Goal: Task Accomplishment & Management: Complete application form

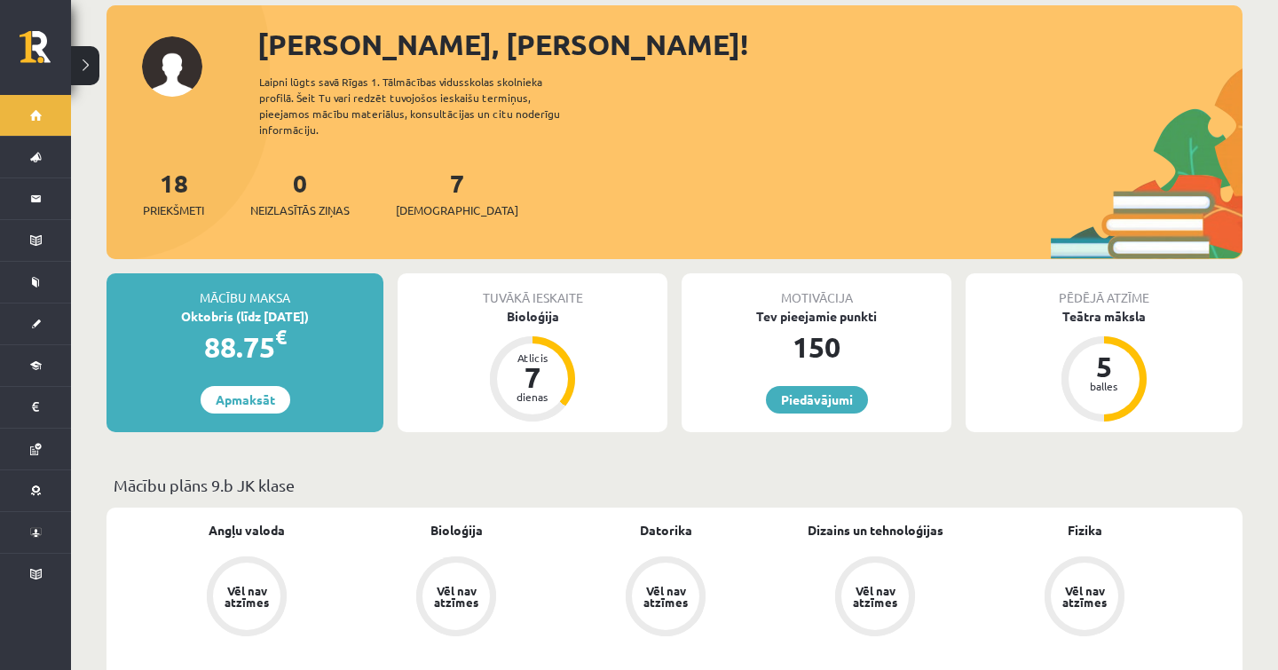
scroll to position [126, 0]
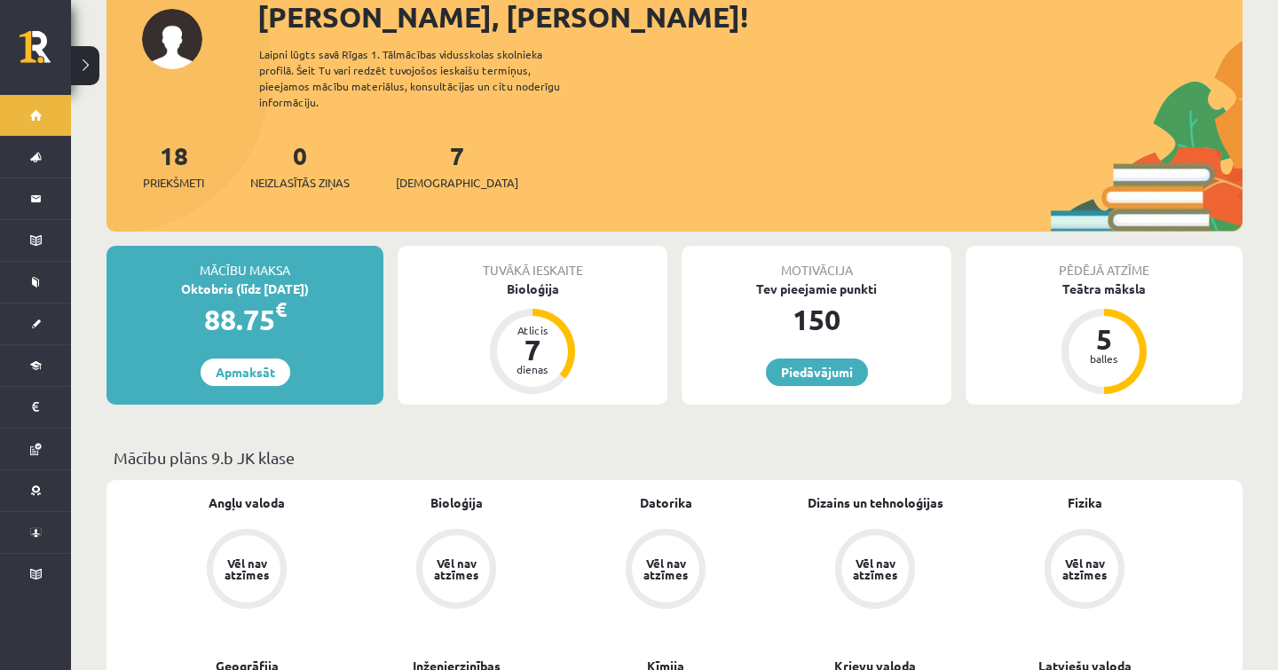
click at [273, 298] on div "88.75 €" at bounding box center [244, 319] width 277 height 43
click at [279, 296] on span "€" at bounding box center [281, 309] width 12 height 26
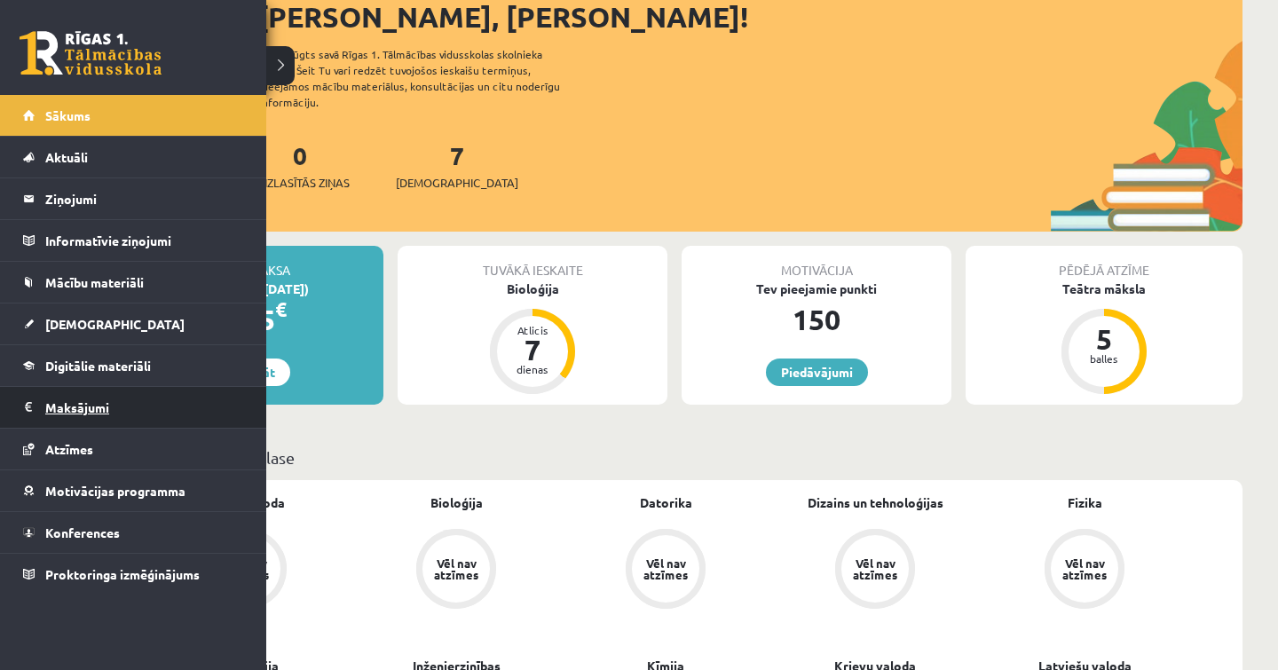
click at [67, 411] on legend "Maksājumi 0" at bounding box center [144, 407] width 199 height 41
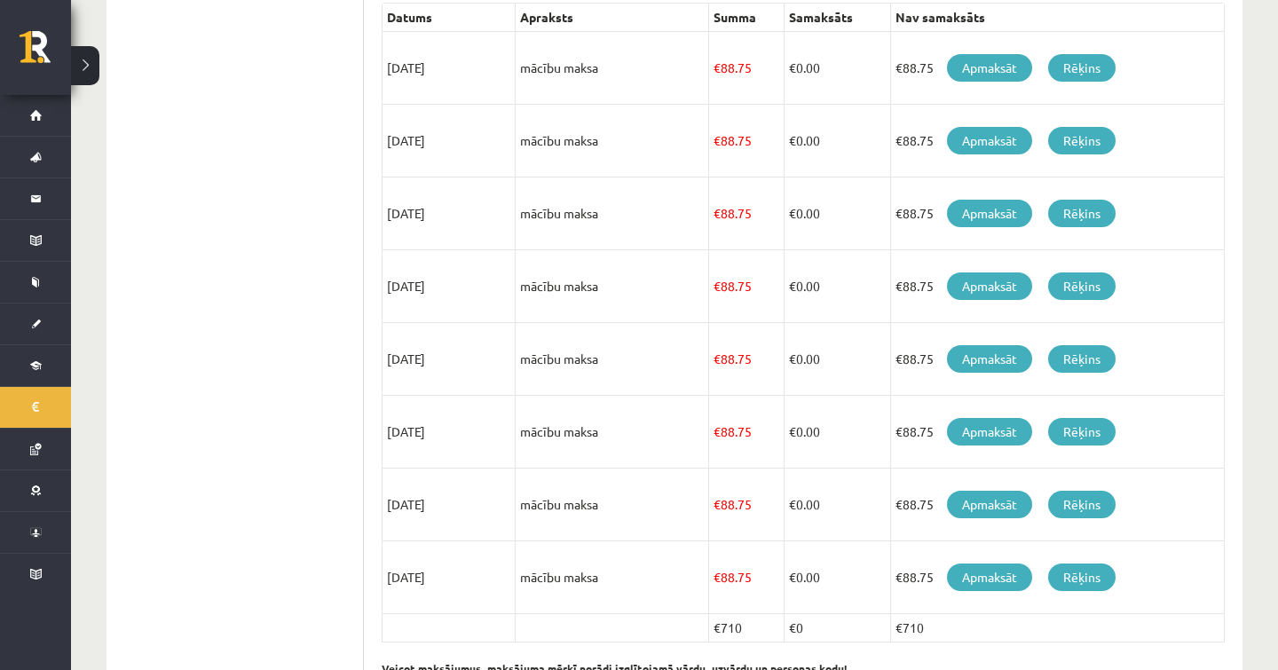
scroll to position [487, 0]
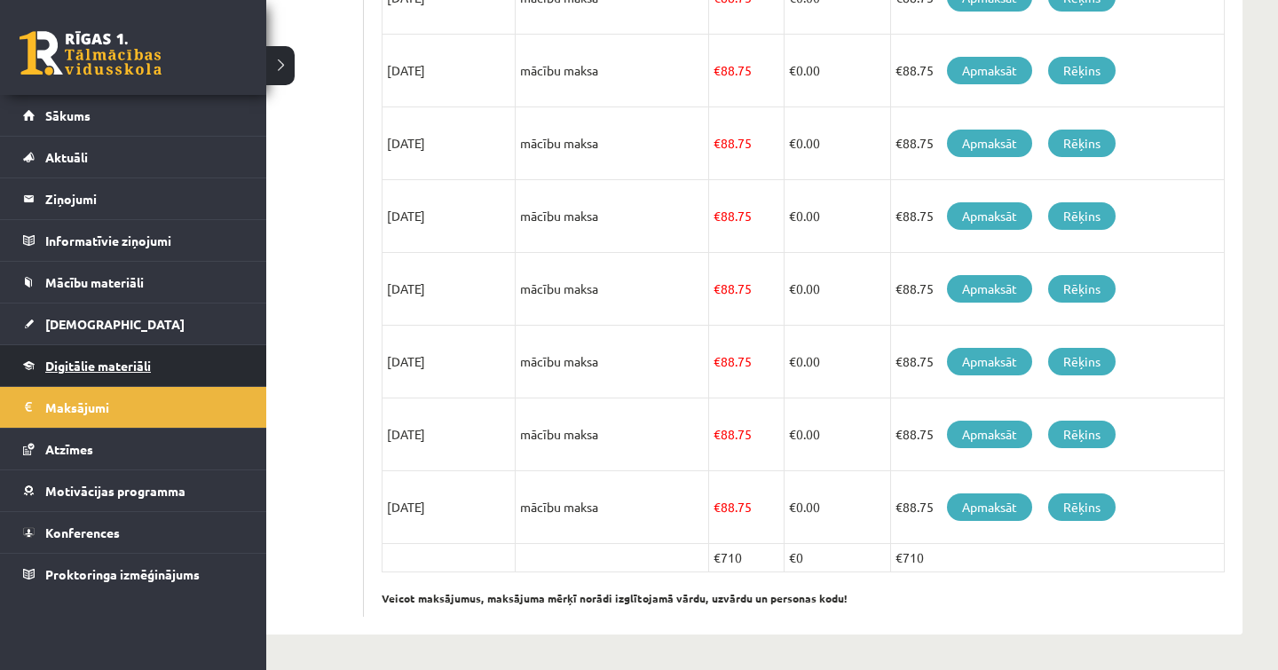
click at [70, 368] on span "Digitālie materiāli" at bounding box center [98, 366] width 106 height 16
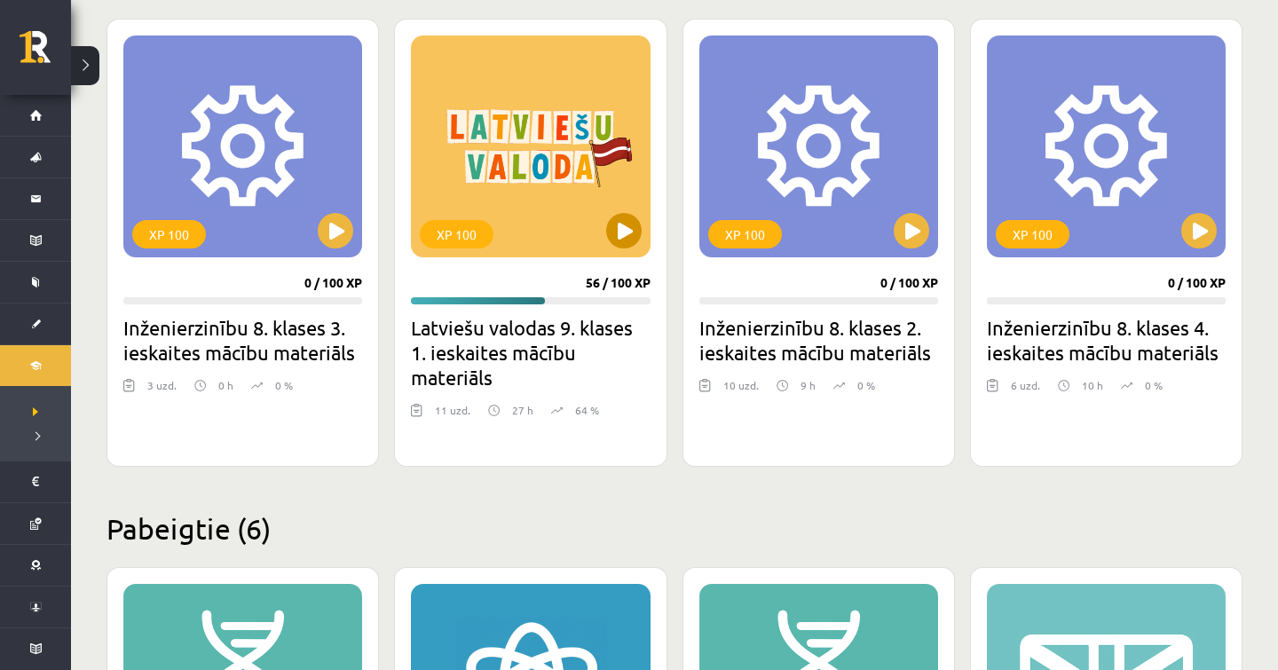
click at [620, 208] on div "XP 100" at bounding box center [530, 146] width 239 height 222
click at [624, 365] on h2 "Latviešu valodas 9. klases 1. ieskaites mācību materiāls" at bounding box center [530, 352] width 239 height 75
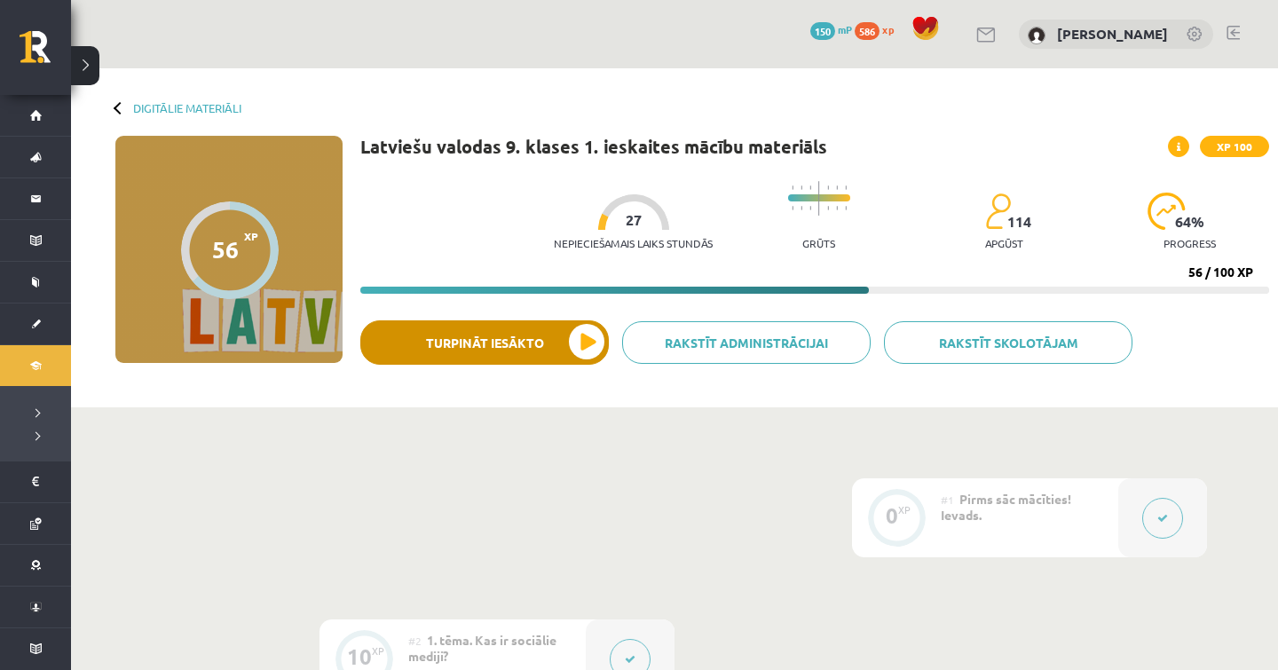
click at [561, 353] on button "Turpināt iesākto" at bounding box center [484, 342] width 248 height 44
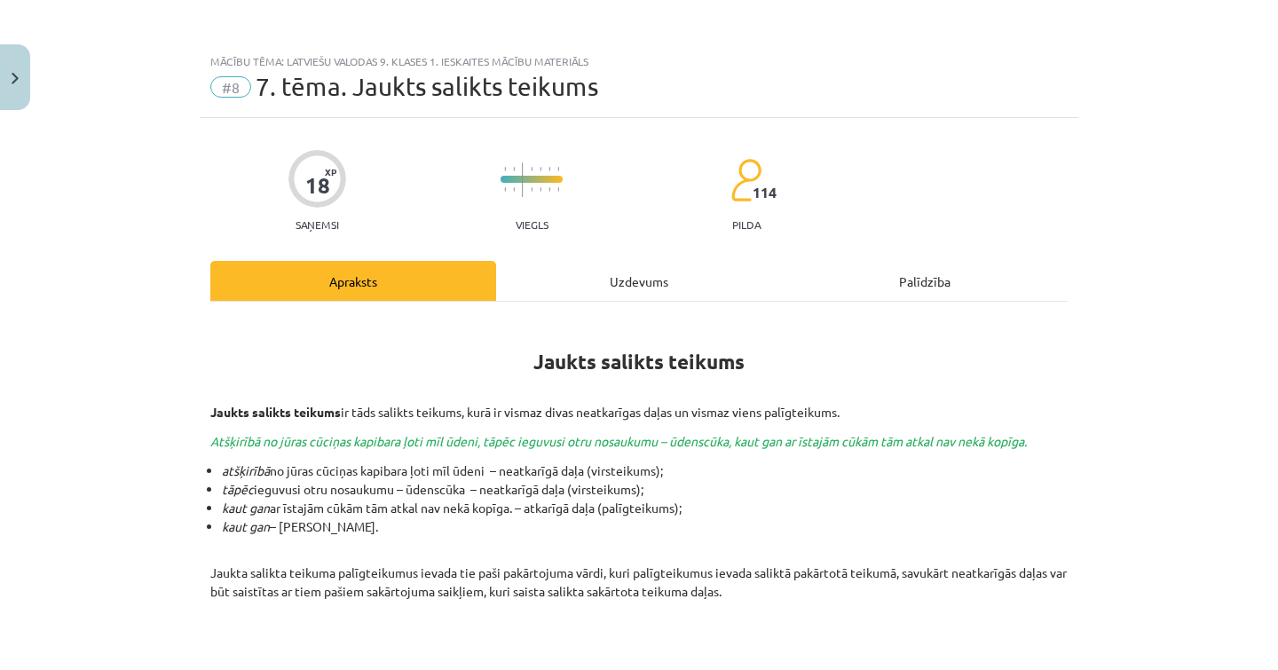
click at [653, 279] on div "Uzdevums" at bounding box center [639, 281] width 286 height 40
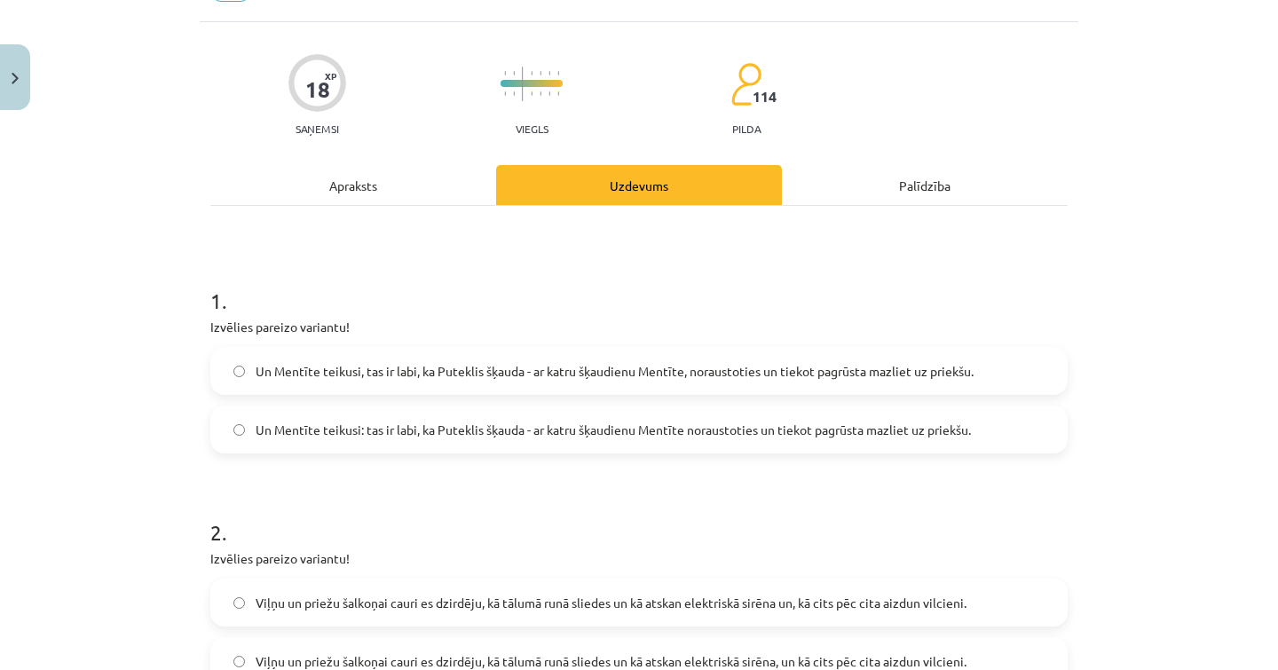
scroll to position [100, 0]
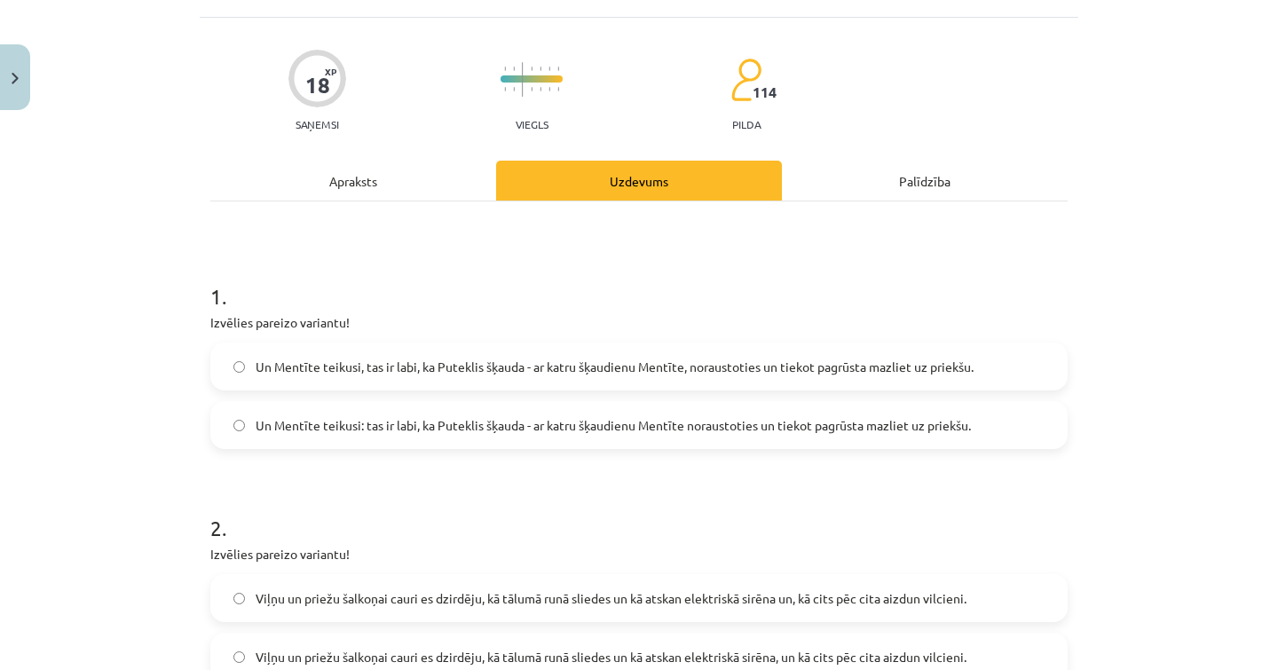
click at [397, 417] on span "Un Mentīte teikusi: tas ir labi, ka Puteklis šķauda - ar katru šķaudienu Mentīt…" at bounding box center [613, 425] width 715 height 19
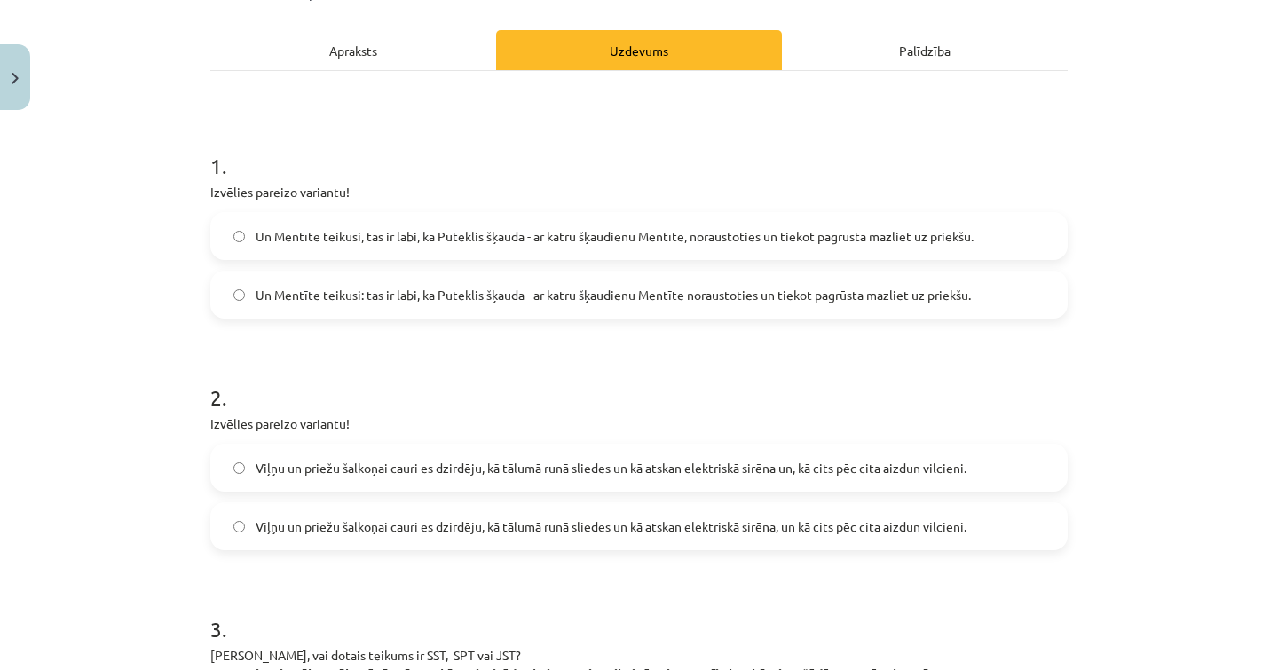
scroll to position [242, 0]
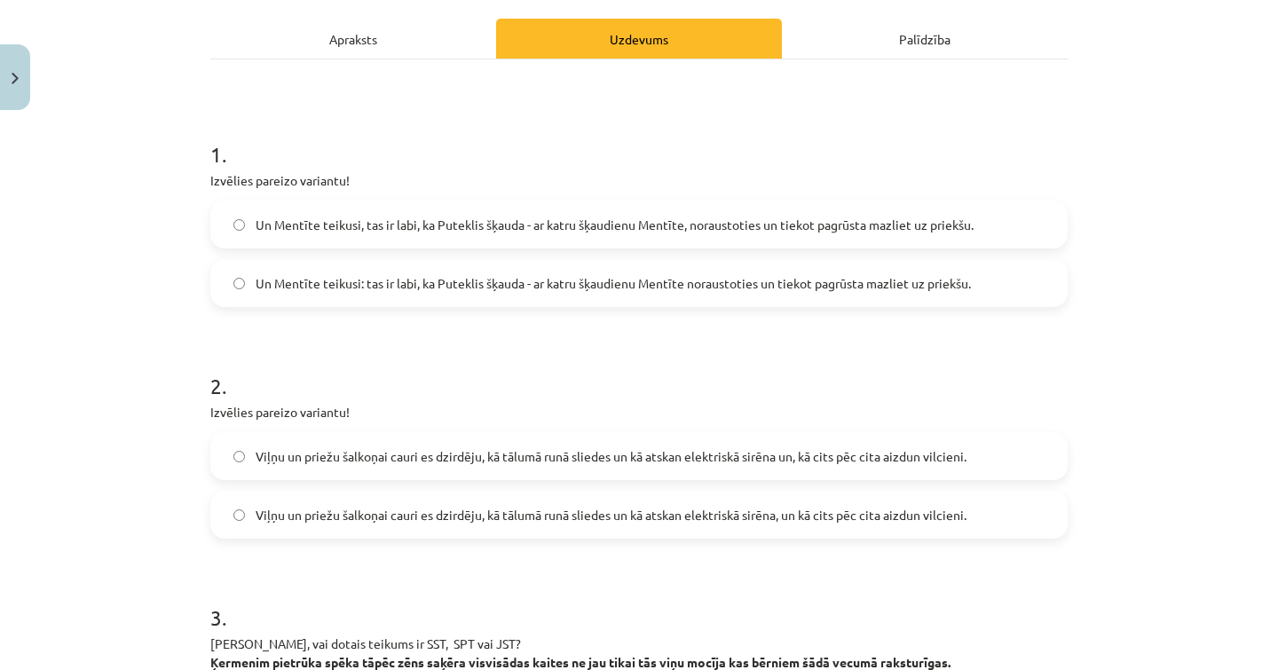
click at [780, 519] on span "Viļņu un priežu šalkoņai cauri es dzirdēju, kā tālumā runā sliedes un kā atskan…" at bounding box center [611, 515] width 711 height 19
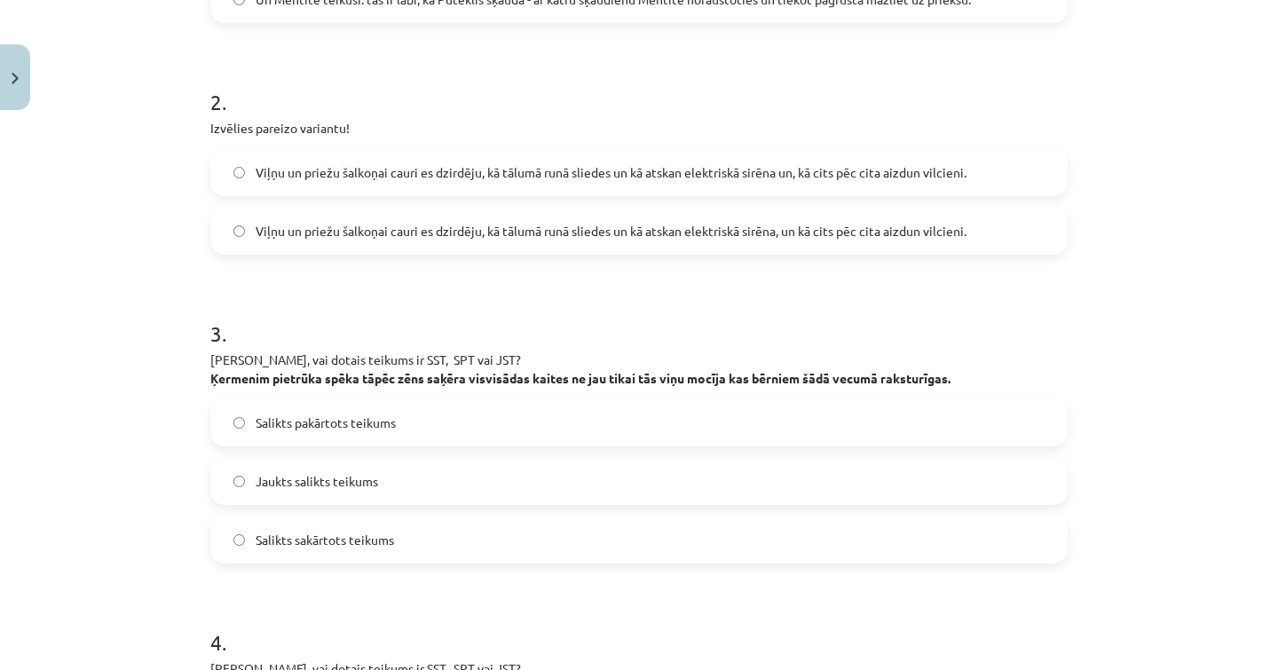
scroll to position [527, 0]
click at [350, 551] on label "Salikts sakārtots teikums" at bounding box center [639, 538] width 854 height 44
click at [653, 422] on label "Salikts pakārtots teikums" at bounding box center [639, 421] width 854 height 44
click at [469, 545] on label "Salikts sakārtots teikums" at bounding box center [639, 538] width 854 height 44
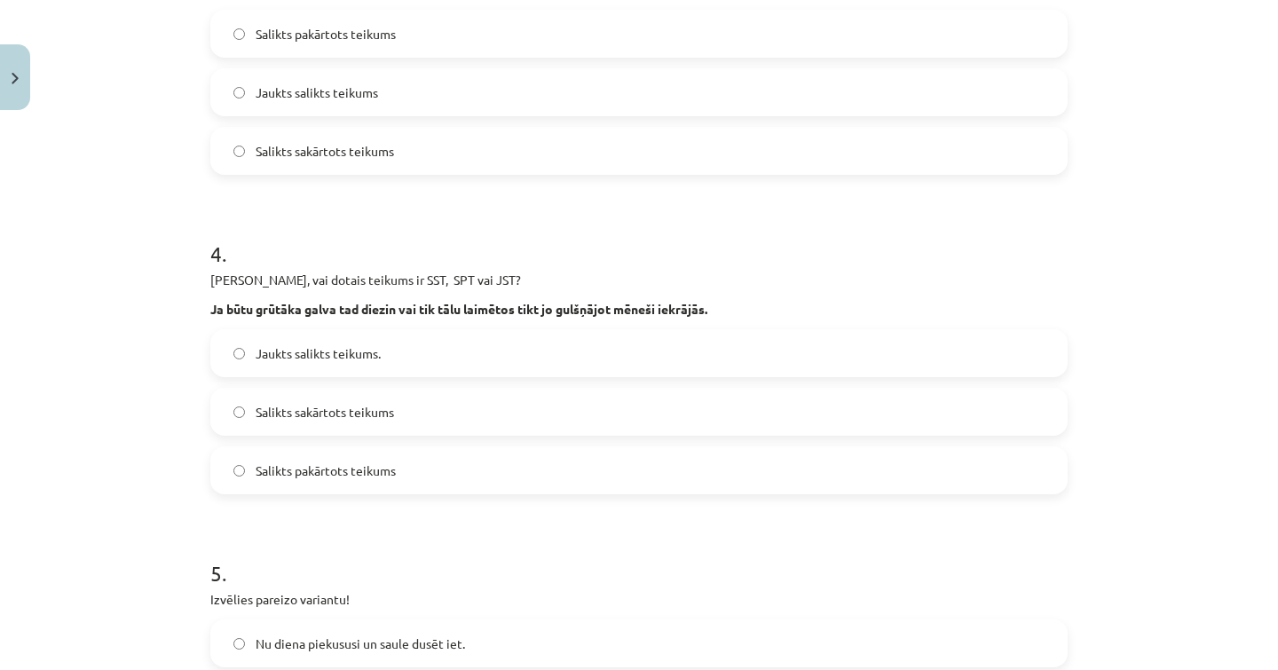
scroll to position [918, 0]
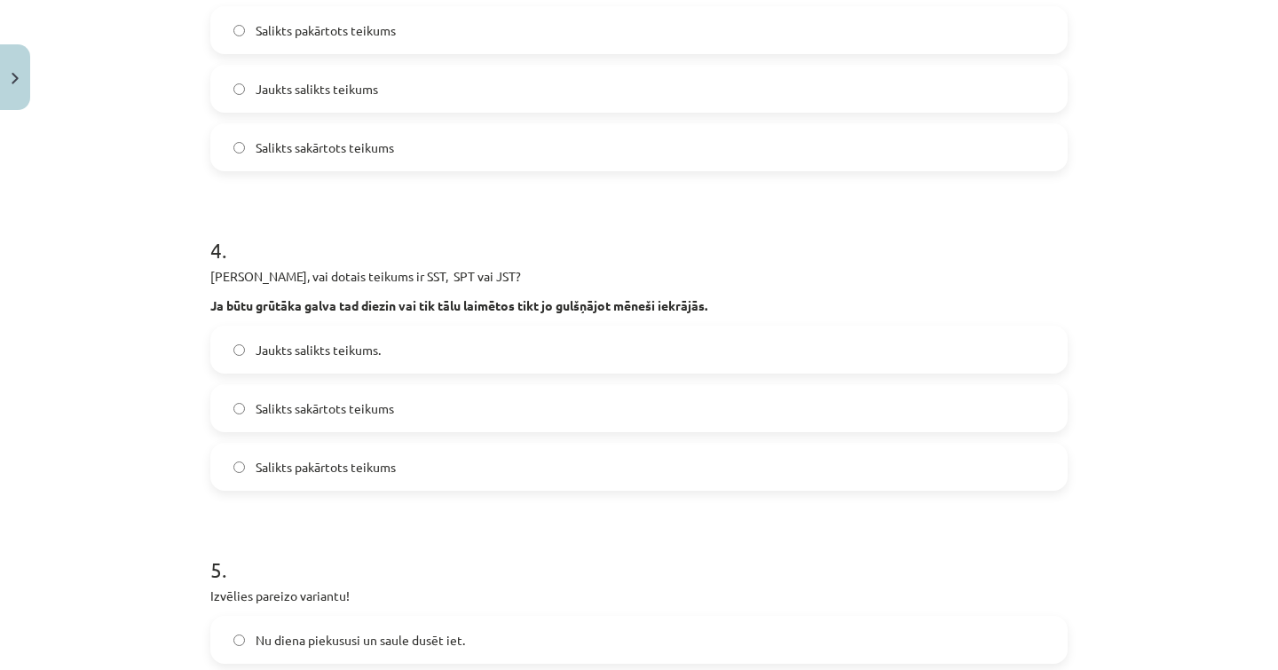
click at [490, 357] on label "Jaukts salikts teikums." at bounding box center [639, 349] width 854 height 44
click at [468, 463] on label "Salikts pakārtots teikums" at bounding box center [639, 467] width 854 height 44
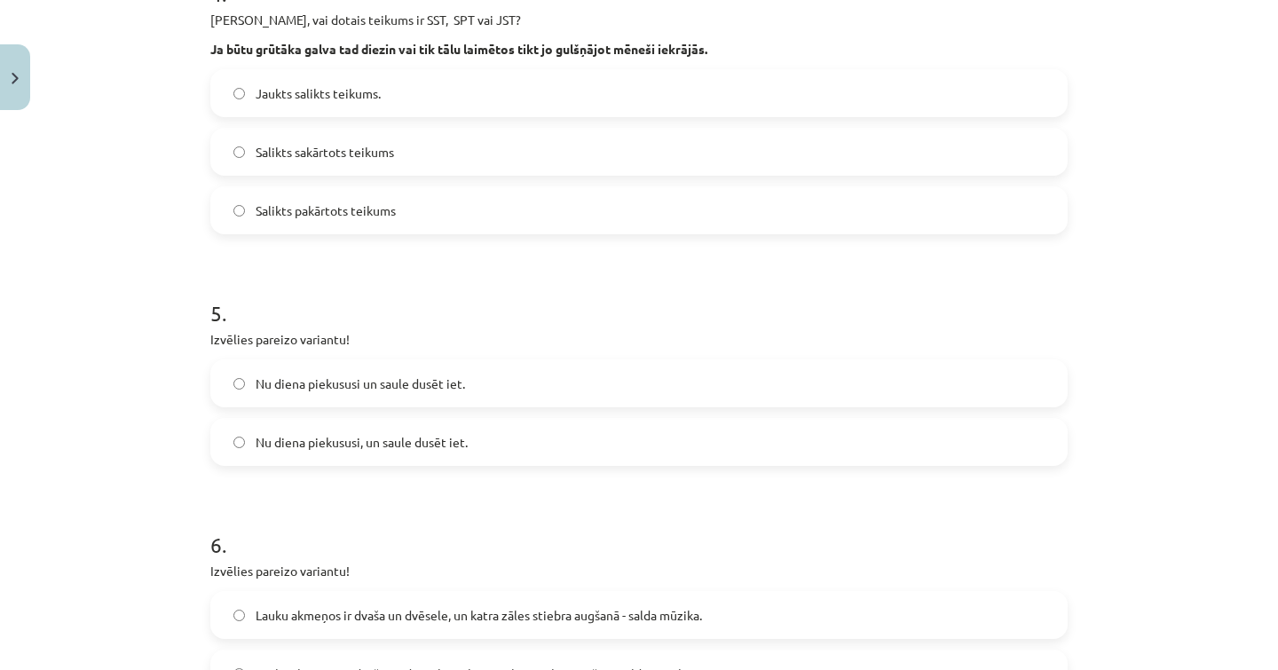
scroll to position [1177, 0]
click at [440, 441] on span "Nu diena piekususi, un saule dusēt iet." at bounding box center [362, 440] width 212 height 19
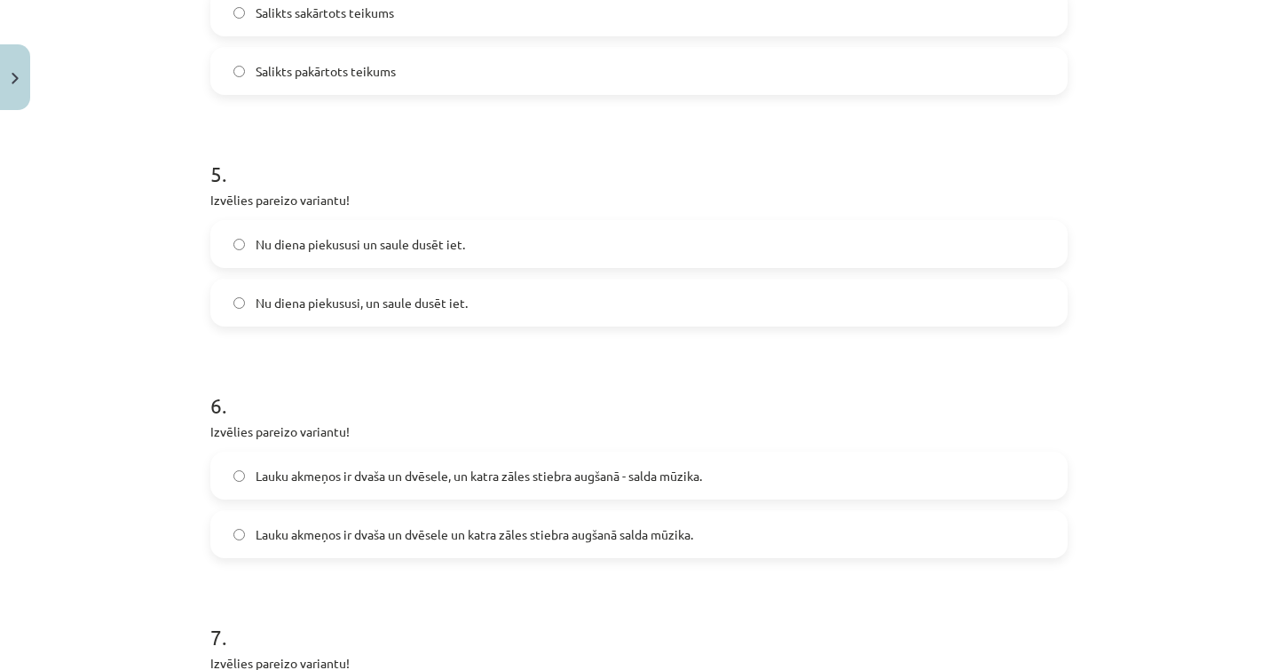
scroll to position [1334, 0]
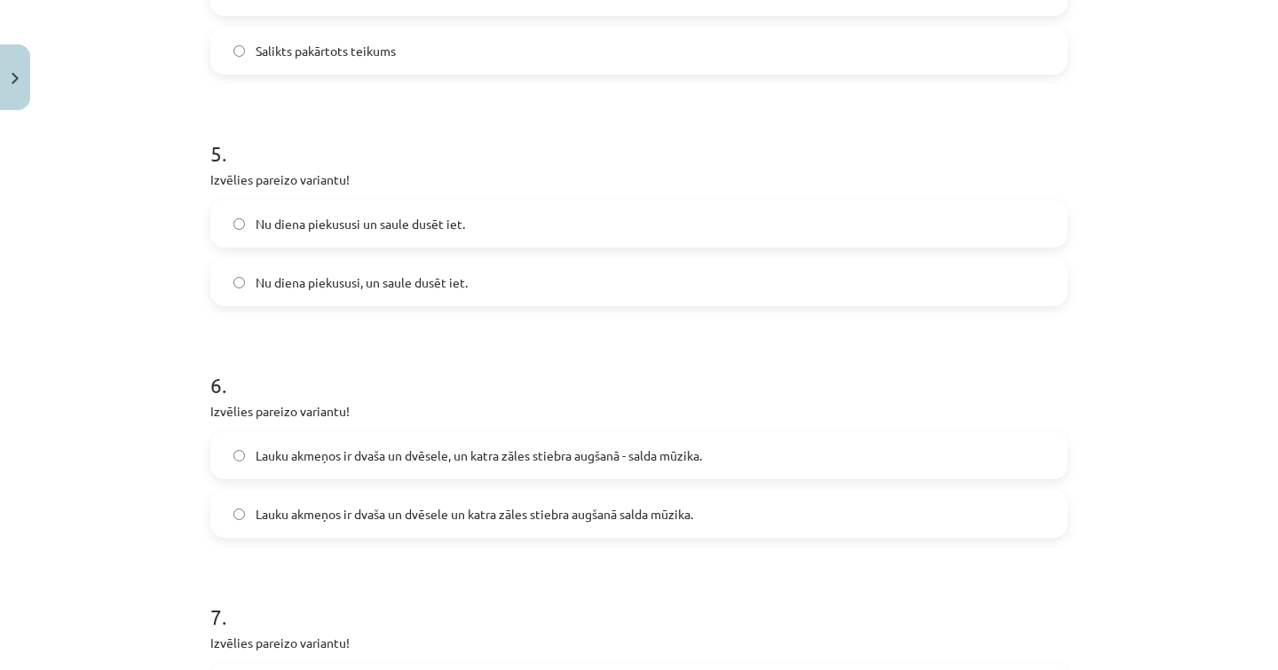
click at [485, 235] on label "Nu diena piekususi un saule dusēt iet." at bounding box center [639, 223] width 854 height 44
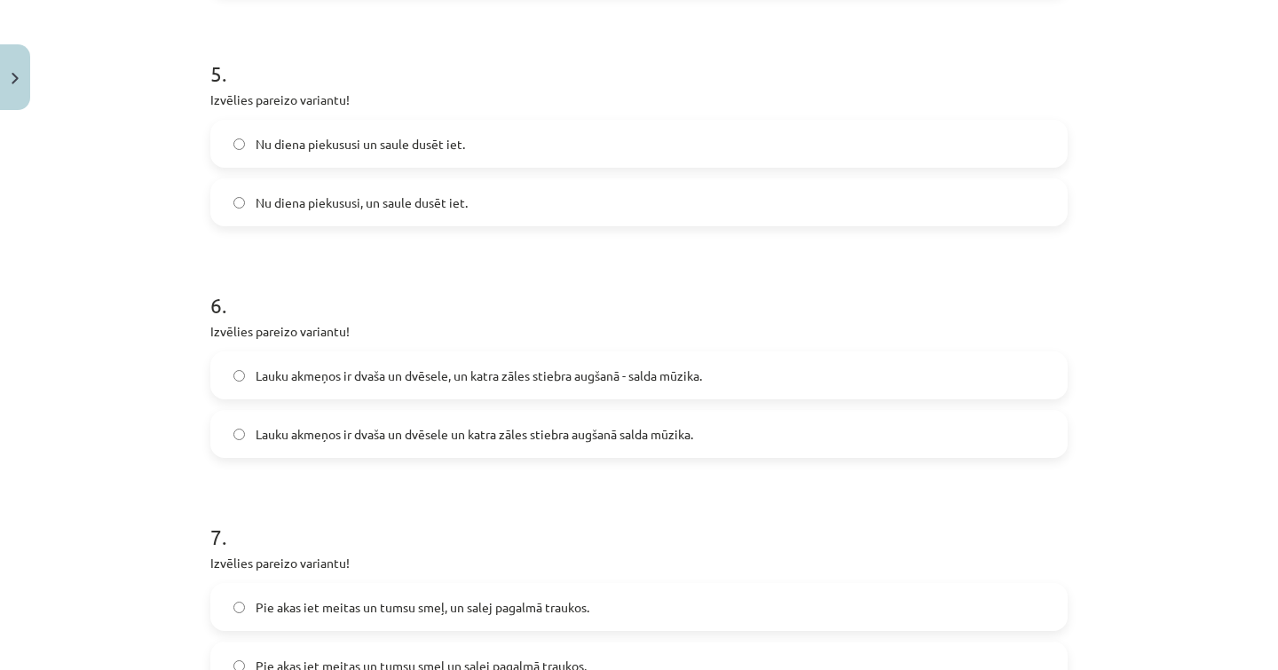
scroll to position [1426, 0]
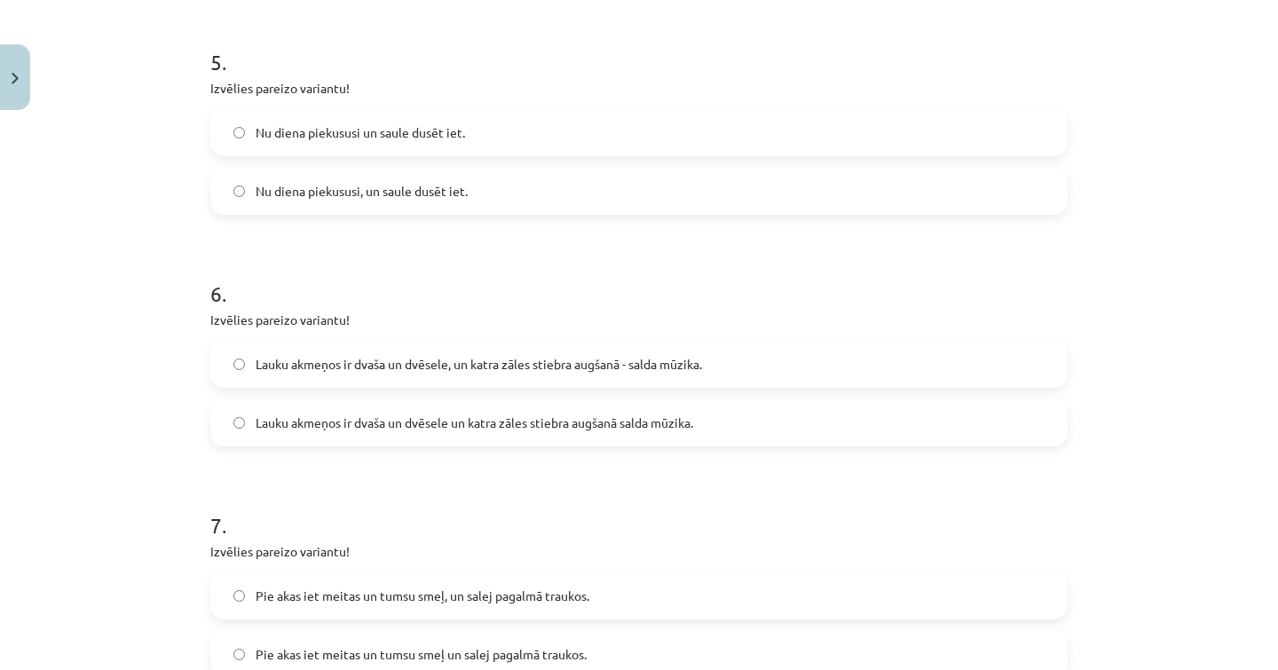
click at [490, 424] on span "Lauku akmeņos ir dvaša un dvēsele un katra zāles stiebra augšanā salda mūzika." at bounding box center [474, 422] width 437 height 19
click at [526, 369] on span "Lauku akmeņos ir dvaša un dvēsele, un katra zāles stiebra augšanā - salda mūzik…" at bounding box center [479, 364] width 446 height 19
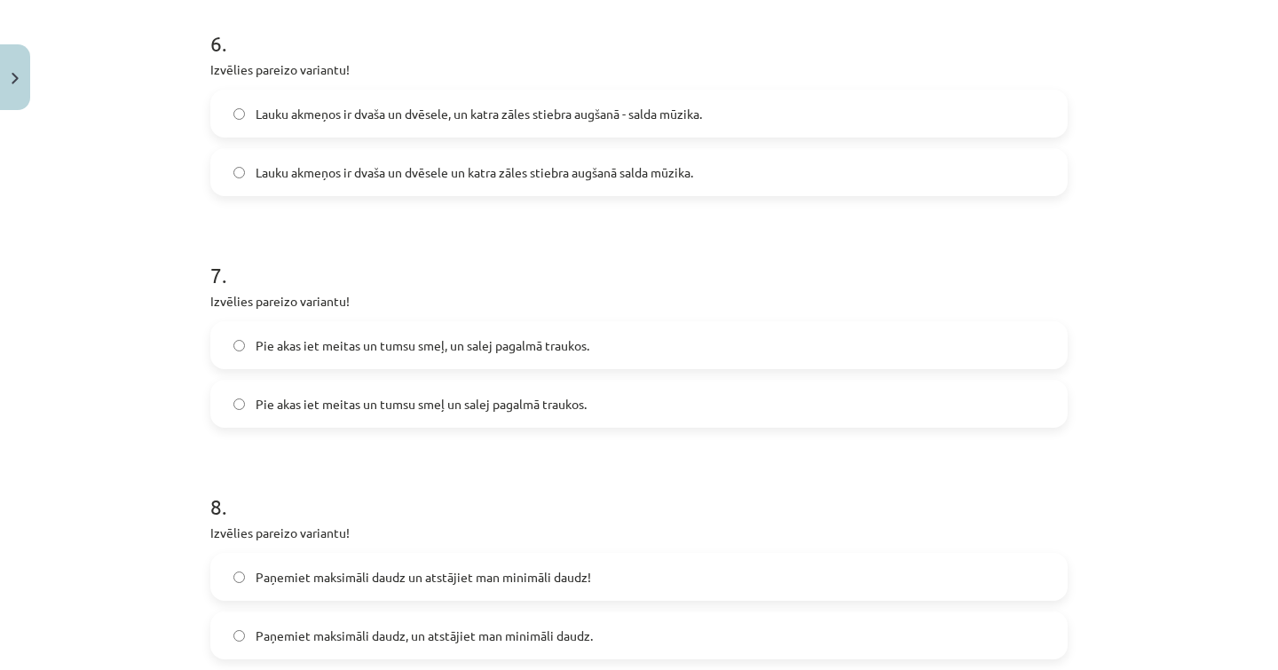
scroll to position [1679, 0]
click at [465, 347] on span "Pie akas iet meitas un tumsu smeļ, un salej pagalmā traukos." at bounding box center [423, 343] width 334 height 19
click at [471, 392] on span "Pie akas iet meitas un tumsu smeļ un salej pagalmā traukos." at bounding box center [421, 401] width 331 height 19
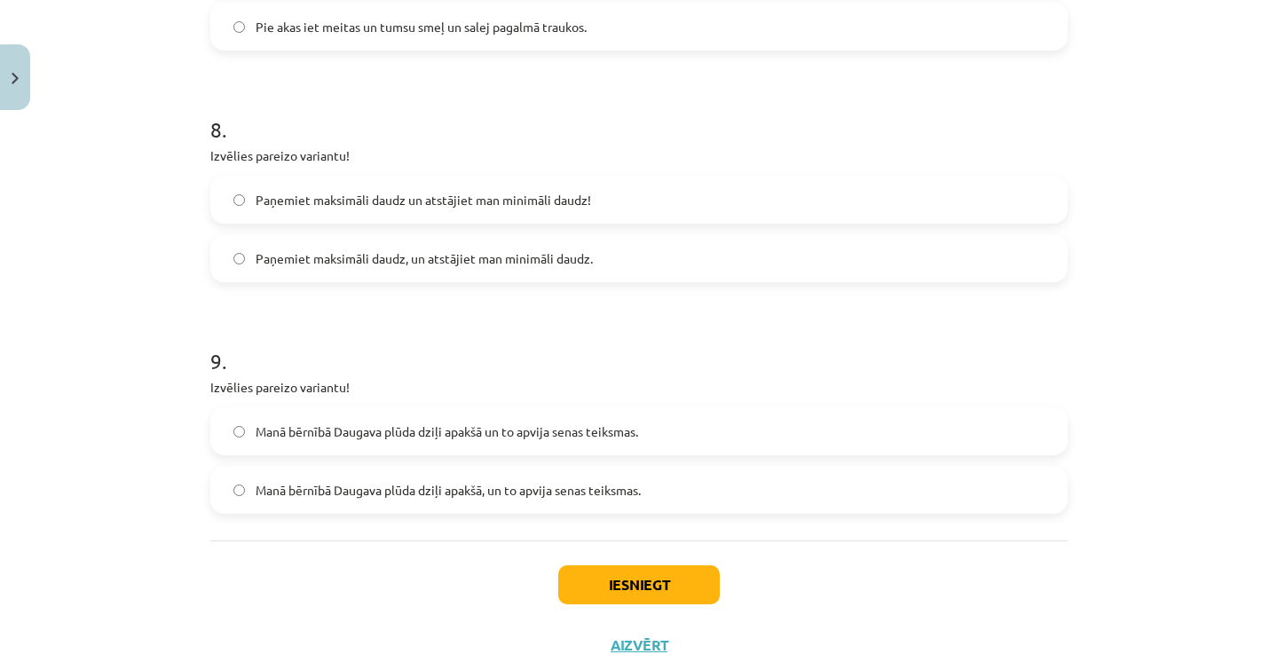
scroll to position [2058, 0]
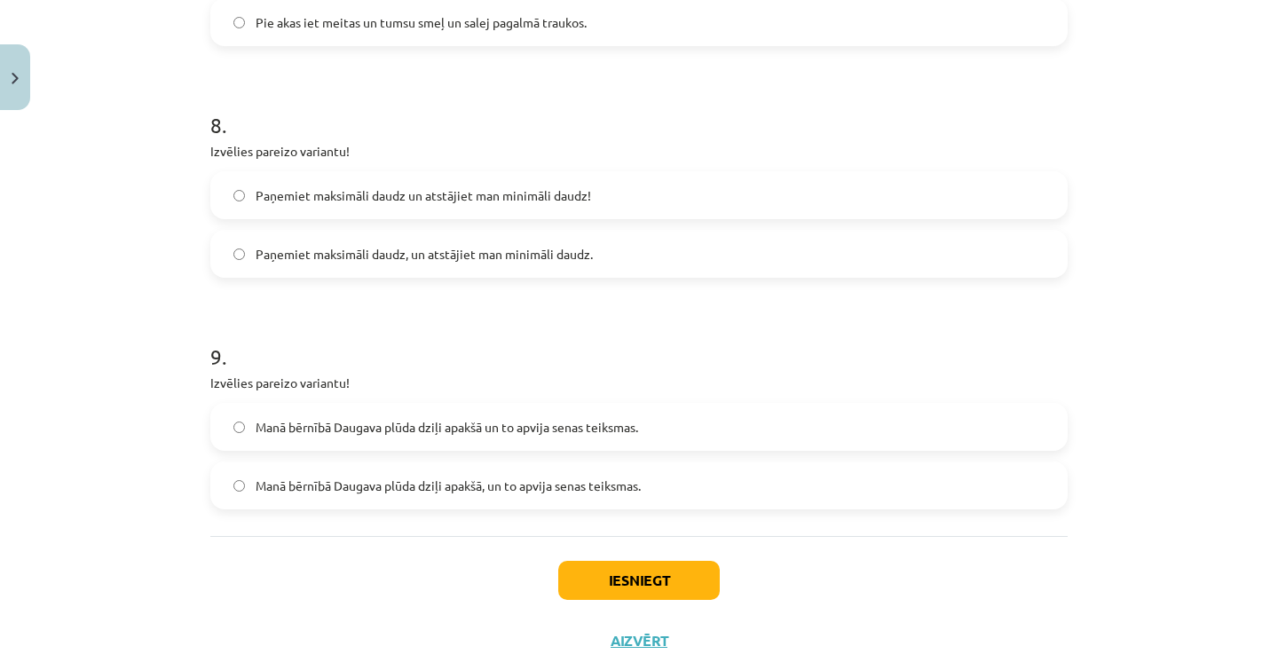
click at [538, 211] on label "Paņemiet maksimāli daudz un atstājiet man minimāli daudz!" at bounding box center [639, 195] width 854 height 44
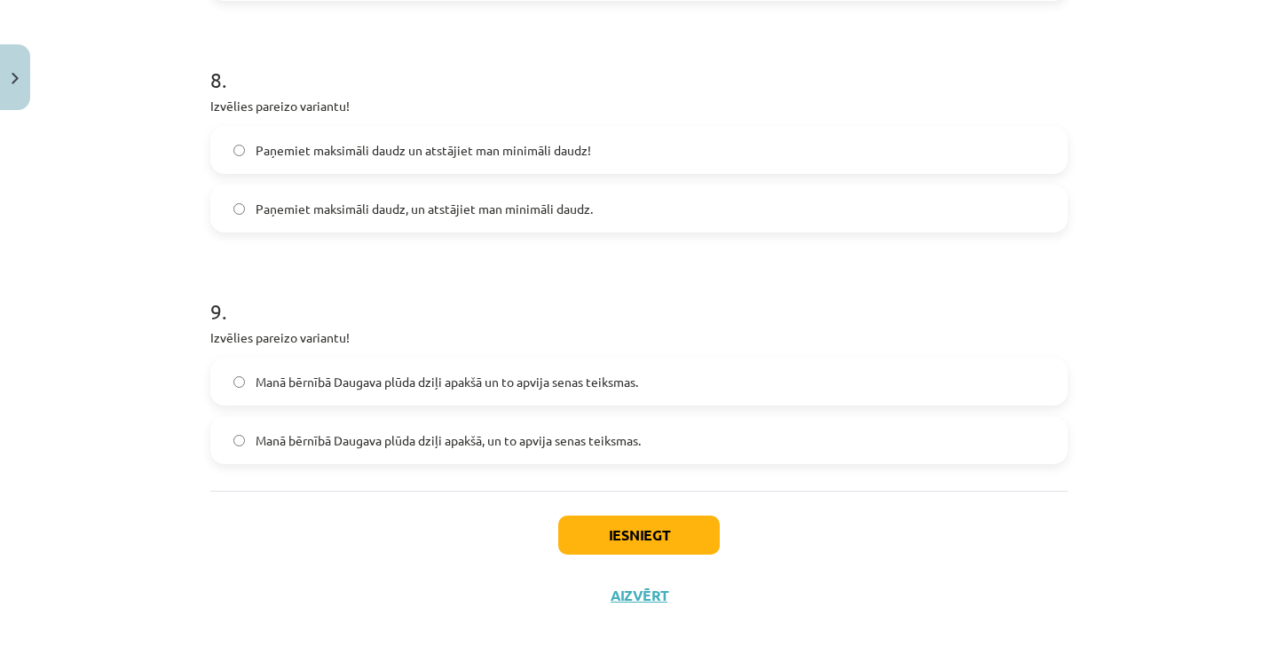
scroll to position [2105, 0]
click at [523, 449] on label "Manā bērnībā Daugava plūda dziļi apakšā, un to apvija senas teiksmas." at bounding box center [639, 440] width 854 height 44
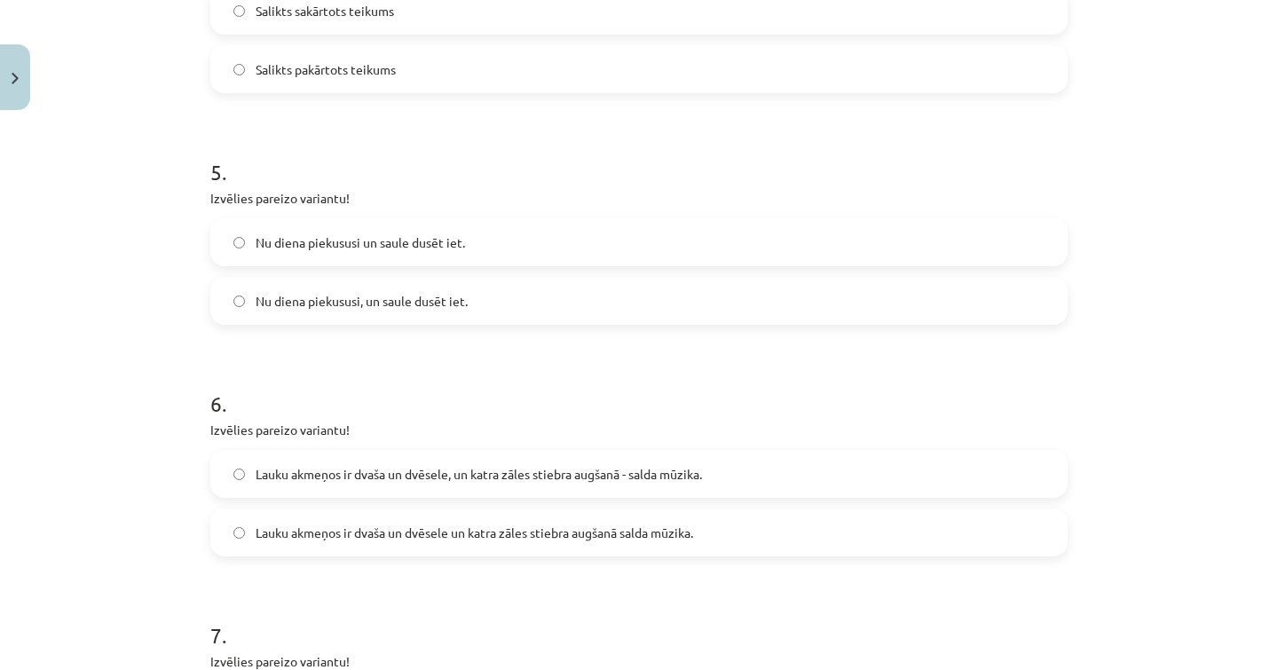
scroll to position [1318, 0]
click at [532, 299] on label "Nu diena piekususi, un saule dusēt iet." at bounding box center [639, 299] width 854 height 44
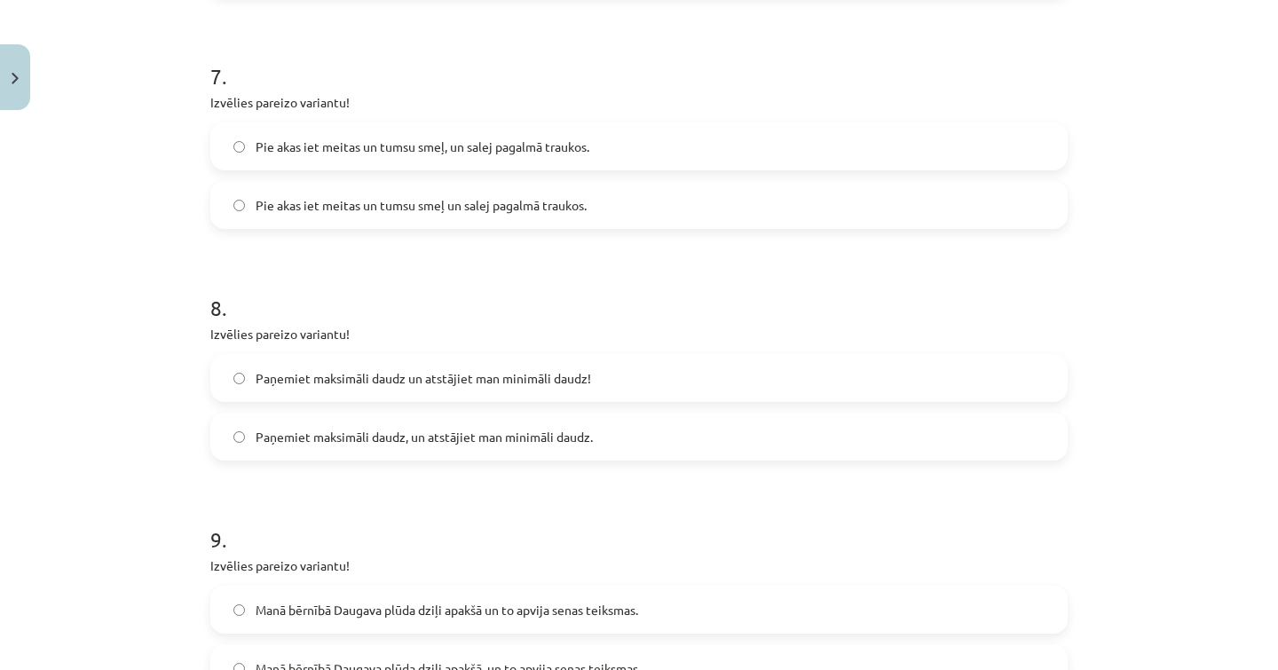
scroll to position [1866, 0]
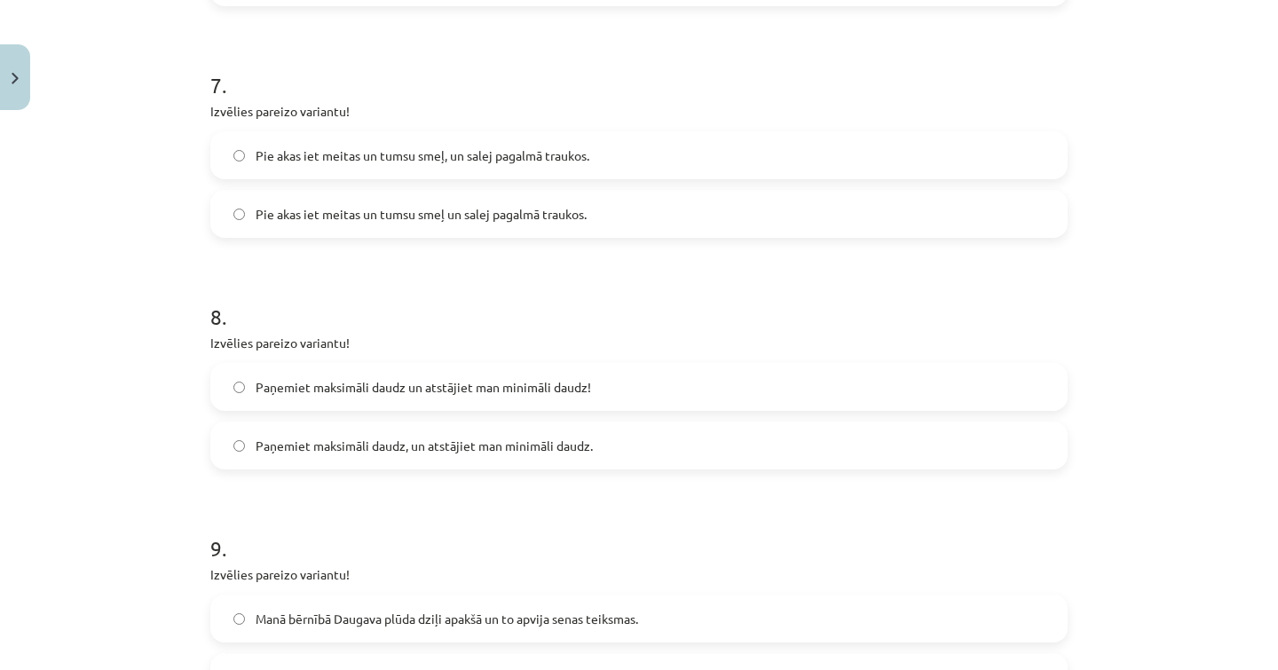
click at [421, 437] on span "Paņemiet maksimāli daudz, un atstājiet man minimāli daudz." at bounding box center [424, 446] width 337 height 19
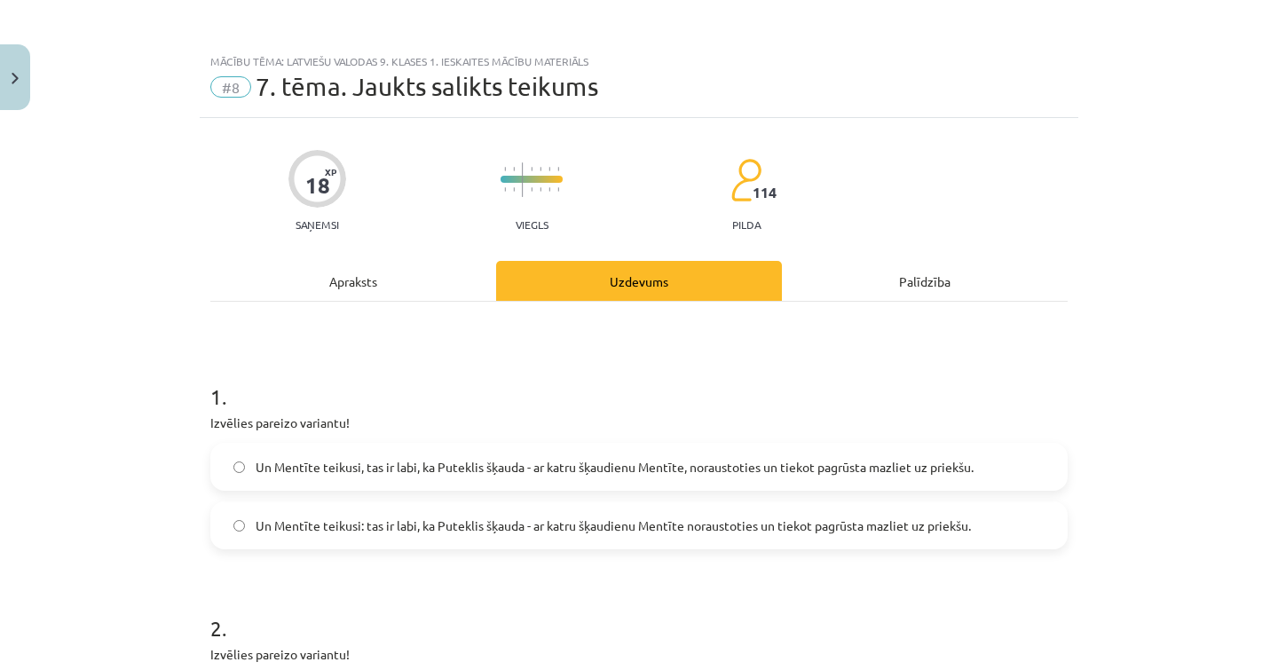
scroll to position [0, 0]
drag, startPoint x: 270, startPoint y: 564, endPoint x: 294, endPoint y: 550, distance: 27.8
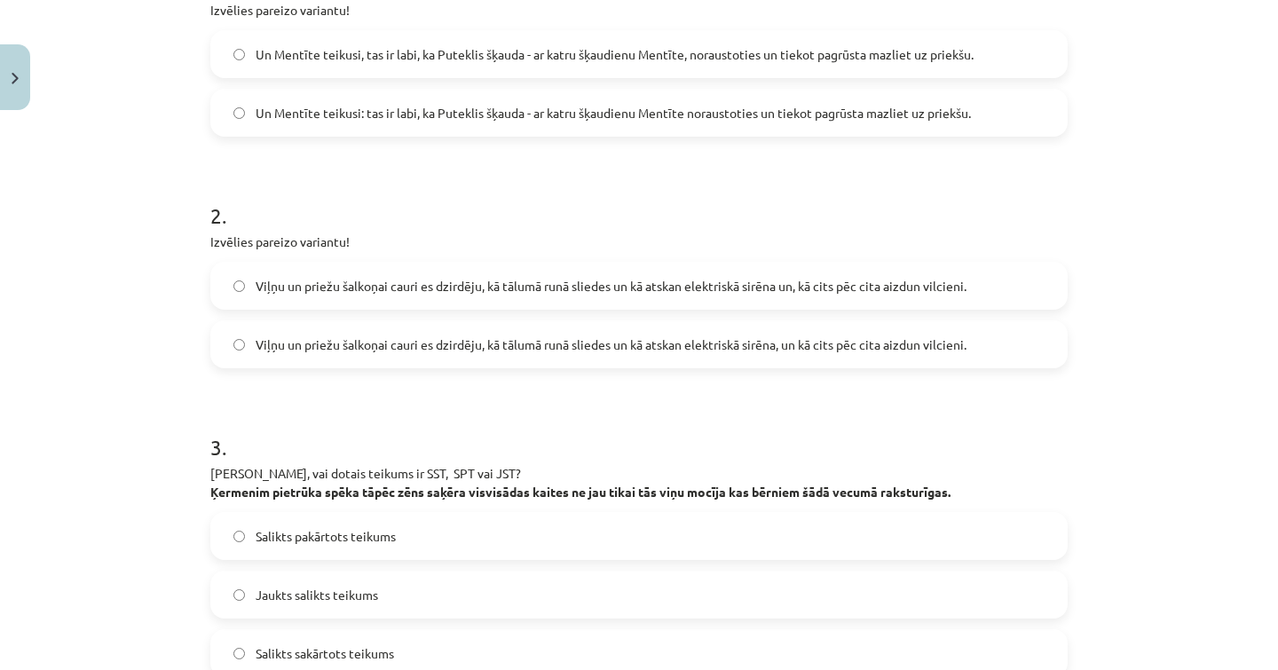
scroll to position [445, 0]
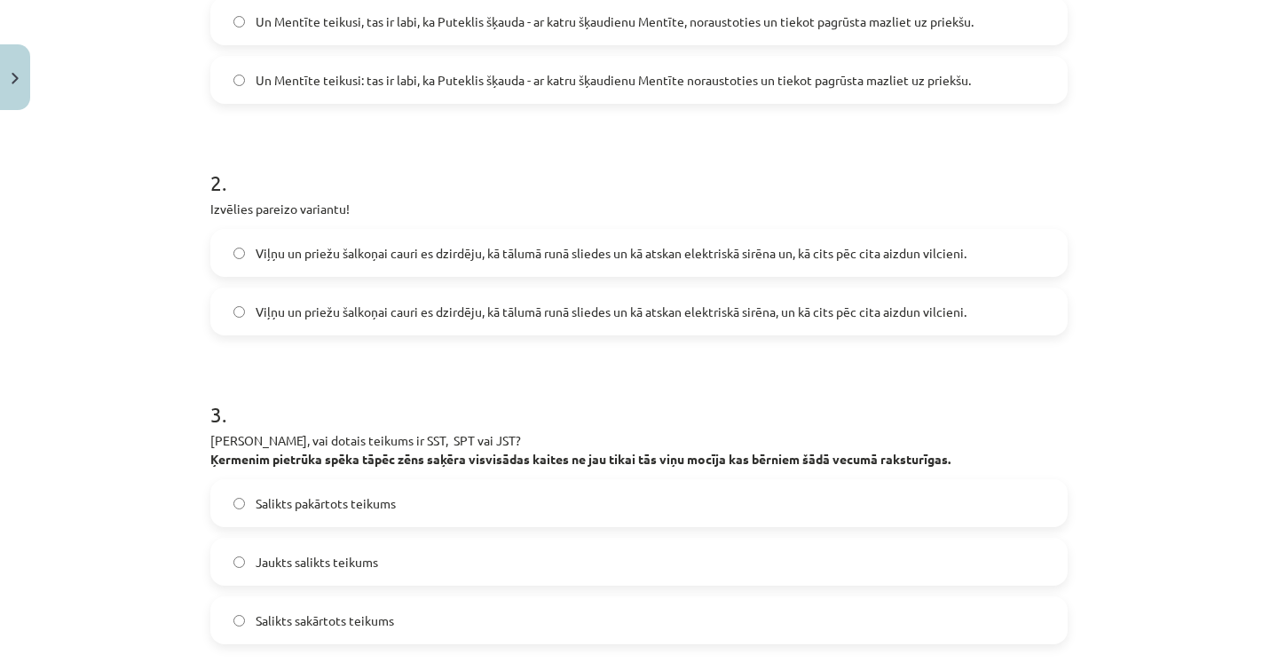
click at [231, 547] on label "Jaukts salikts teikums" at bounding box center [639, 561] width 854 height 44
click at [232, 526] on div "Salikts pakārtots teikums" at bounding box center [638, 503] width 857 height 48
click at [230, 487] on label "Salikts pakārtots teikums" at bounding box center [639, 503] width 854 height 44
click at [224, 574] on label "Jaukts salikts teikums" at bounding box center [639, 561] width 854 height 44
click at [196, 567] on div "Mācību tēma: Latviešu valodas 9. klases 1. ieskaites mācību materiāls #8 7. tēm…" at bounding box center [639, 335] width 1278 height 670
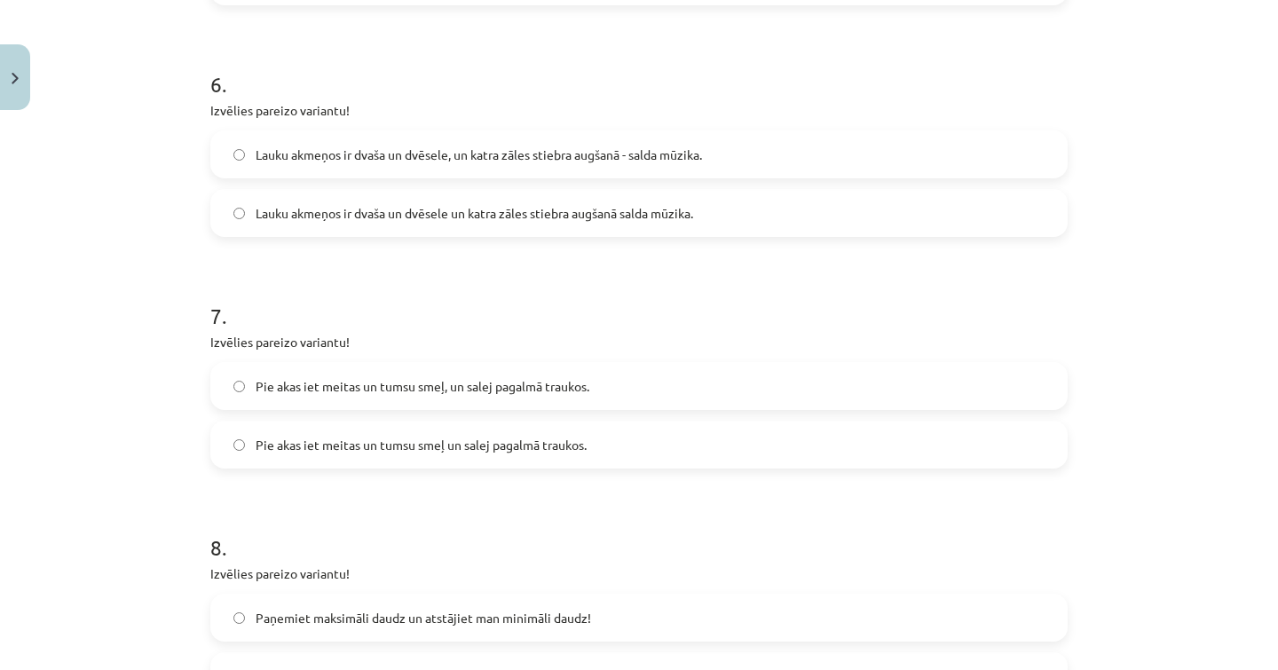
scroll to position [1640, 0]
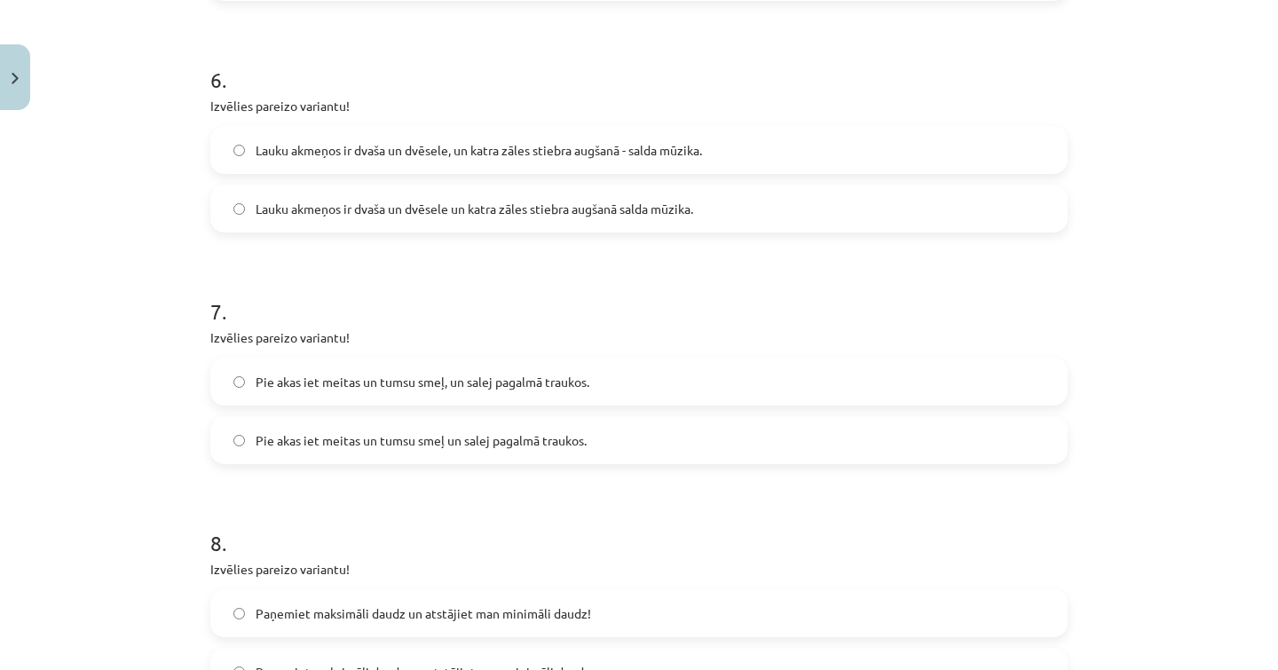
click at [228, 396] on label "Pie akas iet meitas un tumsu smeļ, un salej pagalmā traukos." at bounding box center [639, 381] width 854 height 44
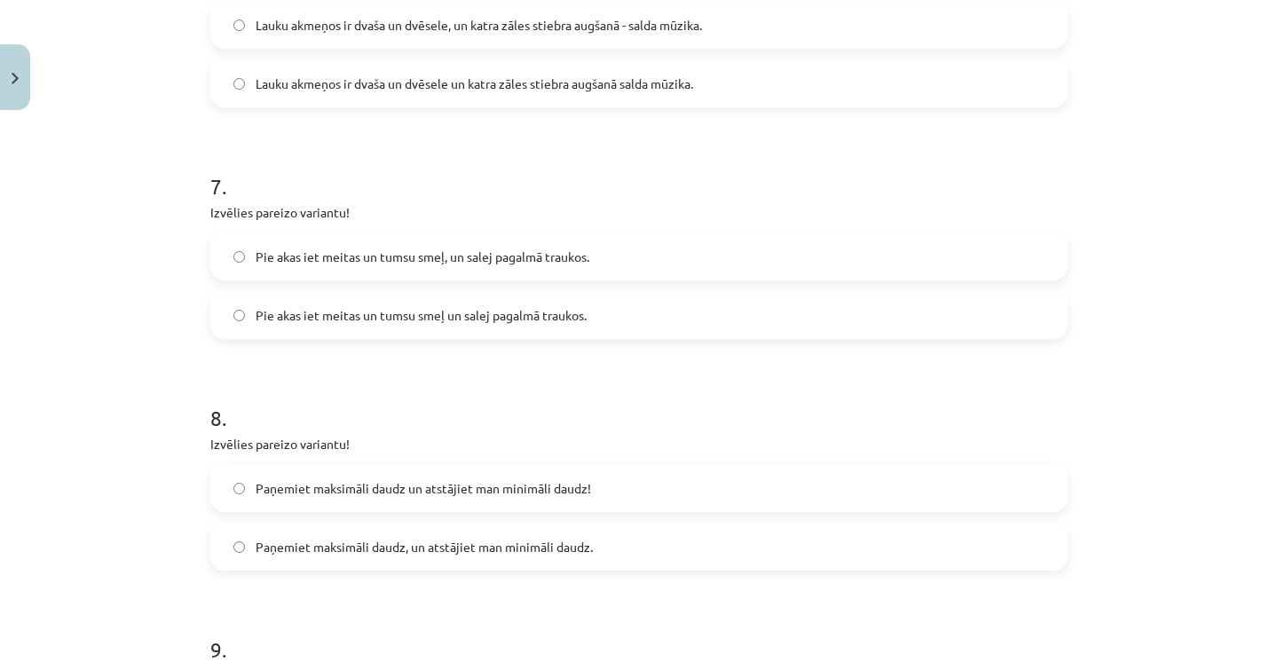
scroll to position [1766, 0]
click at [223, 500] on label "Paņemiet maksimāli daudz un atstājiet man minimāli daudz!" at bounding box center [639, 487] width 854 height 44
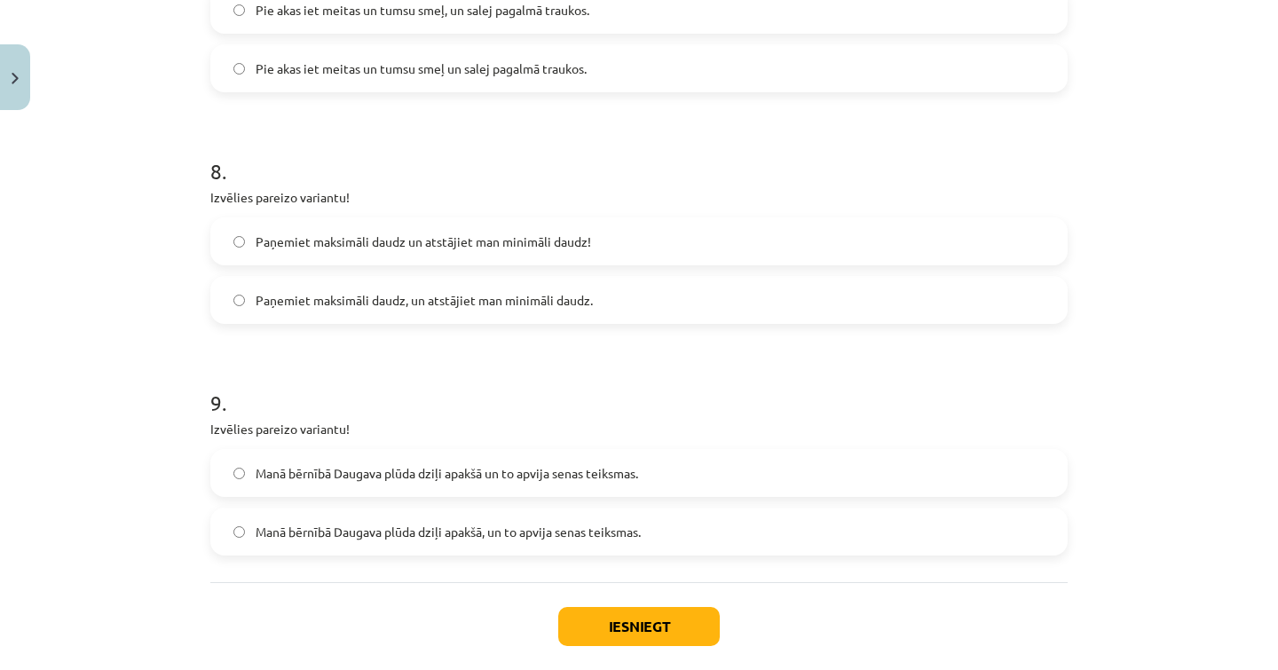
scroll to position [2038, 0]
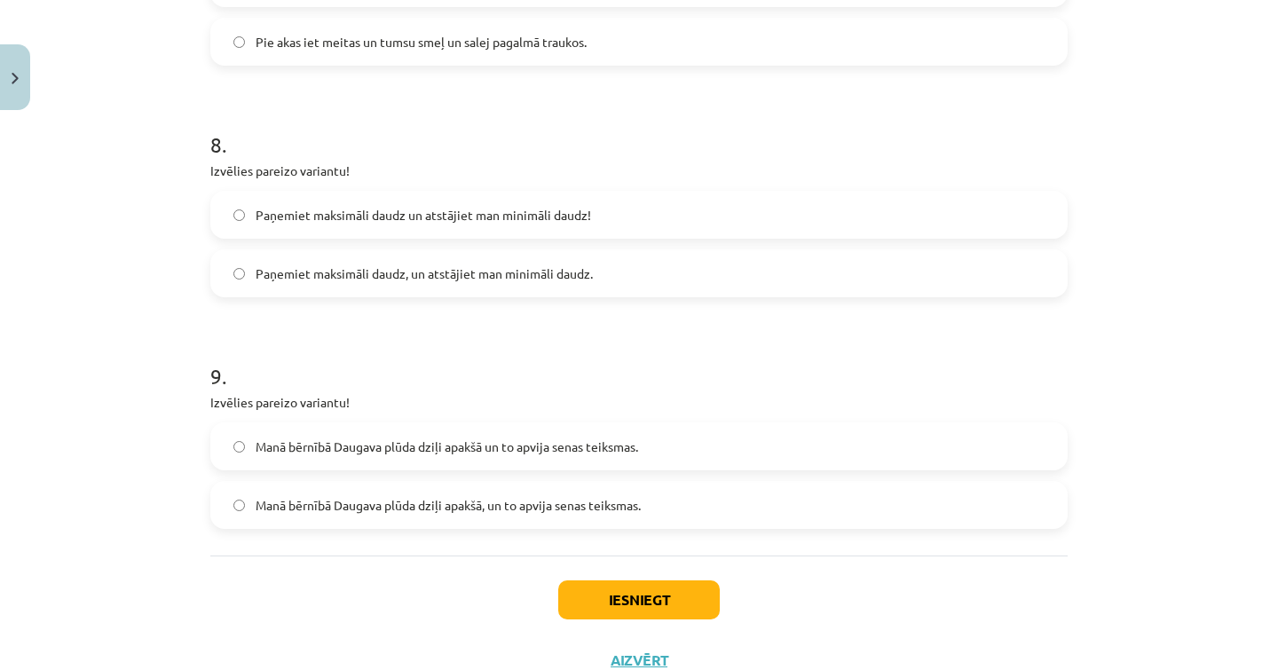
click at [625, 603] on button "Iesniegt" at bounding box center [638, 599] width 161 height 39
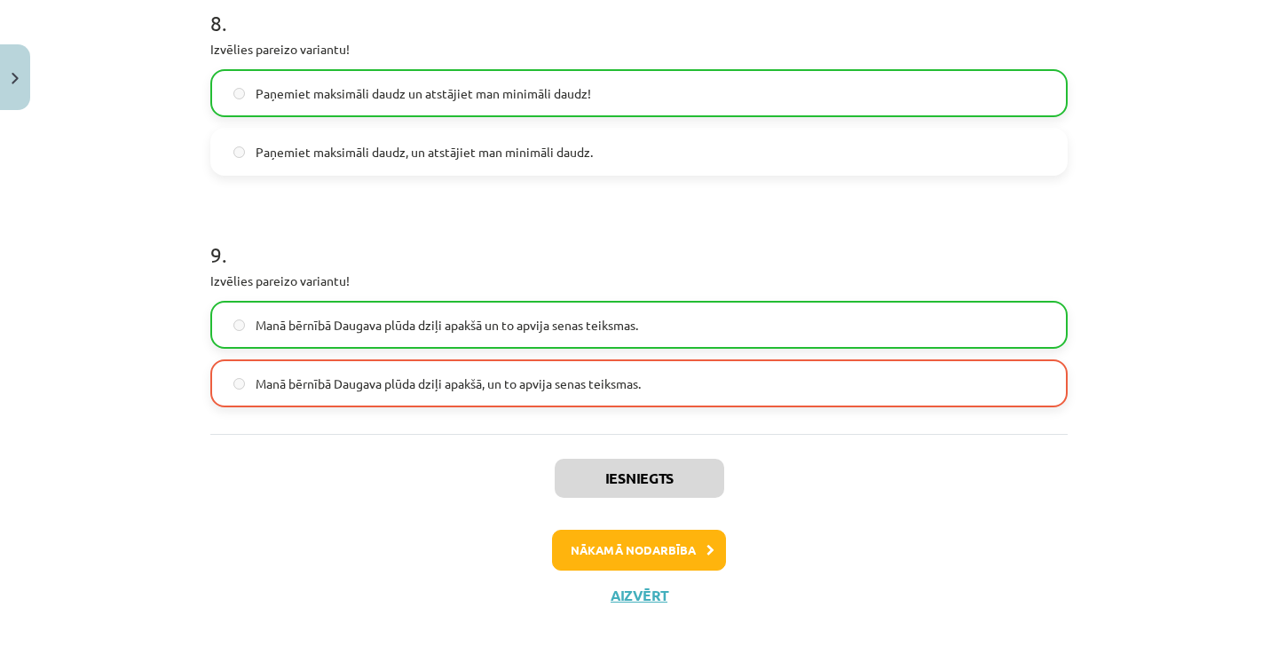
scroll to position [2161, 0]
click at [659, 599] on button "Aizvērt" at bounding box center [638, 595] width 67 height 18
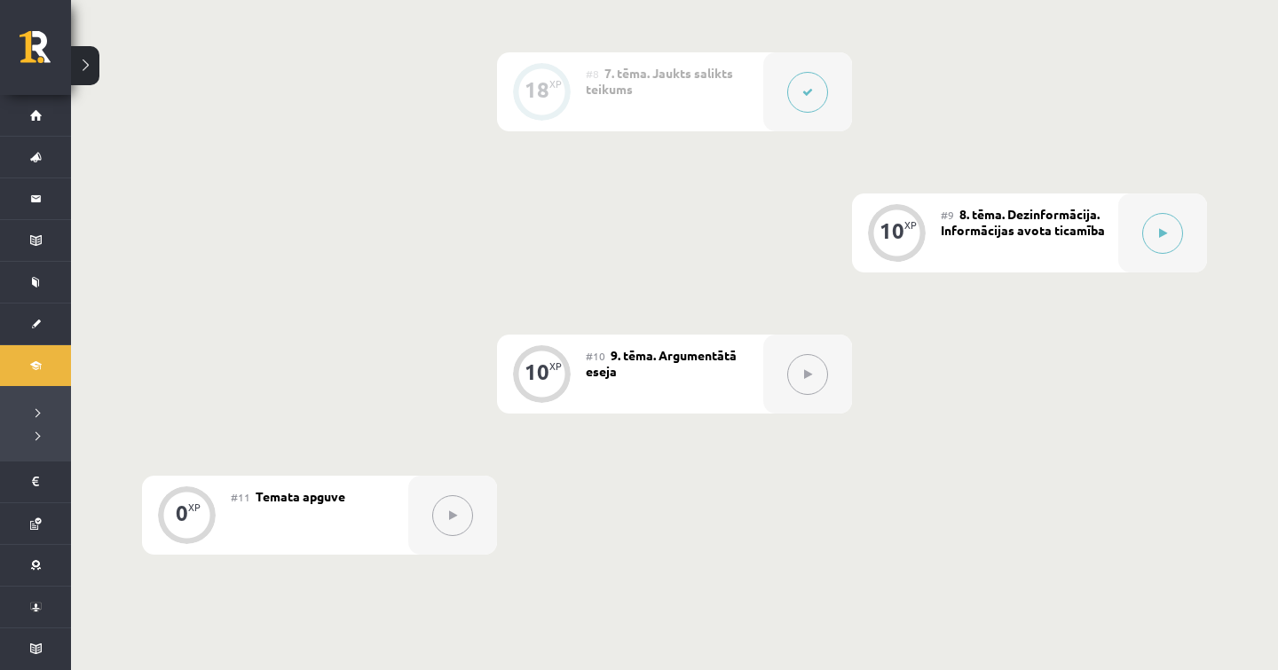
scroll to position [1413, 0]
click at [1178, 209] on div at bounding box center [1162, 232] width 89 height 79
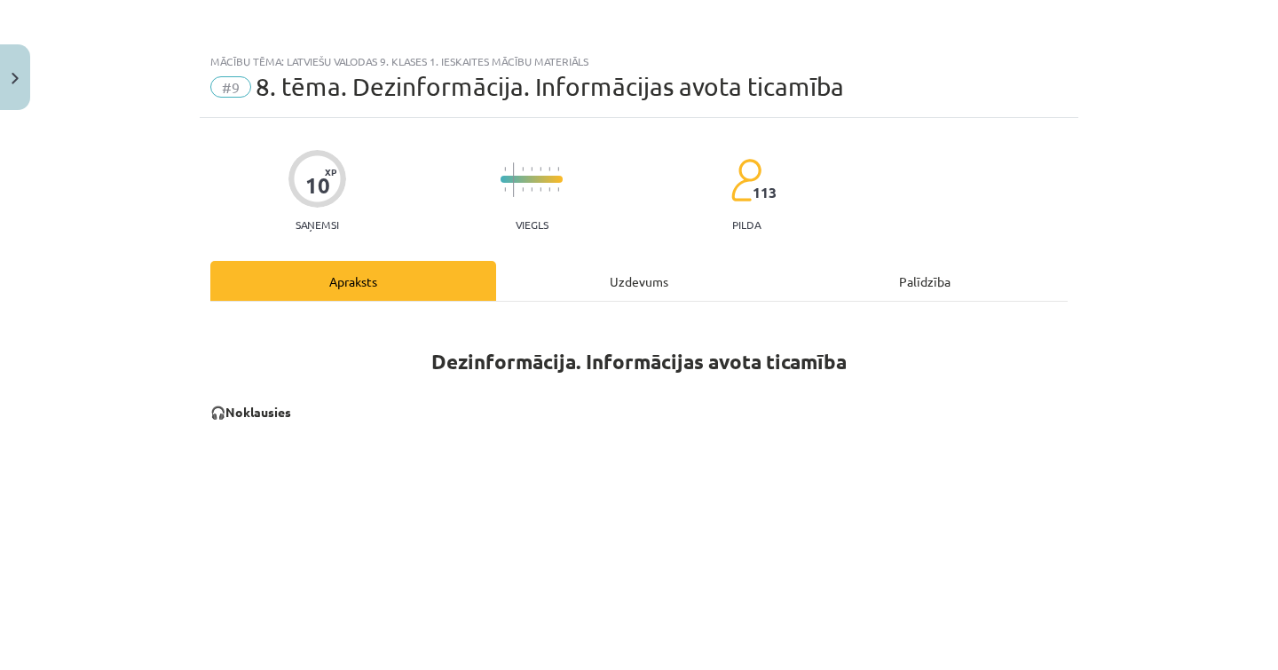
scroll to position [0, 0]
click at [623, 288] on div "Uzdevums" at bounding box center [639, 281] width 286 height 40
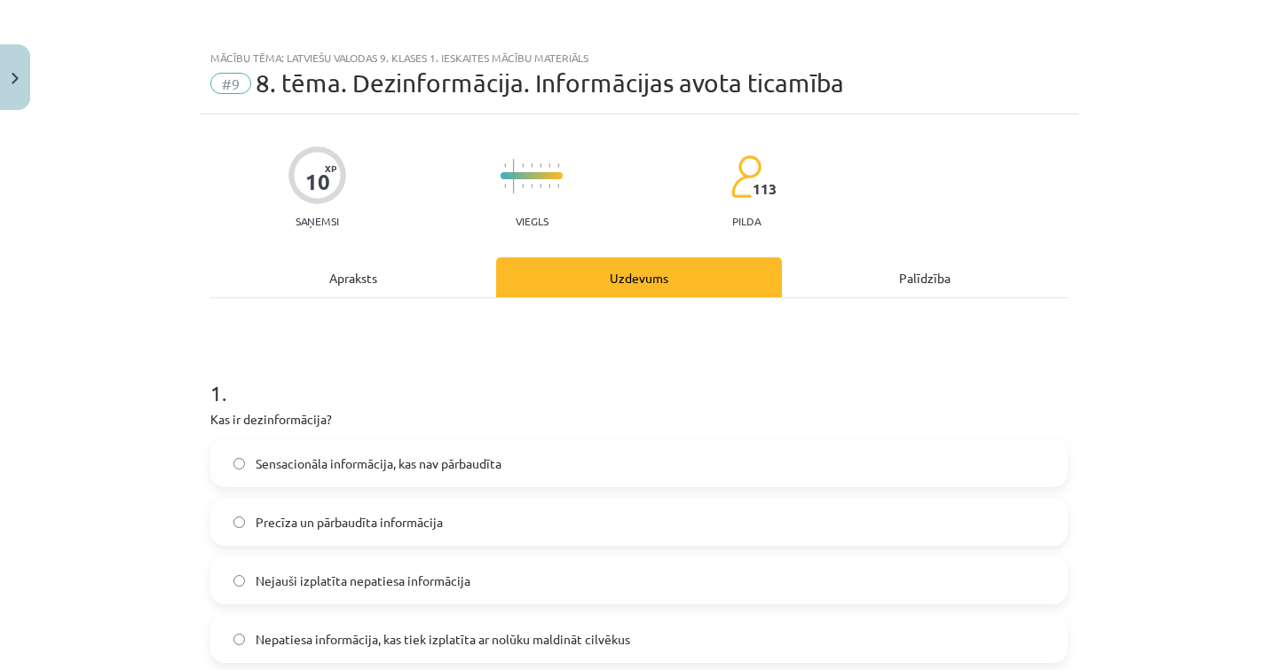
scroll to position [123, 0]
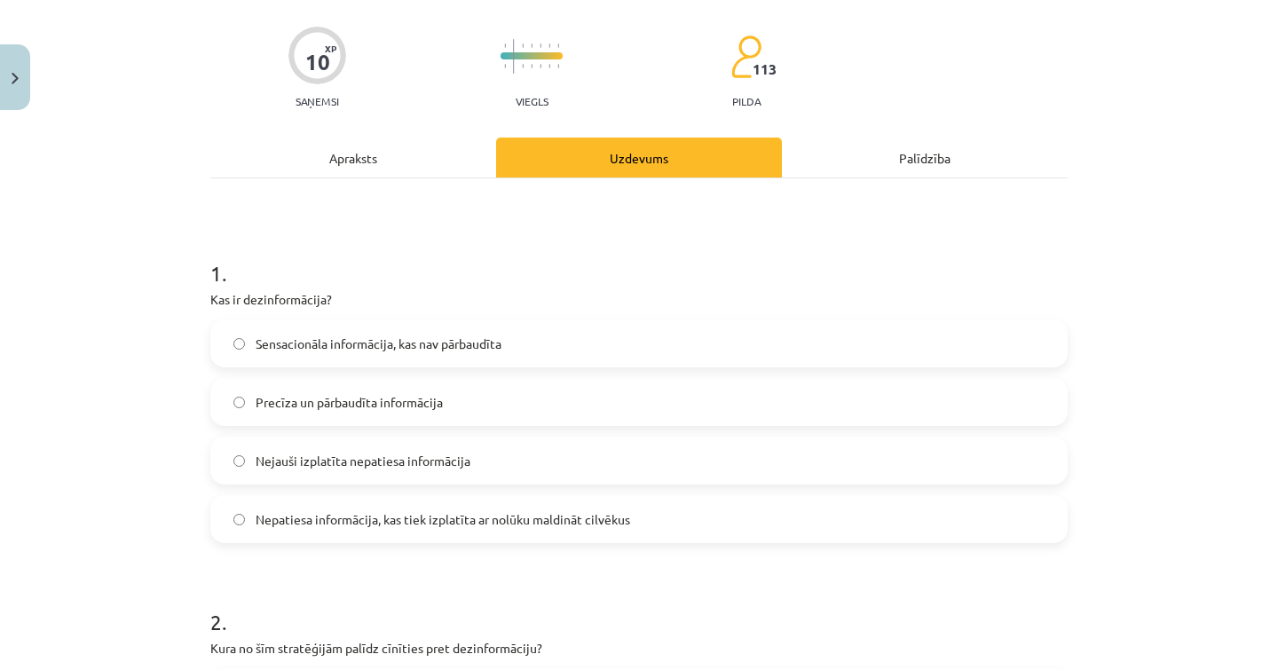
click at [297, 527] on label "Nepatiesa informācija, kas tiek izplatīta ar nolūku maldināt cilvēkus" at bounding box center [639, 519] width 854 height 44
click at [383, 157] on div "Apraksts" at bounding box center [353, 158] width 286 height 40
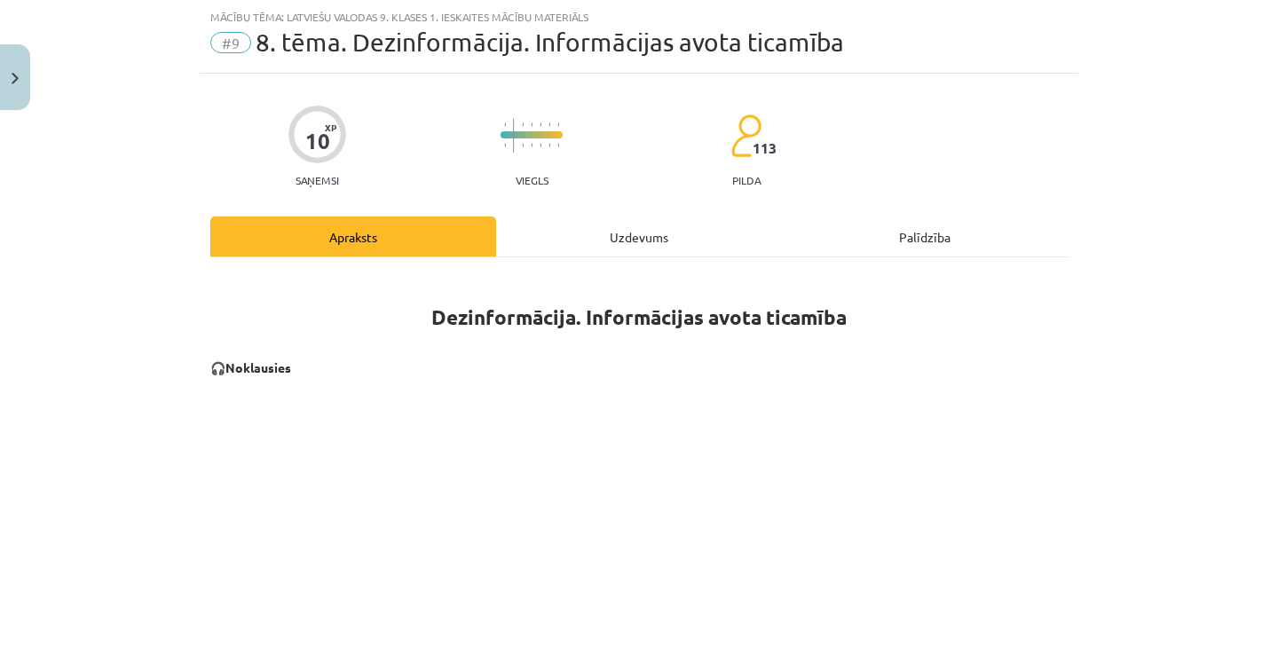
click at [609, 239] on div "Uzdevums" at bounding box center [639, 236] width 286 height 40
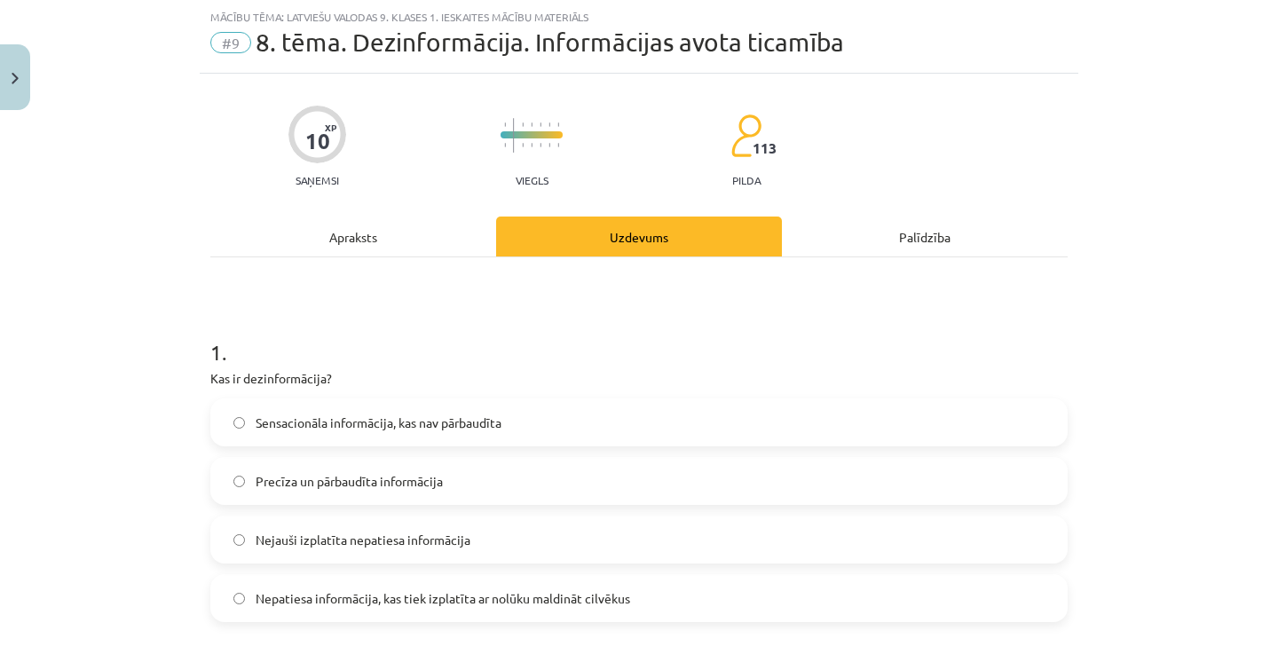
click at [609, 239] on div "Uzdevums" at bounding box center [639, 236] width 286 height 40
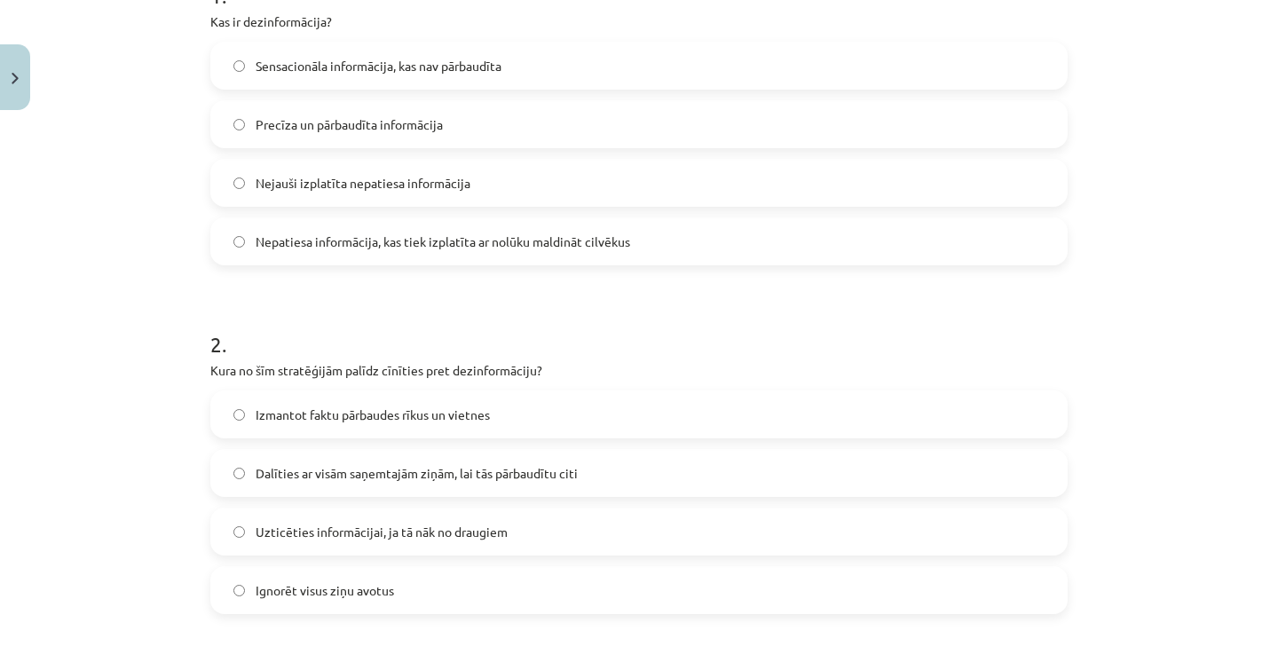
scroll to position [404, 0]
click at [253, 414] on label "Izmantot faktu pārbaudes rīkus un vietnes" at bounding box center [639, 412] width 854 height 44
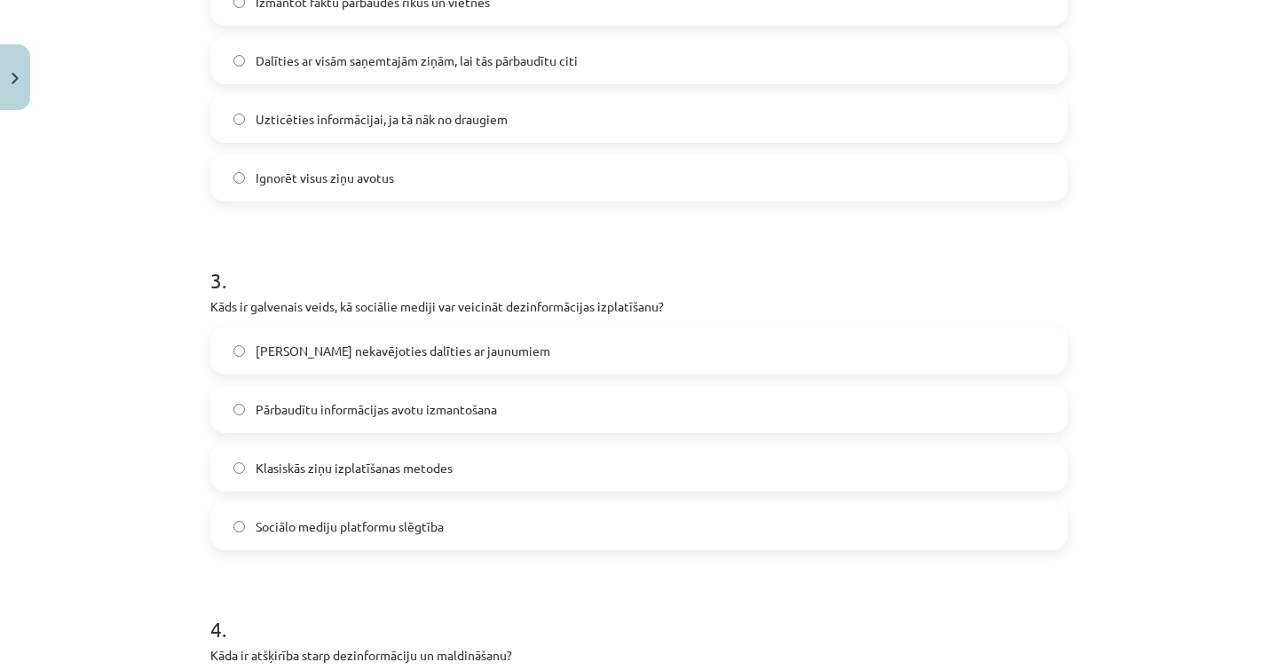
scroll to position [830, 0]
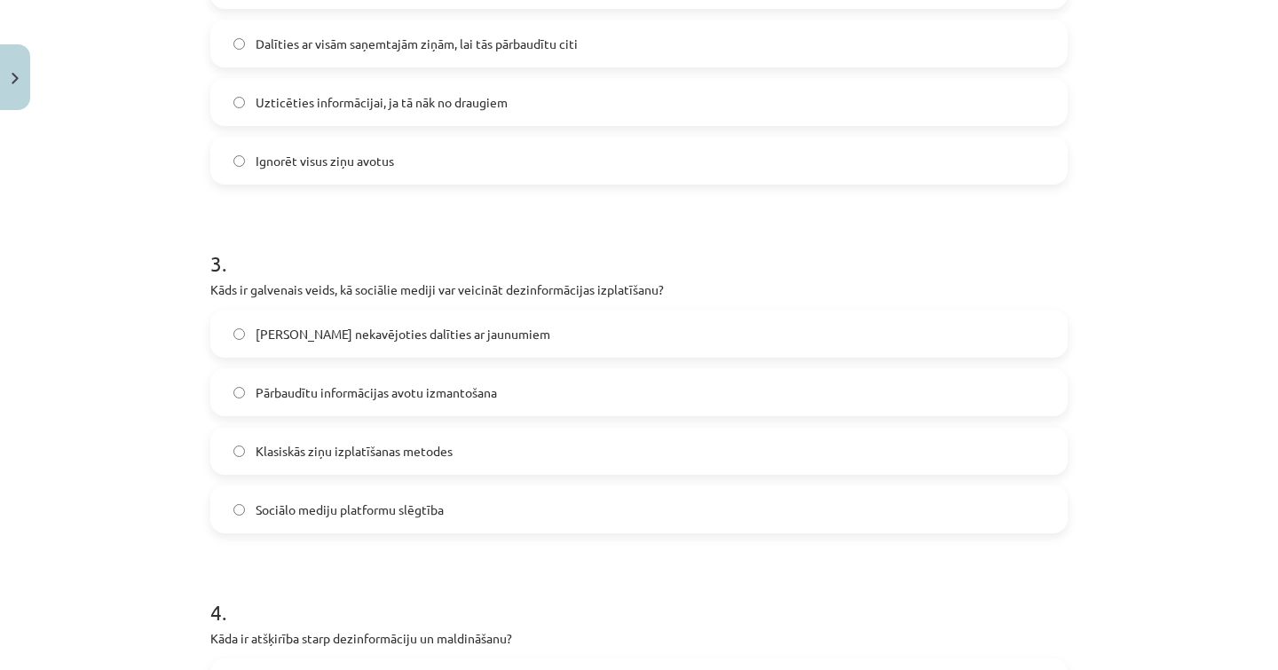
click at [240, 465] on label "Klasiskās ziņu izplatīšanas metodes" at bounding box center [639, 451] width 854 height 44
click at [255, 340] on label "[PERSON_NAME] nekavējoties dalīties ar jaunumiem" at bounding box center [639, 333] width 854 height 44
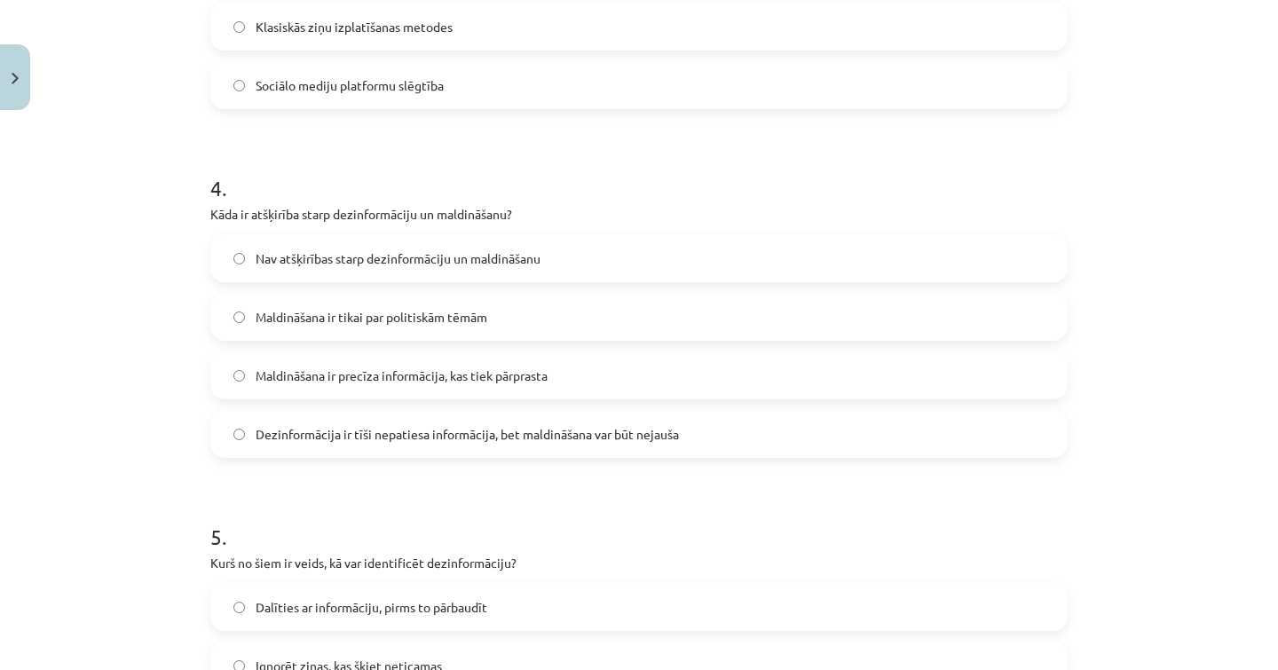
scroll to position [1255, 0]
click at [260, 444] on label "Dezinformācija ir tīši nepatiesa informācija, bet maldināšana var būt nejauša" at bounding box center [639, 433] width 854 height 44
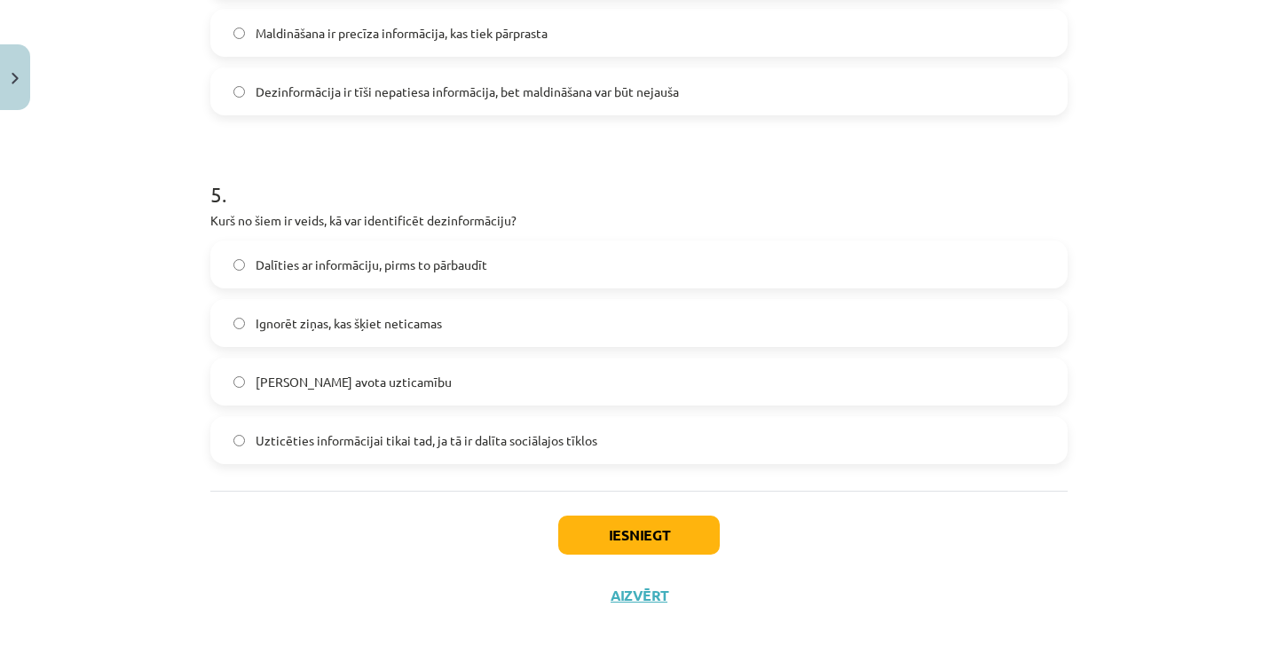
scroll to position [1600, 0]
click at [328, 437] on span "Uzticēties informācijai tikai tad, ja tā ir dalīta sociālajos tīklos" at bounding box center [427, 440] width 342 height 19
click at [324, 292] on div "Dalīties ar informāciju, pirms to pārbaudīt Ignorēt ziņas, kas šķiet neticamas …" at bounding box center [638, 352] width 857 height 224
click at [321, 303] on label "Ignorēt ziņas, kas šķiet neticamas" at bounding box center [639, 323] width 854 height 44
click at [336, 389] on label "[PERSON_NAME] avota uzticamību" at bounding box center [639, 381] width 854 height 44
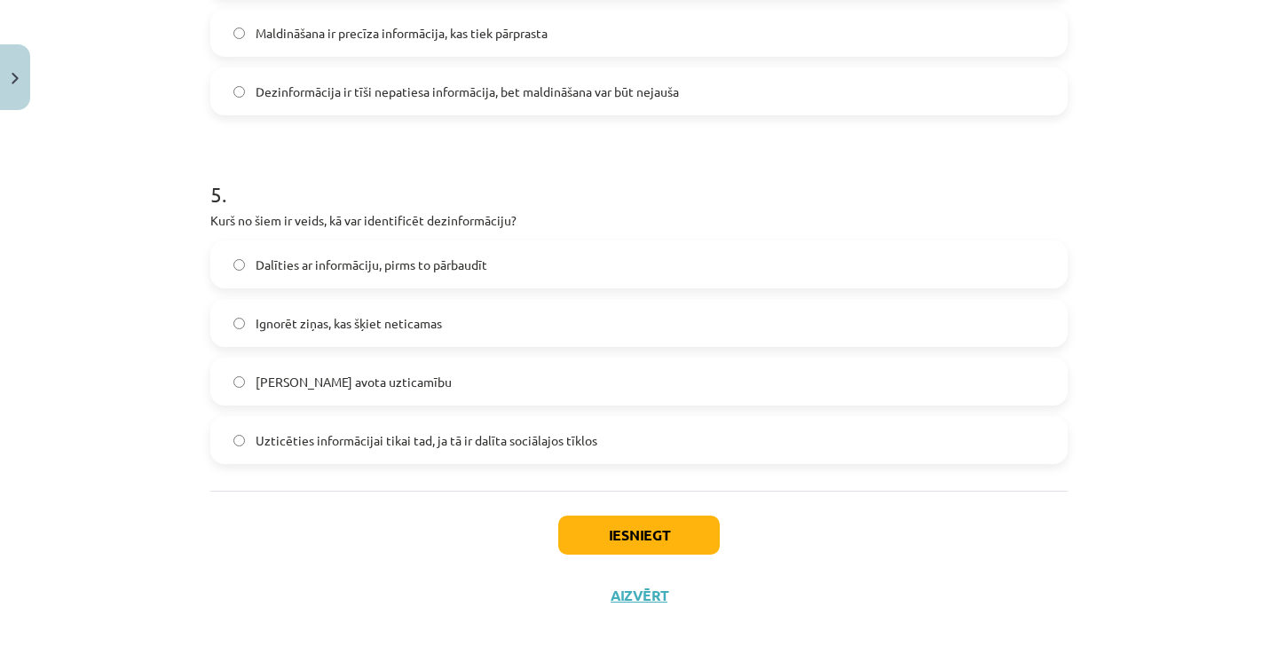
click at [588, 534] on button "Iesniegt" at bounding box center [638, 534] width 161 height 39
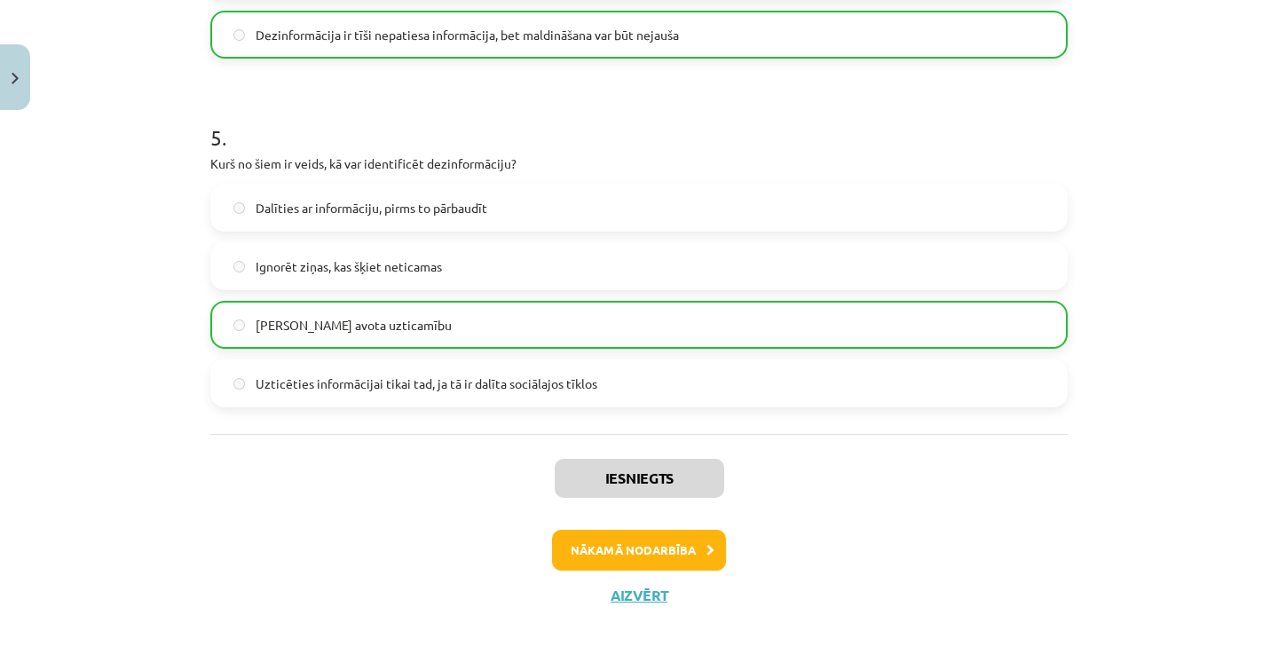
scroll to position [1656, 0]
click at [649, 590] on button "Aizvērt" at bounding box center [638, 595] width 67 height 18
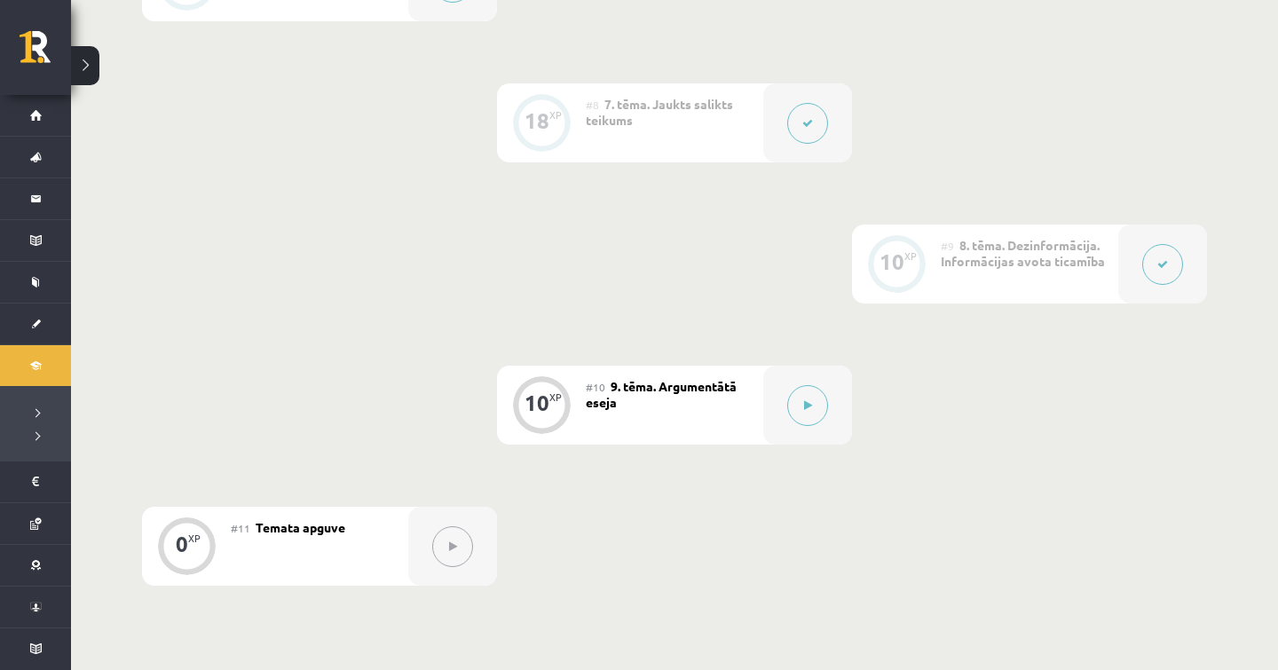
scroll to position [1387, 0]
click at [779, 410] on div at bounding box center [807, 400] width 89 height 79
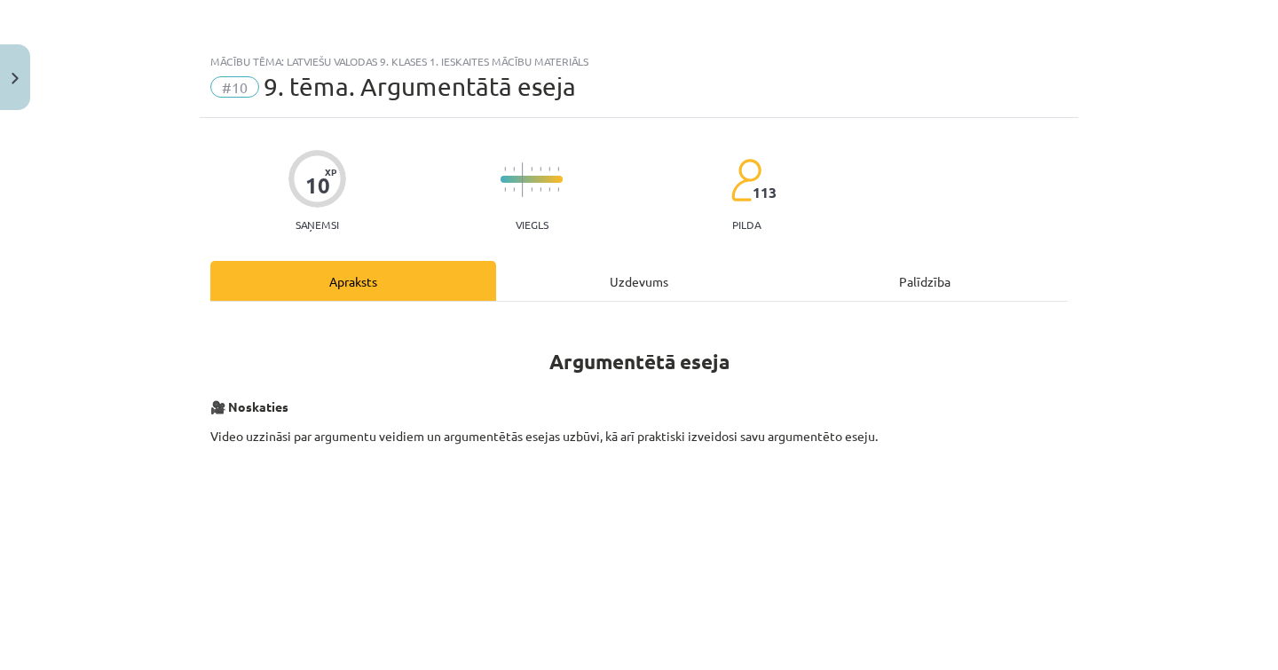
click at [586, 283] on div "Uzdevums" at bounding box center [639, 281] width 286 height 40
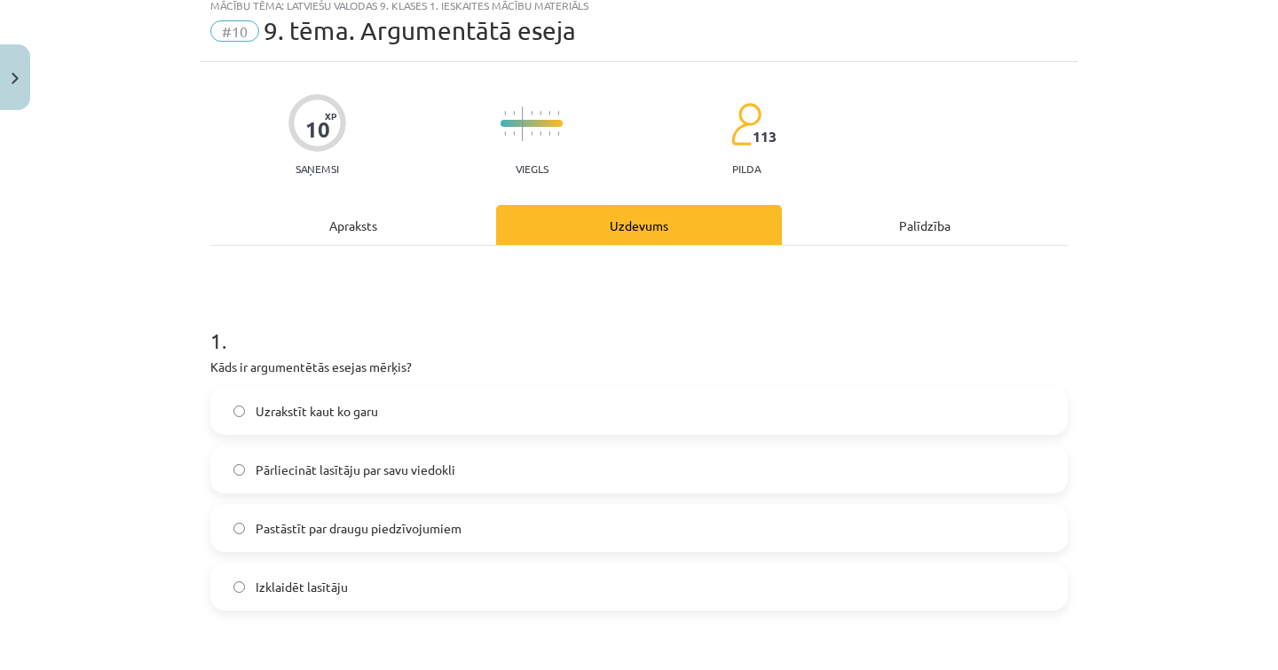
scroll to position [58, 0]
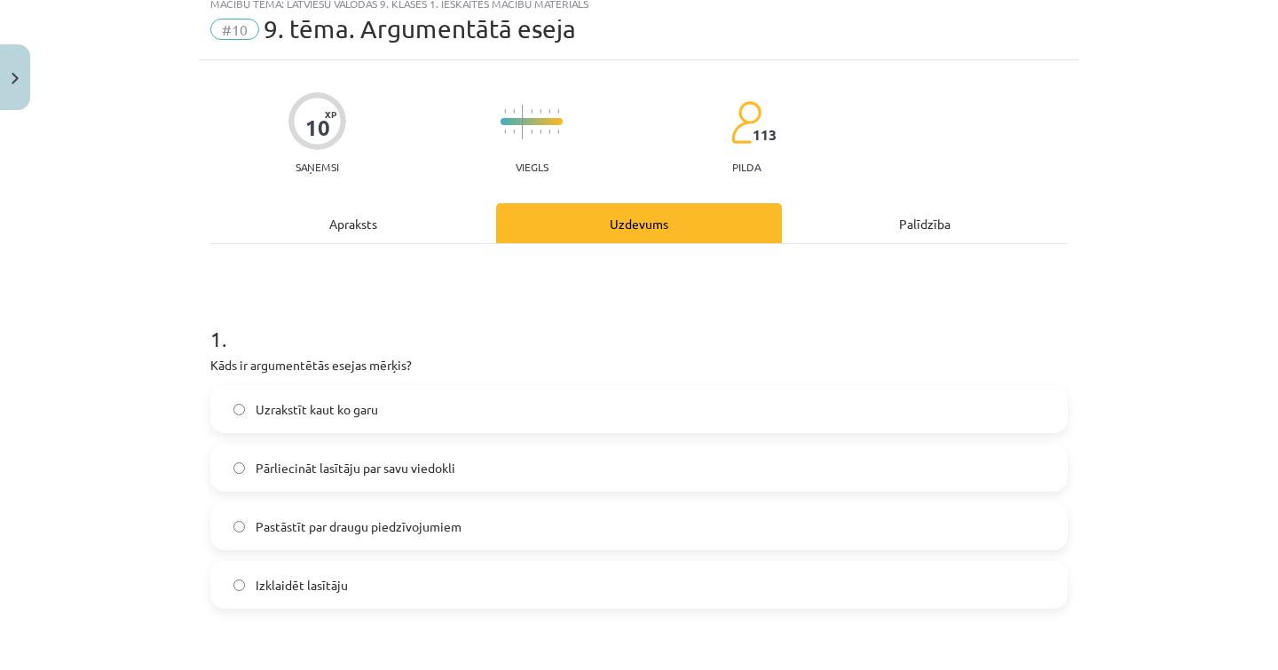
click at [423, 474] on span "Pārliecināt lasītāju par savu viedokli" at bounding box center [356, 468] width 200 height 19
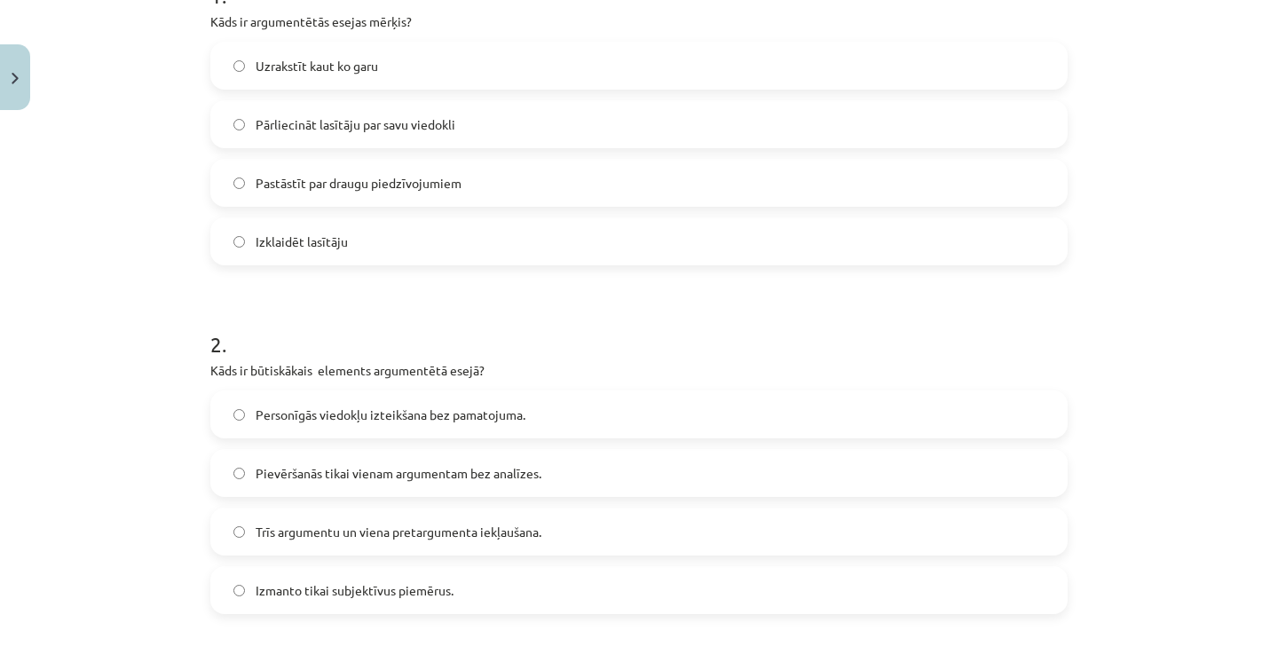
scroll to position [420, 0]
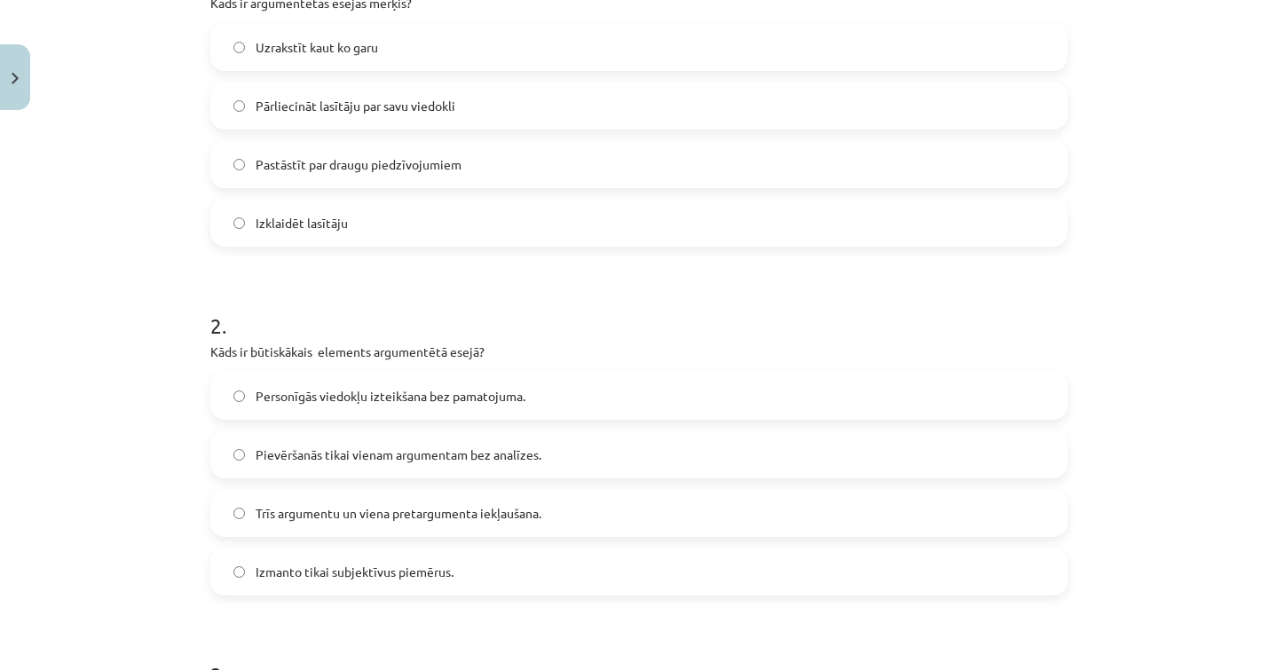
click at [412, 522] on span "Trīs argumentu un viena pretargumenta iekļaušana." at bounding box center [399, 513] width 286 height 19
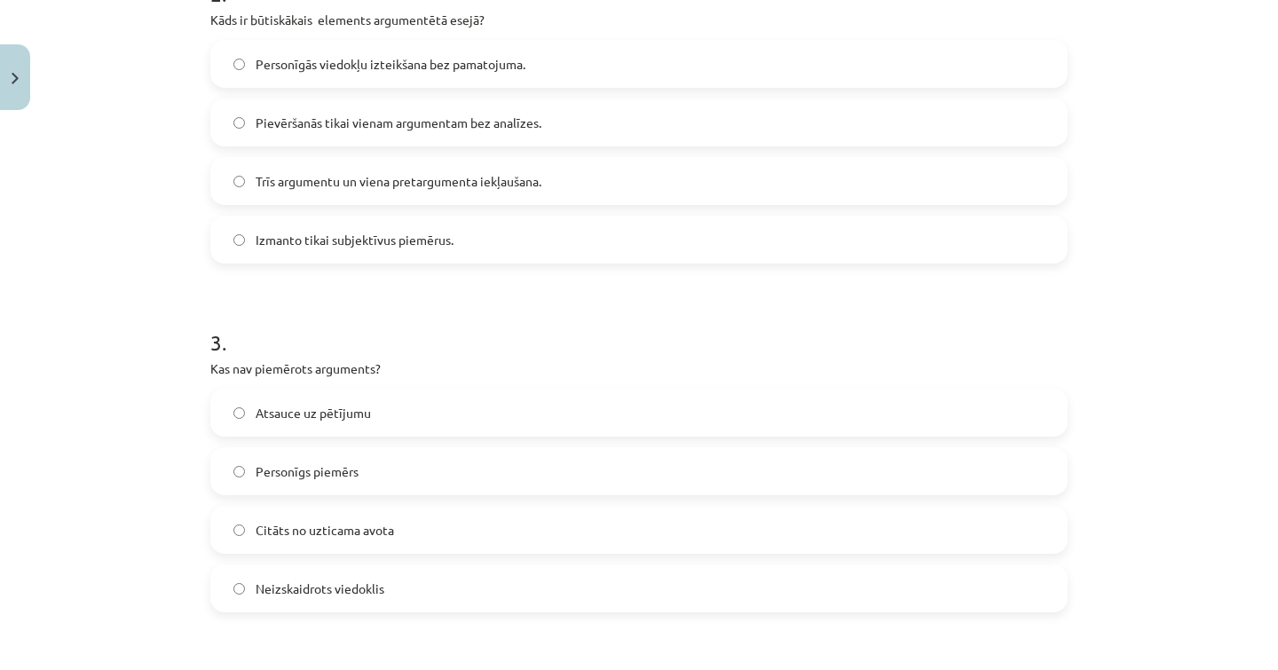
scroll to position [750, 0]
click at [303, 545] on label "Citāts no uzticama avota" at bounding box center [639, 531] width 854 height 44
click at [360, 600] on label "Neizskaidrots viedoklis" at bounding box center [639, 590] width 854 height 44
click at [363, 528] on span "Citāts no uzticama avota" at bounding box center [325, 532] width 138 height 19
click at [363, 584] on span "Neizskaidrots viedoklis" at bounding box center [320, 590] width 129 height 19
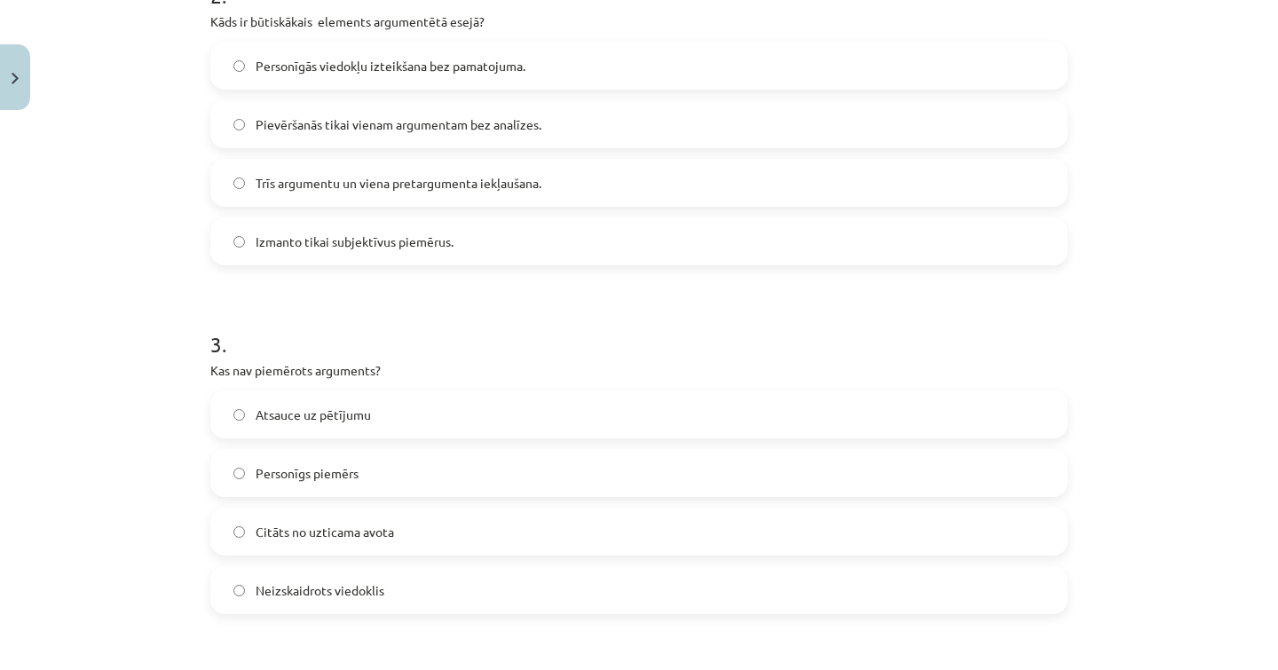
click at [363, 500] on div "Atsauce uz pētījumu Personīgs piemērs Citāts no uzticama avota Neizskaidrots vi…" at bounding box center [638, 502] width 857 height 224
click at [360, 489] on label "Personīgs piemērs" at bounding box center [639, 473] width 854 height 44
drag, startPoint x: 356, startPoint y: 595, endPoint x: 356, endPoint y: 577, distance: 18.6
click at [356, 577] on label "Neizskaidrots viedoklis" at bounding box center [639, 590] width 854 height 44
click at [356, 594] on span "Neizskaidrots viedoklis" at bounding box center [320, 590] width 129 height 19
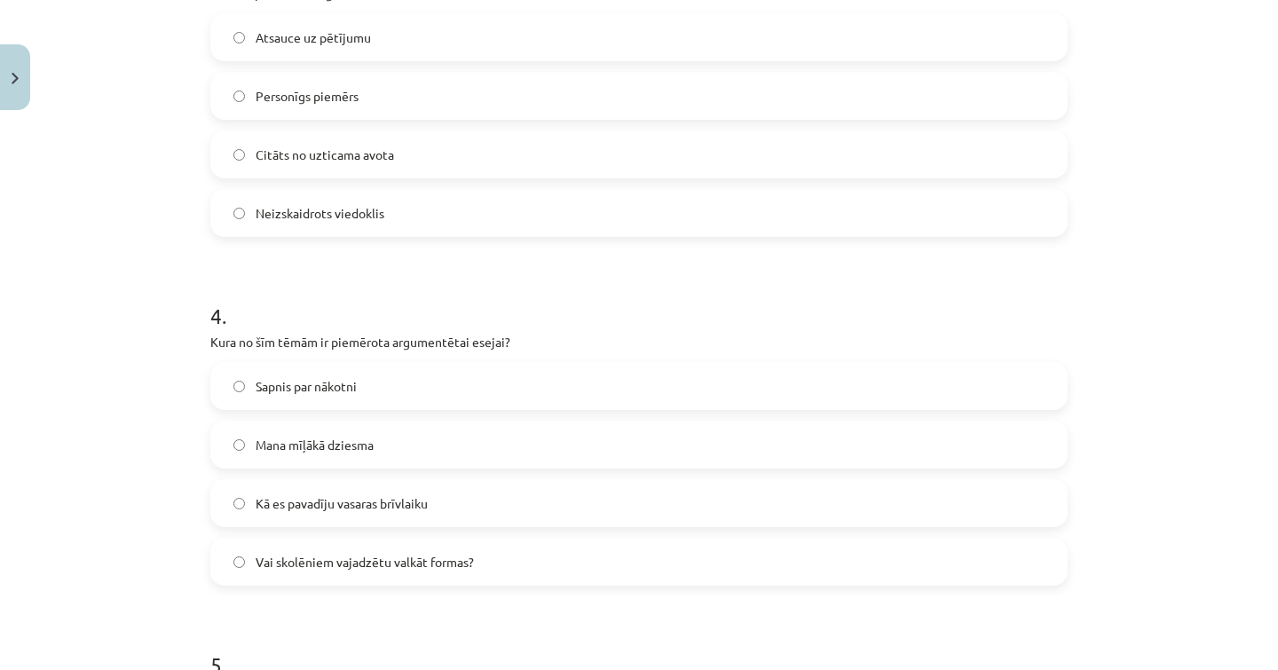
scroll to position [1128, 0]
click at [236, 605] on form "1 . Kāds ir argumentētās esejas mērķis? Uzrakstīt kaut ko garu Pārliecināt lasī…" at bounding box center [638, 79] width 857 height 1708
click at [252, 567] on label "Vai skolēniem vajadzētu valkāt formas?" at bounding box center [639, 561] width 854 height 44
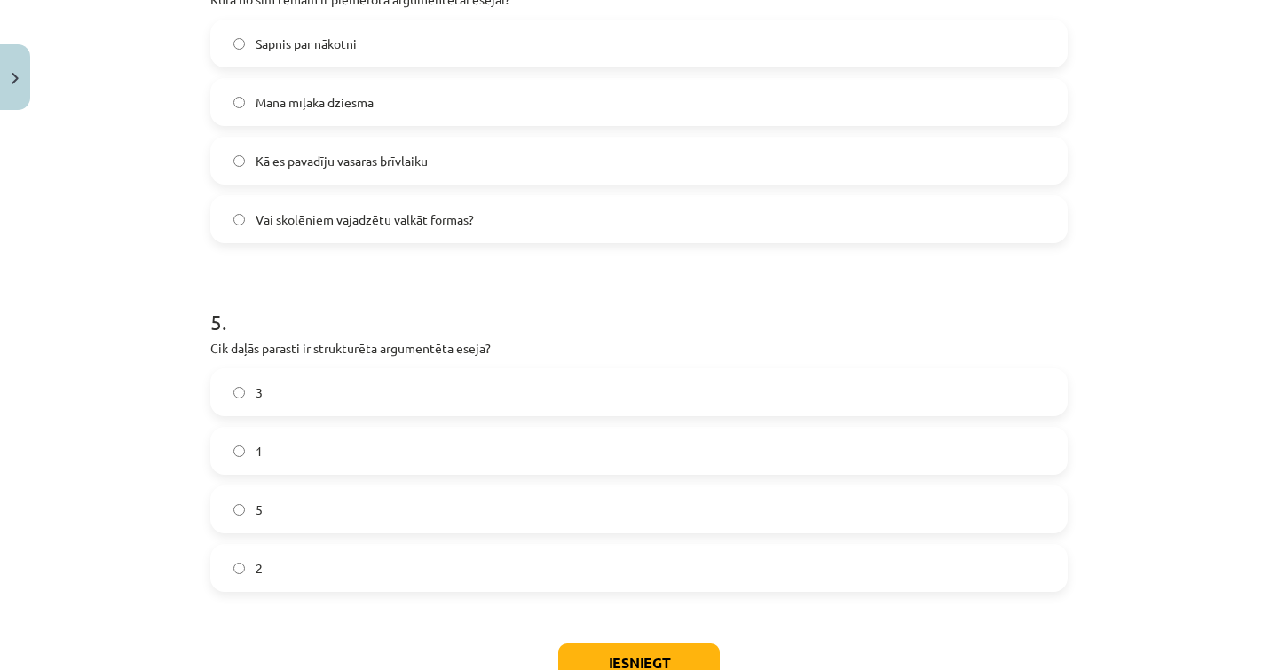
scroll to position [1470, 0]
click at [294, 390] on label "3" at bounding box center [639, 391] width 854 height 44
click at [287, 513] on label "5" at bounding box center [639, 508] width 854 height 44
click at [598, 648] on button "Iesniegt" at bounding box center [638, 661] width 161 height 39
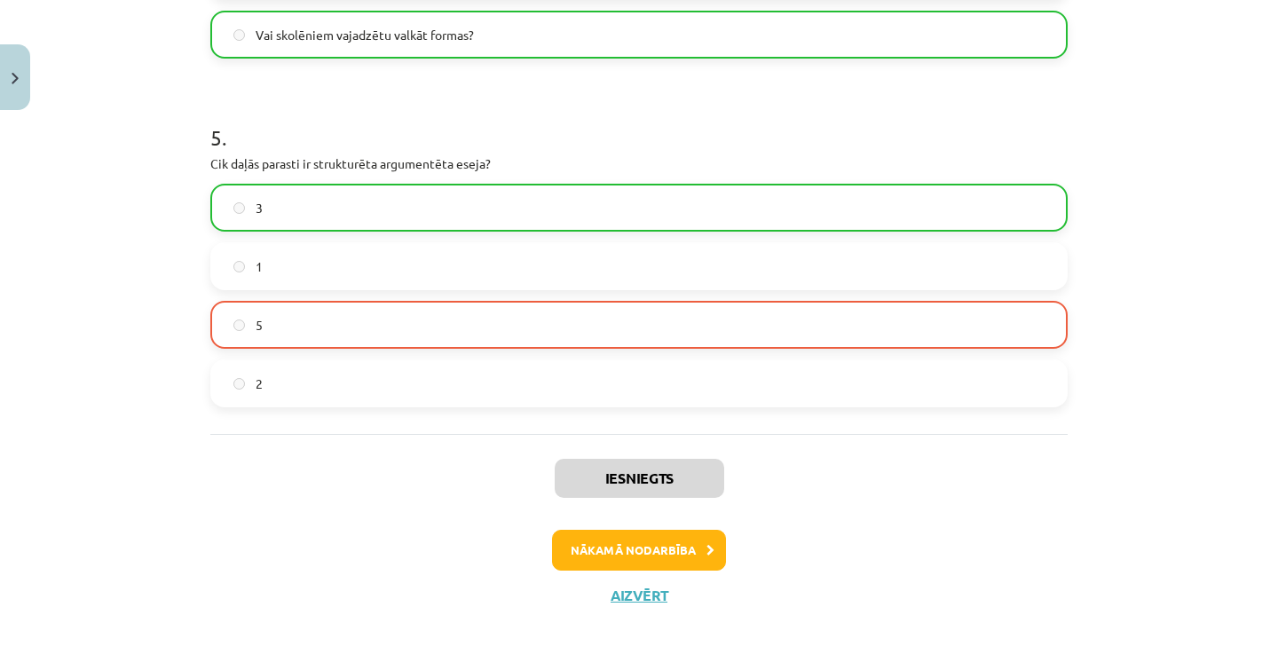
scroll to position [1656, 0]
click at [457, 192] on label "3" at bounding box center [639, 207] width 854 height 44
click at [649, 594] on button "Aizvērt" at bounding box center [638, 595] width 67 height 18
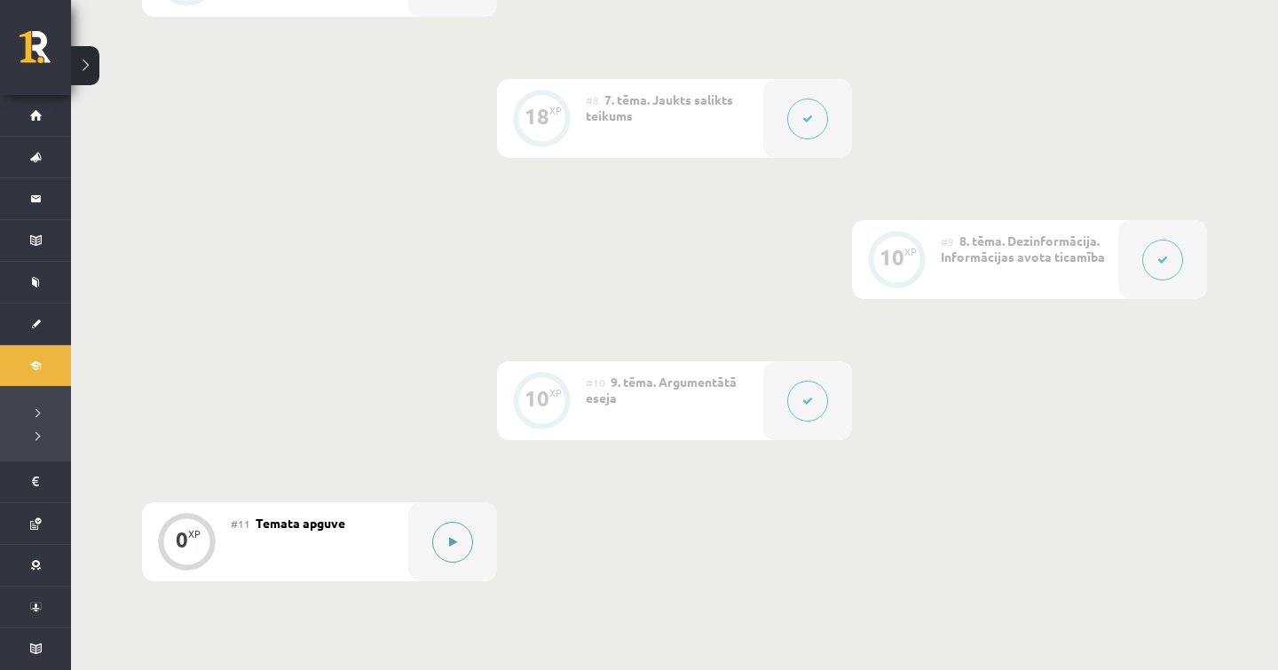
click at [444, 506] on div at bounding box center [452, 541] width 89 height 79
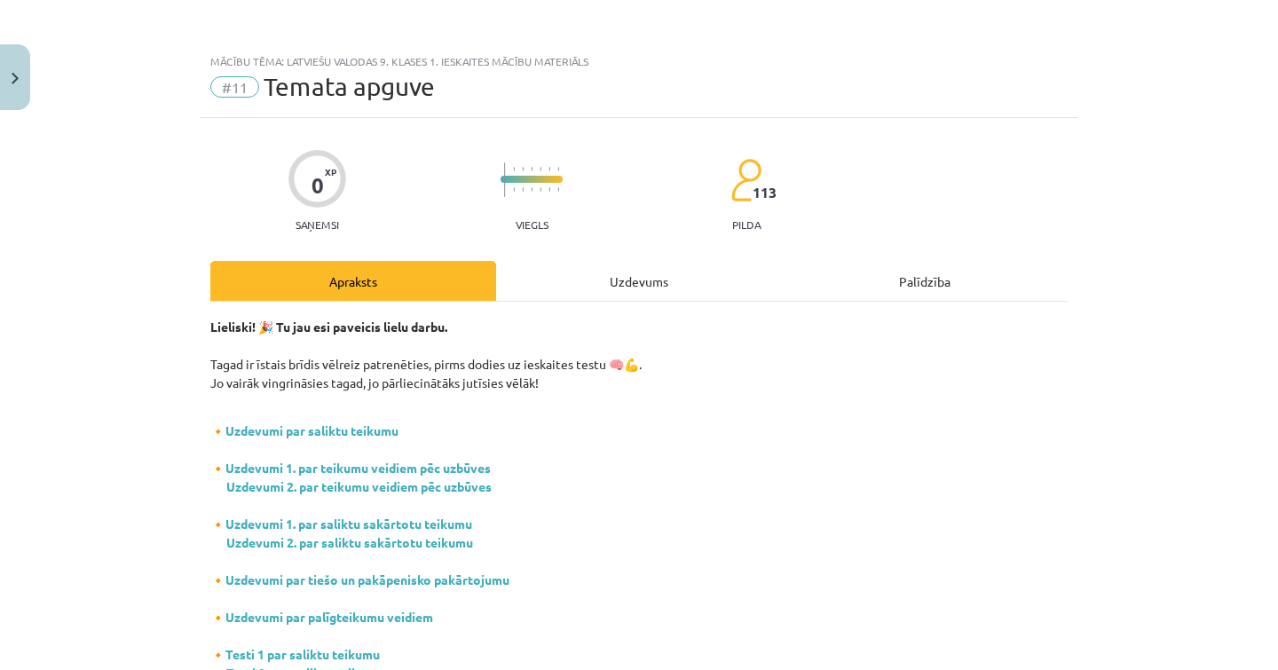
click at [635, 279] on div "Uzdevums" at bounding box center [639, 281] width 286 height 40
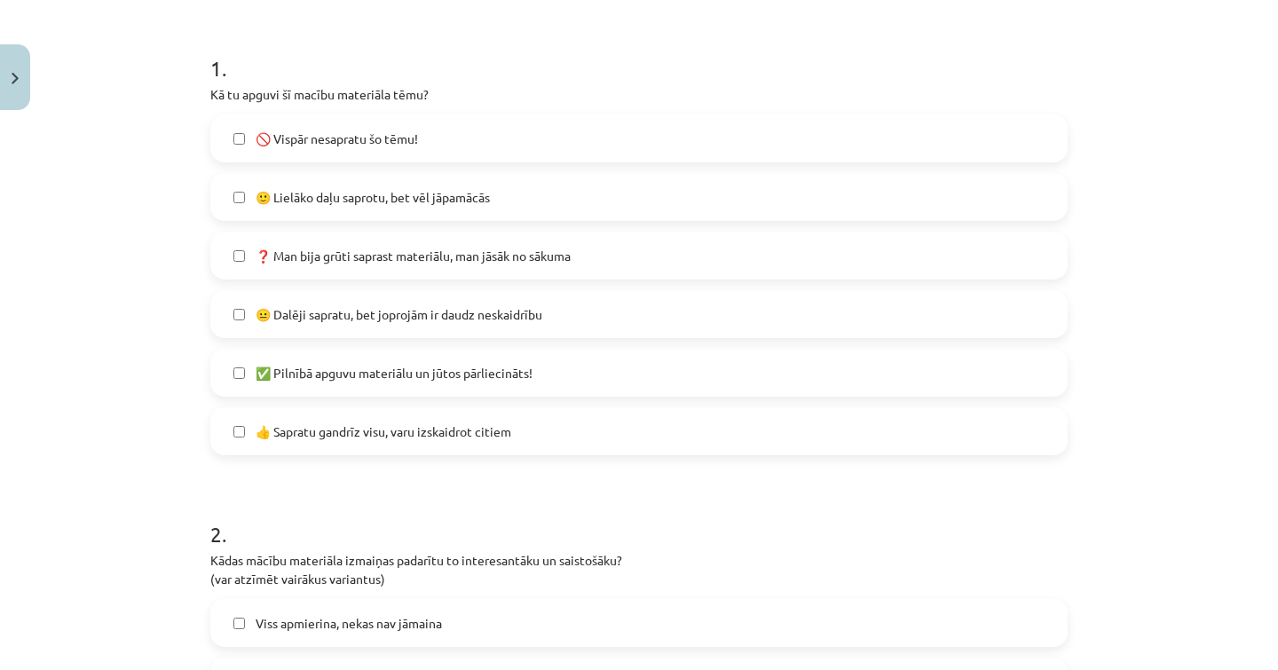
scroll to position [326, 0]
click at [346, 333] on label "😐 Dalēji sapratu, bet joprojām ir daudz neskaidrību" at bounding box center [639, 317] width 854 height 44
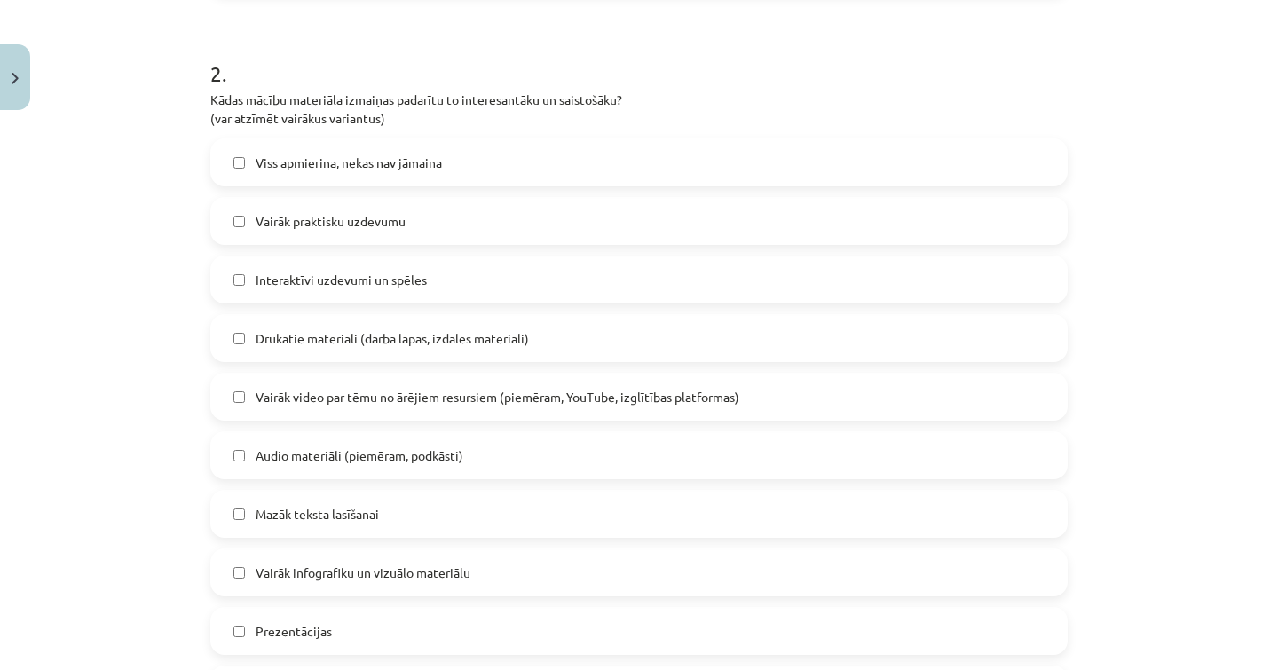
scroll to position [808, 0]
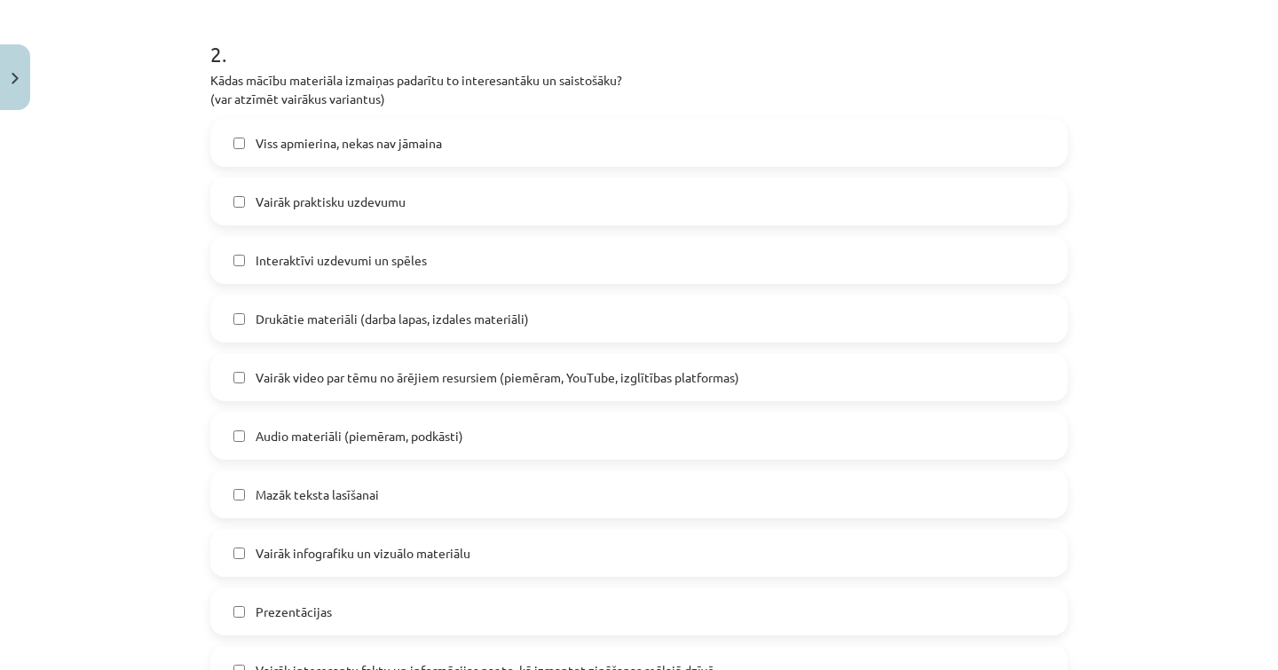
click at [305, 507] on label "Mazāk teksta lasīšanai" at bounding box center [639, 494] width 854 height 44
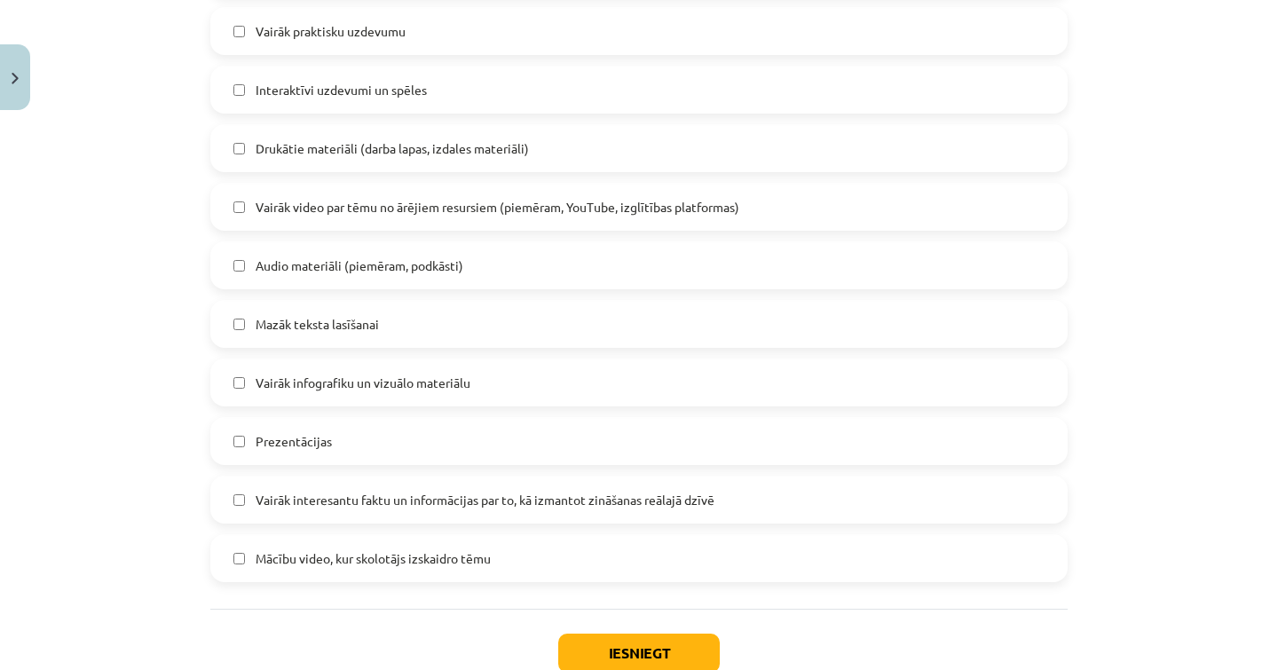
click at [430, 502] on span "Vairāk interesantu faktu un informācijas par to, kā izmantot zināšanas reālajā …" at bounding box center [485, 500] width 459 height 19
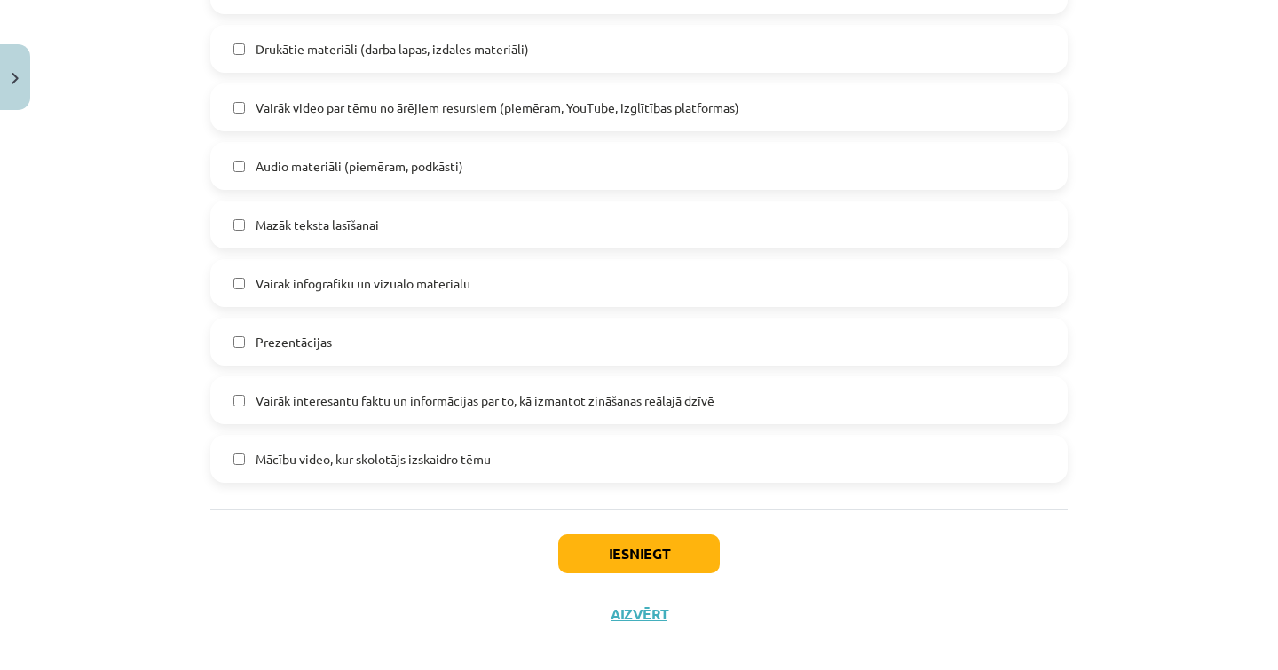
scroll to position [1089, 0]
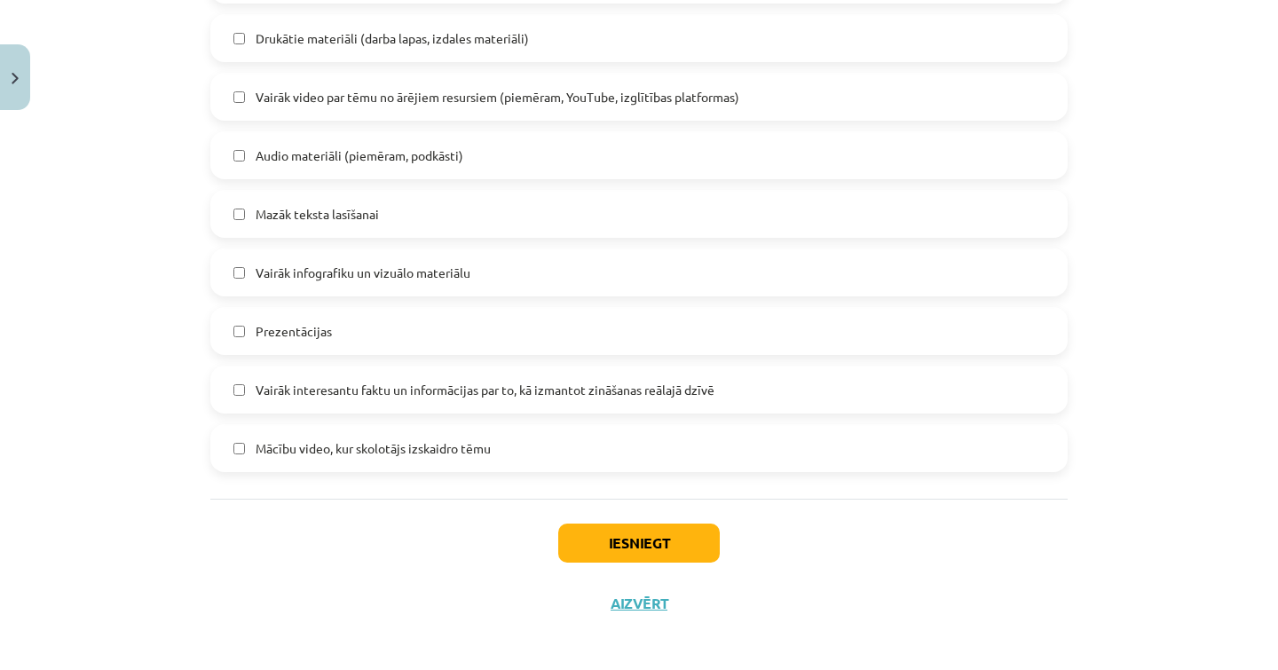
click at [641, 555] on button "Iesniegt" at bounding box center [638, 542] width 161 height 39
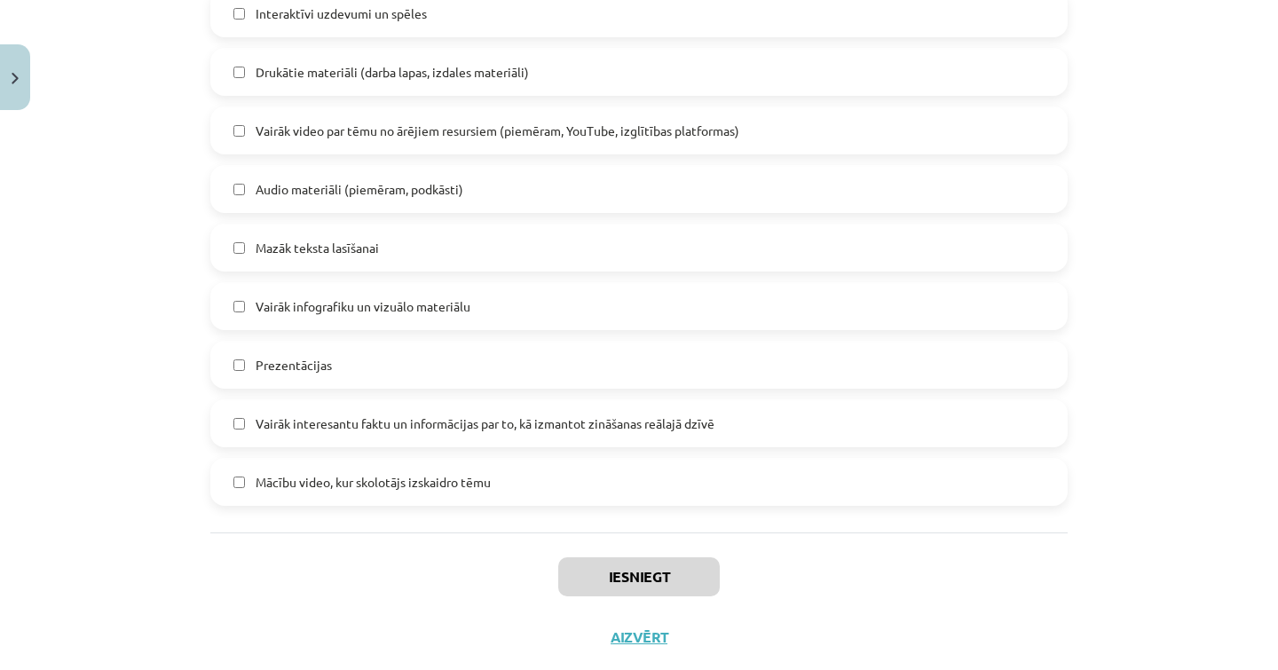
scroll to position [1057, 0]
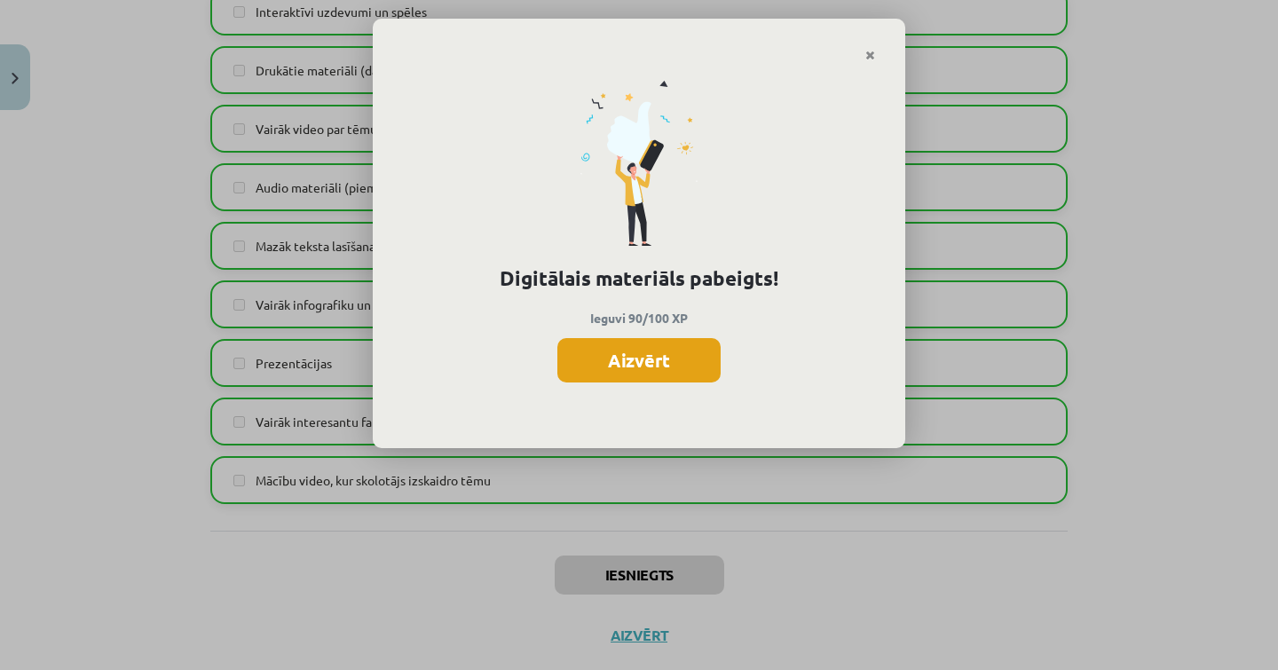
click at [665, 368] on button "Aizvērt" at bounding box center [638, 360] width 163 height 44
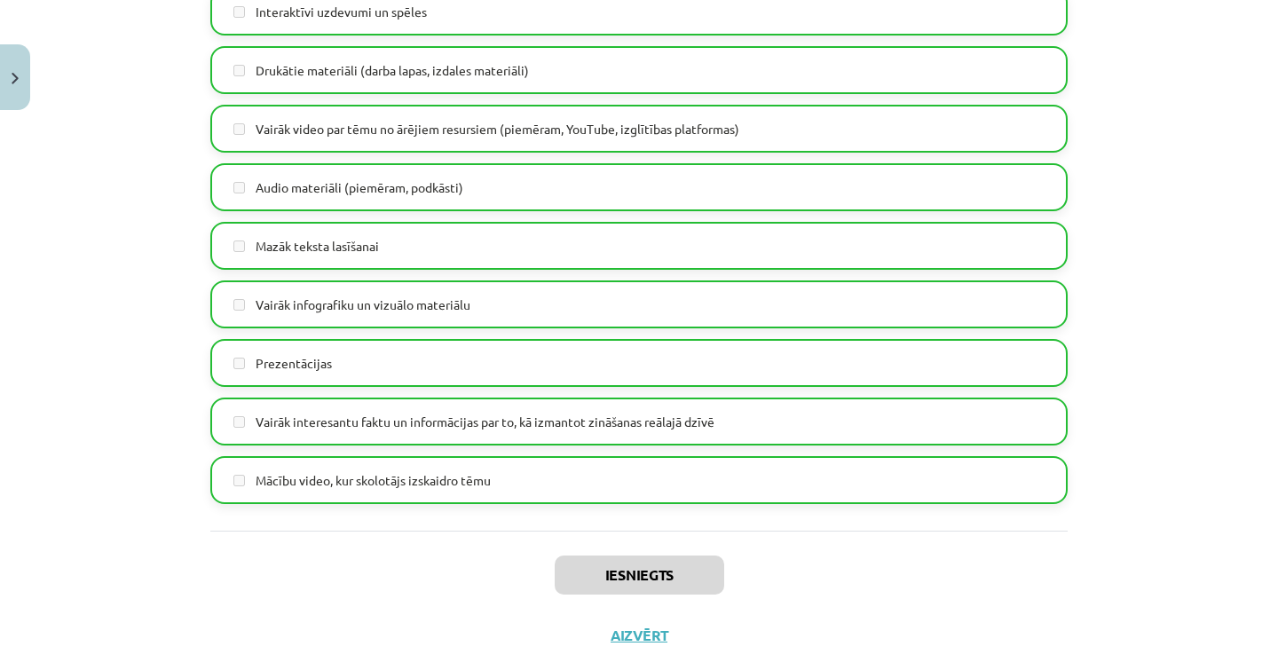
click at [631, 639] on button "Aizvērt" at bounding box center [638, 635] width 67 height 18
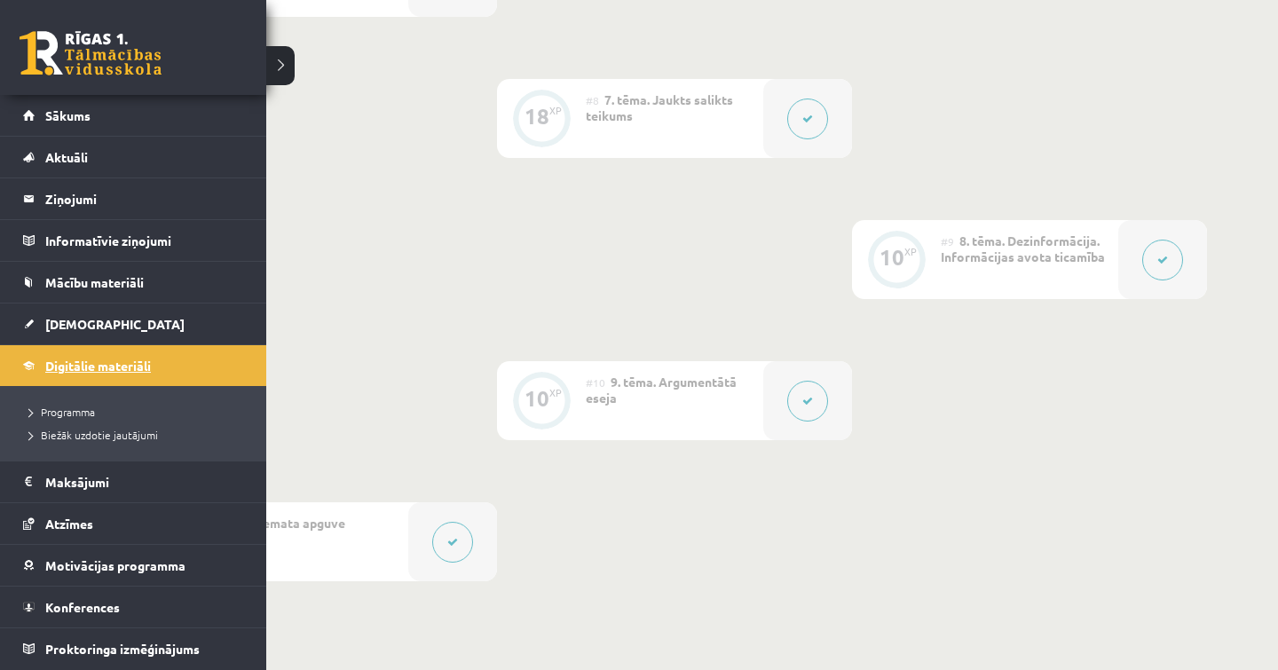
click at [51, 366] on span "Digitālie materiāli" at bounding box center [98, 366] width 106 height 16
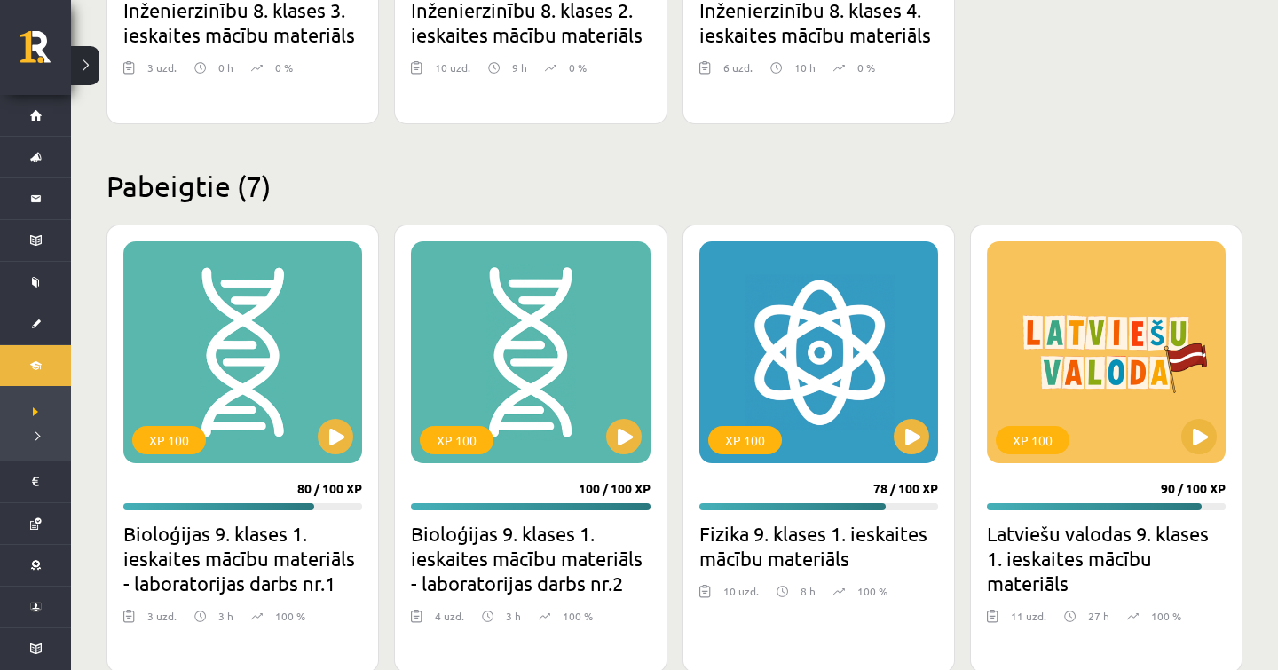
scroll to position [804, 0]
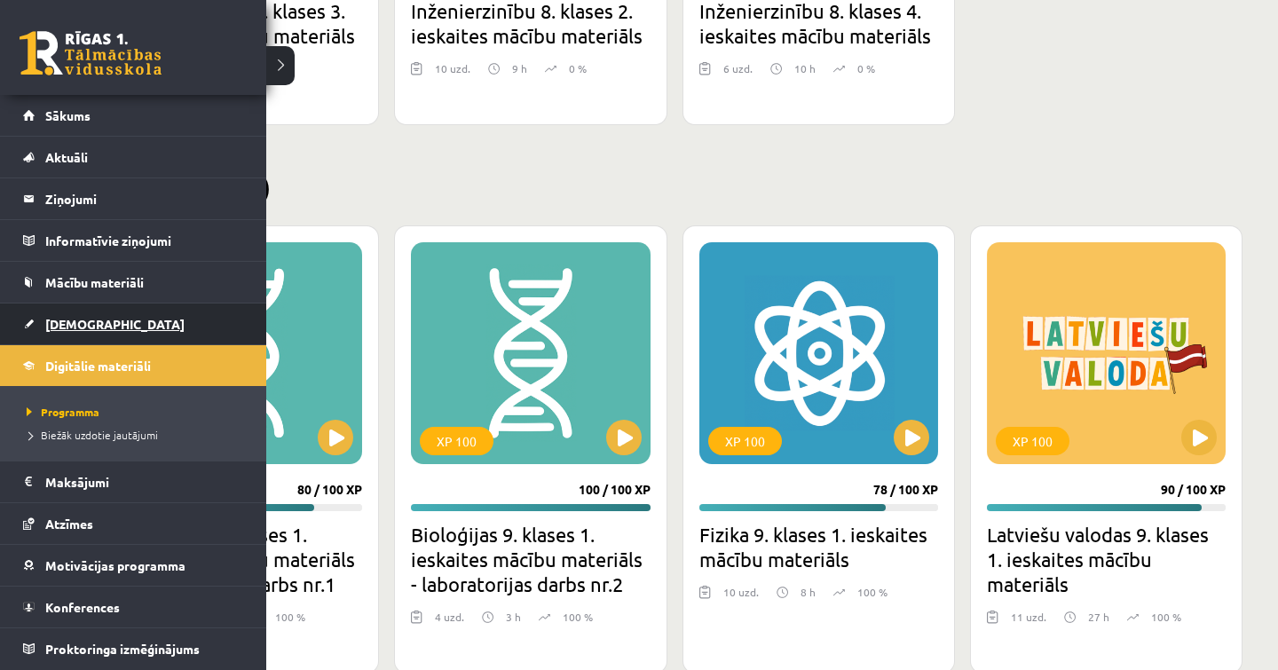
click at [83, 327] on span "[DEMOGRAPHIC_DATA]" at bounding box center [114, 324] width 139 height 16
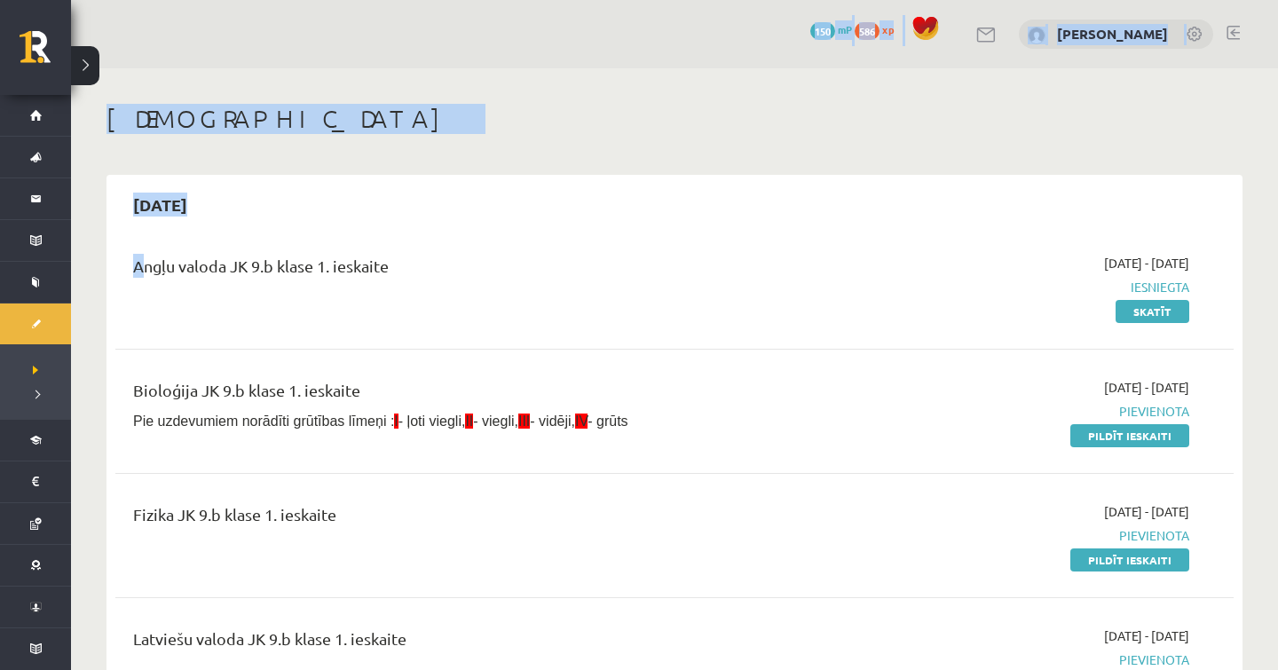
drag, startPoint x: 370, startPoint y: 145, endPoint x: 0, endPoint y: -45, distance: 415.9
click at [0, 0] on html "0 Dāvanas 150 mP 586 xp [PERSON_NAME] Sākums Aktuāli Kā mācīties eSKOLĀ Kontakt…" at bounding box center [639, 335] width 1278 height 670
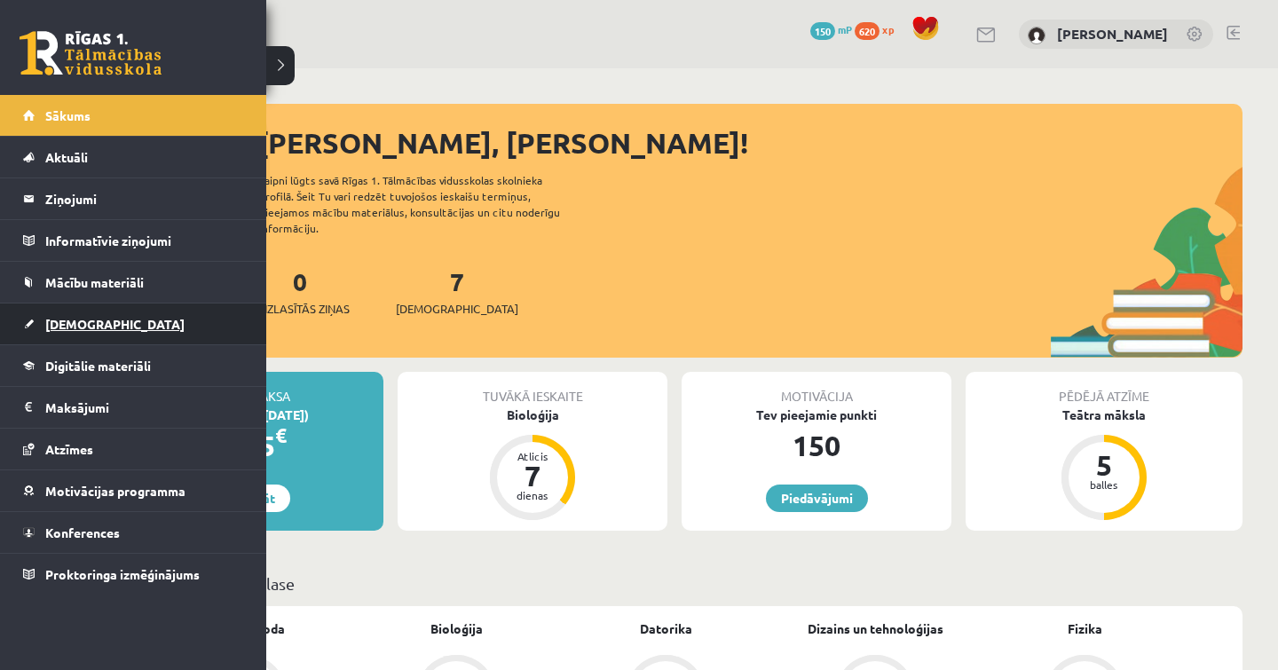
click at [112, 323] on link "[DEMOGRAPHIC_DATA]" at bounding box center [133, 323] width 221 height 41
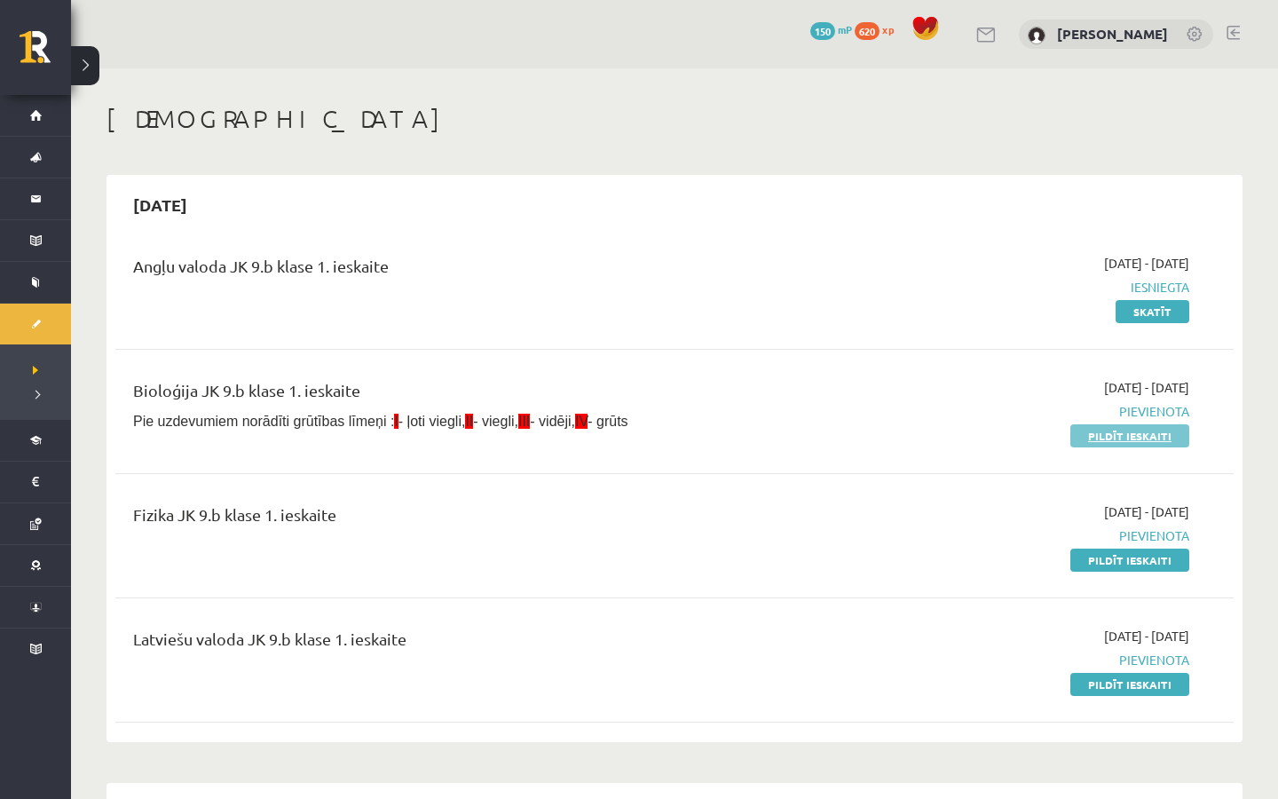
click at [1107, 426] on link "Pildīt ieskaiti" at bounding box center [1129, 435] width 119 height 23
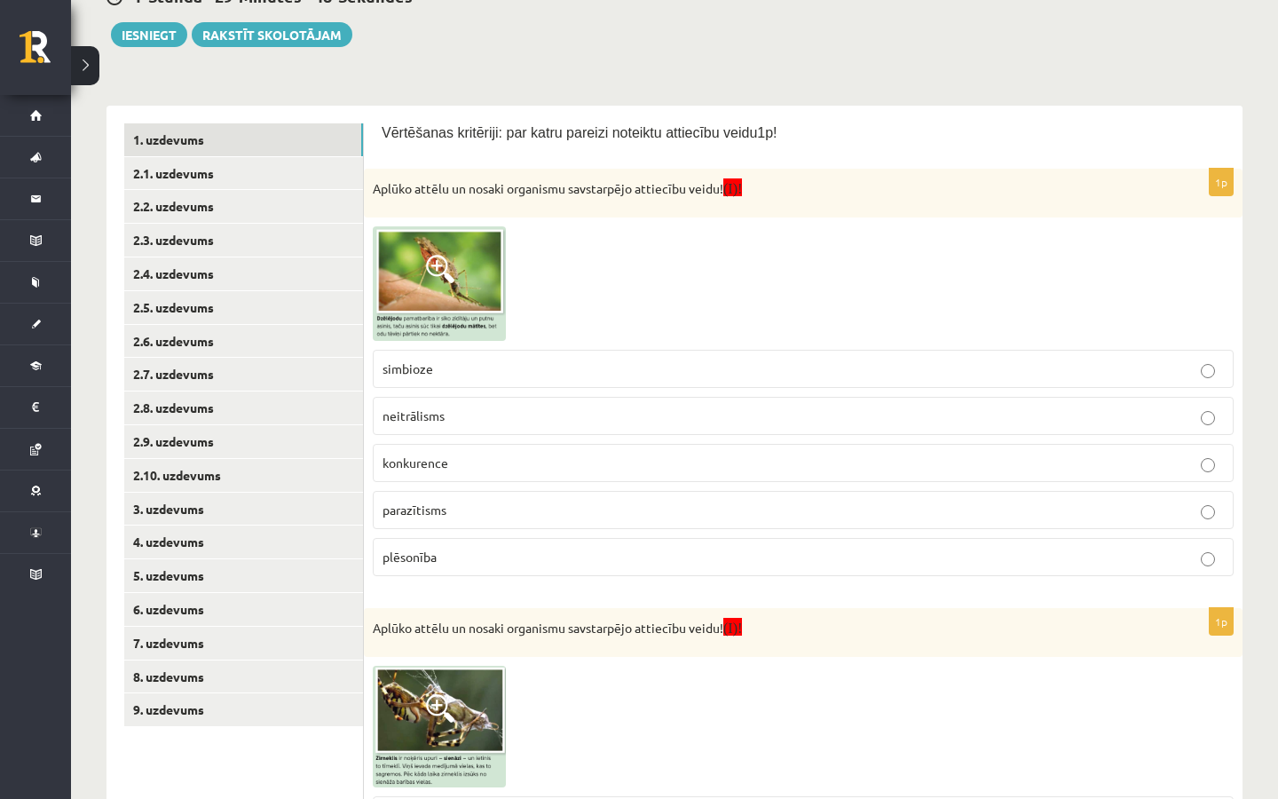
scroll to position [190, 0]
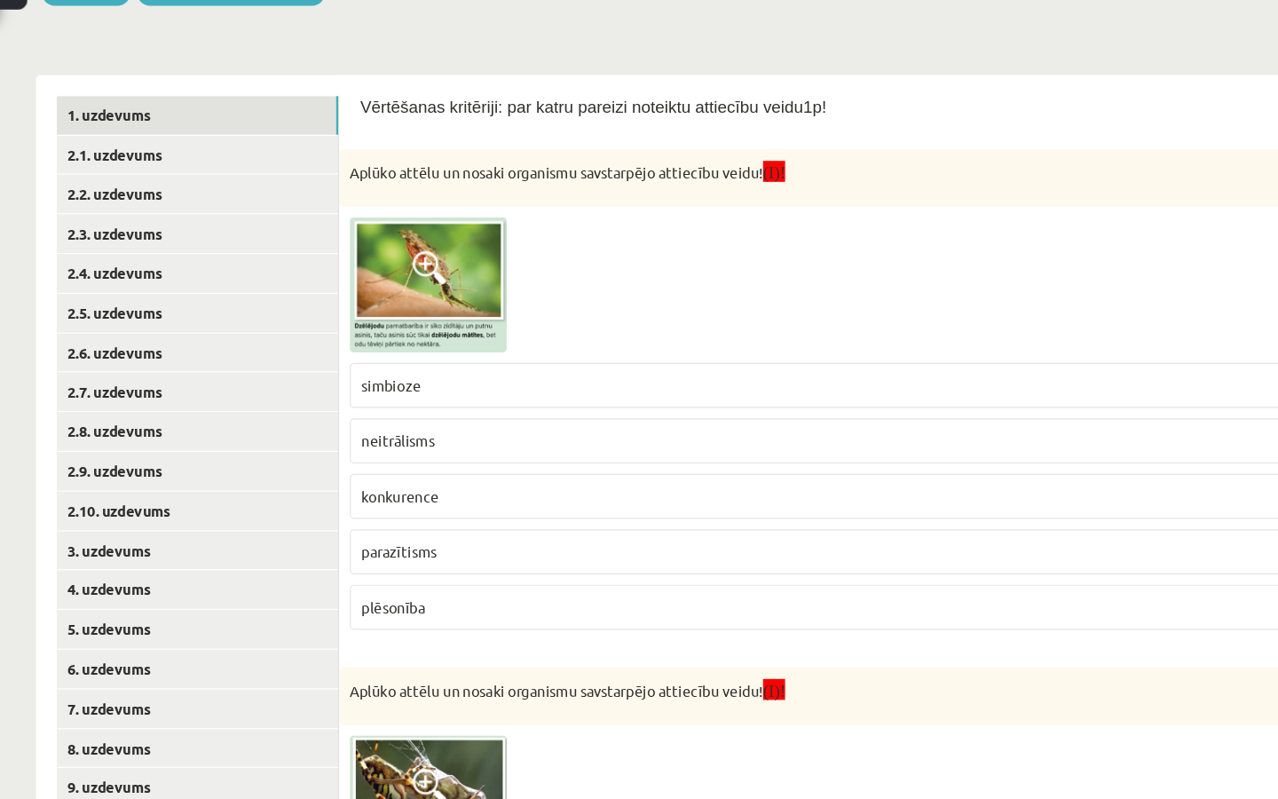
click at [426, 289] on span at bounding box center [440, 303] width 28 height 28
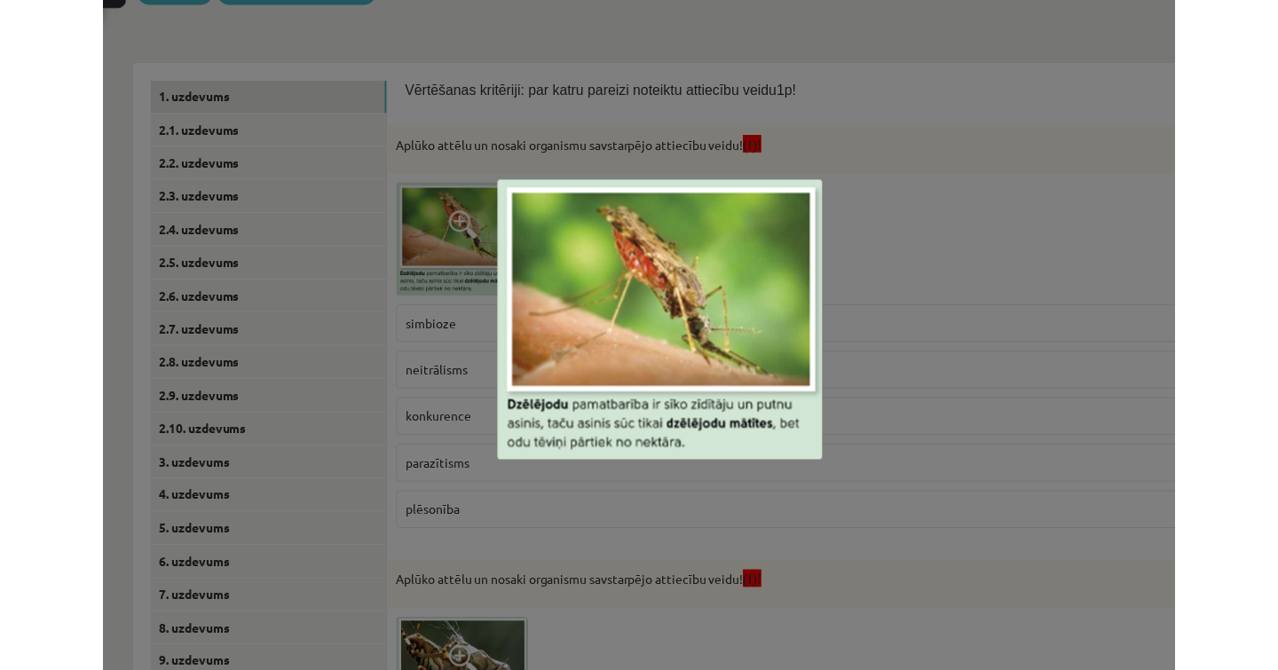
scroll to position [209, 0]
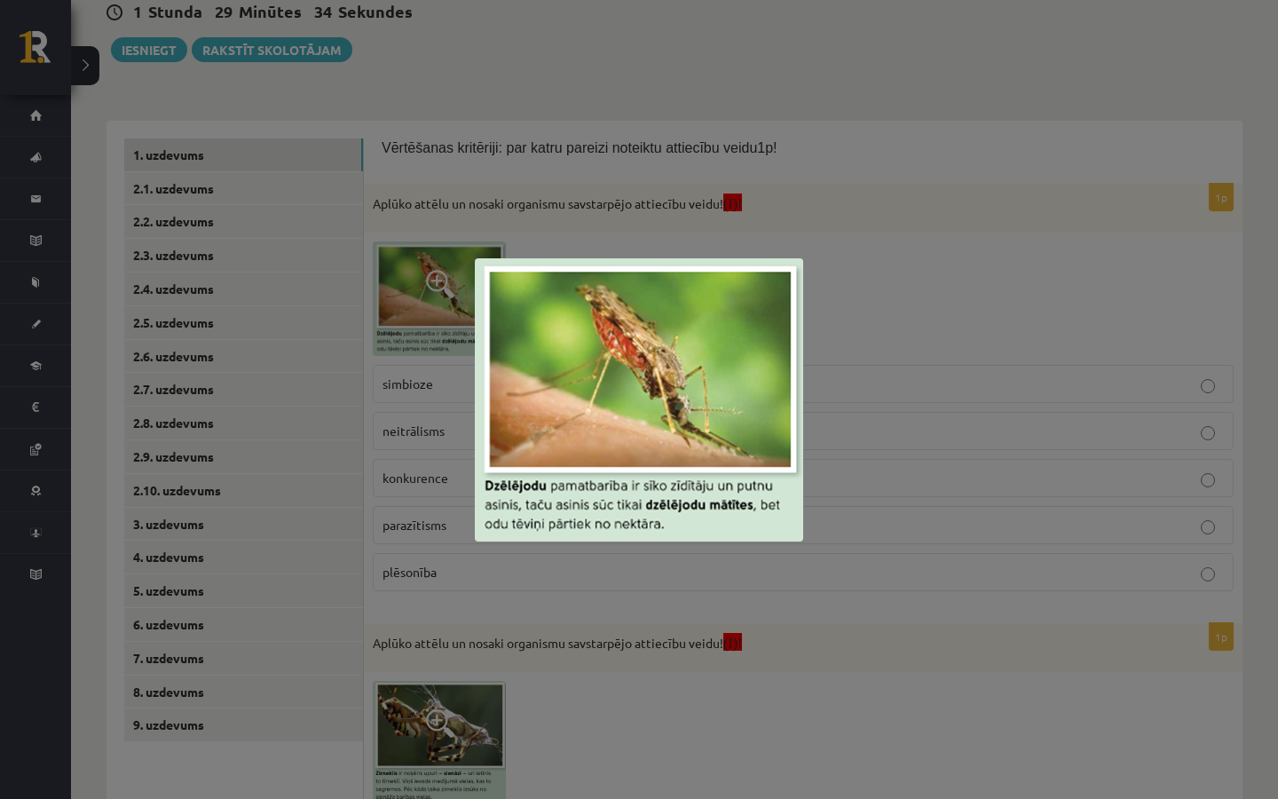
click at [747, 573] on div at bounding box center [639, 399] width 1278 height 799
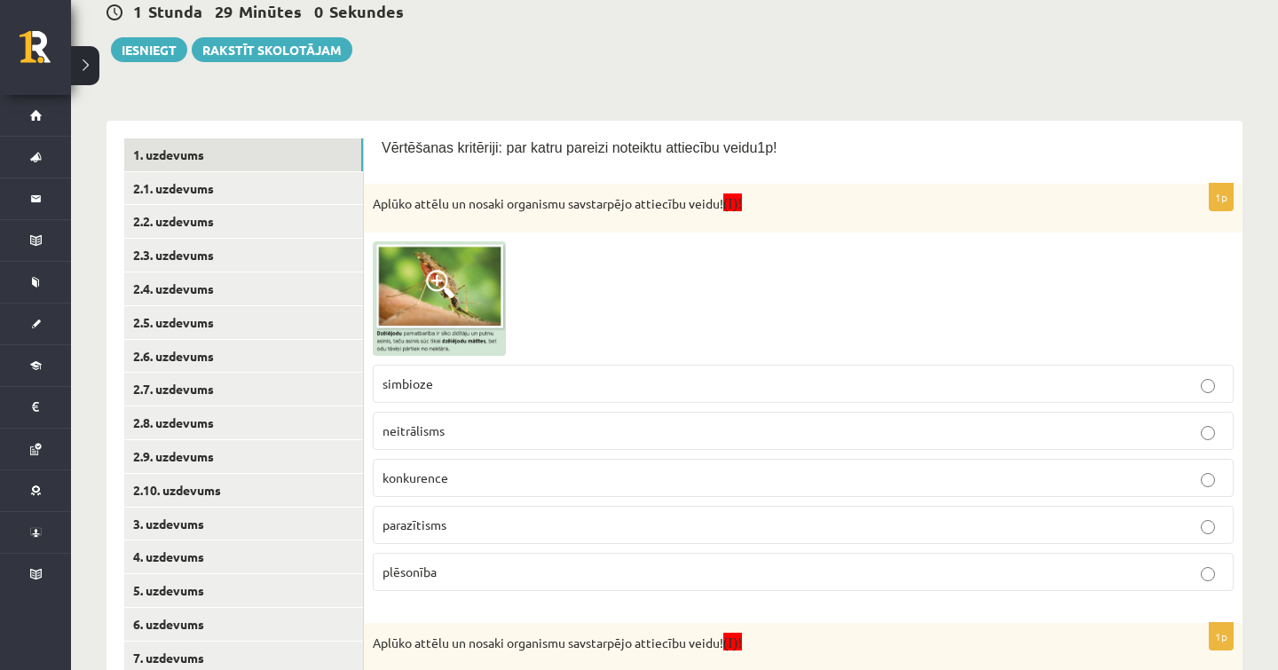
click at [444, 301] on img at bounding box center [439, 298] width 133 height 114
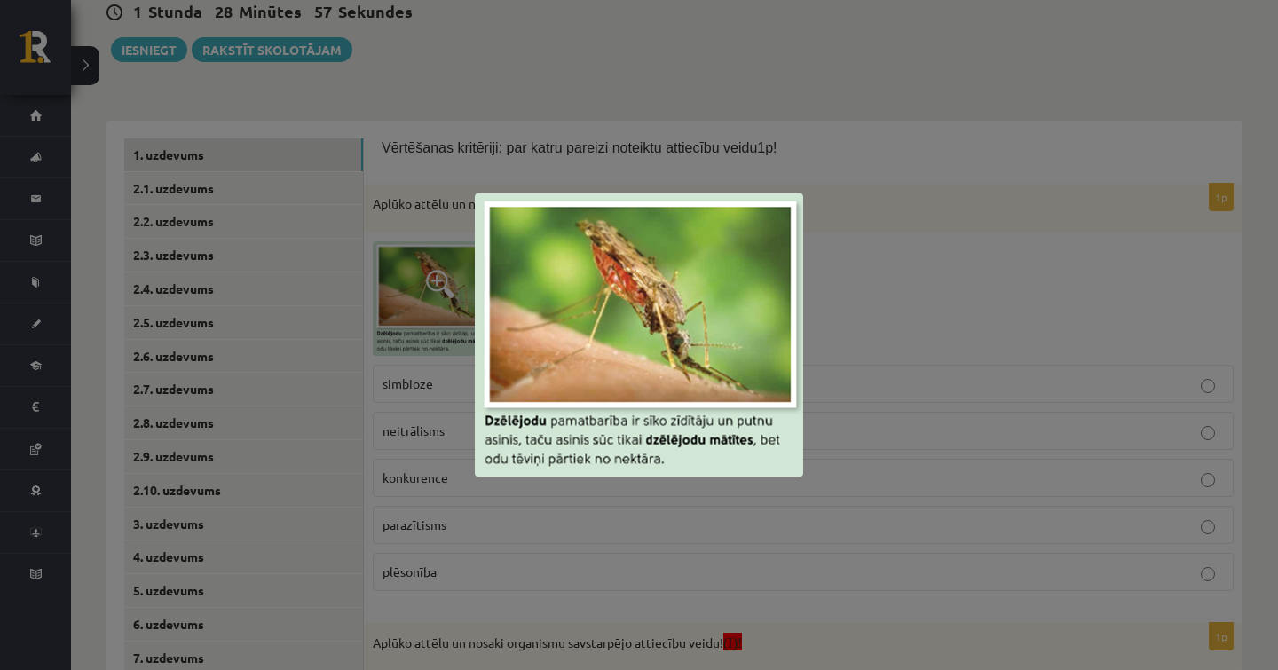
click at [493, 223] on img at bounding box center [639, 334] width 328 height 283
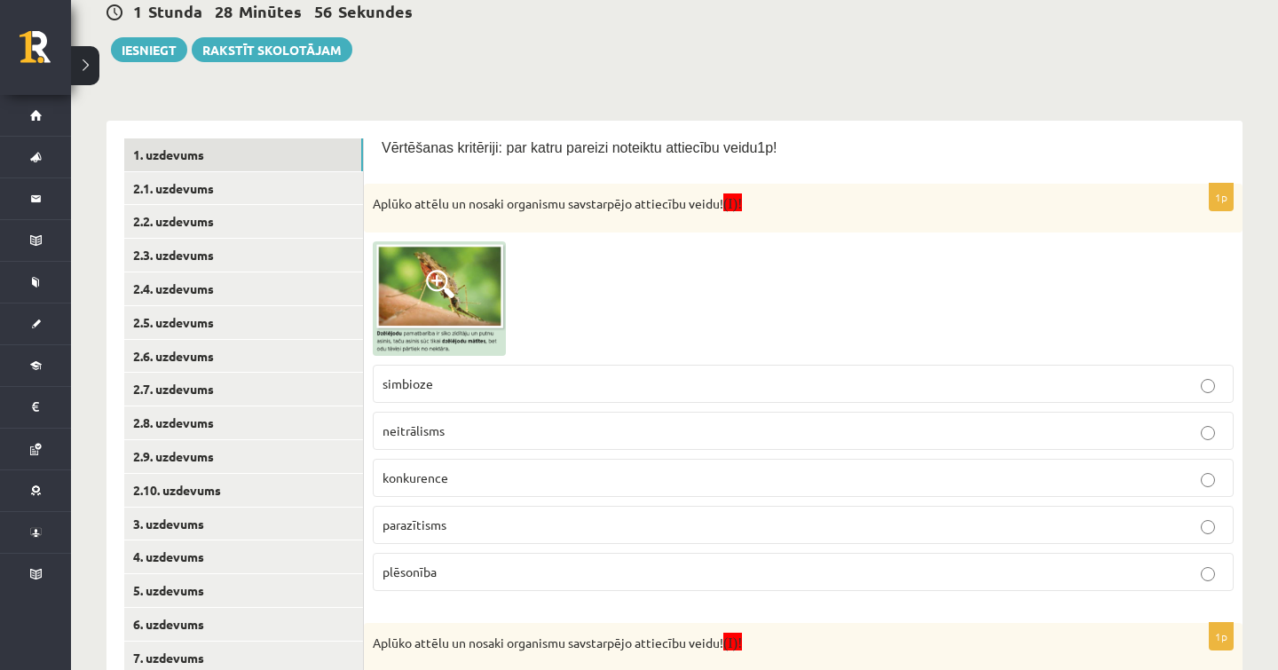
click at [456, 287] on img at bounding box center [439, 298] width 133 height 114
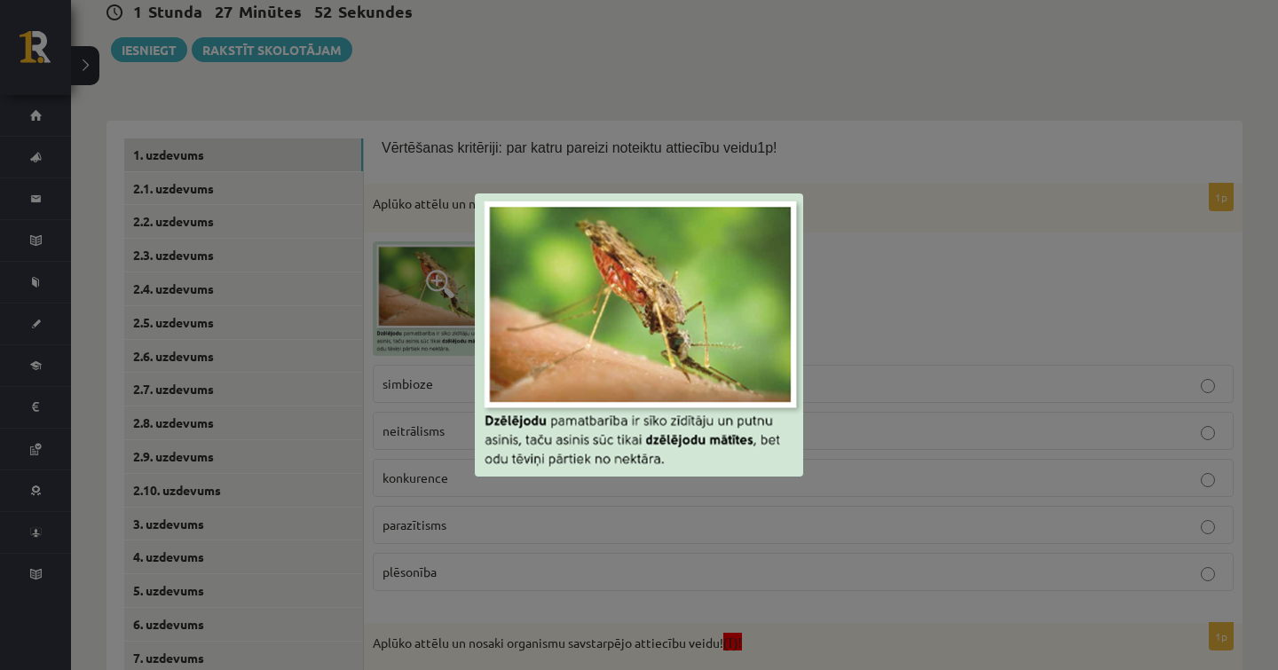
click at [1011, 226] on div at bounding box center [639, 335] width 1278 height 670
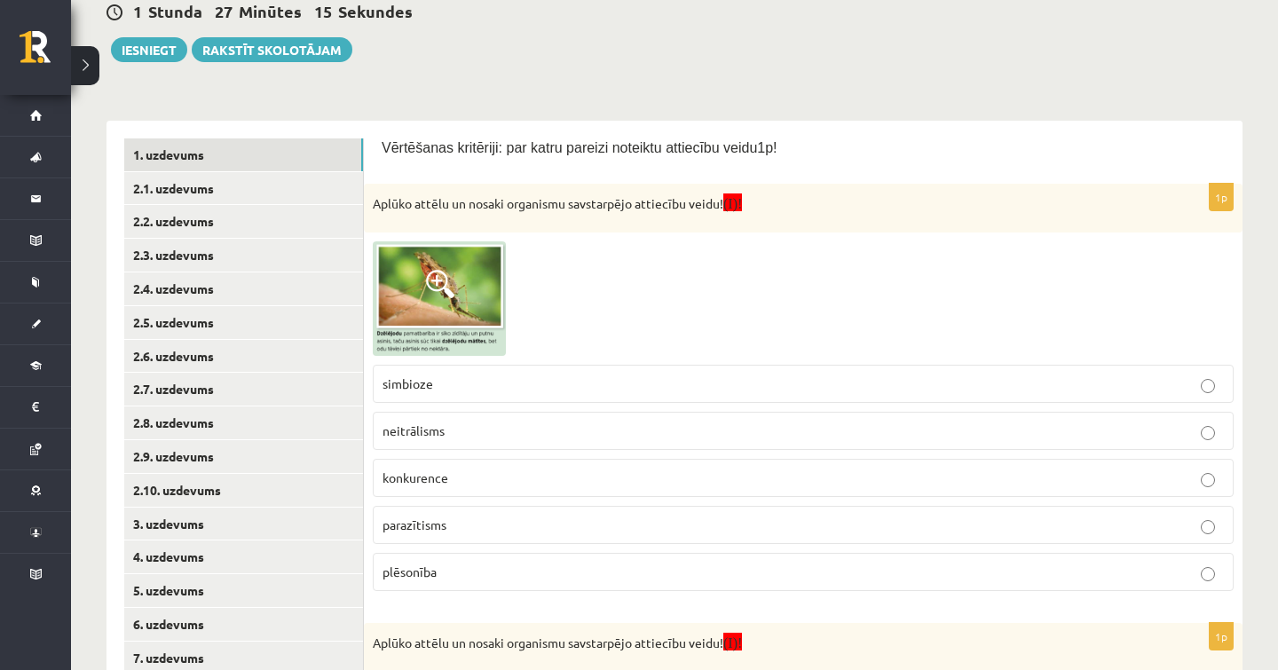
click at [605, 545] on fieldset "simbioze neitrālisms konkurence parazītisms plēsonība" at bounding box center [803, 476] width 861 height 240
click at [607, 517] on p "parazītisms" at bounding box center [802, 524] width 841 height 19
click at [464, 345] on img at bounding box center [439, 298] width 133 height 114
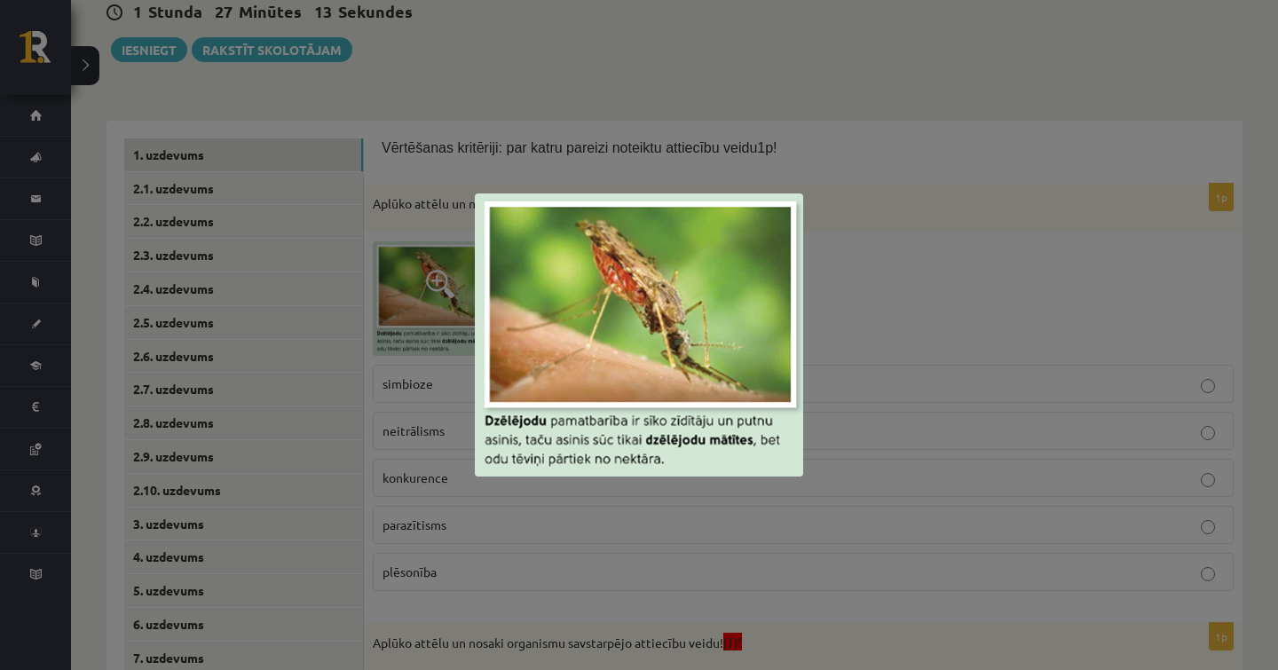
click at [577, 527] on div at bounding box center [639, 335] width 1278 height 670
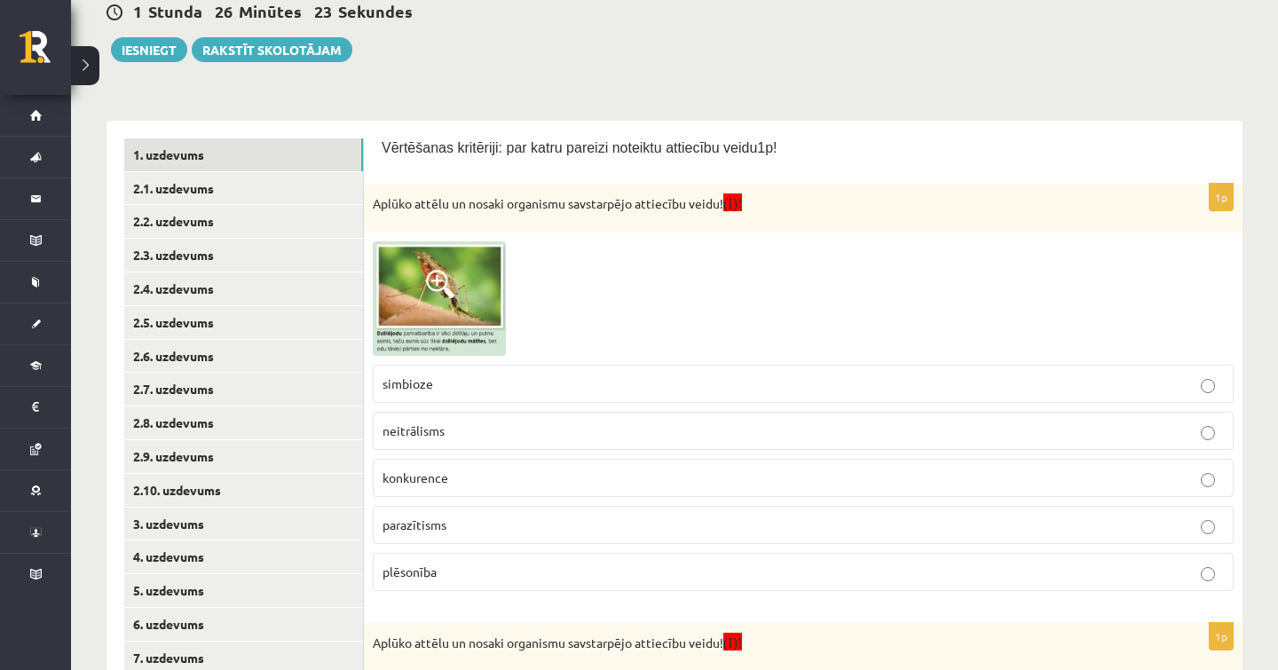
click at [573, 509] on label "parazītisms" at bounding box center [803, 525] width 861 height 38
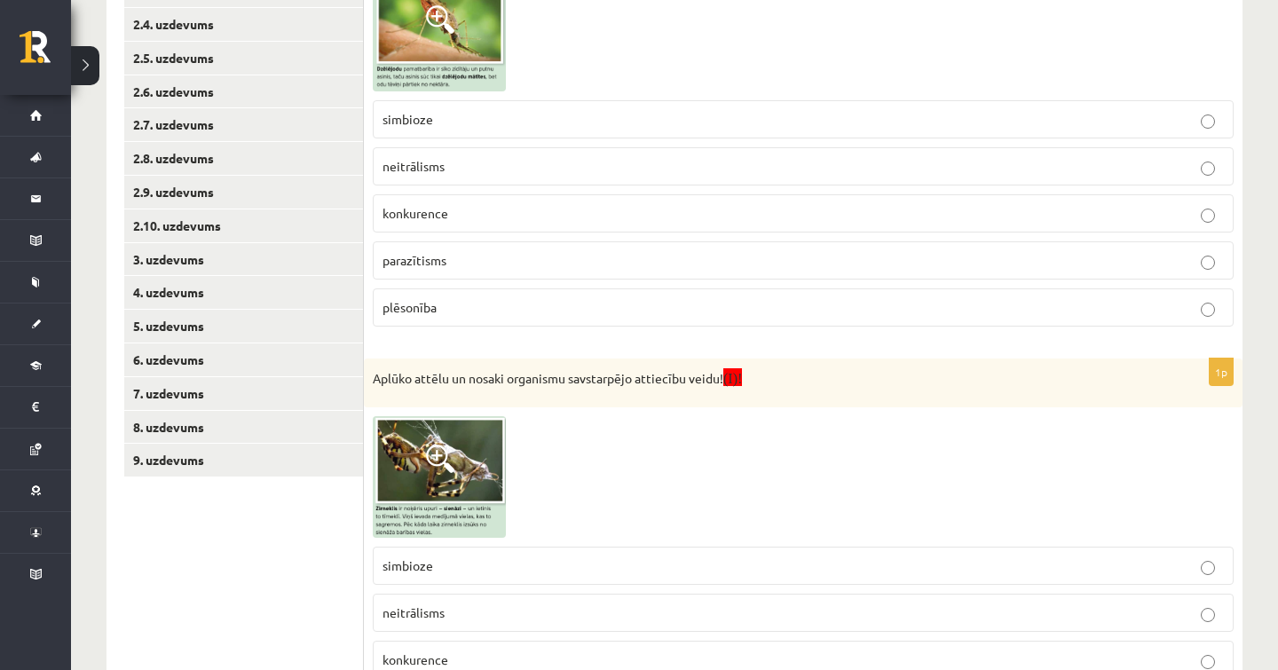
scroll to position [482, 0]
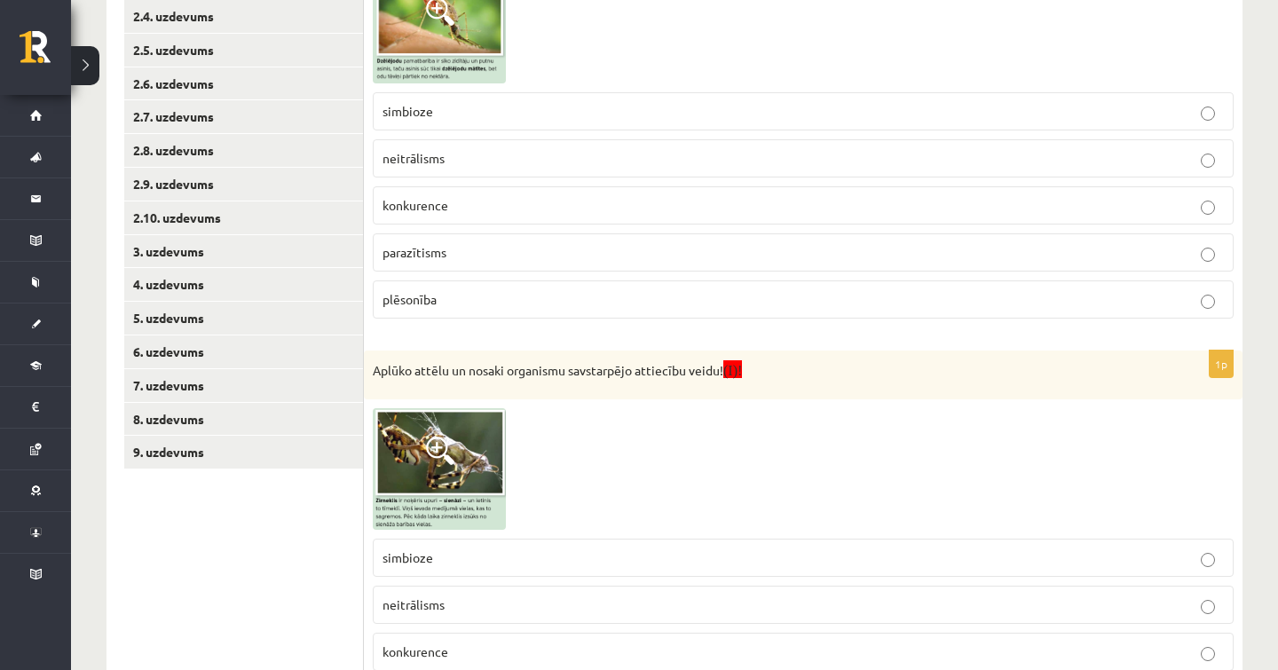
click at [433, 493] on img at bounding box center [439, 469] width 133 height 122
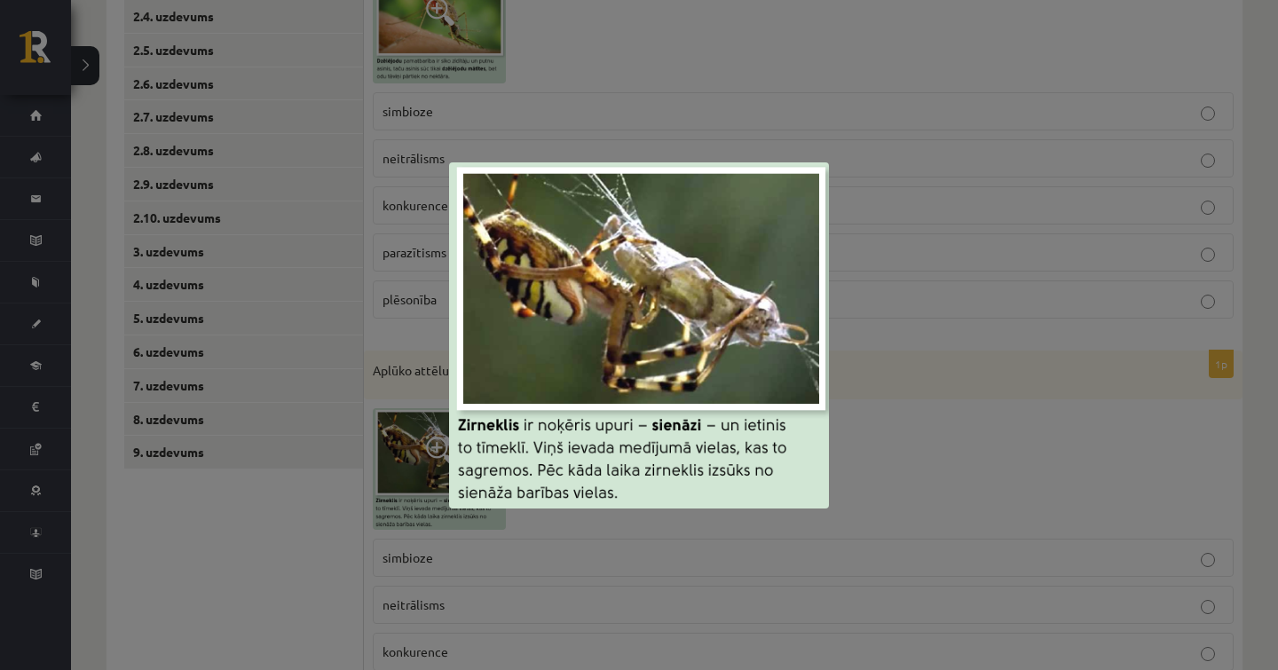
click at [637, 576] on div at bounding box center [639, 335] width 1278 height 670
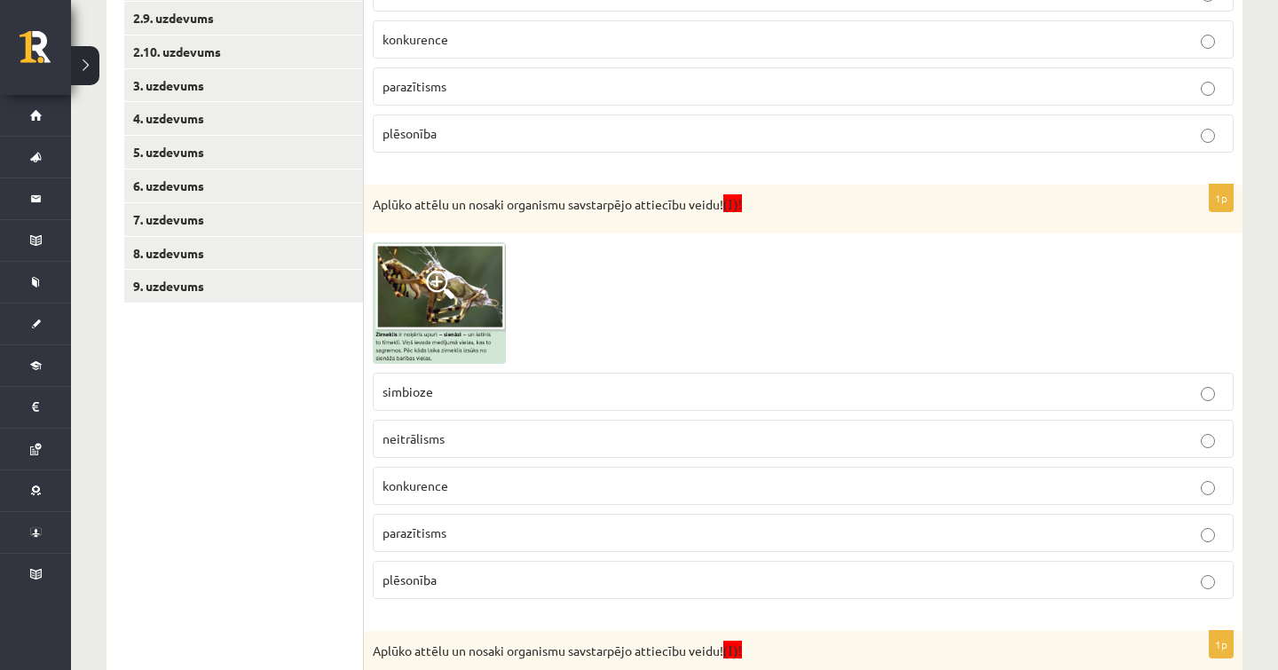
scroll to position [660, 0]
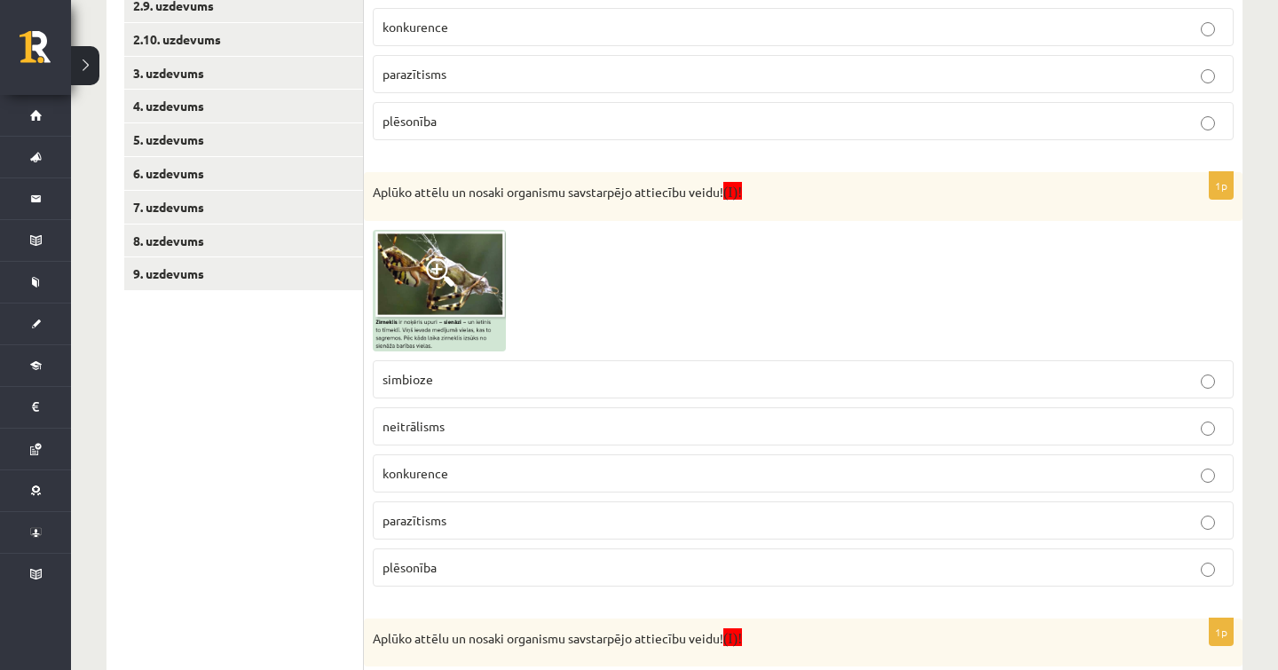
click at [421, 269] on img at bounding box center [439, 291] width 133 height 122
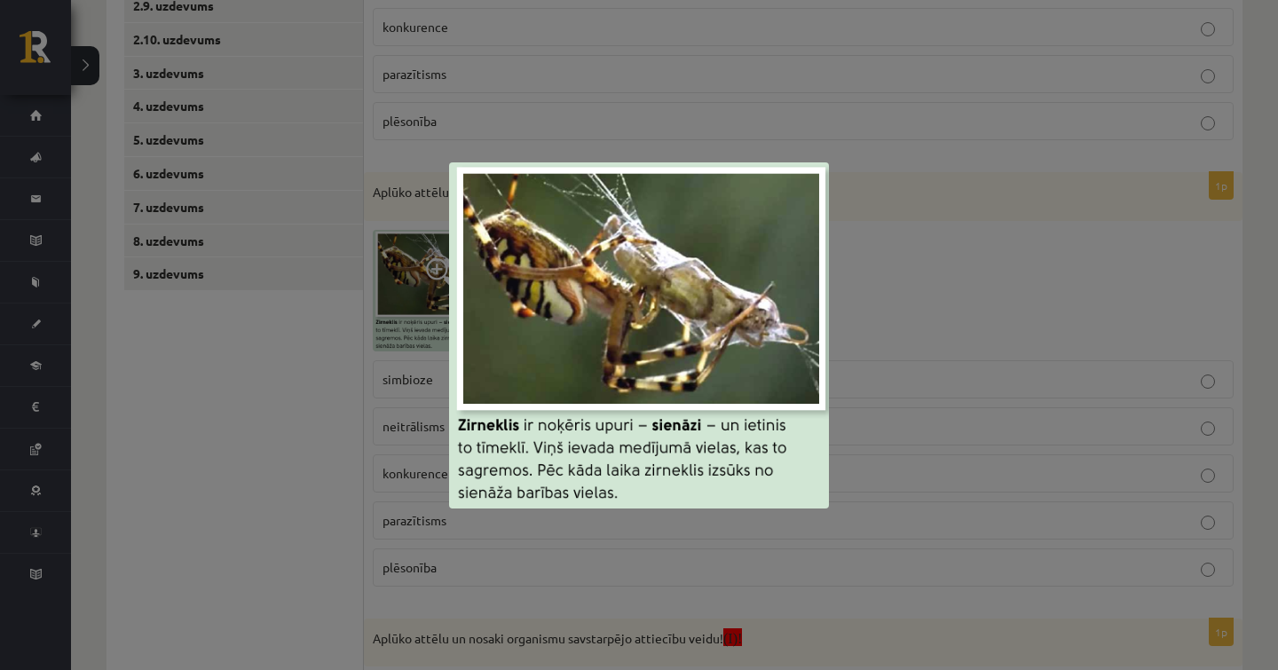
click at [874, 337] on div at bounding box center [639, 335] width 1278 height 670
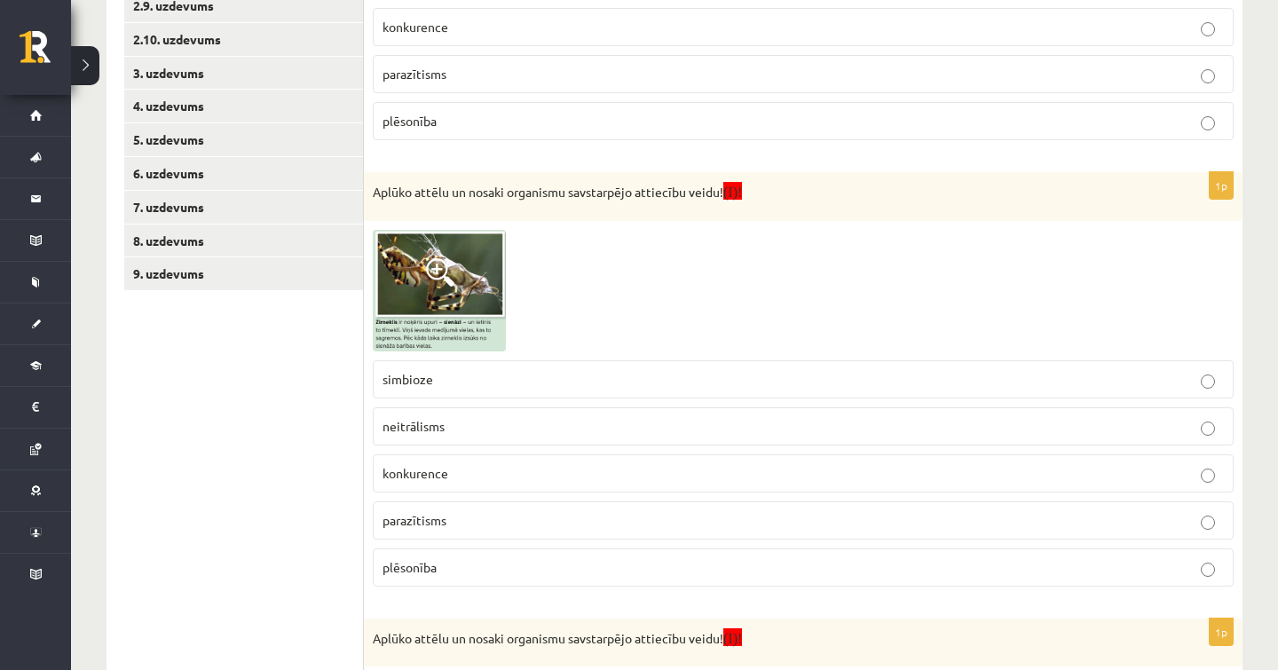
click at [454, 520] on p "parazītisms" at bounding box center [802, 520] width 841 height 19
click at [455, 558] on p "plēsonība" at bounding box center [802, 567] width 841 height 19
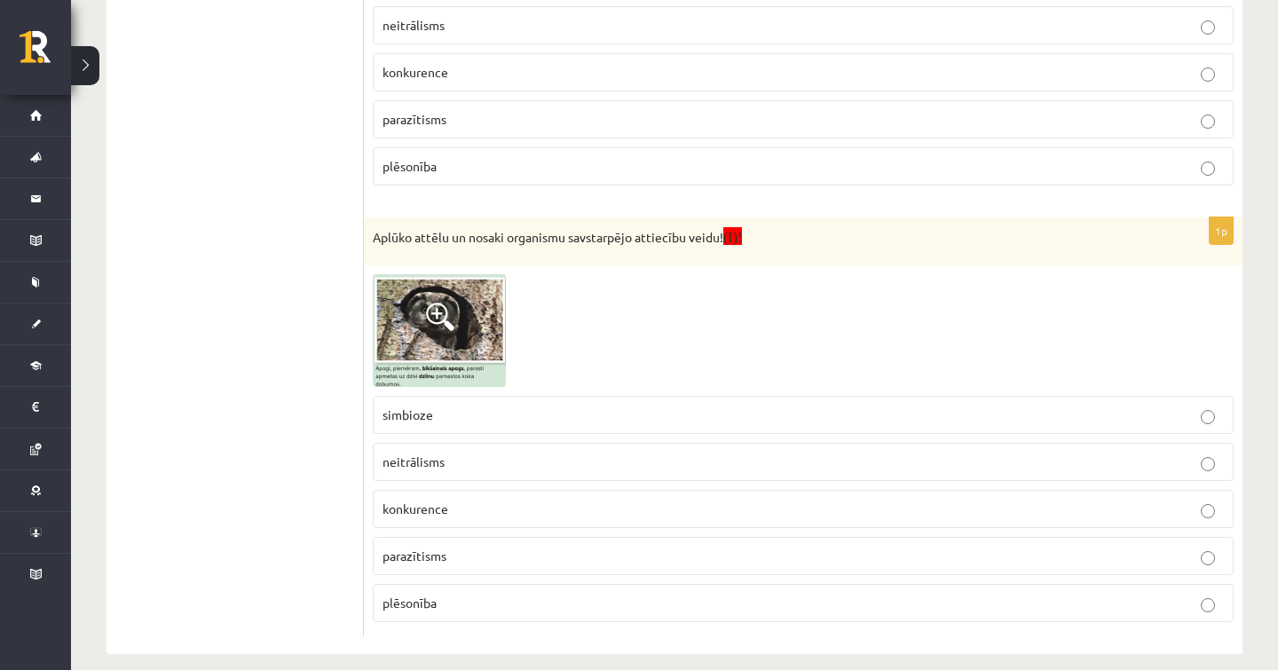
scroll to position [1064, 0]
click at [413, 315] on img at bounding box center [439, 328] width 133 height 113
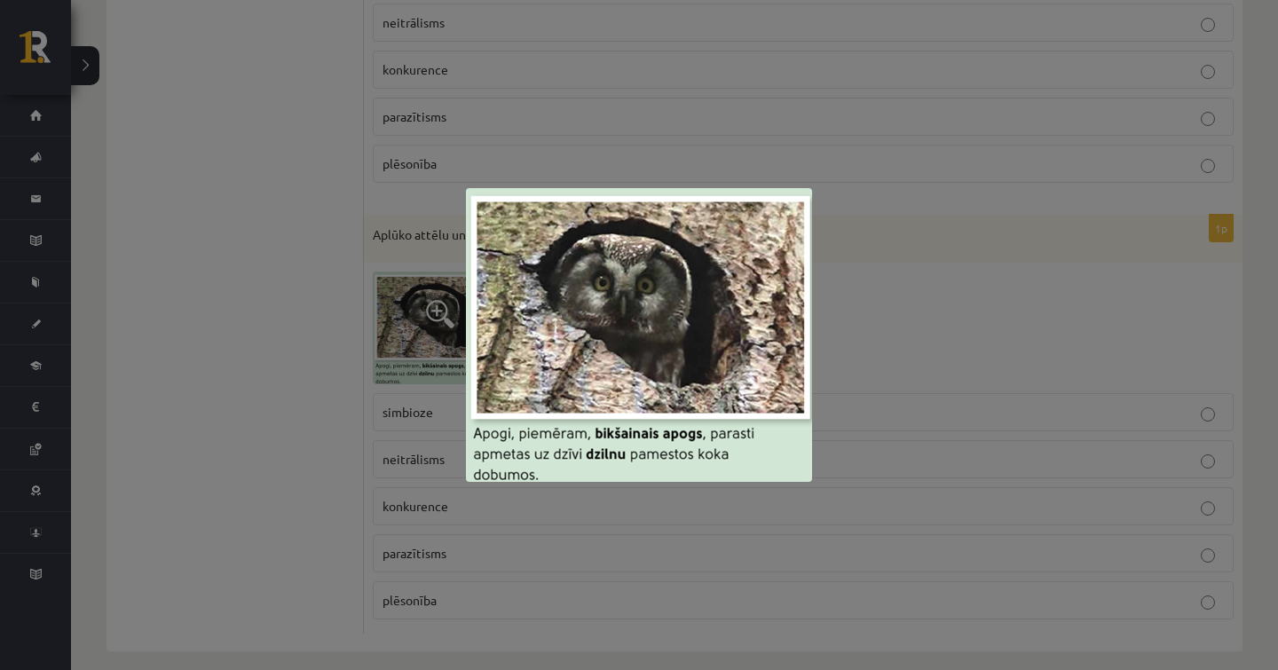
click at [311, 337] on div at bounding box center [639, 335] width 1278 height 670
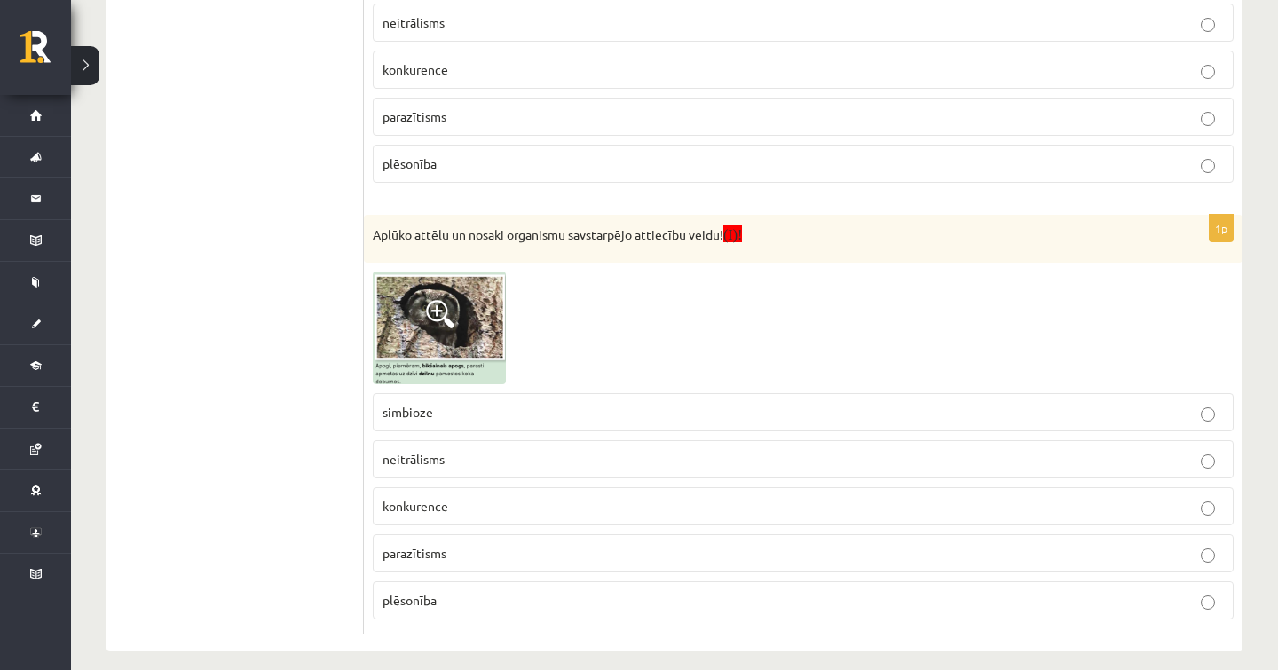
click at [405, 440] on label "neitrālisms" at bounding box center [803, 459] width 861 height 38
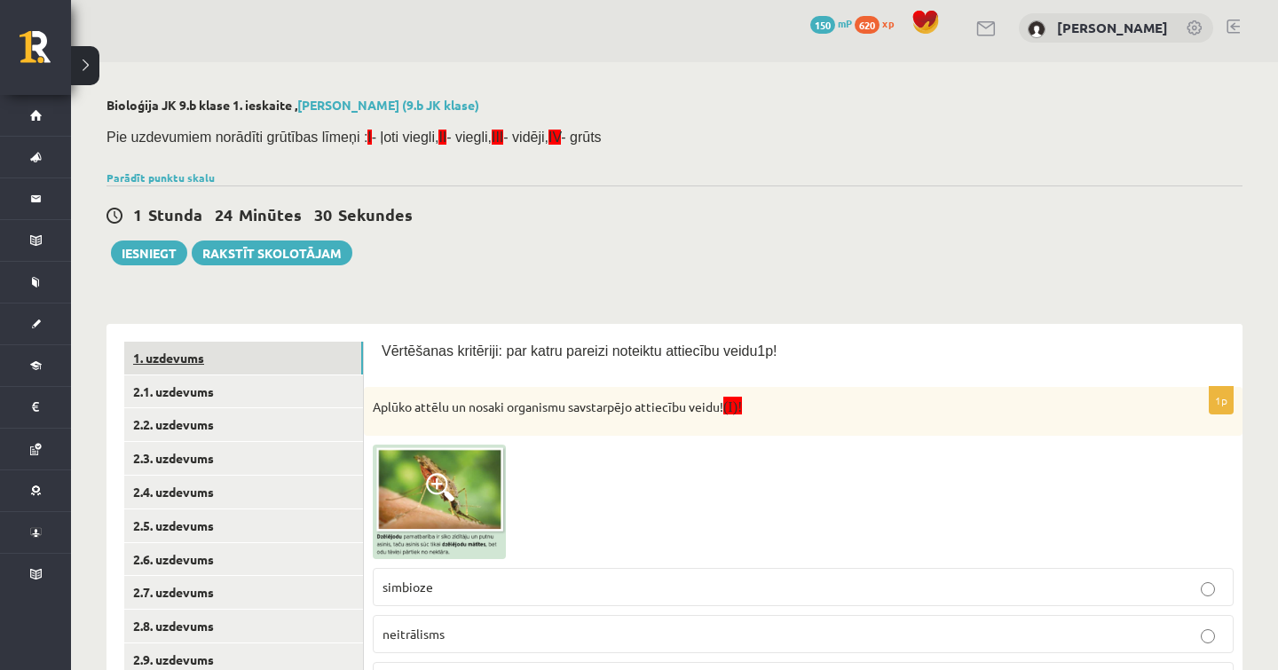
scroll to position [0, 0]
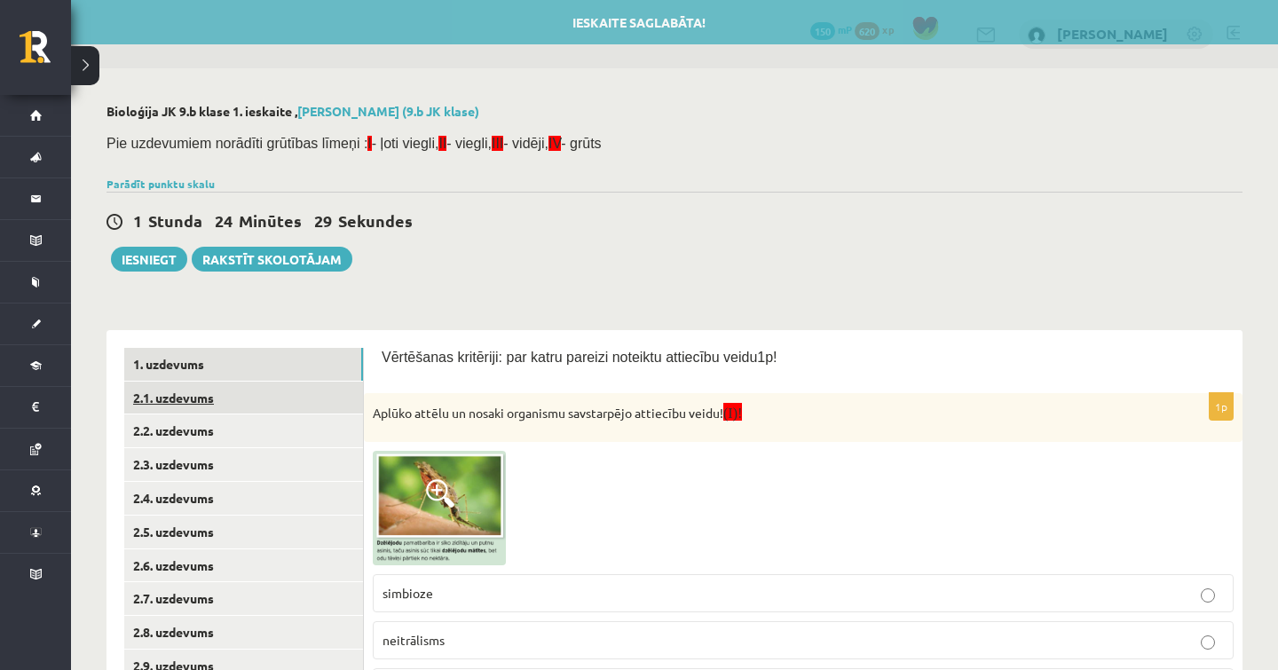
click at [138, 396] on link "2.1. uzdevums" at bounding box center [243, 398] width 239 height 33
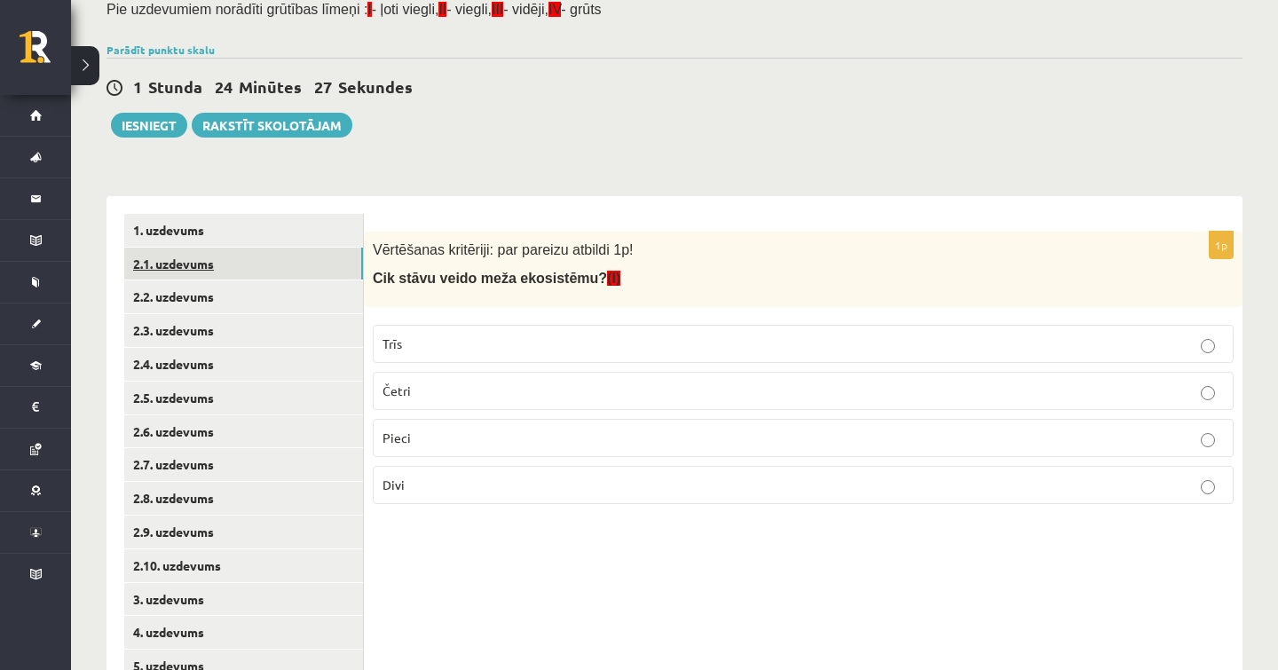
scroll to position [141, 0]
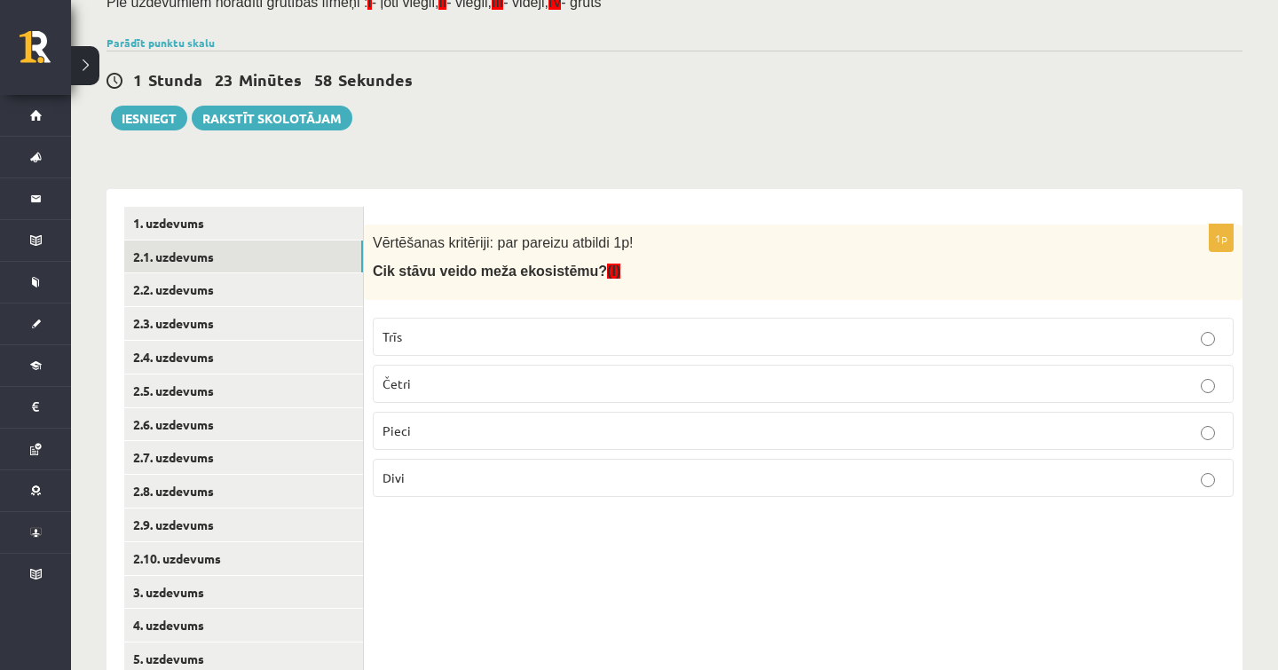
click at [460, 429] on p "Pieci" at bounding box center [802, 430] width 841 height 19
click at [175, 279] on link "2.2. uzdevums" at bounding box center [243, 289] width 239 height 33
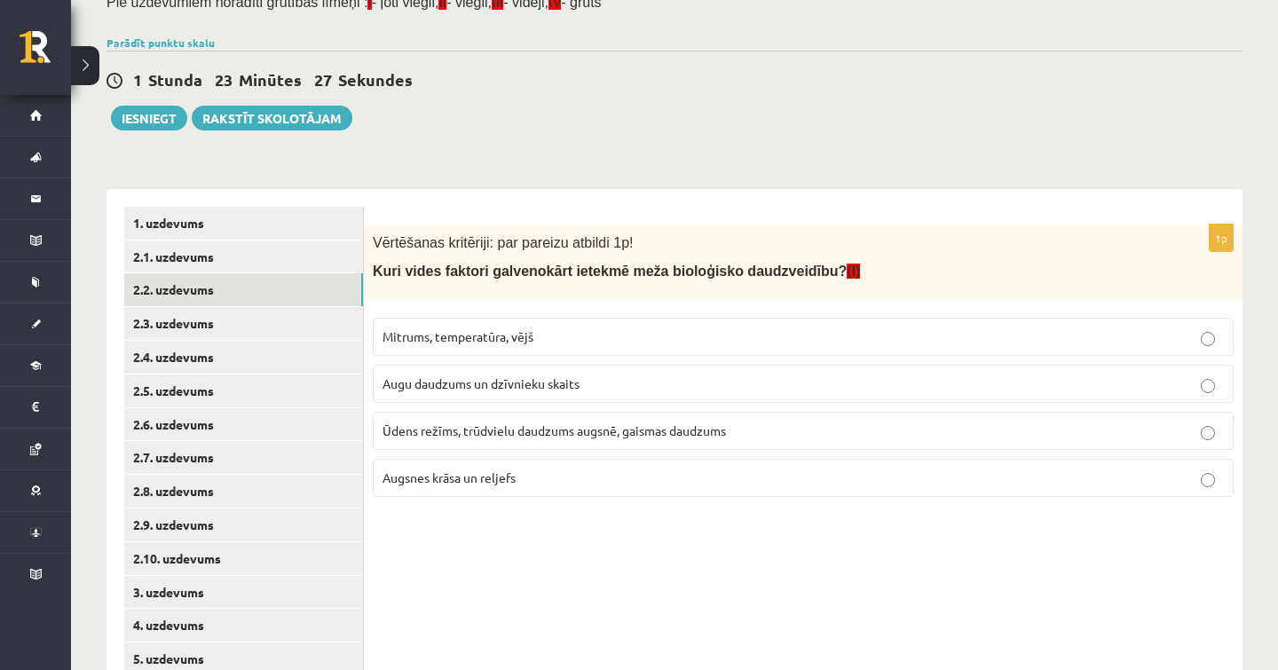
click at [470, 340] on span "Mitrums, temperatūra, vējš" at bounding box center [457, 336] width 151 height 16
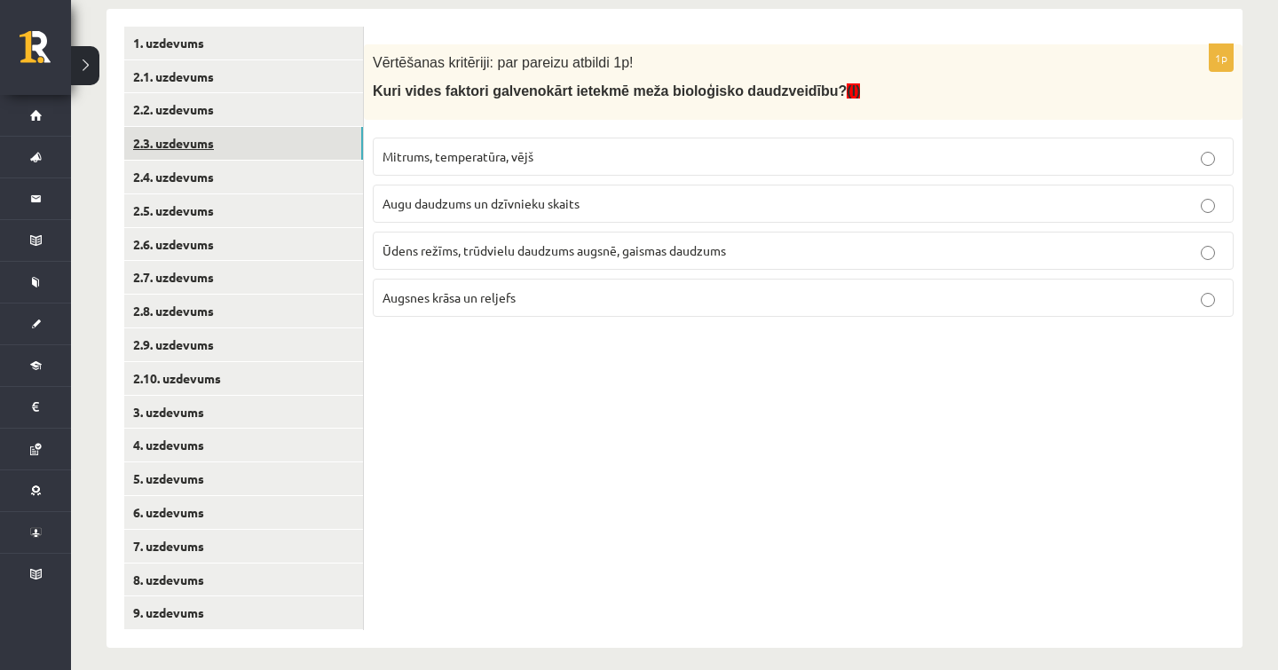
click at [249, 138] on link "2.3. uzdevums" at bounding box center [243, 143] width 239 height 33
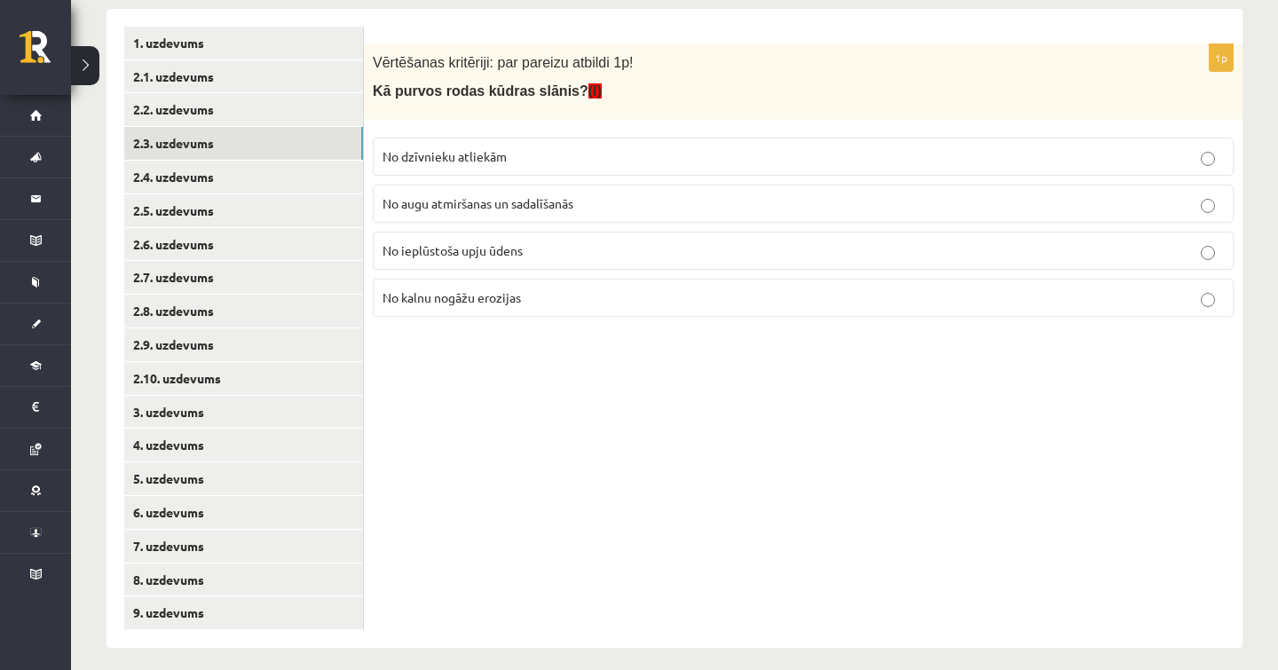
click at [443, 212] on label "No augu atmiršanas un sadalīšanās" at bounding box center [803, 204] width 861 height 38
click at [287, 176] on link "2.4. uzdevums" at bounding box center [243, 177] width 239 height 33
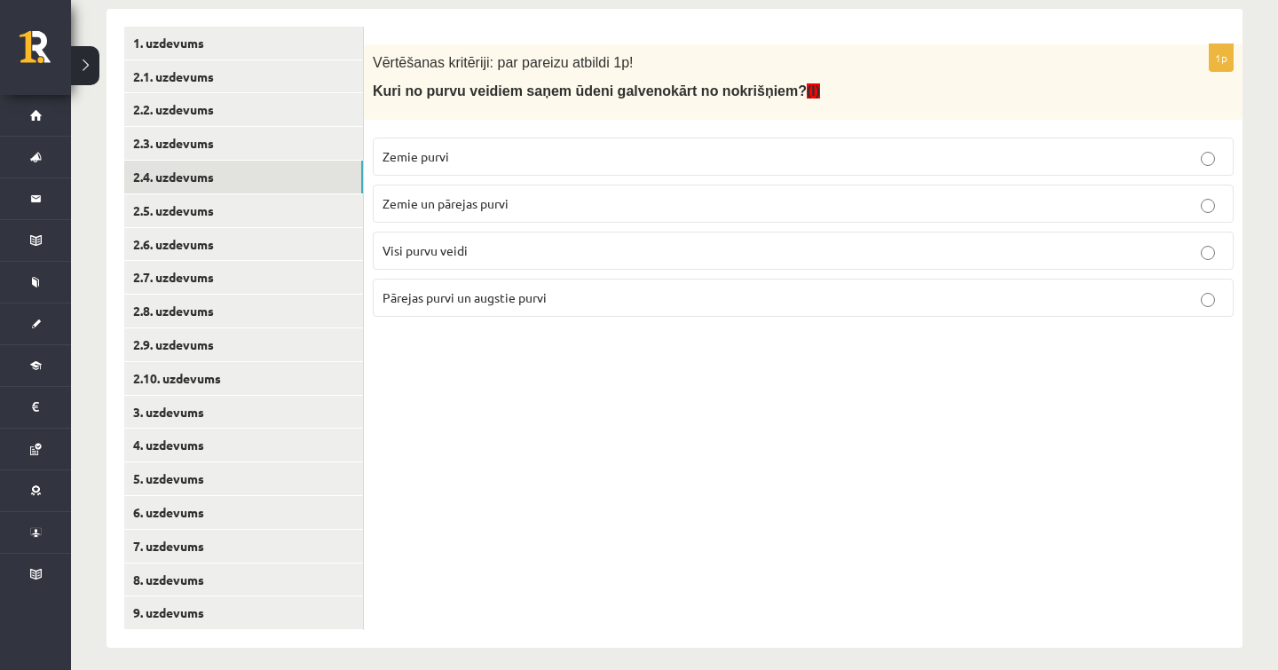
click at [553, 305] on label "Pārejas purvi un augstie purvi" at bounding box center [803, 298] width 861 height 38
click at [283, 194] on link "2.5. uzdevums" at bounding box center [243, 210] width 239 height 33
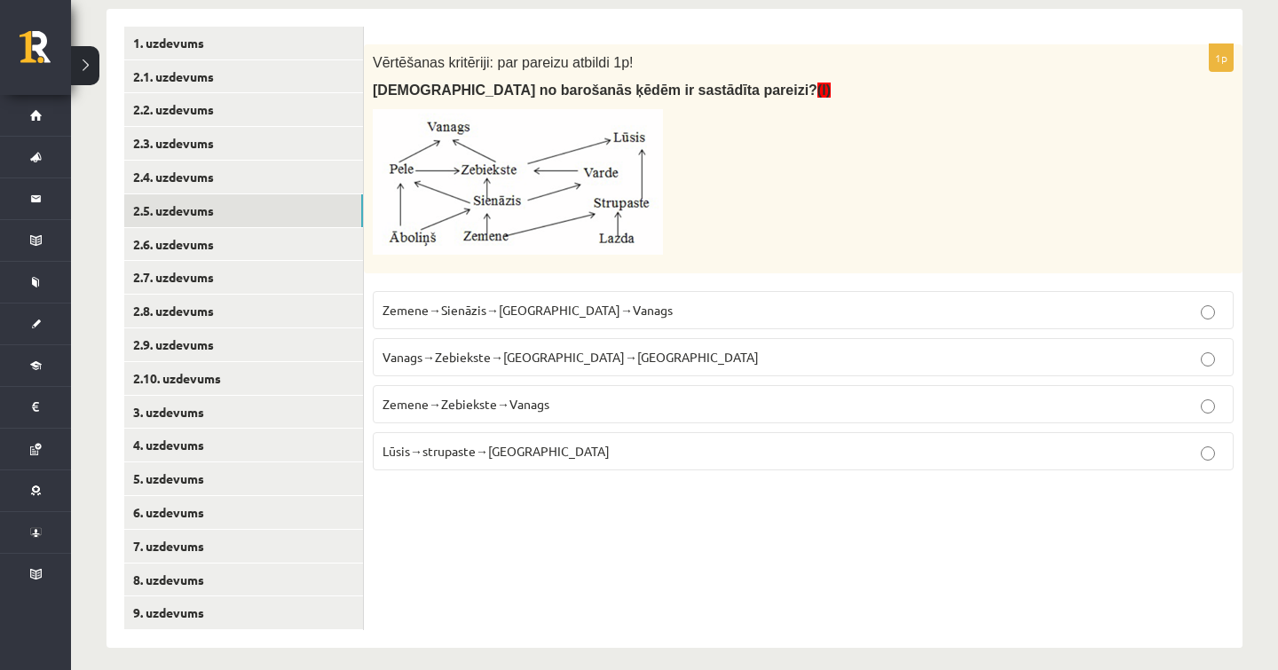
click at [512, 320] on label "Zemene→Sienāzis→Zebiekste→Vanags" at bounding box center [803, 310] width 861 height 38
click at [194, 252] on link "2.6. uzdevums" at bounding box center [243, 244] width 239 height 33
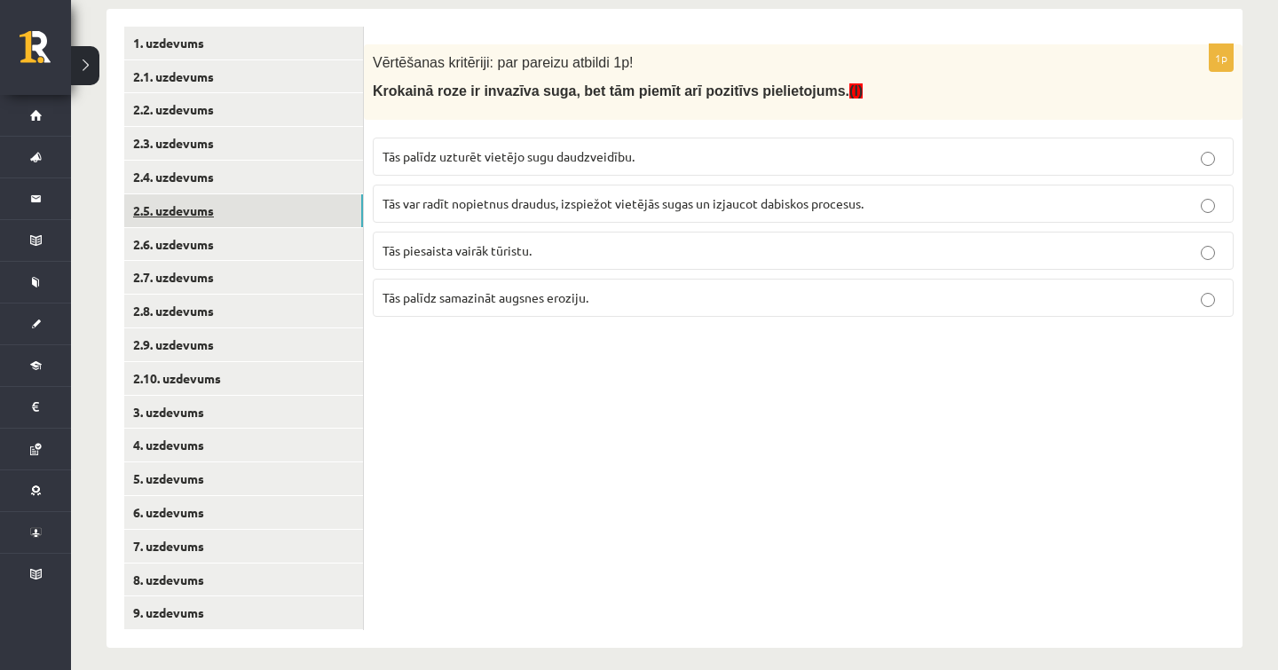
click at [191, 213] on link "2.5. uzdevums" at bounding box center [243, 210] width 239 height 33
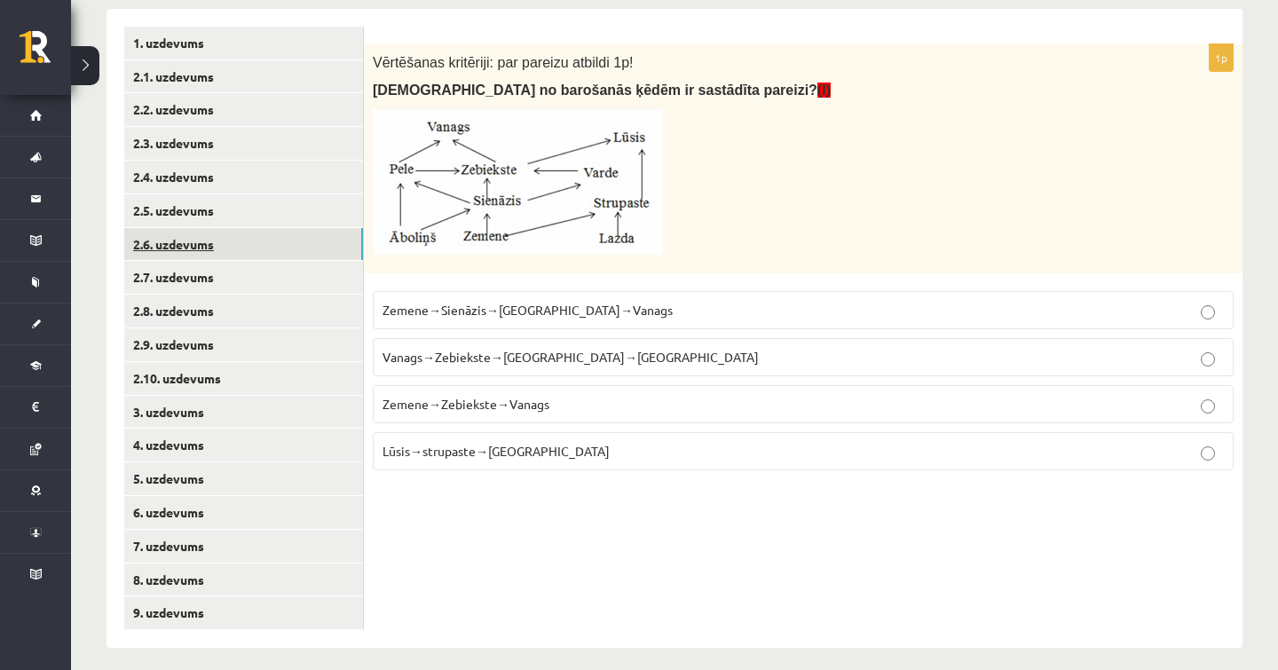
click at [190, 233] on link "2.6. uzdevums" at bounding box center [243, 244] width 239 height 33
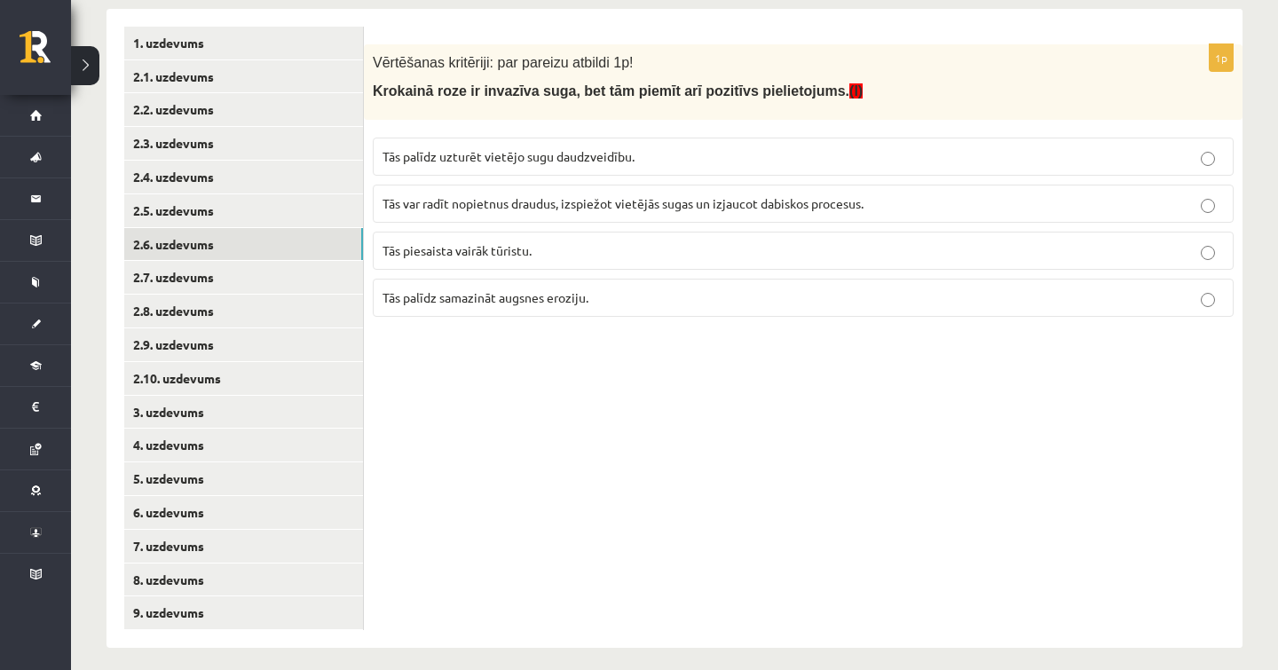
click at [537, 258] on label "Tās piesaista vairāk tūristu." at bounding box center [803, 251] width 861 height 38
click at [322, 267] on link "2.7. uzdevums" at bounding box center [243, 277] width 239 height 33
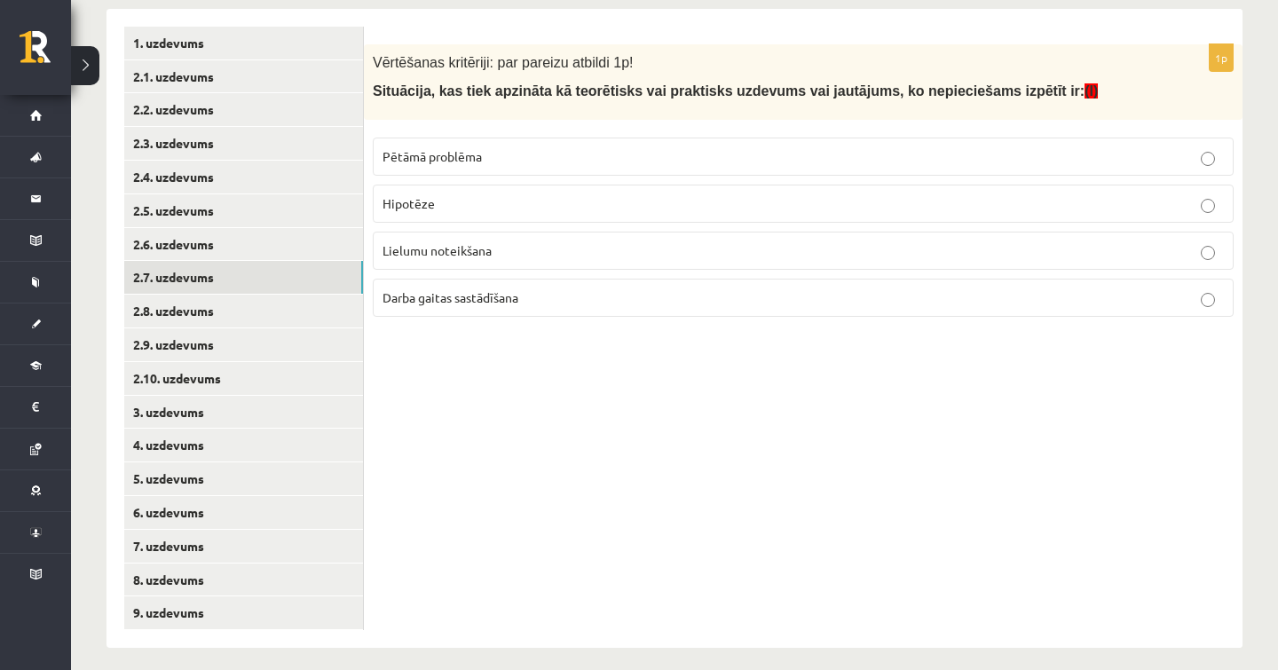
click at [416, 194] on p "Hipotēze" at bounding box center [802, 203] width 841 height 19
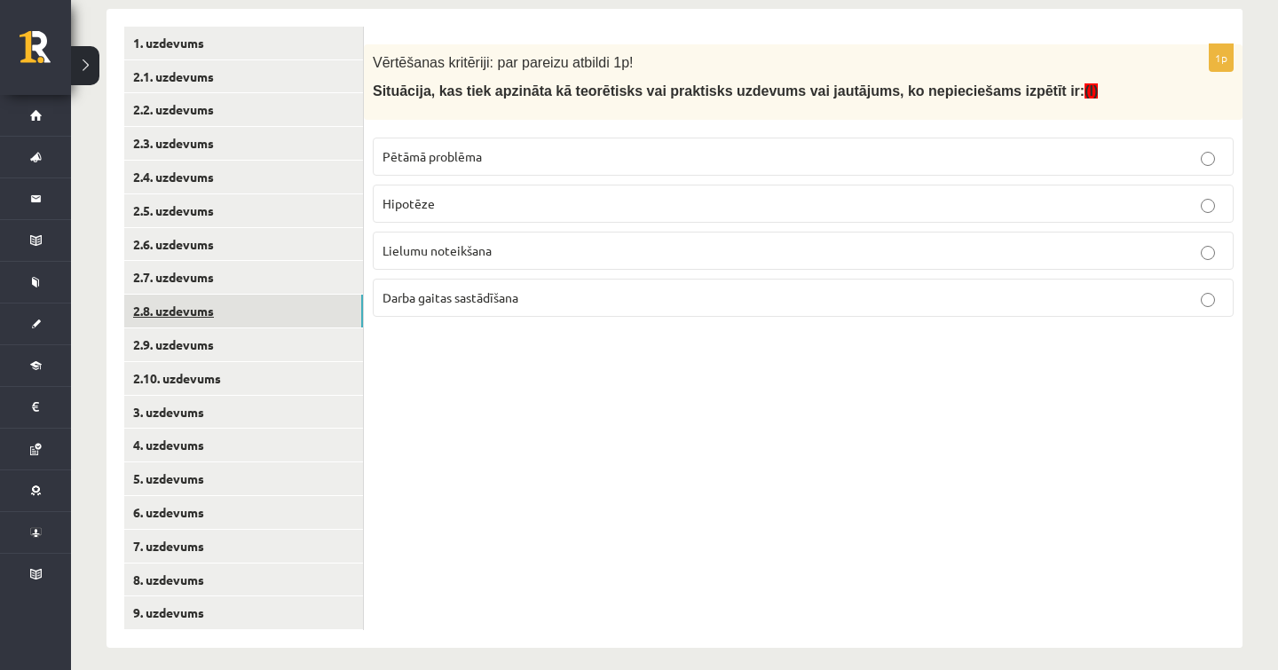
click at [221, 295] on link "2.8. uzdevums" at bounding box center [243, 311] width 239 height 33
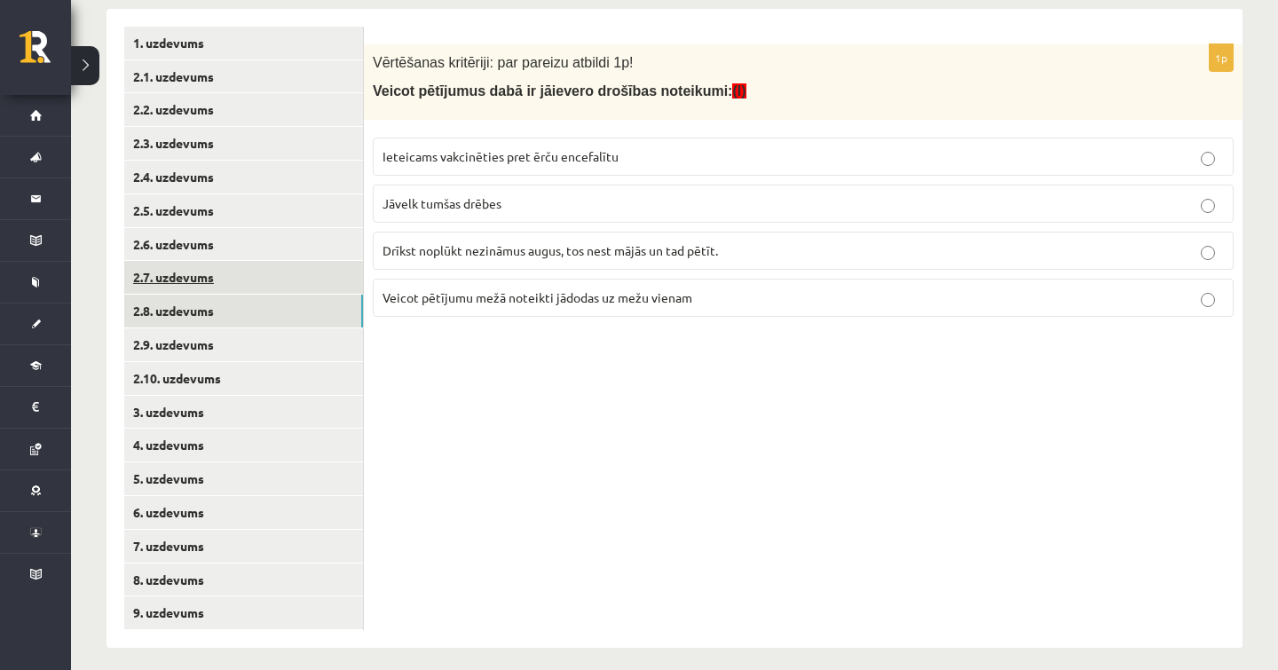
click at [227, 261] on link "2.7. uzdevums" at bounding box center [243, 277] width 239 height 33
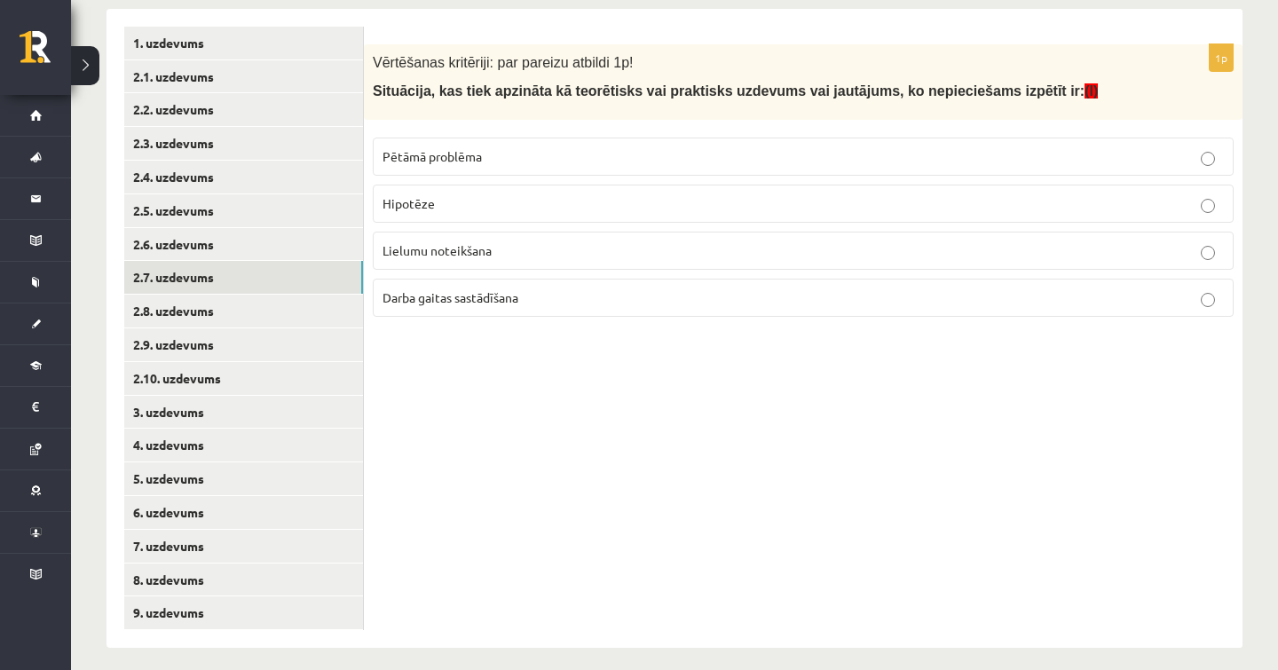
click at [571, 161] on p "Pētāmā problēma" at bounding box center [802, 156] width 841 height 19
click at [356, 298] on link "2.8. uzdevums" at bounding box center [243, 311] width 239 height 33
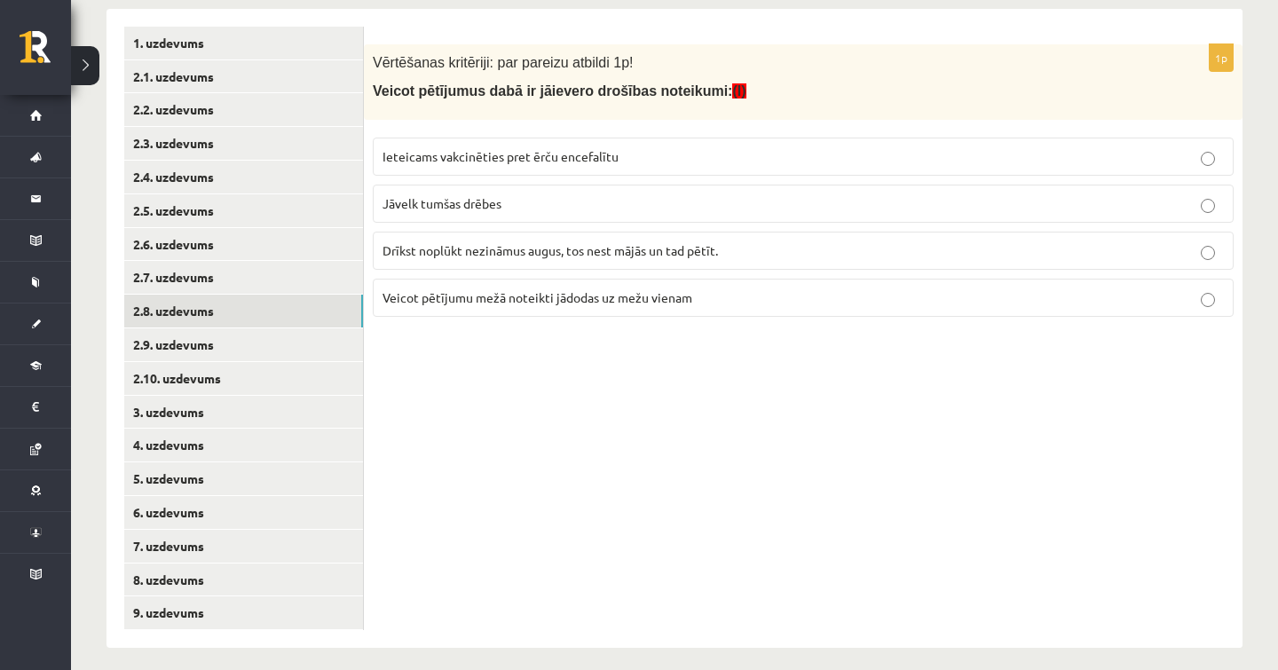
click at [555, 164] on label "Ieteicams vakcinēties pret ērču encefalītu" at bounding box center [803, 157] width 861 height 38
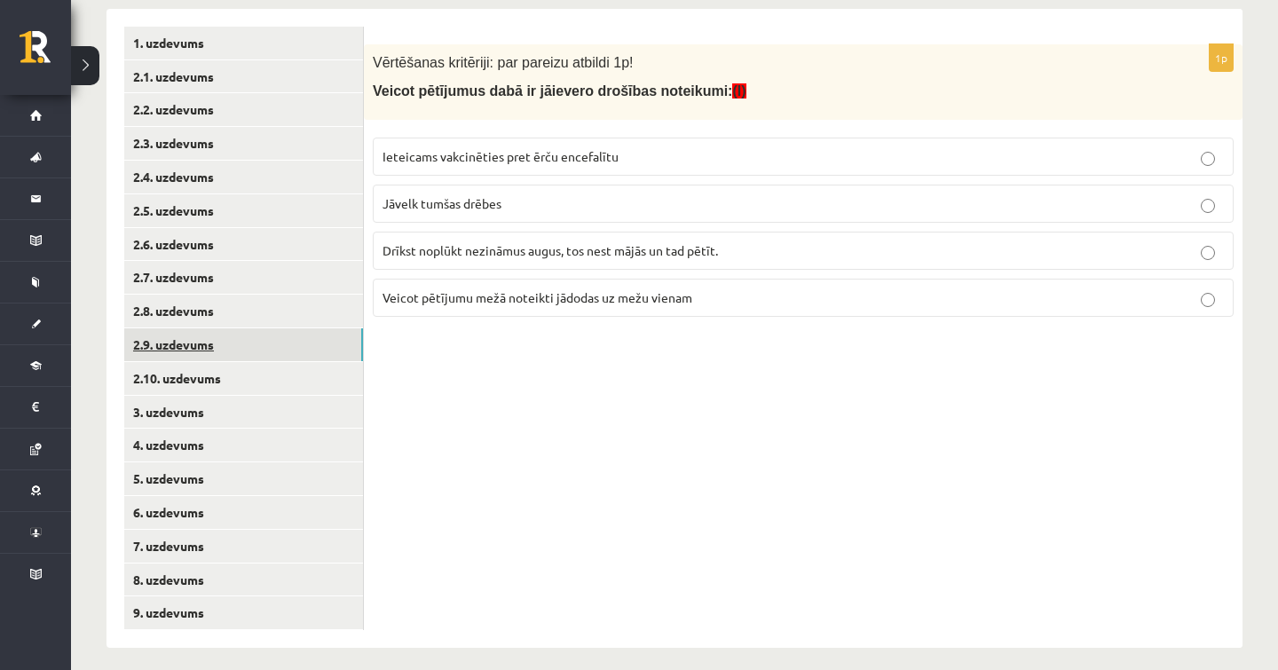
click at [298, 338] on link "2.9. uzdevums" at bounding box center [243, 344] width 239 height 33
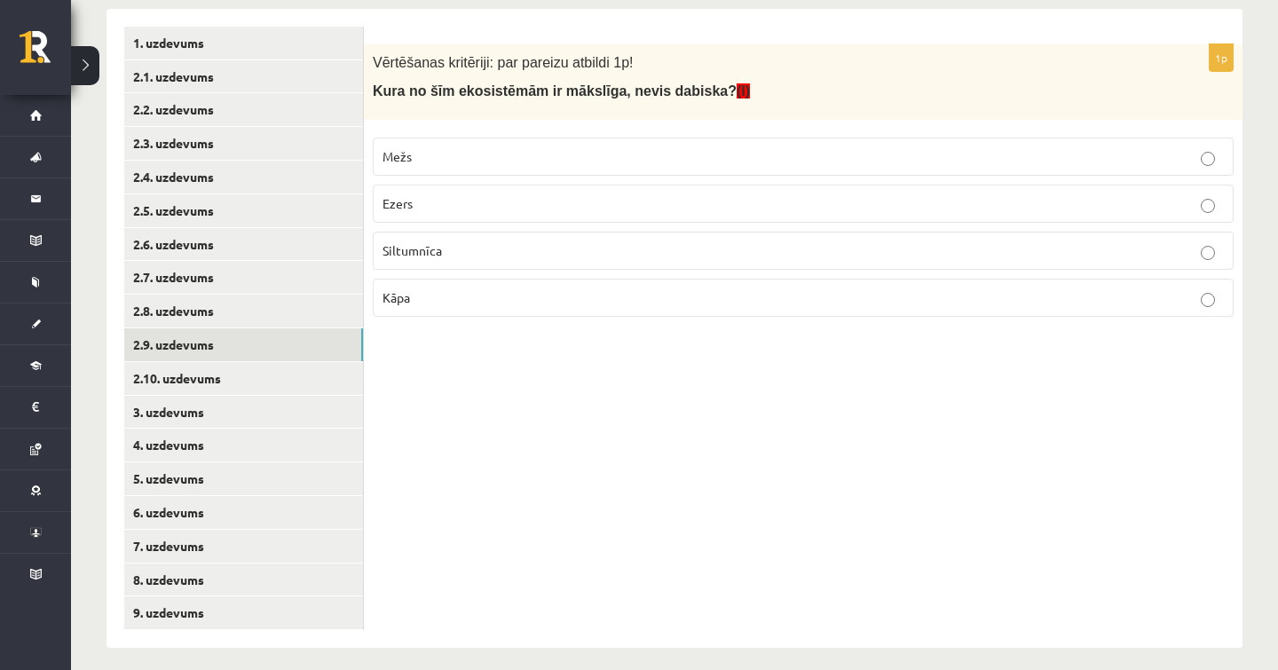
click at [461, 262] on label "Siltumnīca" at bounding box center [803, 251] width 861 height 38
click at [338, 371] on link "2.10. uzdevums" at bounding box center [243, 378] width 239 height 33
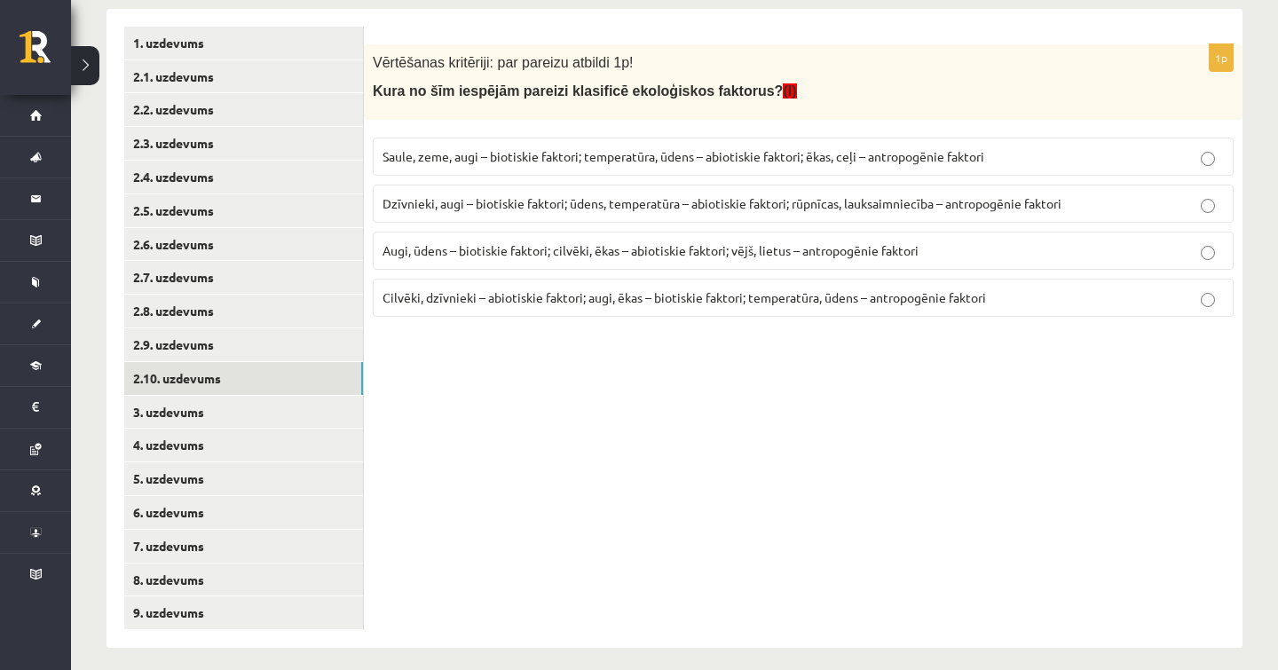
click at [515, 255] on span "Augi, ūdens – biotiskie faktori; cilvēki, ēkas – abiotiskie faktori; vējš, liet…" at bounding box center [650, 250] width 536 height 16
click at [673, 209] on p "Dzīvnieki, augi – biotiskie faktori; ūdens, temperatūra – abiotiskie faktori; r…" at bounding box center [802, 203] width 841 height 19
click at [629, 164] on label "Saule, zeme, augi – biotiskie faktori; temperatūra, ūdens – abiotiskie faktori;…" at bounding box center [803, 157] width 861 height 38
click at [813, 208] on span "Dzīvnieki, augi – biotiskie faktori; ūdens, temperatūra – abiotiskie faktori; r…" at bounding box center [721, 203] width 679 height 16
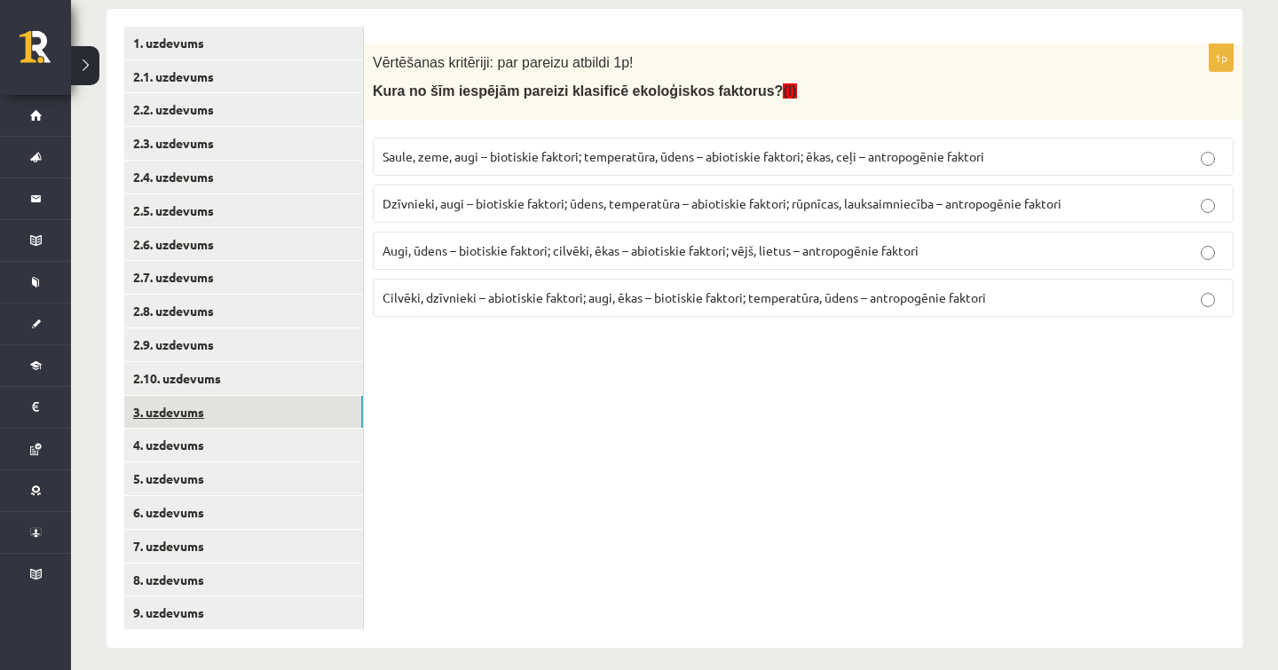
click at [307, 396] on link "3. uzdevums" at bounding box center [243, 412] width 239 height 33
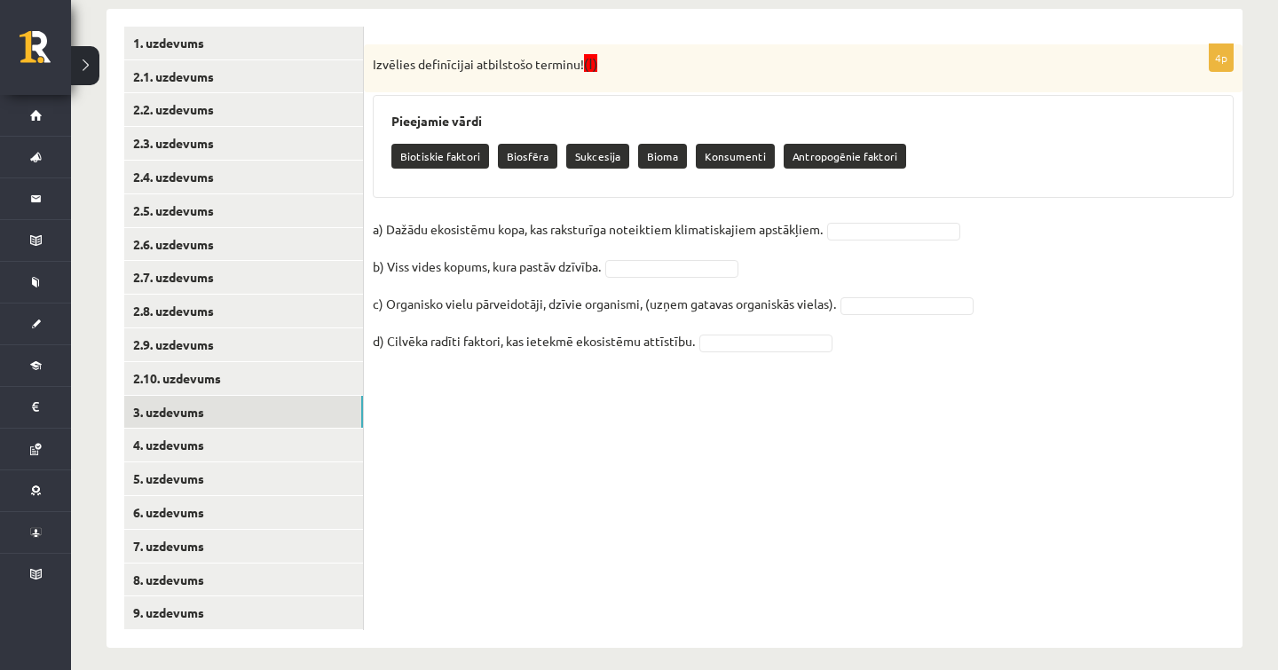
click at [888, 216] on fieldset "a) Dažādu ekosistēmu kopa, kas raksturīga noteiktiem klimatiskajiem apstākļiem.…" at bounding box center [803, 290] width 861 height 149
drag, startPoint x: 730, startPoint y: 157, endPoint x: 758, endPoint y: 185, distance: 38.9
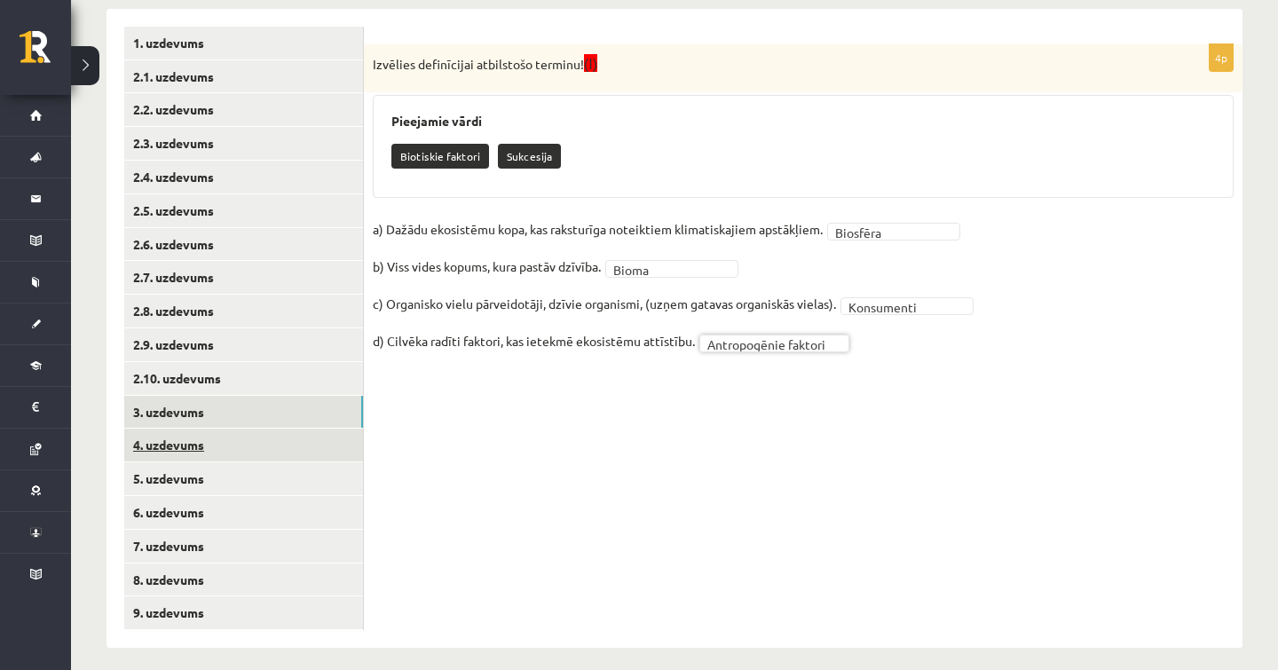
click at [245, 441] on link "4. uzdevums" at bounding box center [243, 445] width 239 height 33
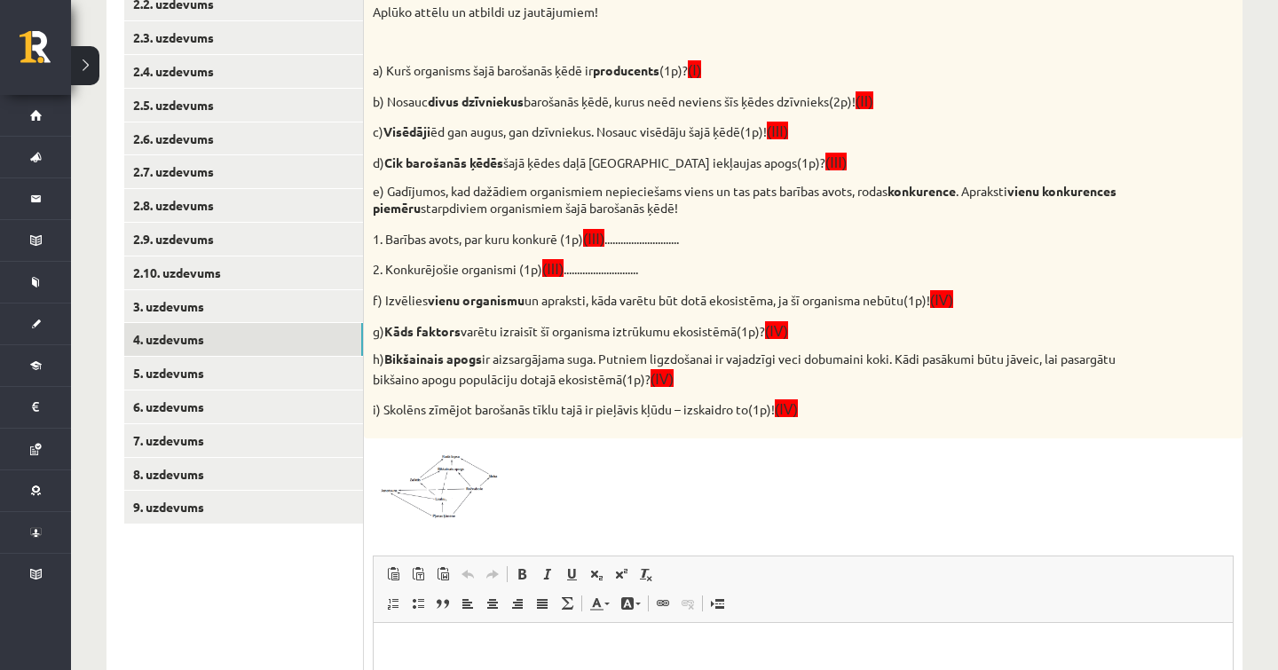
scroll to position [618, 0]
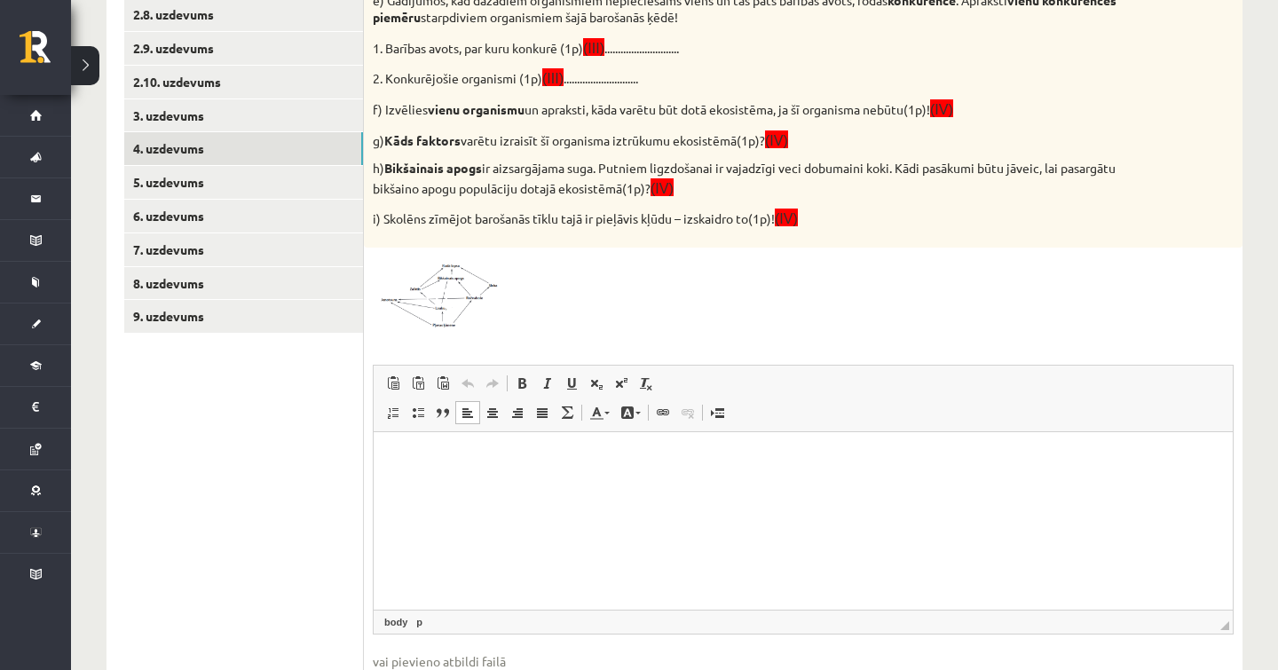
click at [461, 471] on html at bounding box center [803, 458] width 859 height 54
click at [458, 319] on img at bounding box center [439, 292] width 133 height 73
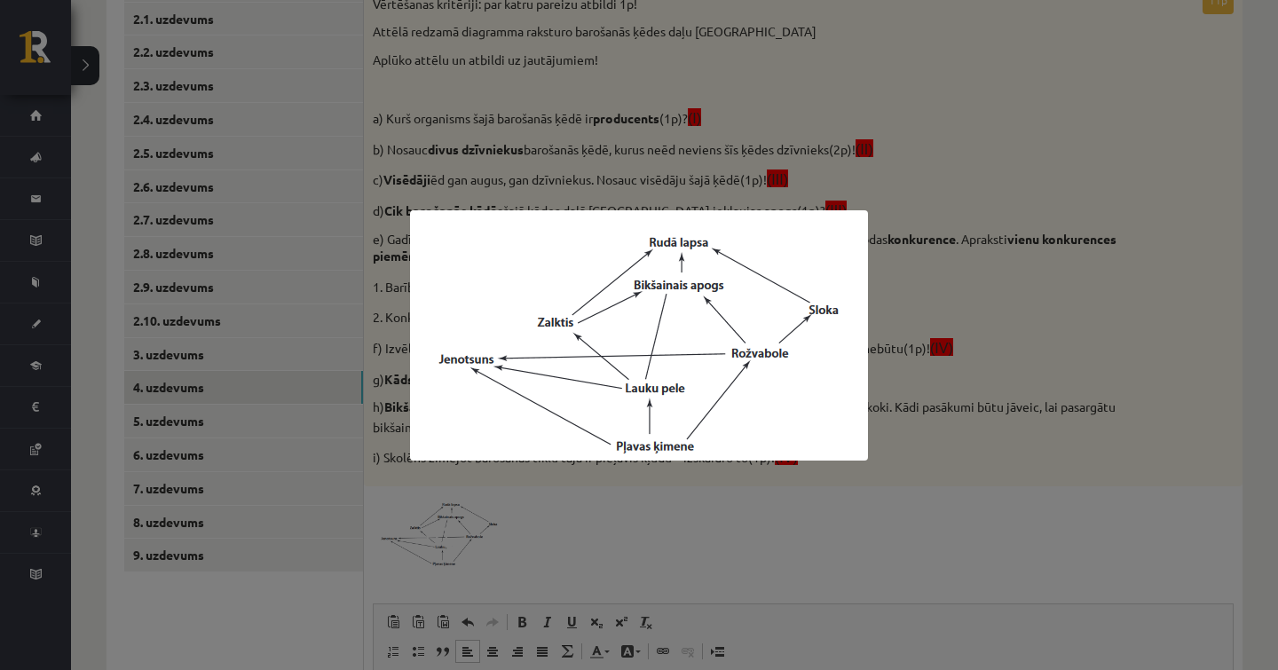
scroll to position [382, 0]
click at [630, 500] on div at bounding box center [639, 335] width 1278 height 670
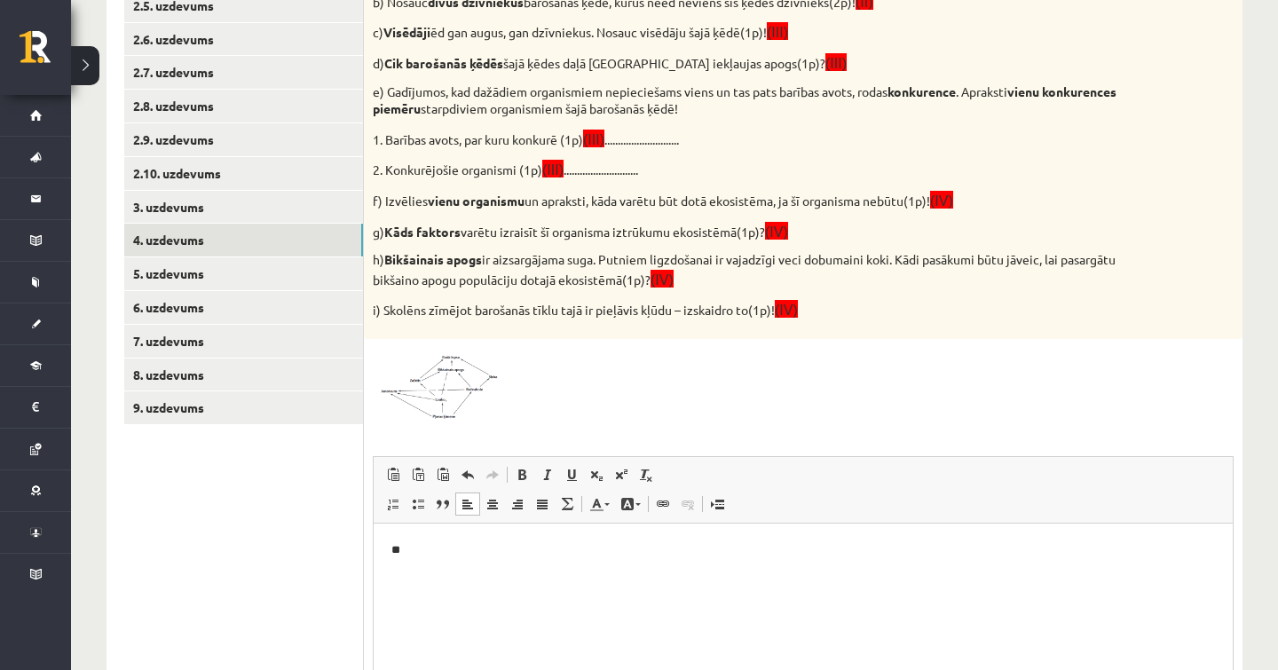
scroll to position [527, 0]
click at [625, 537] on html "**" at bounding box center [803, 548] width 859 height 53
click at [388, 572] on html "**" at bounding box center [803, 548] width 859 height 53
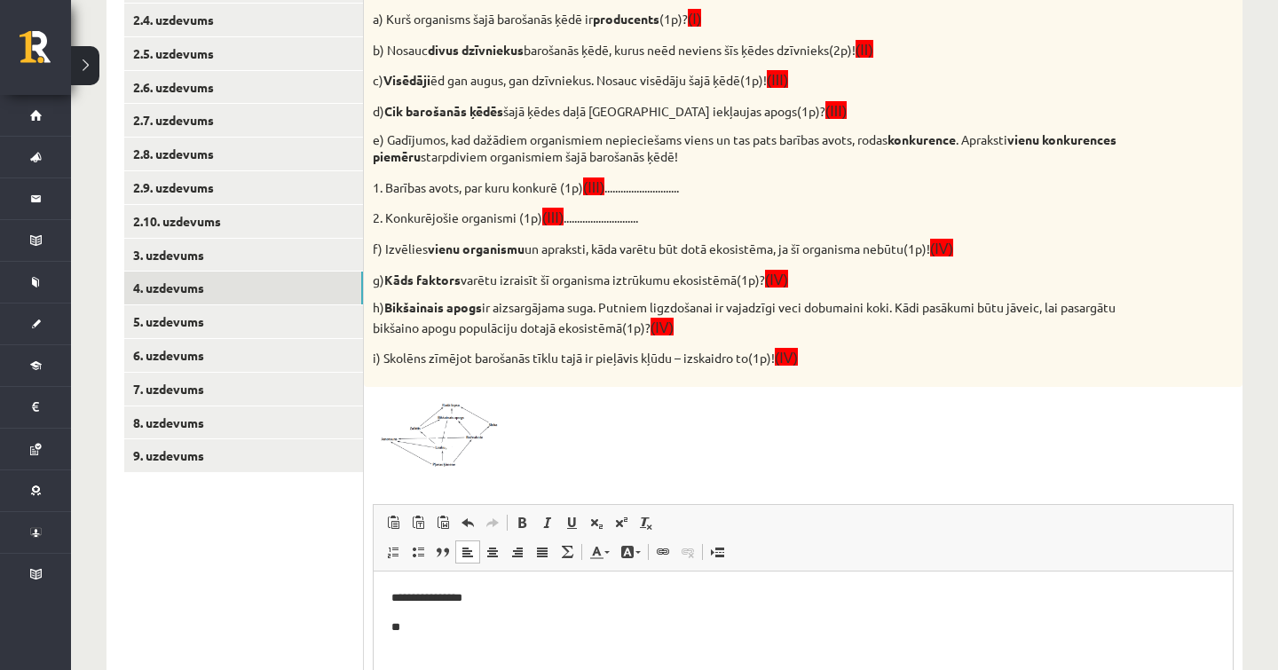
click at [457, 428] on img at bounding box center [439, 432] width 133 height 73
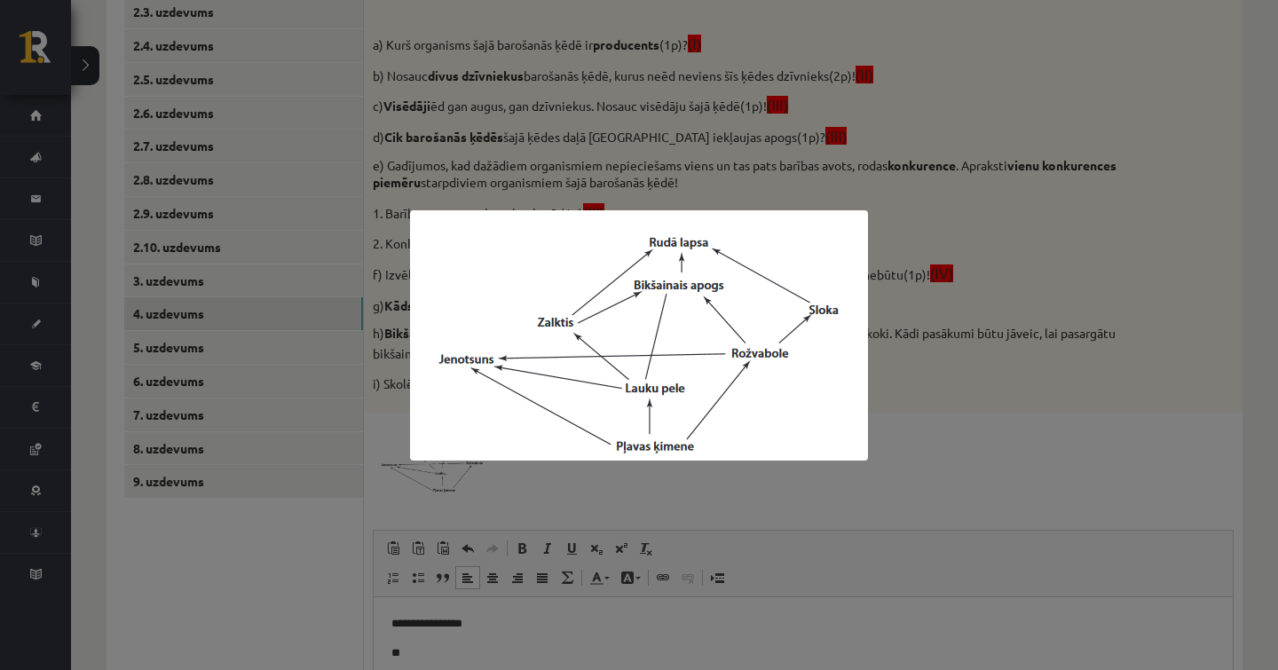
scroll to position [463, 0]
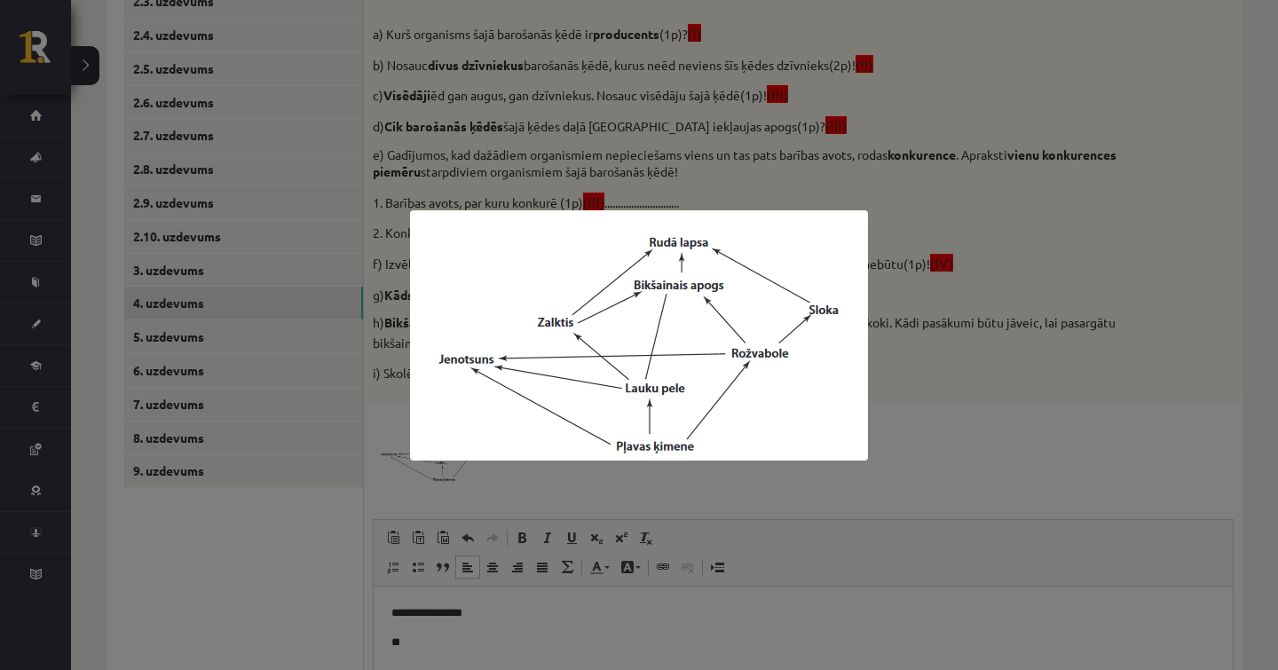
click at [787, 468] on div at bounding box center [639, 335] width 1278 height 670
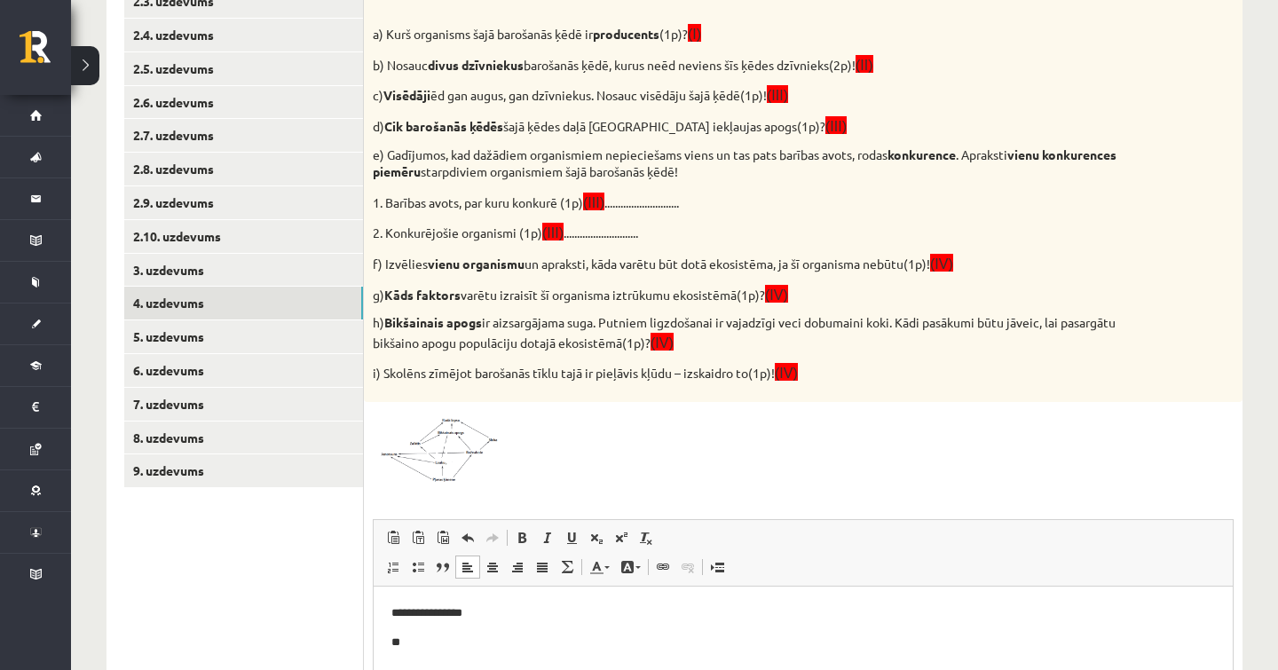
click at [405, 651] on html "**********" at bounding box center [803, 627] width 859 height 83
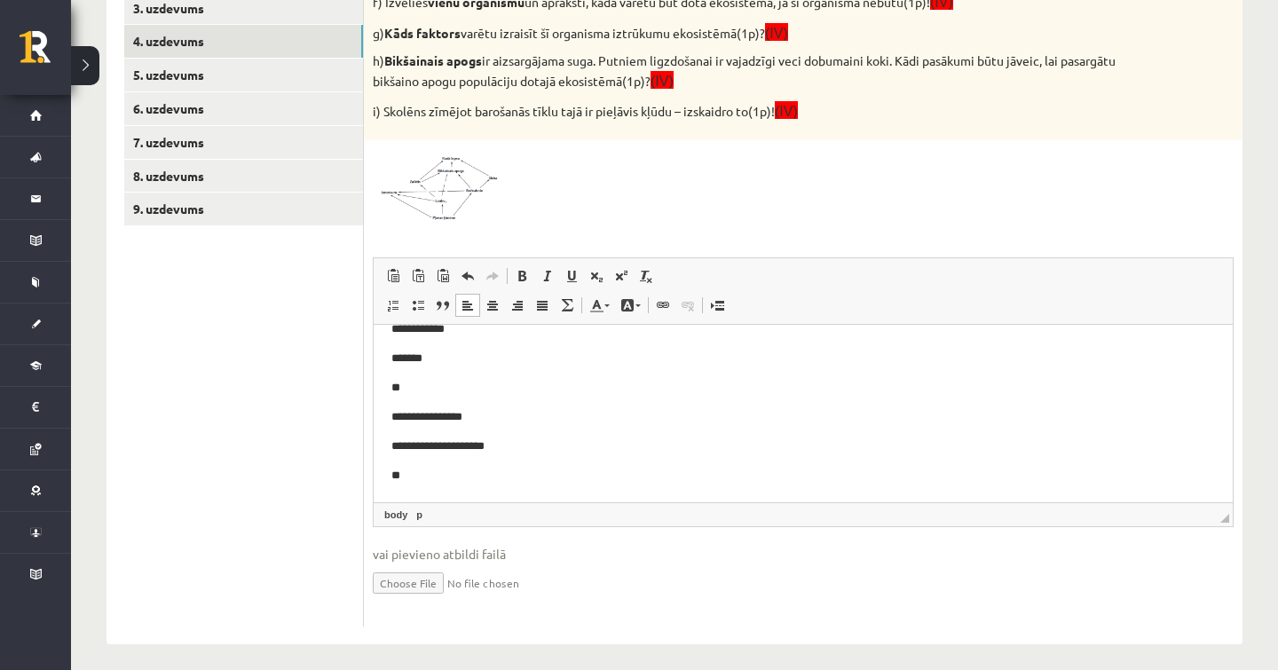
scroll to position [81, 0]
click at [442, 196] on img at bounding box center [439, 185] width 133 height 73
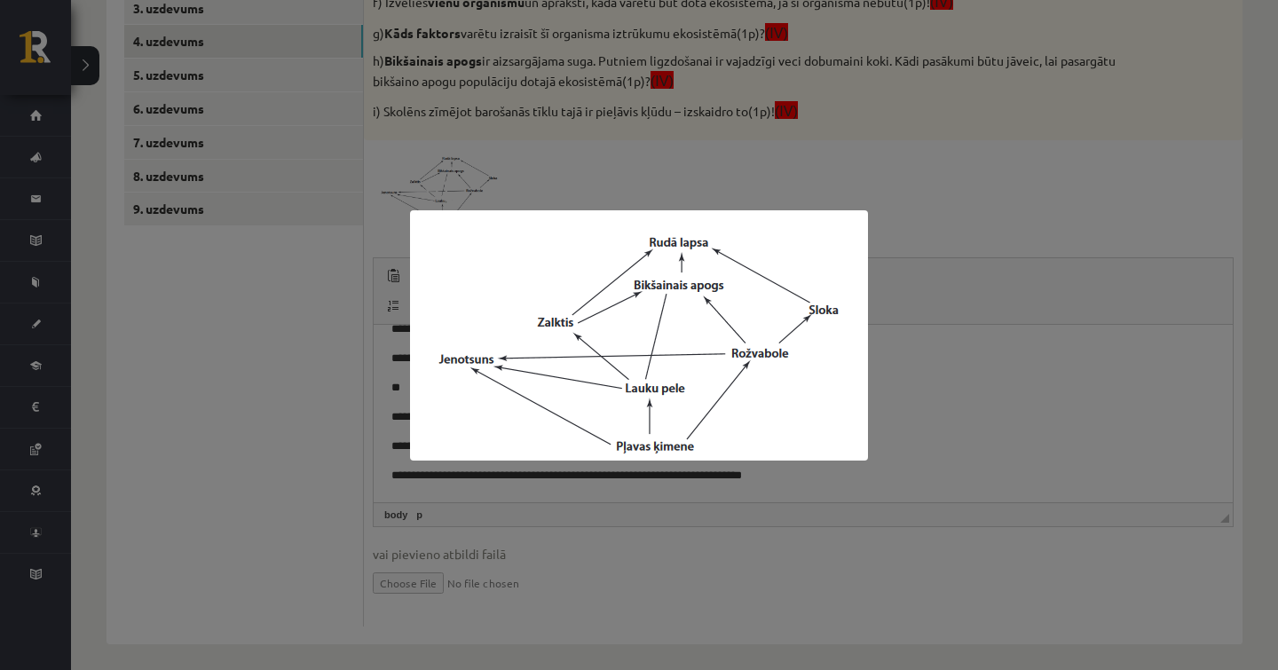
click at [678, 170] on div at bounding box center [639, 335] width 1278 height 670
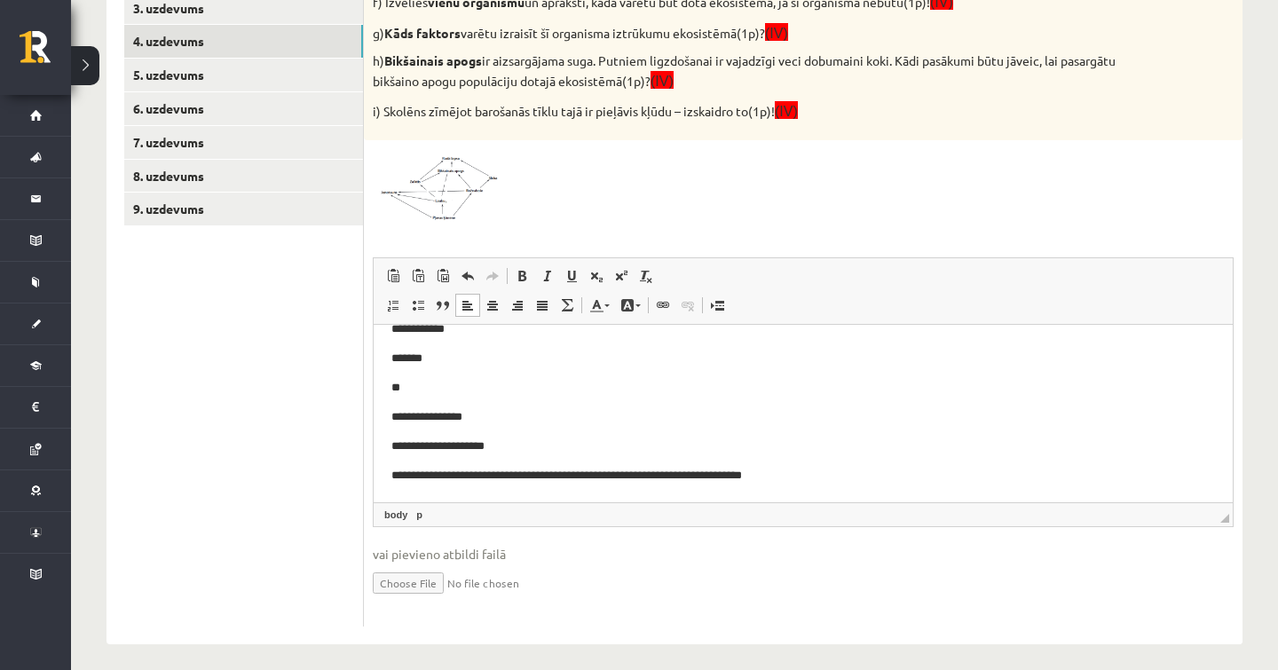
click at [822, 471] on p "**********" at bounding box center [802, 475] width 823 height 18
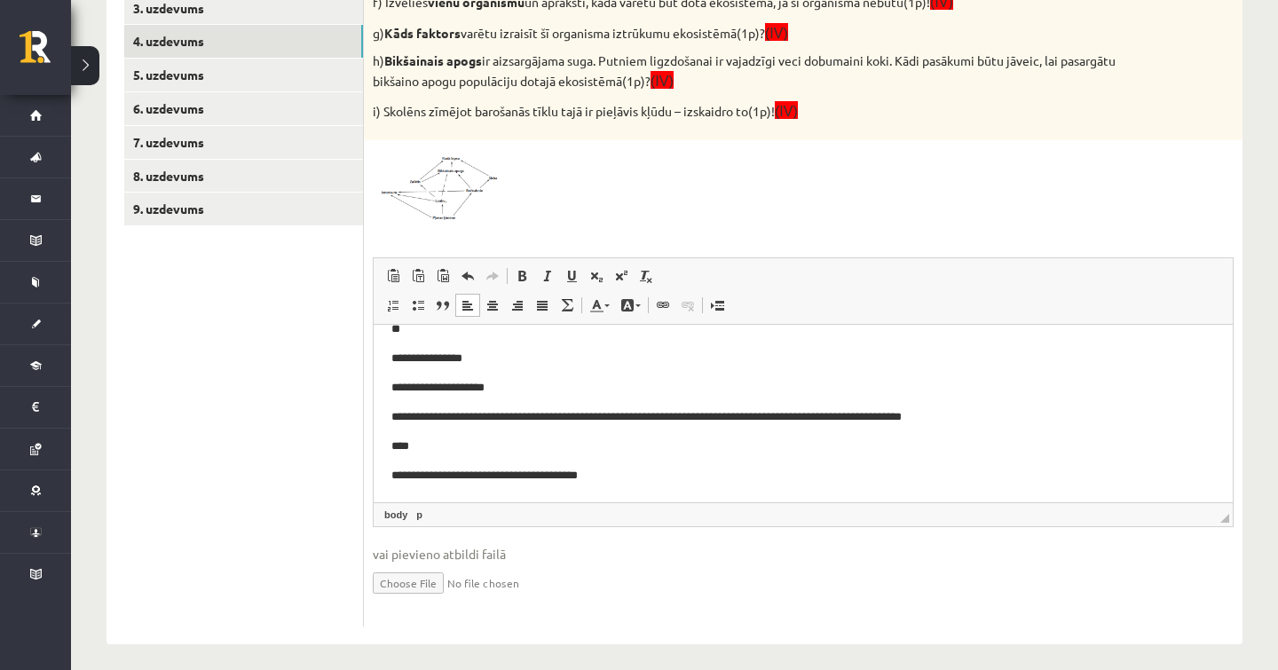
scroll to position [148, 0]
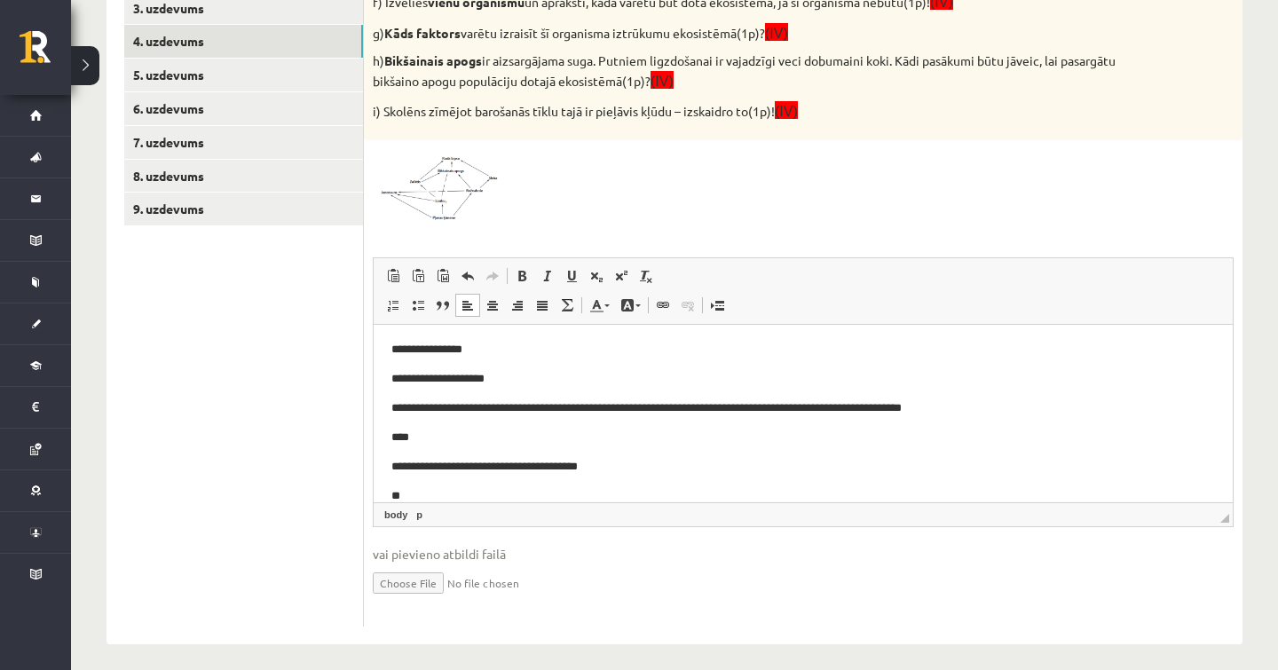
click at [407, 149] on img at bounding box center [439, 185] width 133 height 73
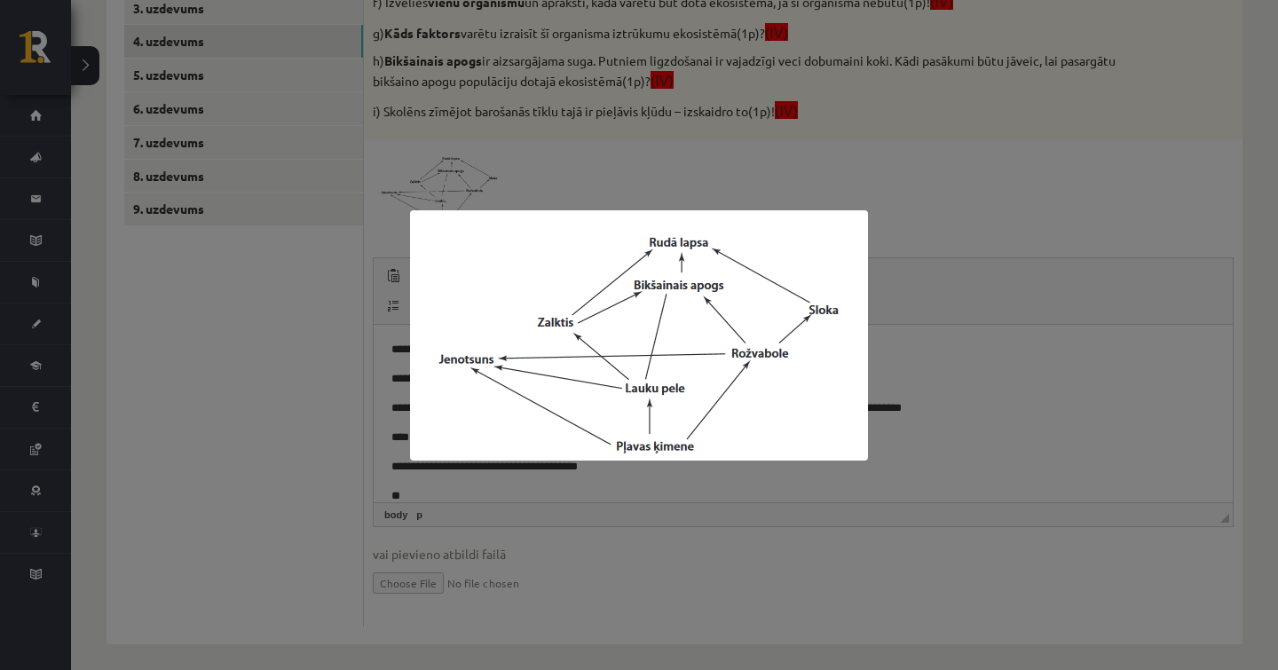
click at [878, 239] on div at bounding box center [639, 335] width 1278 height 670
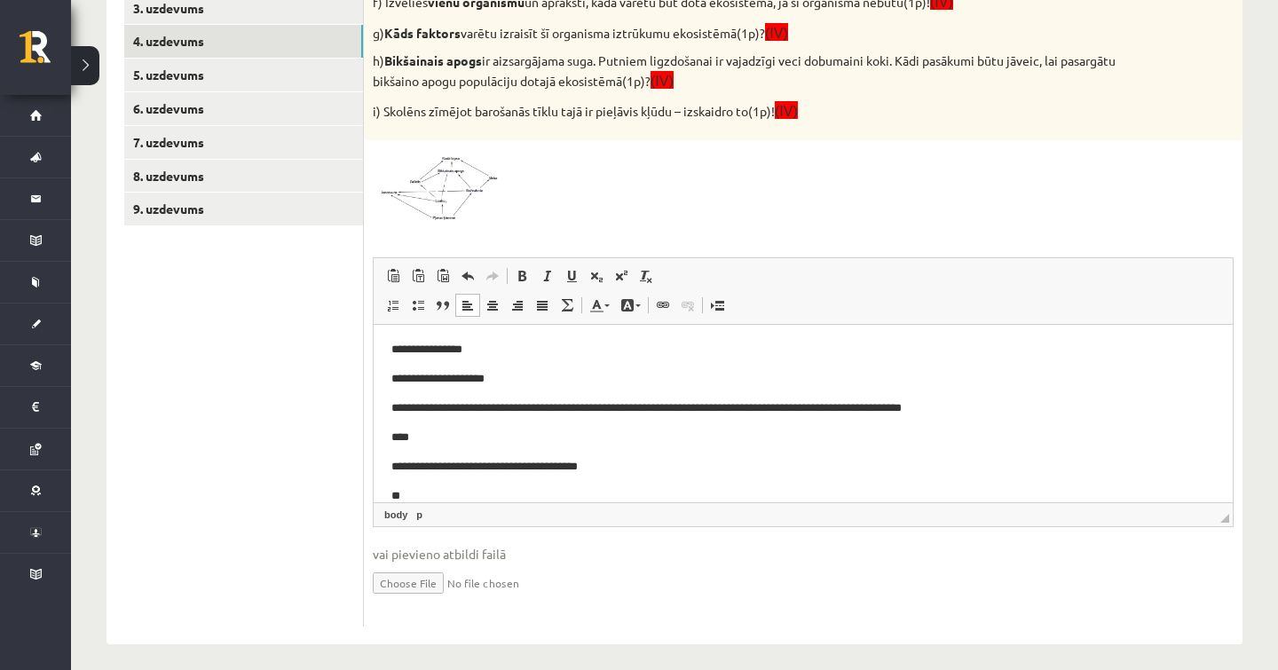
click at [391, 184] on img at bounding box center [439, 185] width 133 height 73
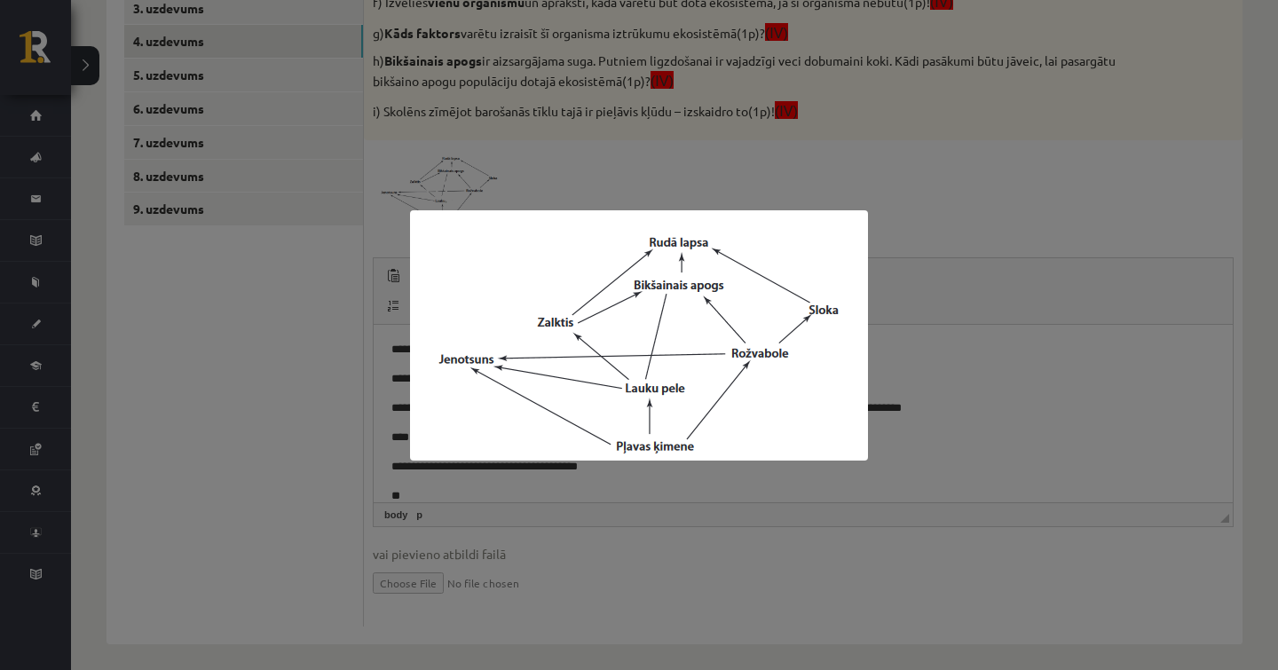
click at [641, 555] on div at bounding box center [639, 335] width 1278 height 670
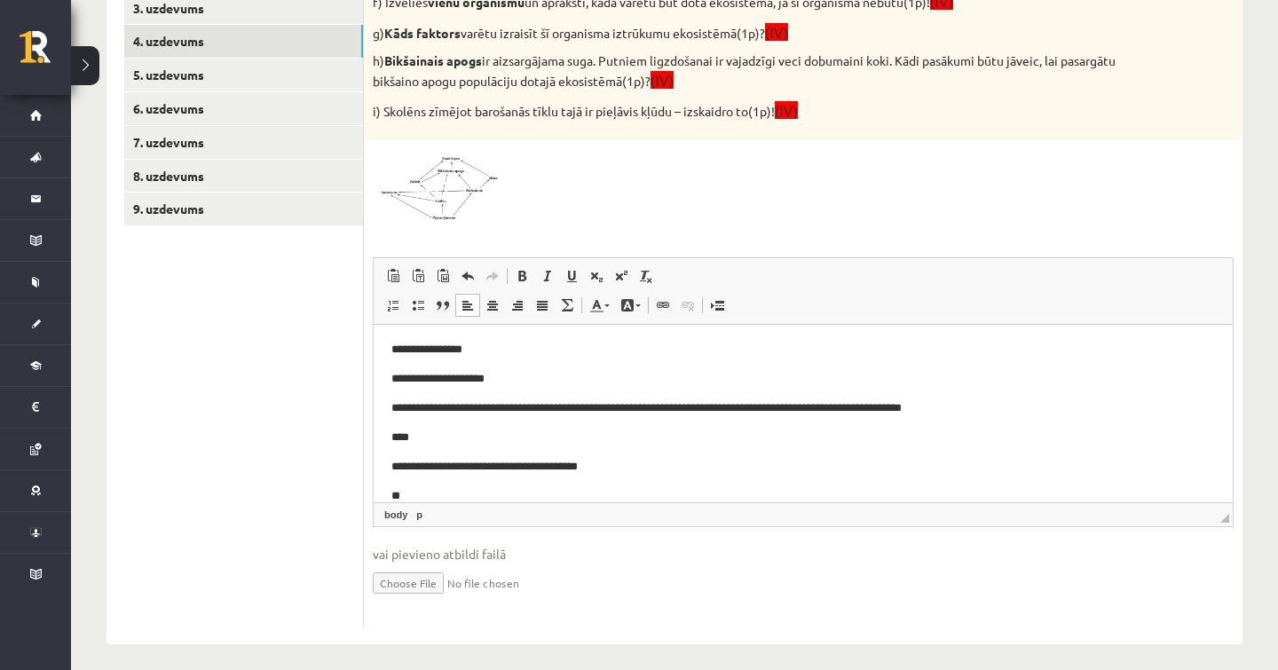
click at [613, 468] on p "**********" at bounding box center [802, 466] width 823 height 18
click at [613, 483] on body "**********" at bounding box center [802, 348] width 823 height 311
click at [610, 483] on body "**********" at bounding box center [802, 348] width 823 height 311
click at [594, 494] on p "**" at bounding box center [802, 495] width 823 height 18
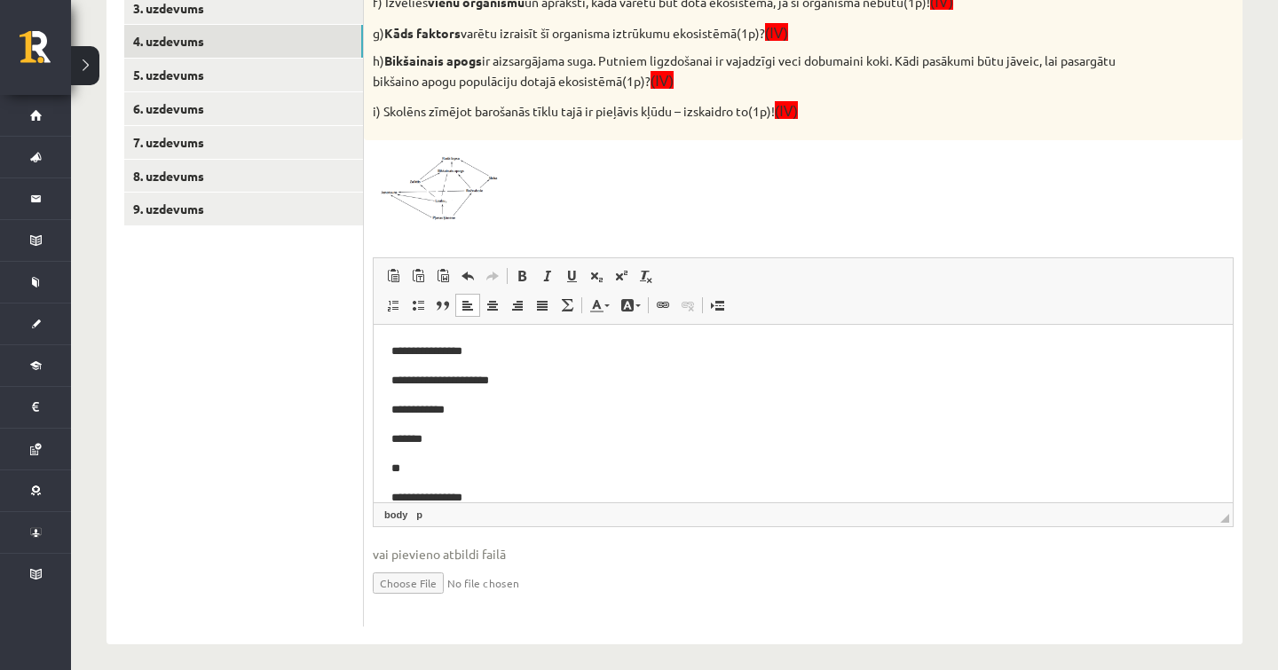
scroll to position [0, 0]
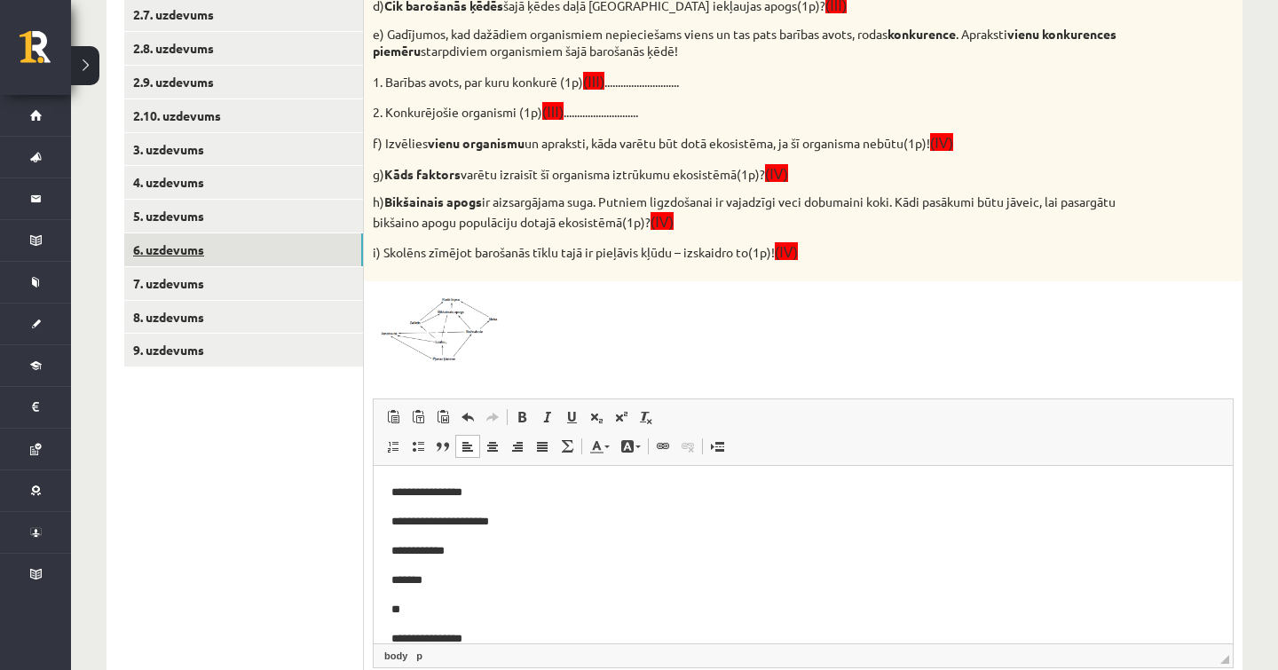
click at [293, 233] on link "6. uzdevums" at bounding box center [243, 249] width 239 height 33
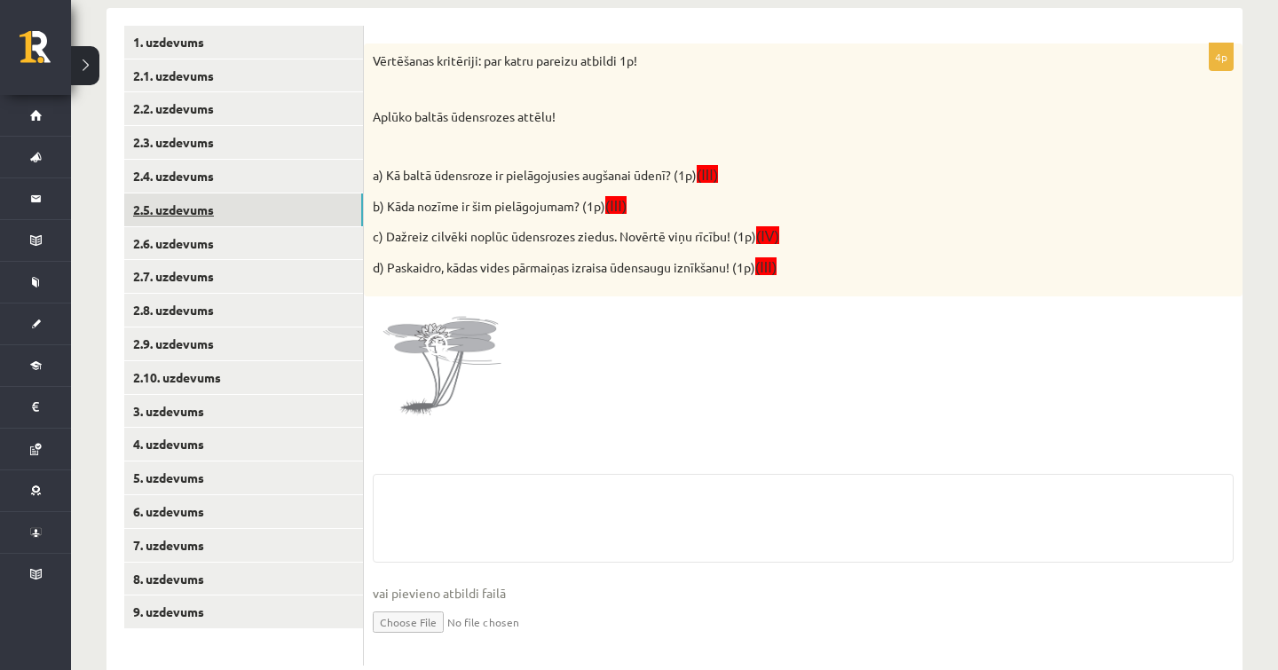
click at [293, 215] on link "2.5. uzdevums" at bounding box center [243, 209] width 239 height 33
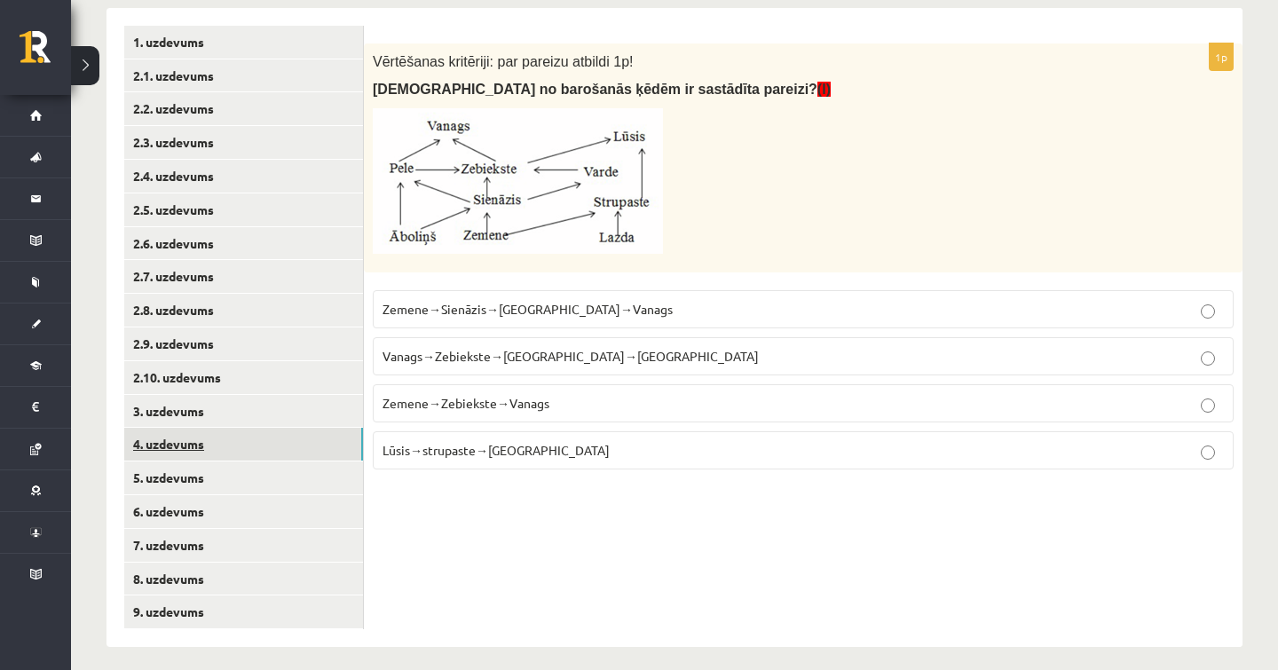
click at [256, 437] on link "4. uzdevums" at bounding box center [243, 444] width 239 height 33
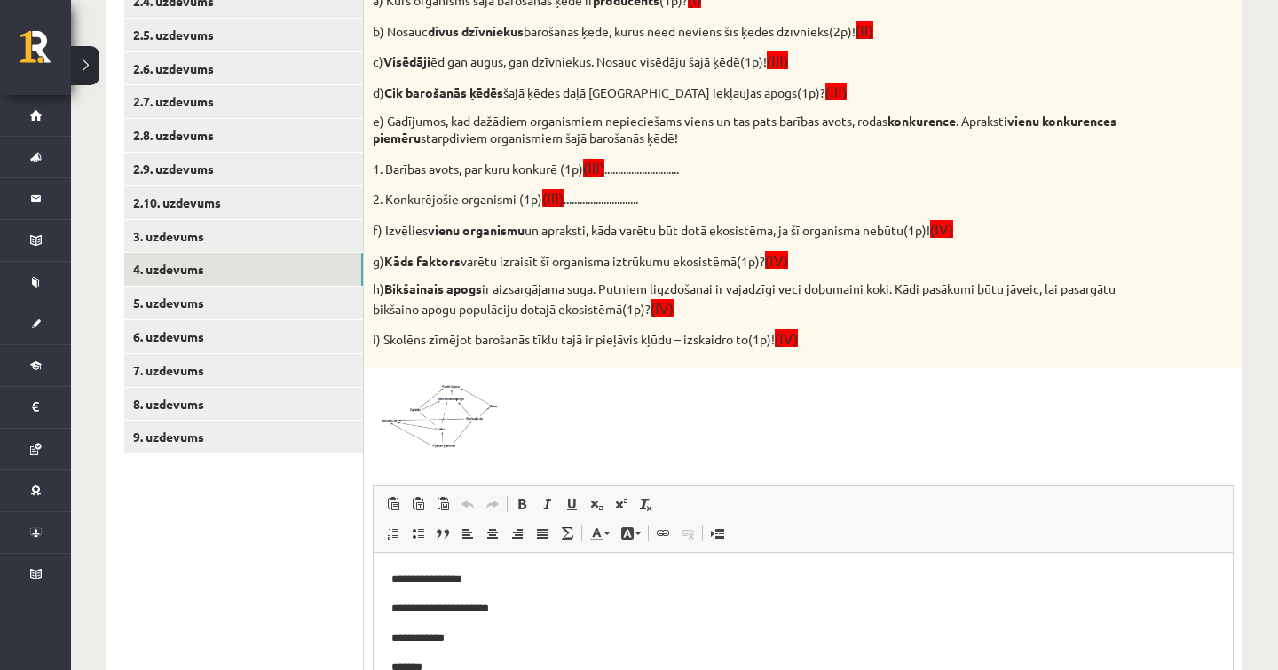
scroll to position [492, 0]
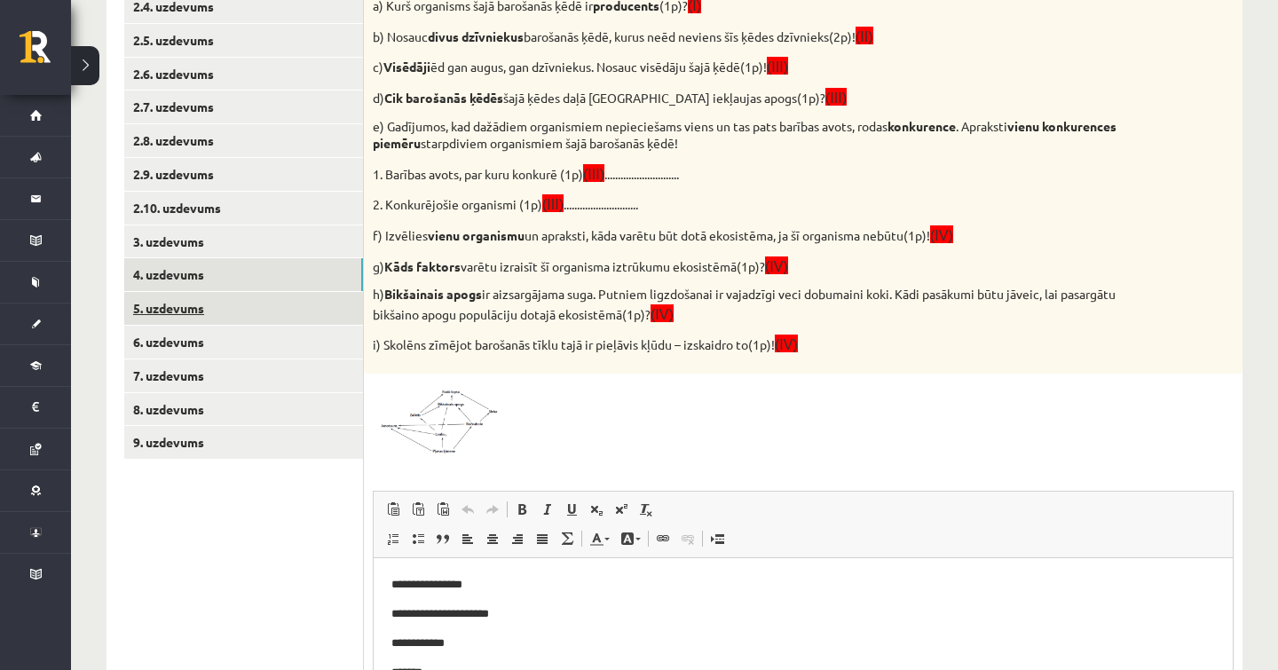
click at [264, 295] on link "5. uzdevums" at bounding box center [243, 308] width 239 height 33
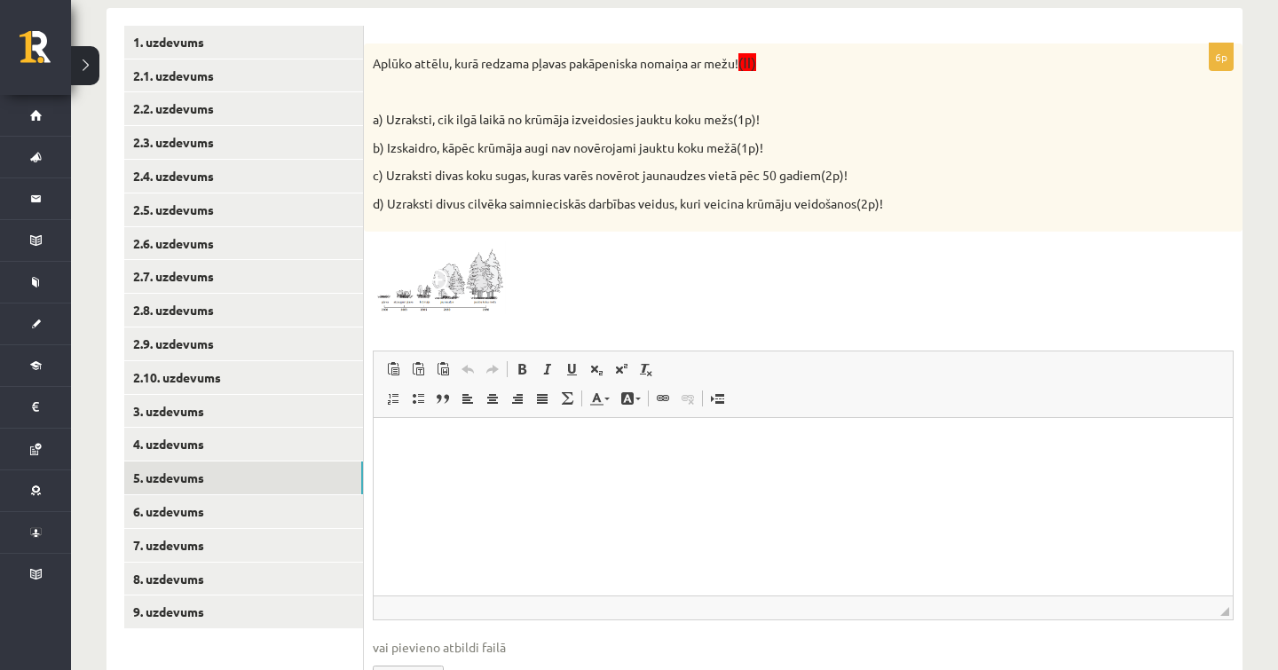
scroll to position [0, 0]
click at [434, 279] on span at bounding box center [440, 283] width 28 height 28
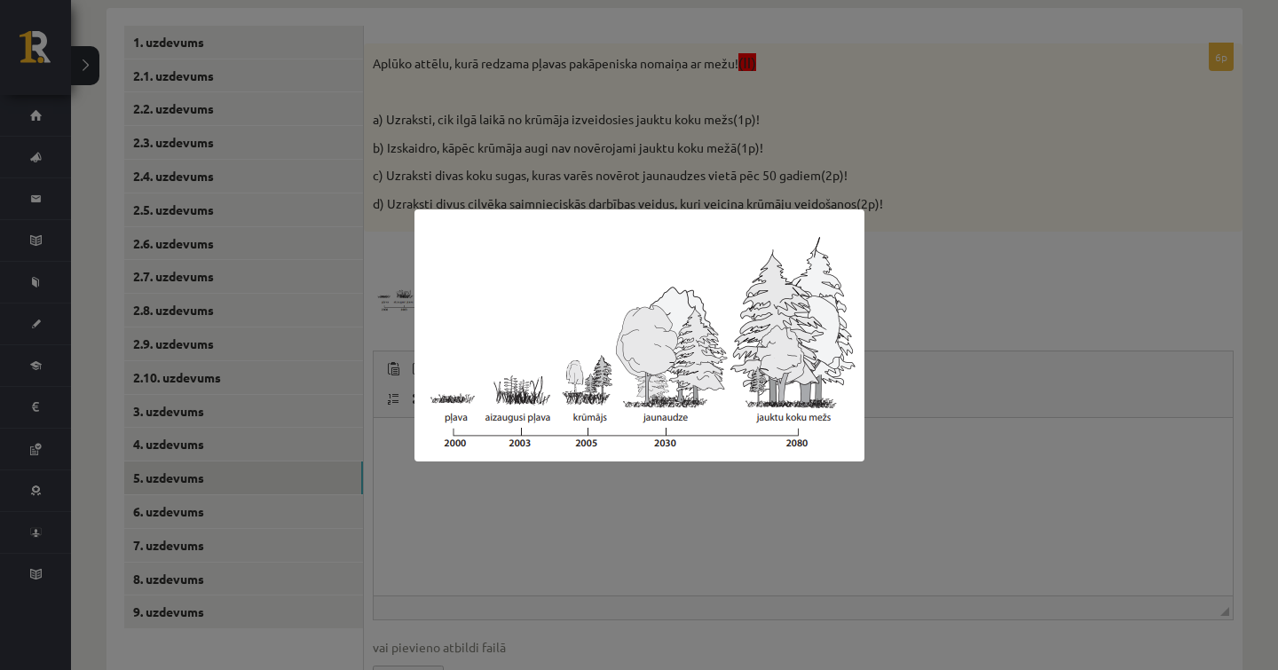
click at [946, 163] on div at bounding box center [639, 335] width 1278 height 670
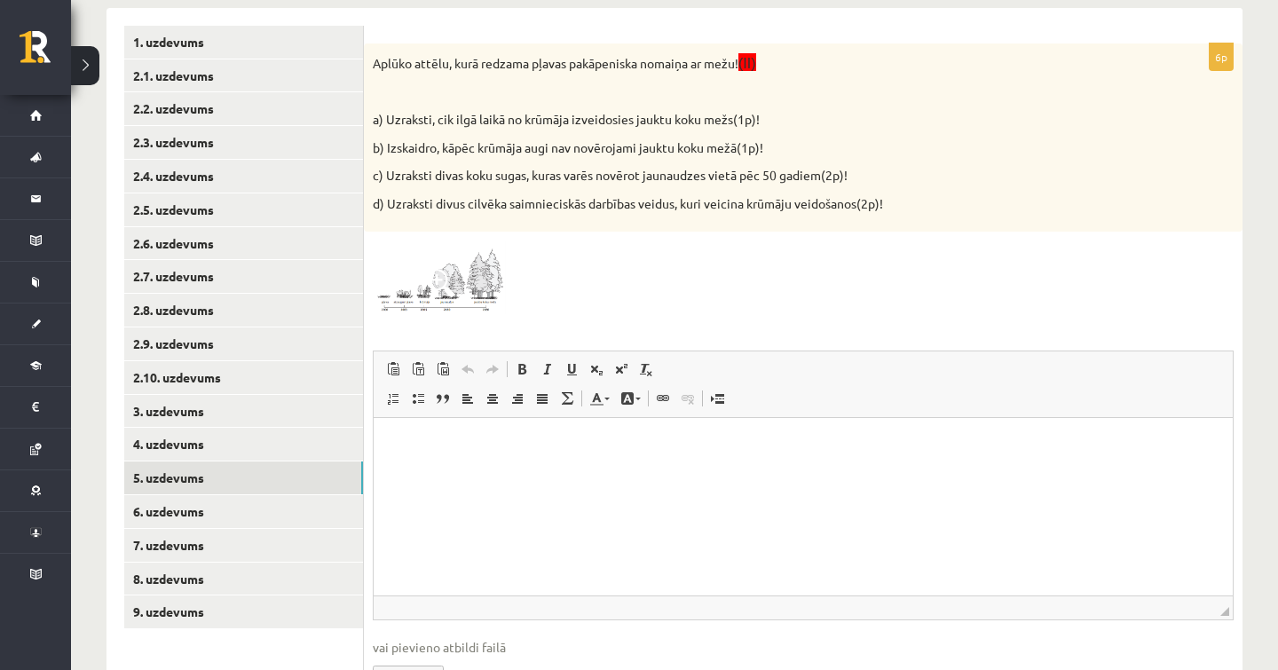
click at [417, 295] on img at bounding box center [439, 277] width 133 height 75
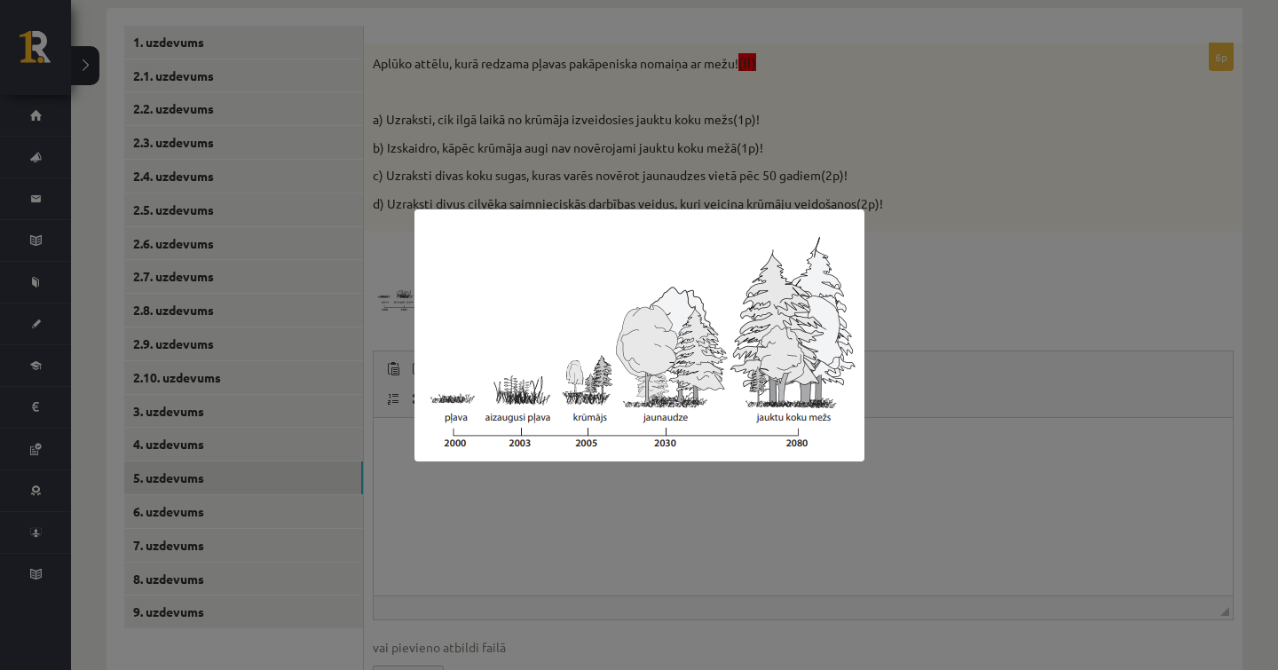
click at [971, 273] on div at bounding box center [639, 335] width 1278 height 670
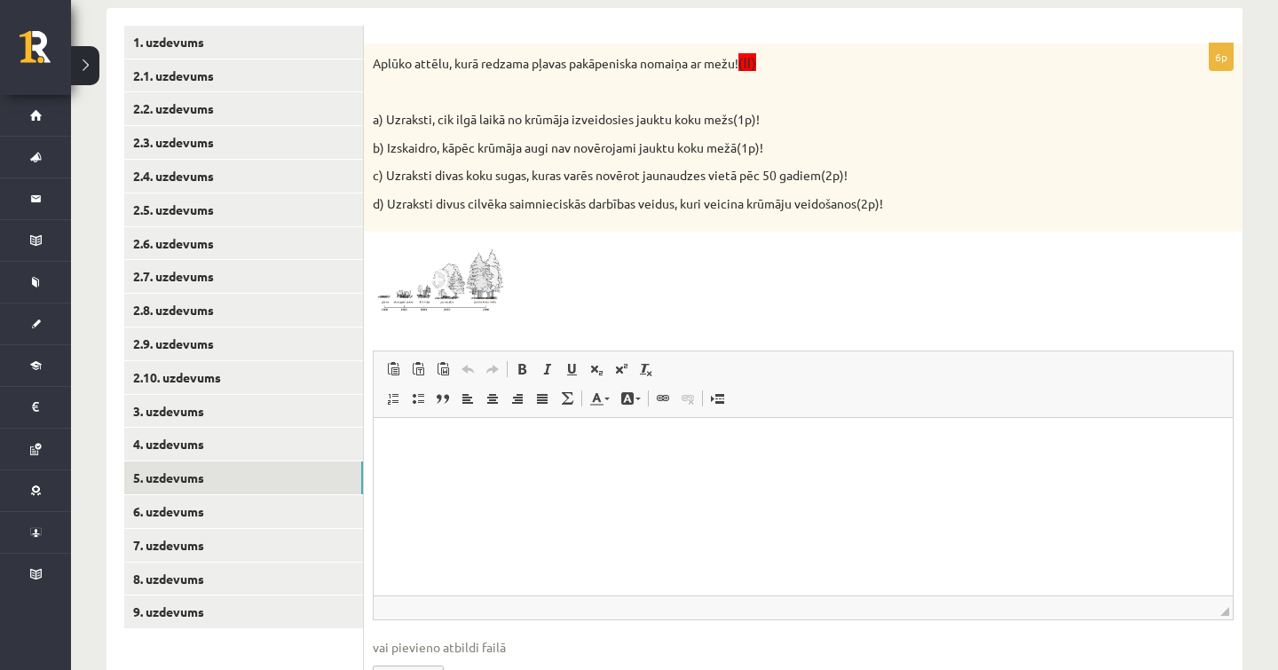
click at [618, 451] on p "Editor, wiswyg-editor-user-answer-47024971153420" at bounding box center [802, 445] width 823 height 19
click at [447, 306] on img at bounding box center [439, 277] width 133 height 75
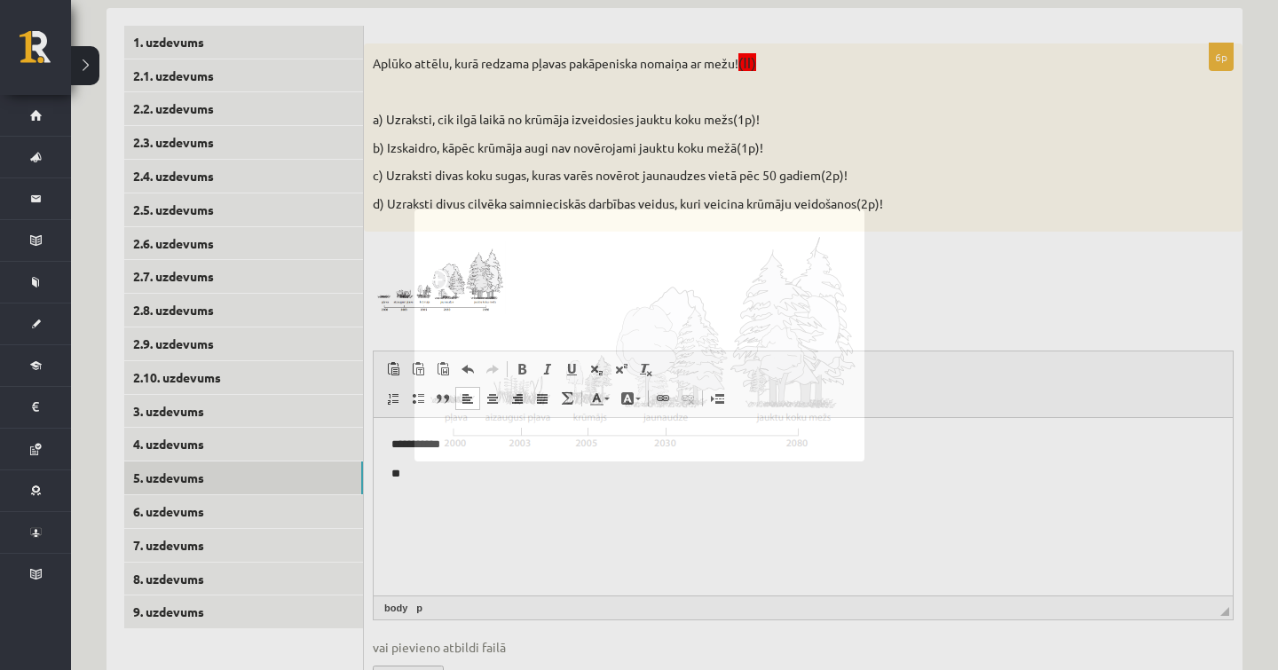
click at [447, 306] on img at bounding box center [639, 335] width 450 height 252
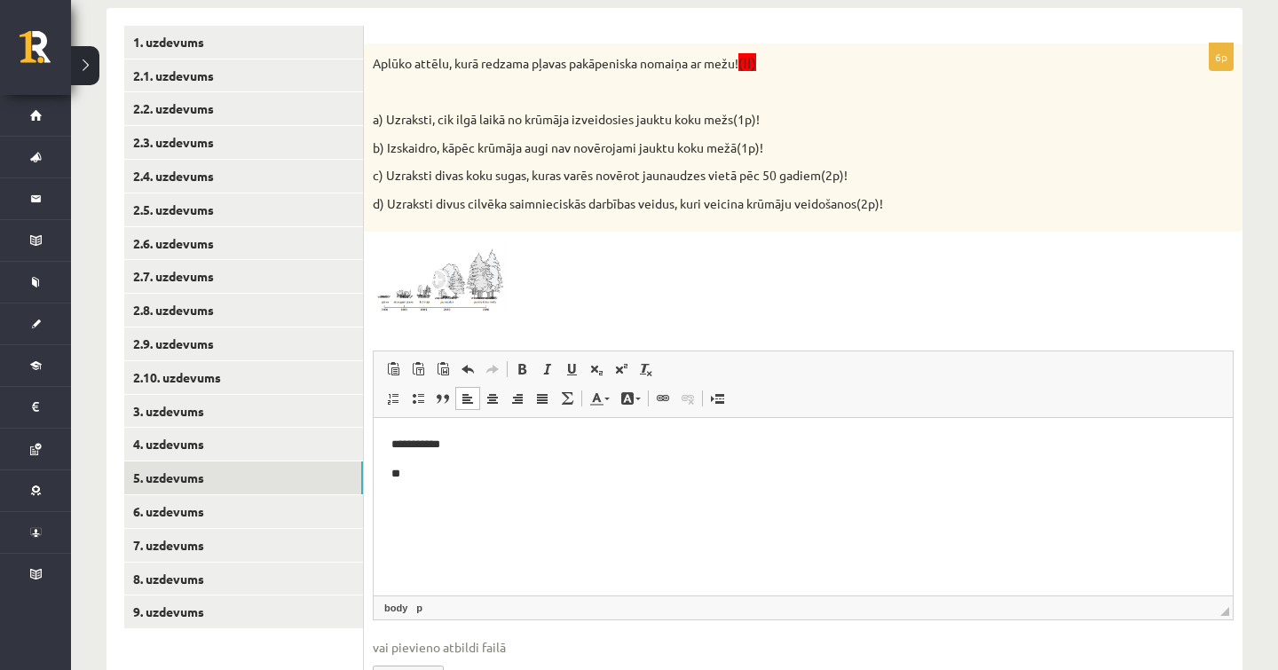
click at [445, 304] on img at bounding box center [439, 277] width 133 height 75
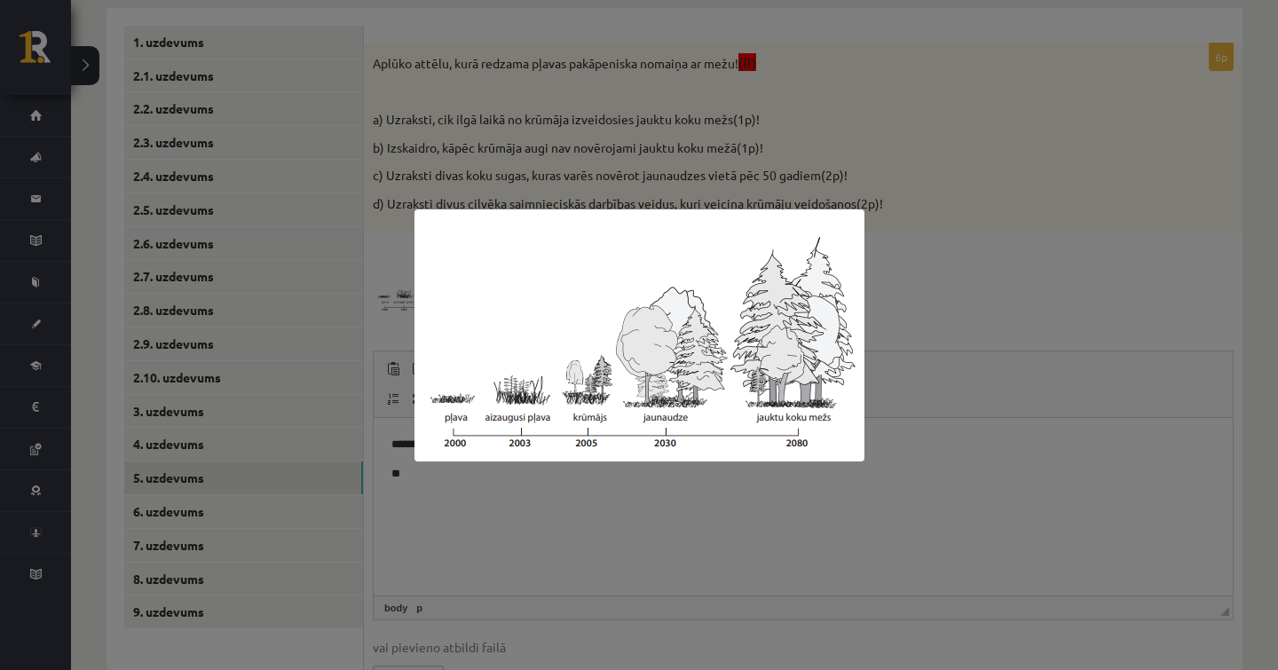
click at [893, 306] on div at bounding box center [639, 335] width 1278 height 670
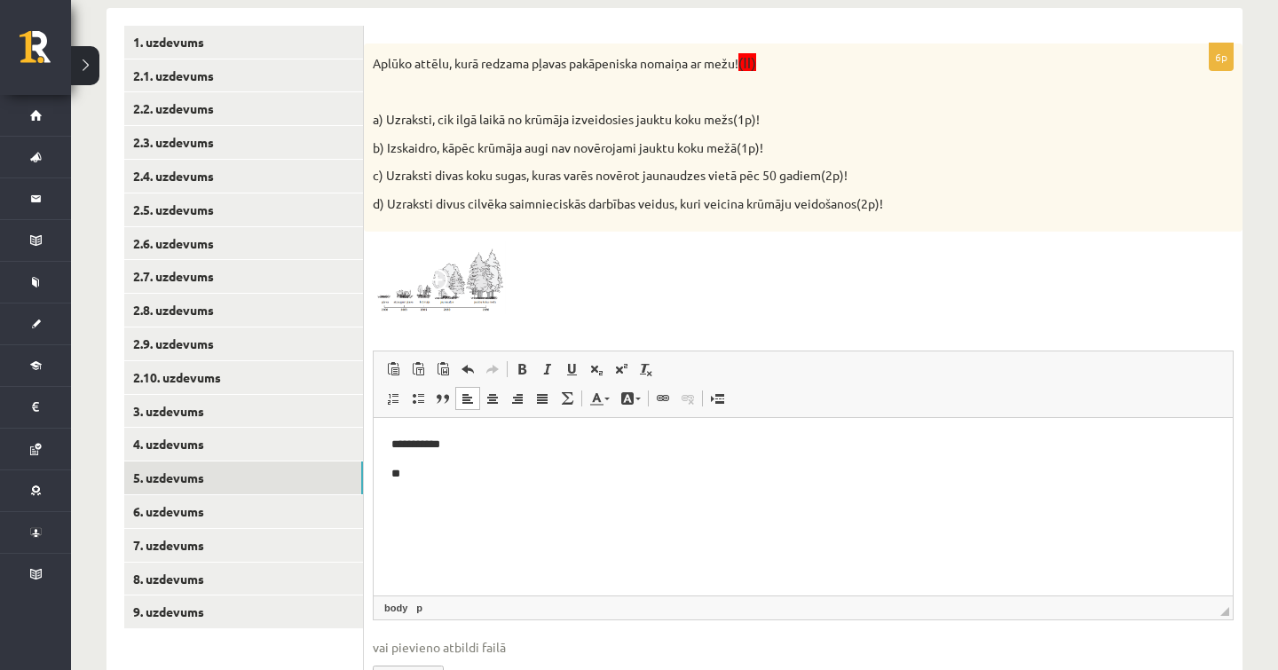
click at [466, 470] on p "**" at bounding box center [802, 474] width 823 height 18
click at [460, 265] on img at bounding box center [439, 277] width 133 height 75
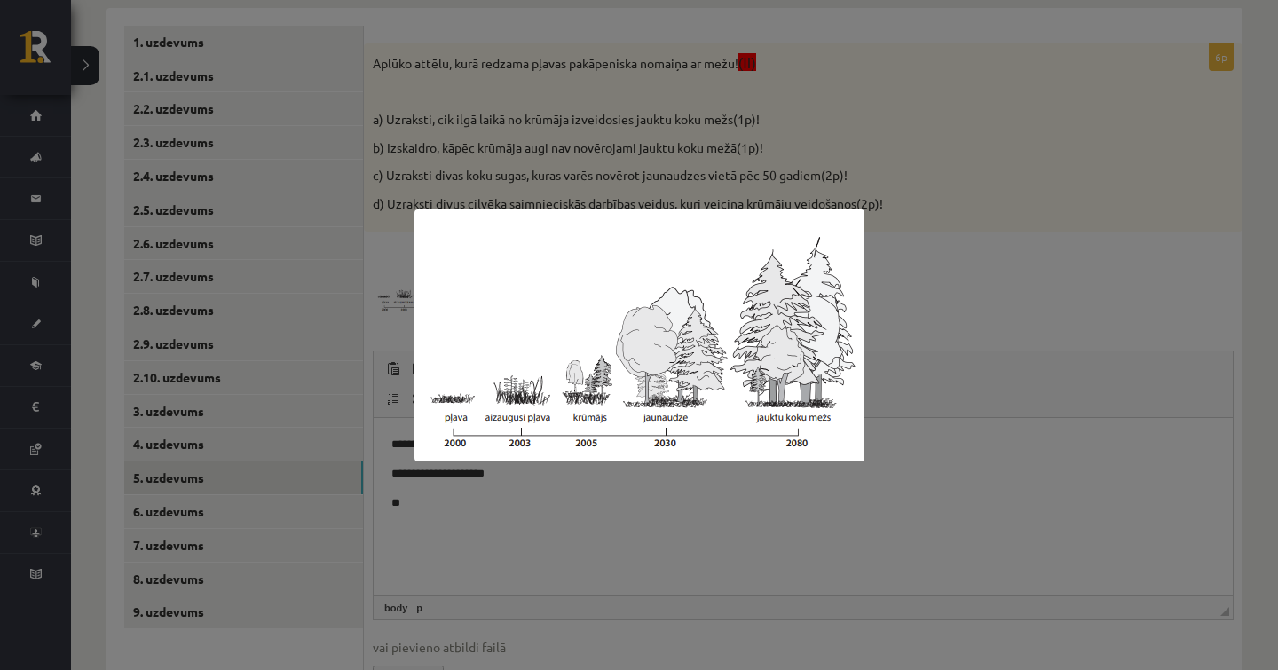
click at [987, 266] on div at bounding box center [639, 335] width 1278 height 670
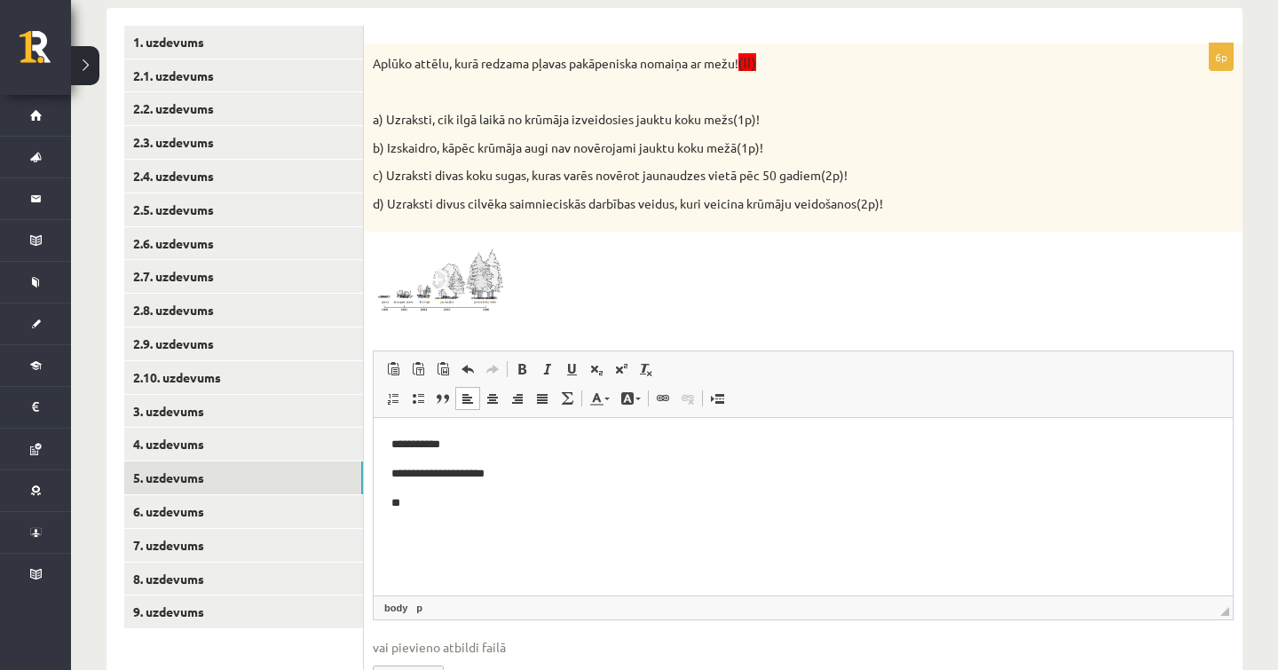
click at [460, 516] on html "**********" at bounding box center [803, 474] width 859 height 112
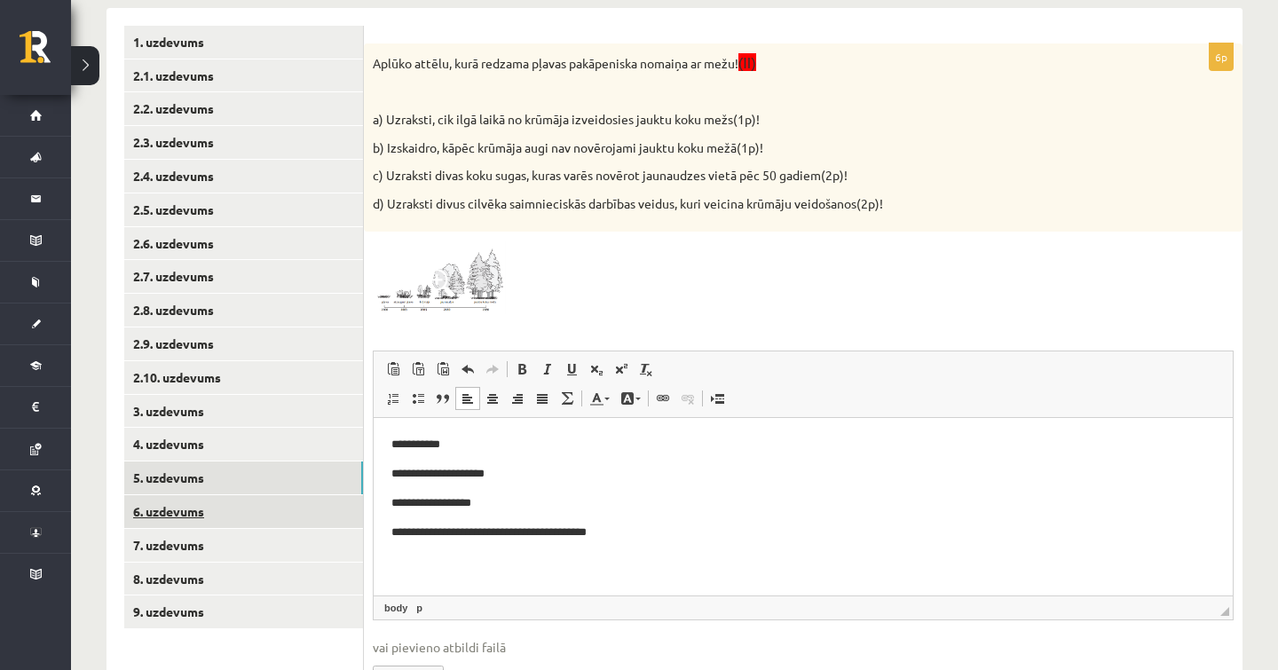
click at [319, 507] on link "6. uzdevums" at bounding box center [243, 511] width 239 height 33
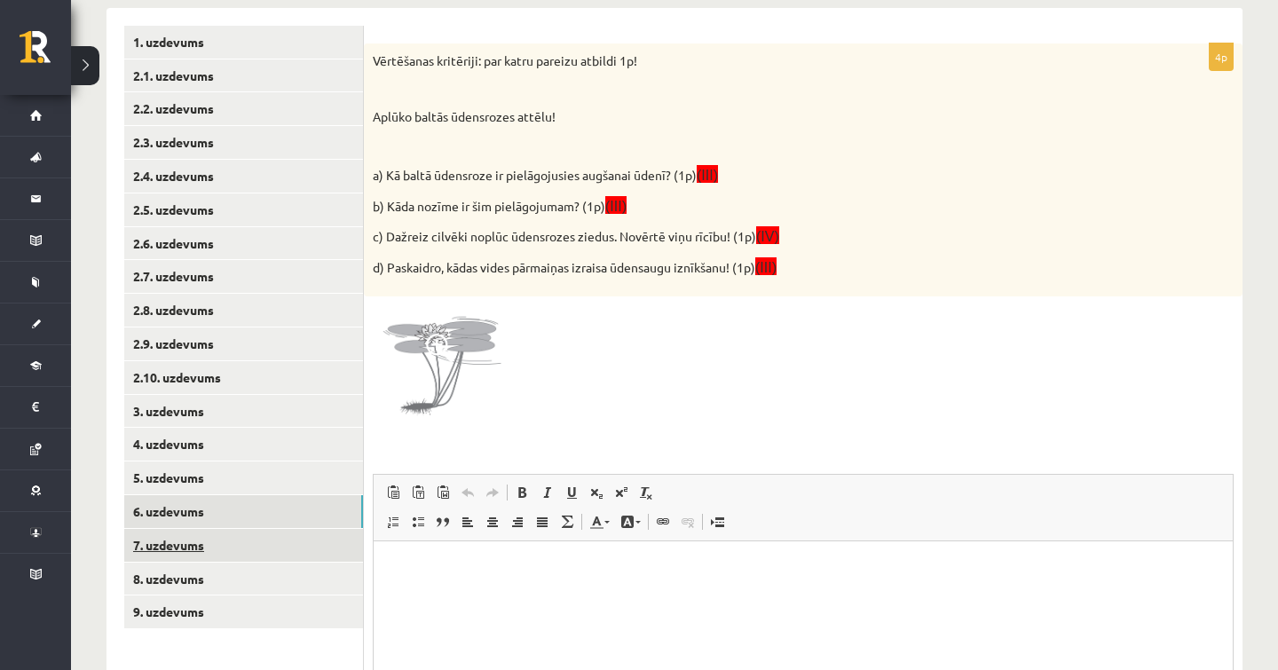
click at [153, 529] on link "7. uzdevums" at bounding box center [243, 545] width 239 height 33
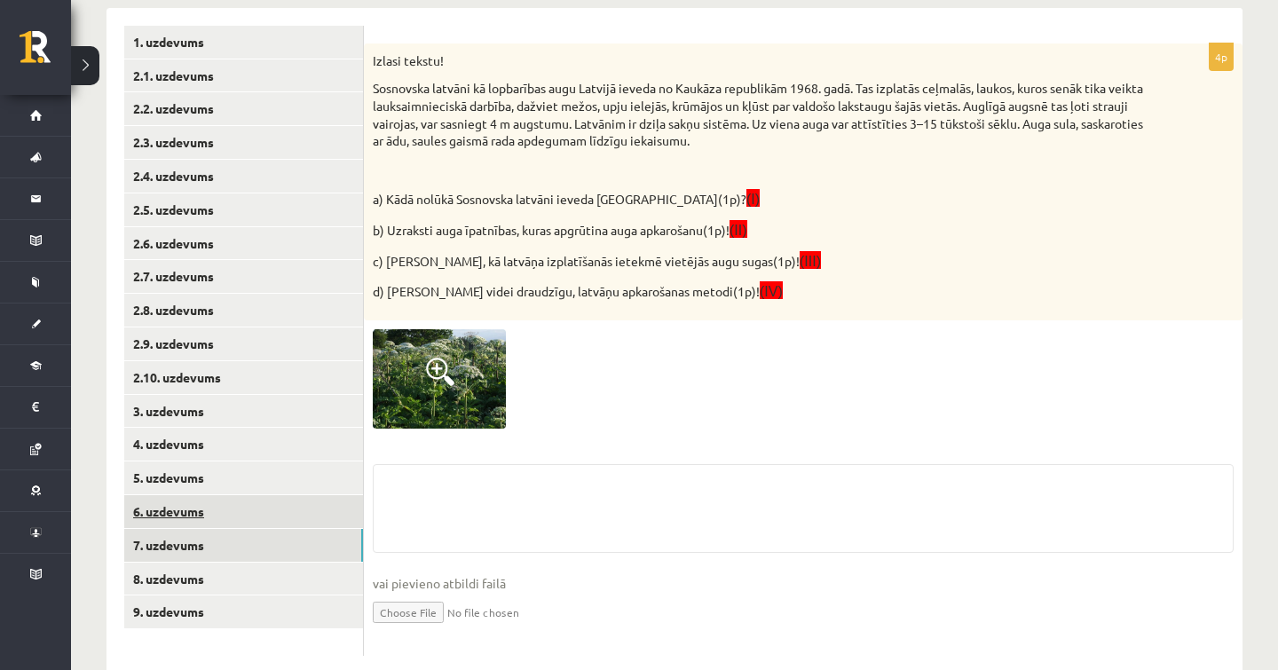
click at [180, 495] on link "6. uzdevums" at bounding box center [243, 511] width 239 height 33
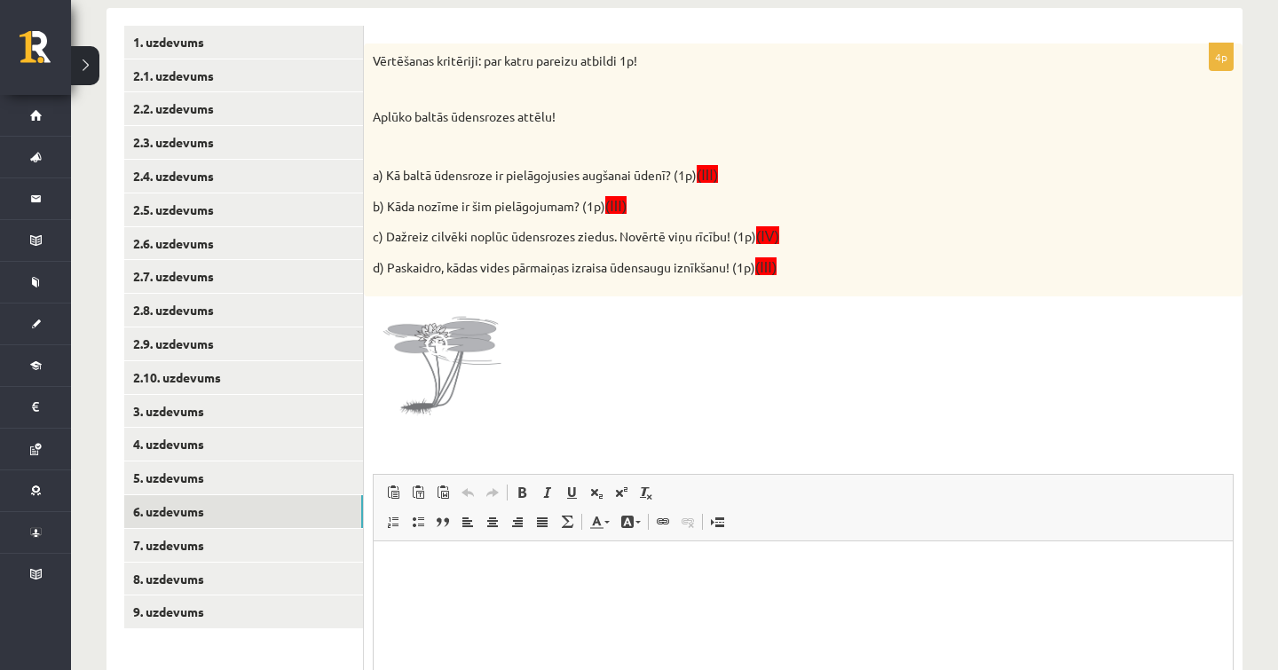
click at [619, 426] on div at bounding box center [803, 371] width 861 height 133
click at [609, 450] on div "4p Vērtēšanas kritēriji: par katru pareizu atbildi 1p! Aplūko baltās ūdensrozes…" at bounding box center [803, 442] width 878 height 799
click at [606, 555] on html at bounding box center [803, 568] width 859 height 54
click at [532, 571] on p "**********" at bounding box center [802, 568] width 823 height 18
click at [622, 586] on html "**********" at bounding box center [803, 567] width 859 height 53
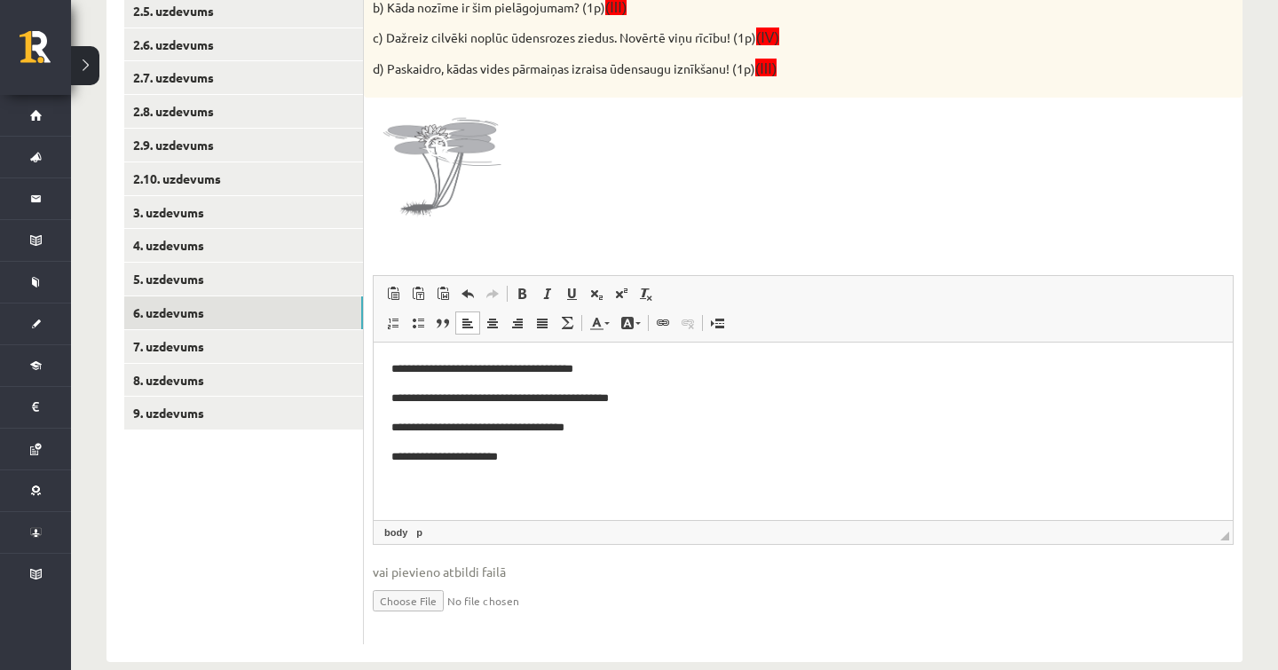
scroll to position [529, 0]
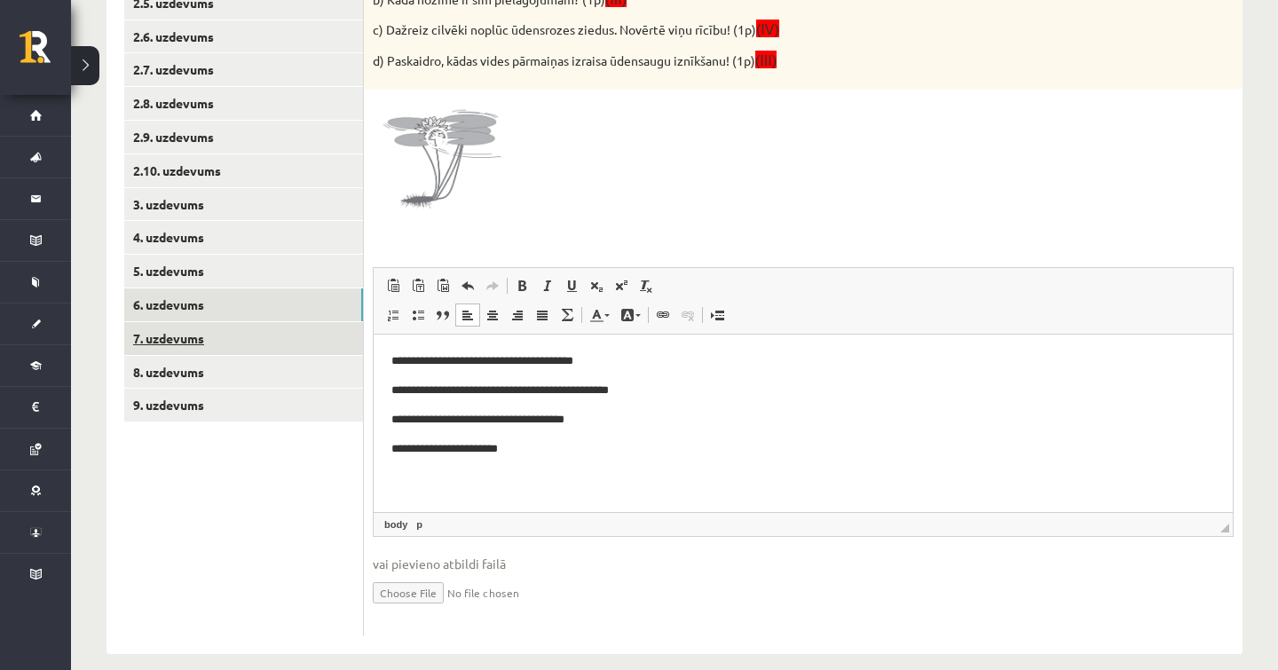
click at [251, 322] on link "7. uzdevums" at bounding box center [243, 338] width 239 height 33
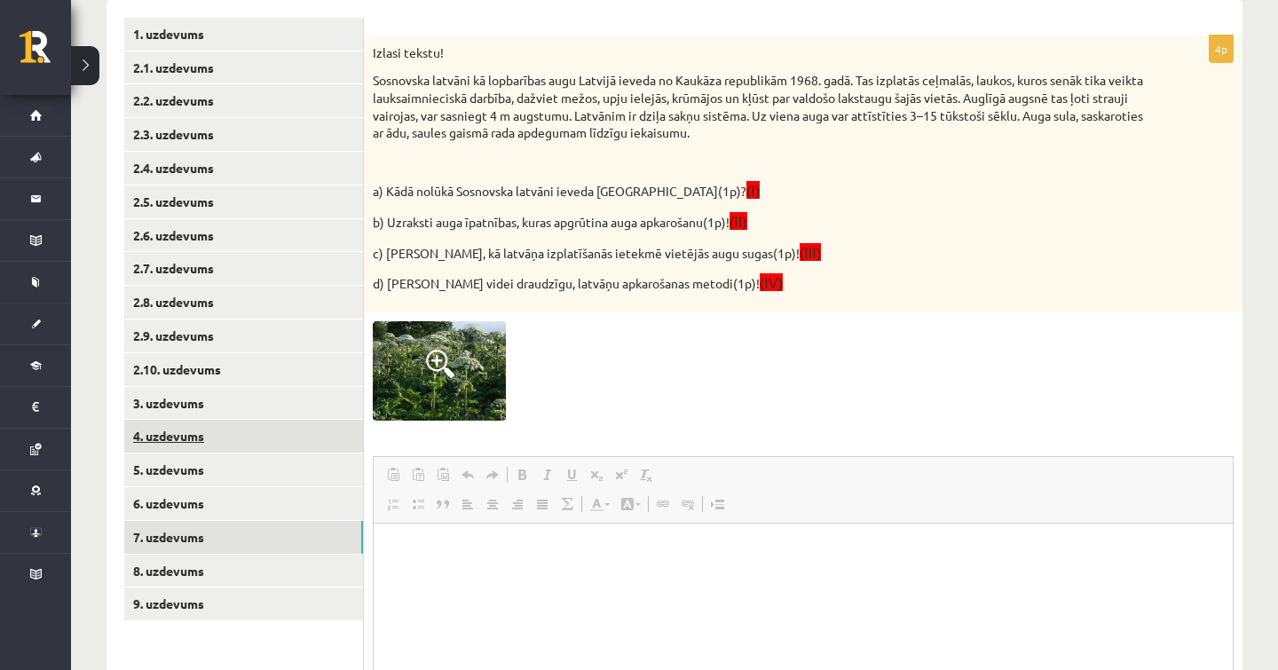
scroll to position [319, 0]
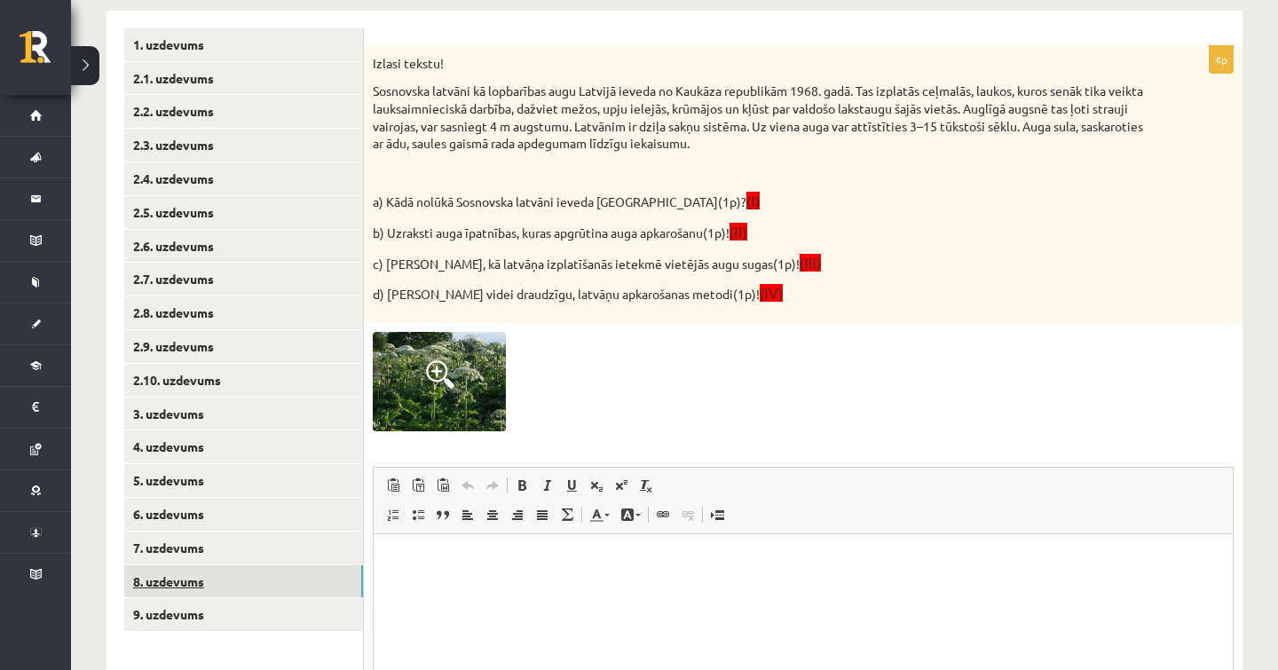
click at [144, 565] on link "8. uzdevums" at bounding box center [243, 581] width 239 height 33
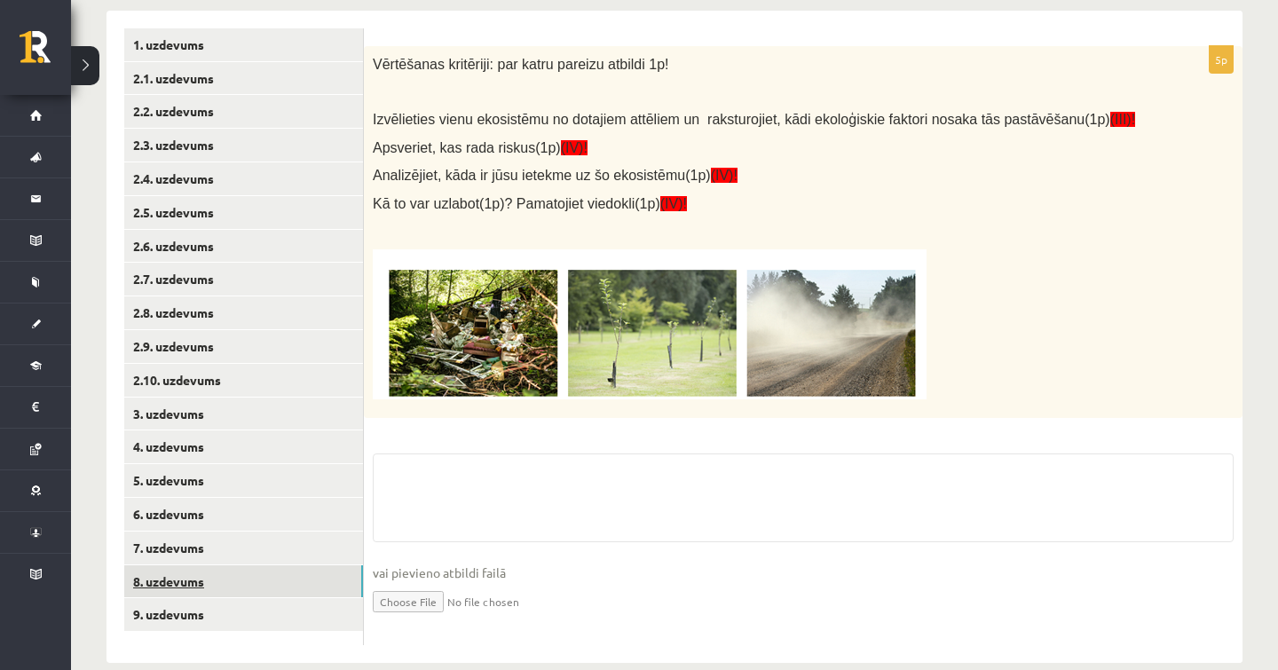
click at [157, 583] on link "8. uzdevums" at bounding box center [243, 581] width 239 height 33
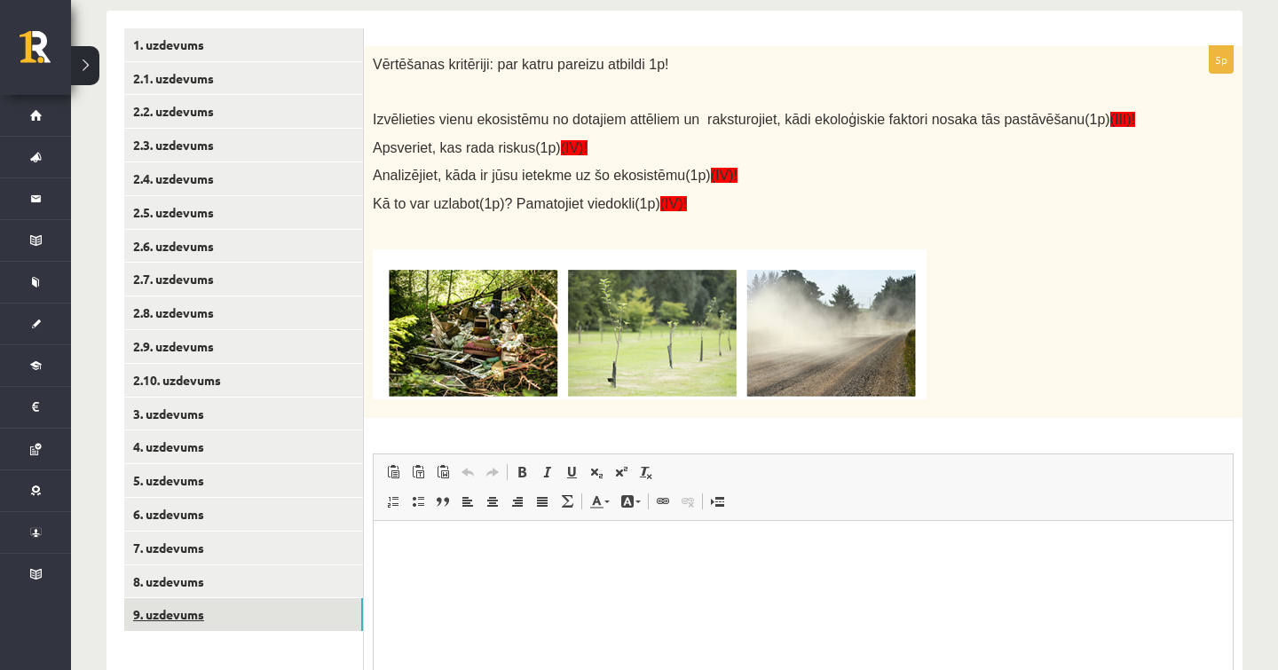
scroll to position [0, 0]
click at [166, 598] on link "9. uzdevums" at bounding box center [243, 614] width 239 height 33
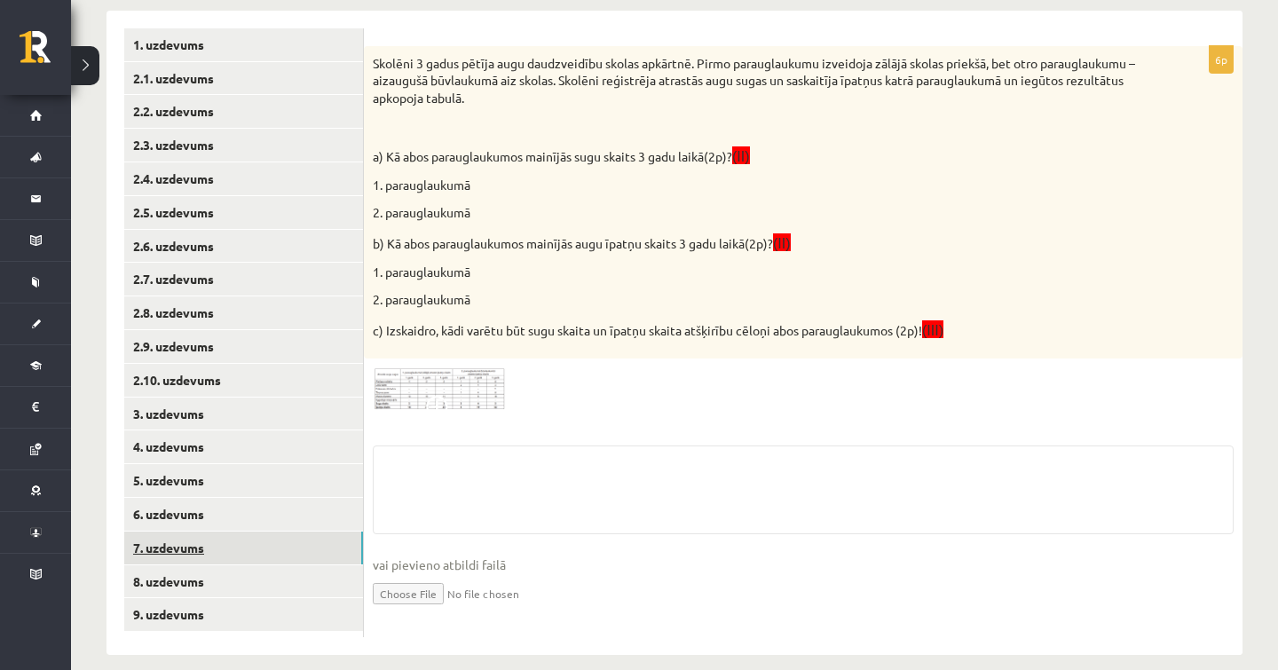
click at [179, 531] on link "7. uzdevums" at bounding box center [243, 547] width 239 height 33
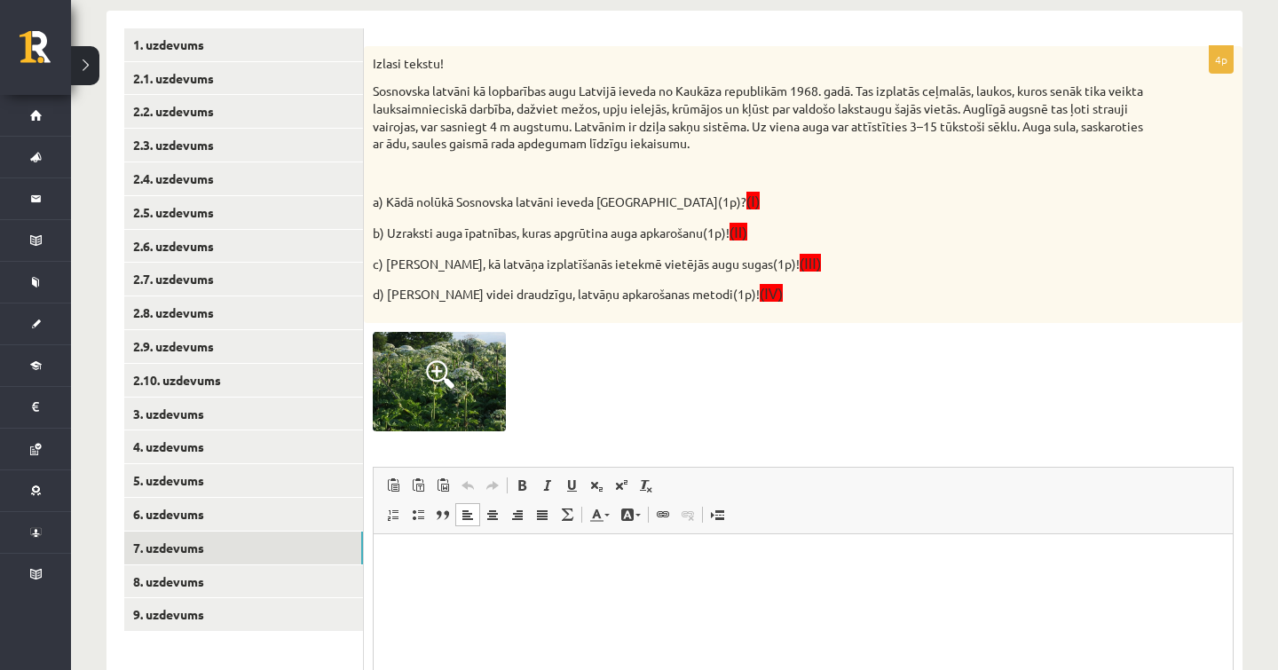
click at [523, 569] on p "Editor, wiswyg-editor-user-answer-47024750487940" at bounding box center [802, 561] width 823 height 19
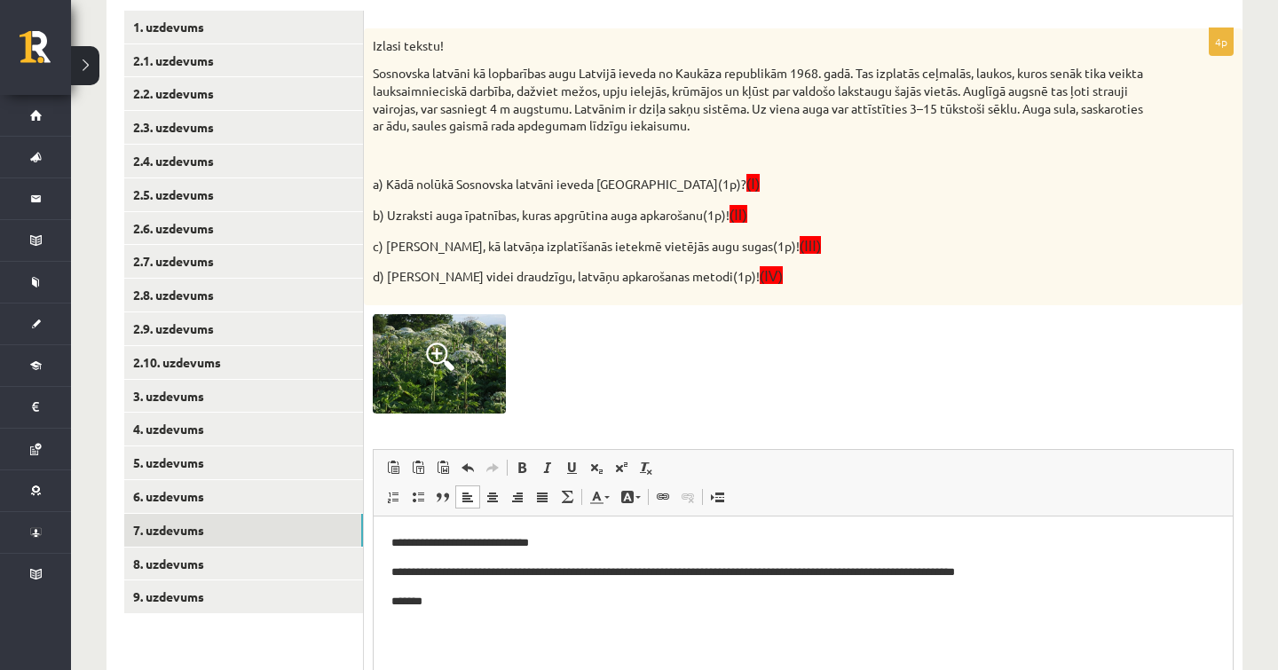
click at [1025, 571] on p "**********" at bounding box center [802, 572] width 823 height 18
click at [1021, 577] on p "**********" at bounding box center [802, 572] width 823 height 18
click at [888, 624] on html "**********" at bounding box center [803, 572] width 859 height 112
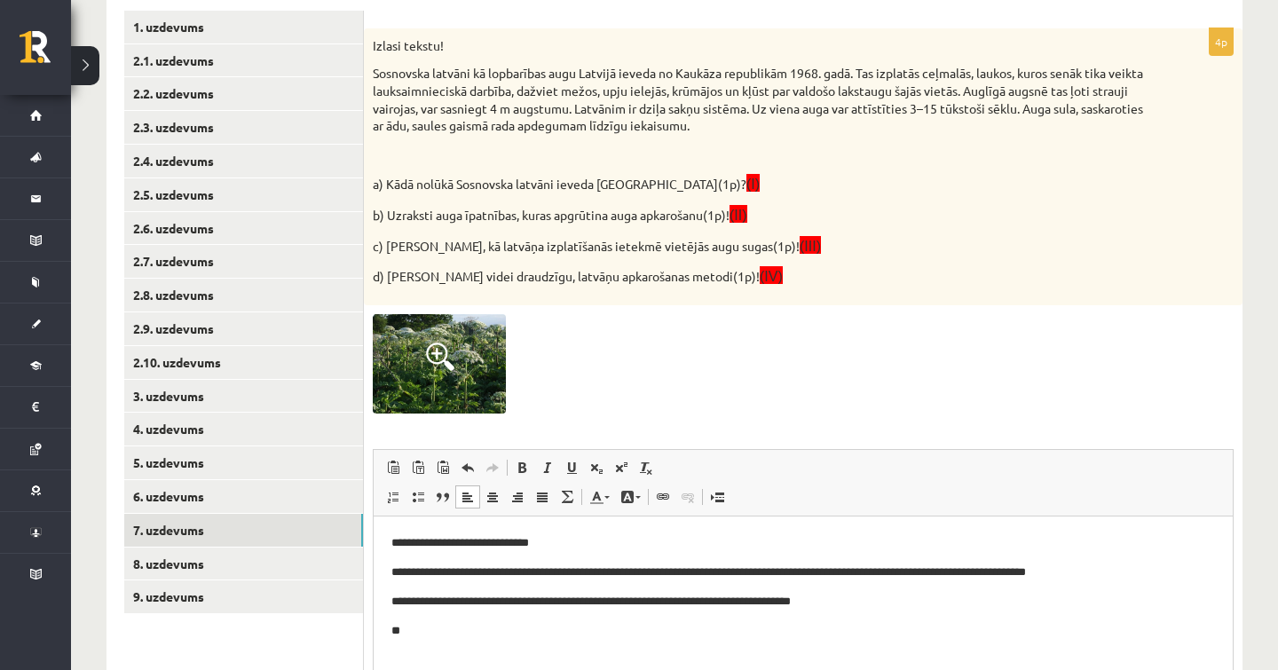
click at [586, 604] on p "**********" at bounding box center [802, 602] width 823 height 18
click at [573, 638] on p "**" at bounding box center [802, 631] width 823 height 18
click at [751, 606] on p "**********" at bounding box center [802, 602] width 823 height 18
click at [820, 605] on p "**********" at bounding box center [802, 602] width 823 height 18
click at [934, 601] on p "**********" at bounding box center [802, 602] width 823 height 18
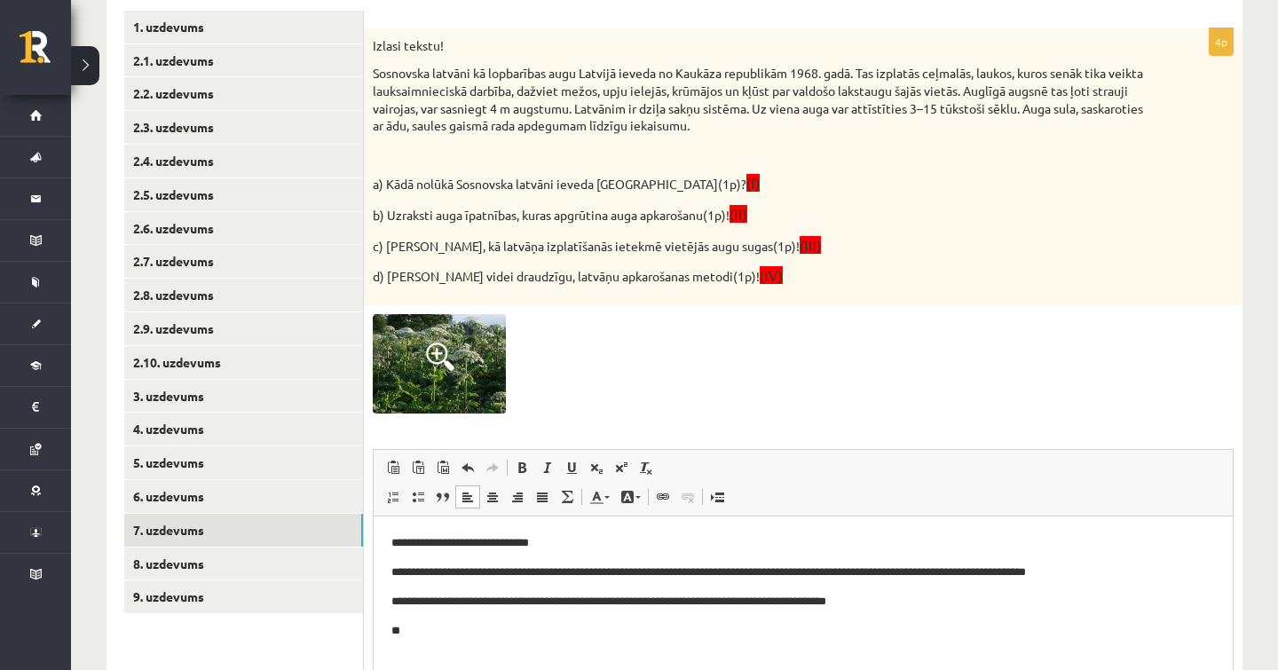
click at [736, 550] on p "**********" at bounding box center [802, 543] width 823 height 18
click at [563, 641] on html "**********" at bounding box center [803, 586] width 859 height 141
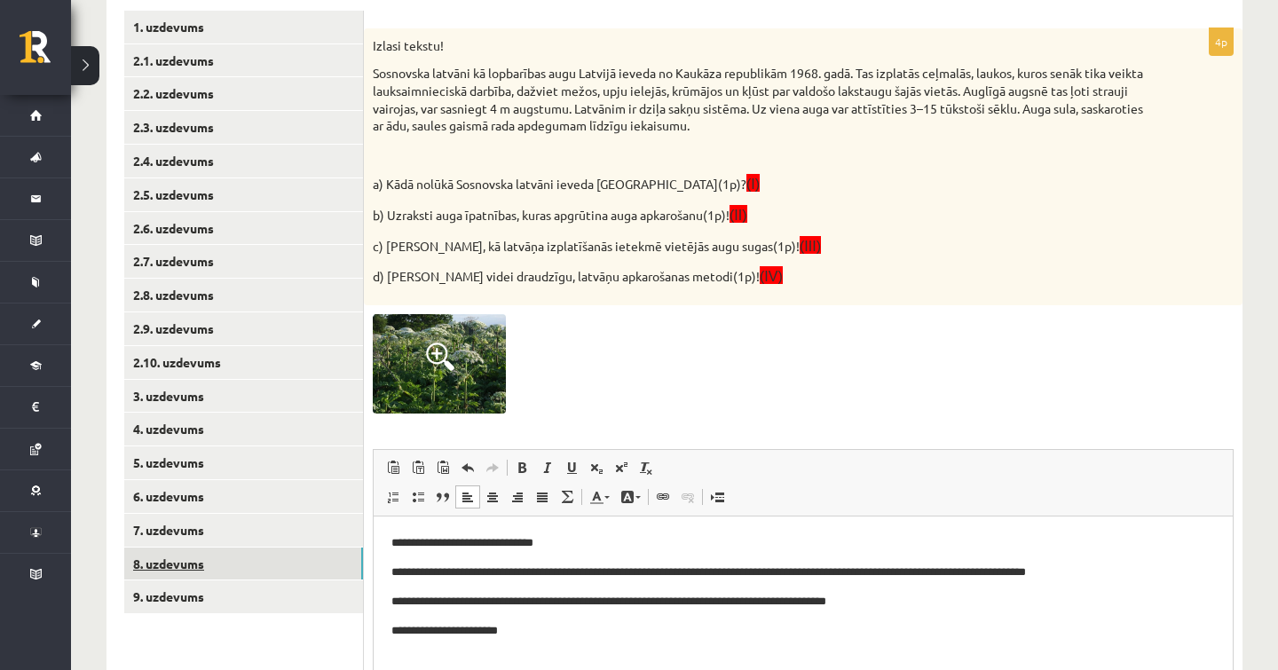
click at [279, 547] on link "8. uzdevums" at bounding box center [243, 563] width 239 height 33
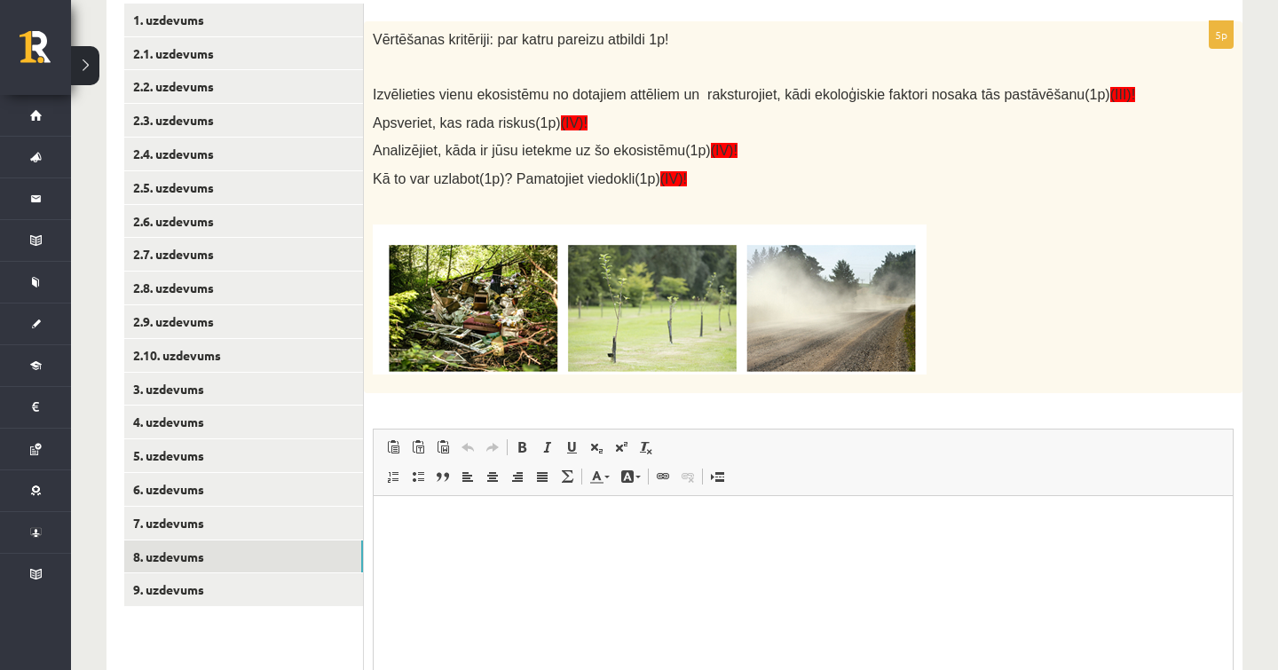
scroll to position [0, 0]
click at [268, 593] on ul "1. uzdevums 2.1. uzdevums 2.2. uzdevums 2.3. uzdevums 2.4. uzdevums 2.5. uzdevu…" at bounding box center [244, 401] width 240 height 794
click at [272, 573] on link "9. uzdevums" at bounding box center [243, 589] width 239 height 33
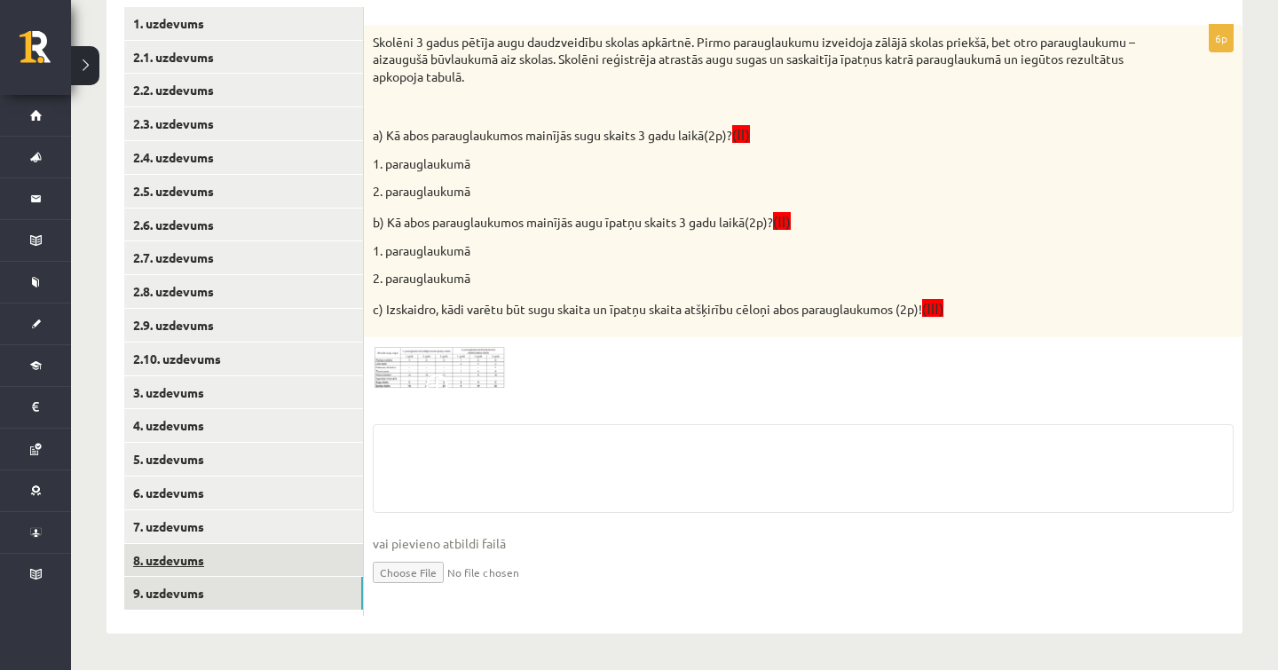
scroll to position [334, 0]
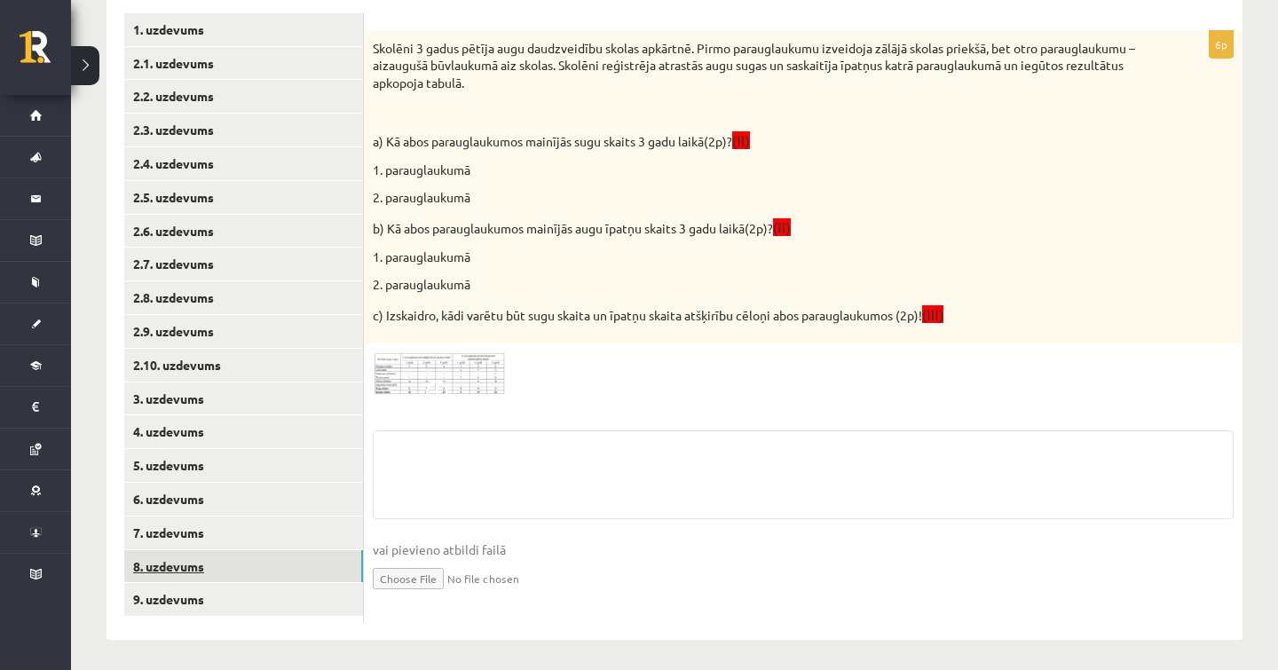
click at [274, 550] on link "8. uzdevums" at bounding box center [243, 566] width 239 height 33
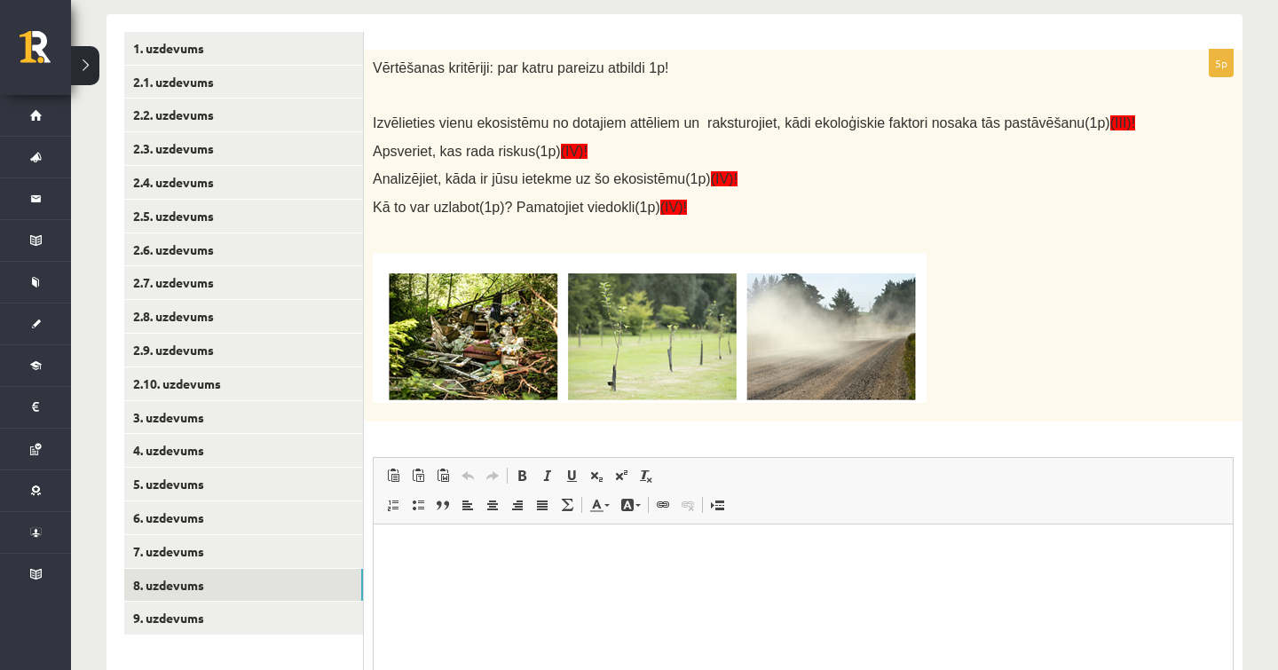
scroll to position [316, 0]
drag, startPoint x: 375, startPoint y: 66, endPoint x: 436, endPoint y: 120, distance: 81.1
click at [436, 120] on div "Vērtēšanas kritēriji: par katru pareizu atbildi 1p! Izvēlieties vienu ekosistēm…" at bounding box center [803, 236] width 878 height 372
click at [496, 172] on span "Analizējiet, kāda ir jūsu ietekme uz šo ekosistēmu(1p) (IV)!" at bounding box center [555, 178] width 365 height 15
click at [490, 171] on span "Analizējiet, kāda ir jūsu ietekme uz šo ekosistēmu(1p) (IV)!" at bounding box center [555, 178] width 365 height 15
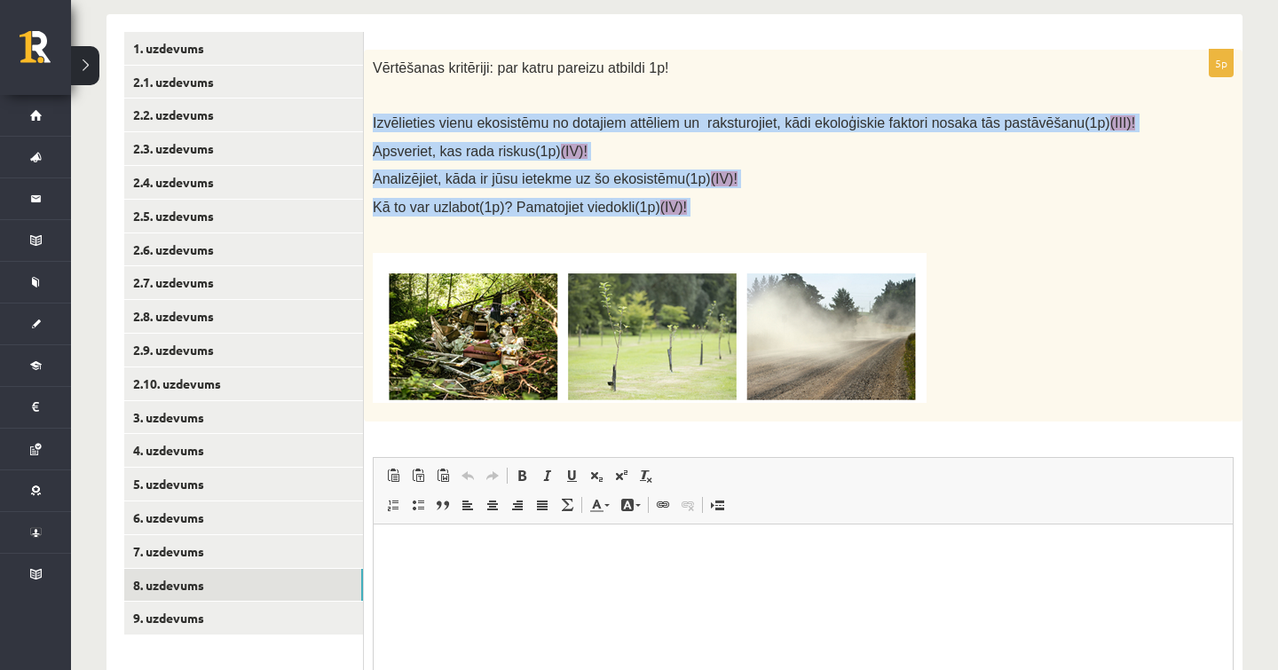
drag, startPoint x: 369, startPoint y: 116, endPoint x: 689, endPoint y: 212, distance: 333.5
click at [689, 212] on div "Vērtēšanas kritēriji: par katru pareizu atbildi 1p! Izvēlieties vienu ekosistēm…" at bounding box center [803, 236] width 878 height 372
copy div "Izvēlieties vienu ekosistēmu no dotajiem attēliem un raksturojiet, kādi ekoloģi…"
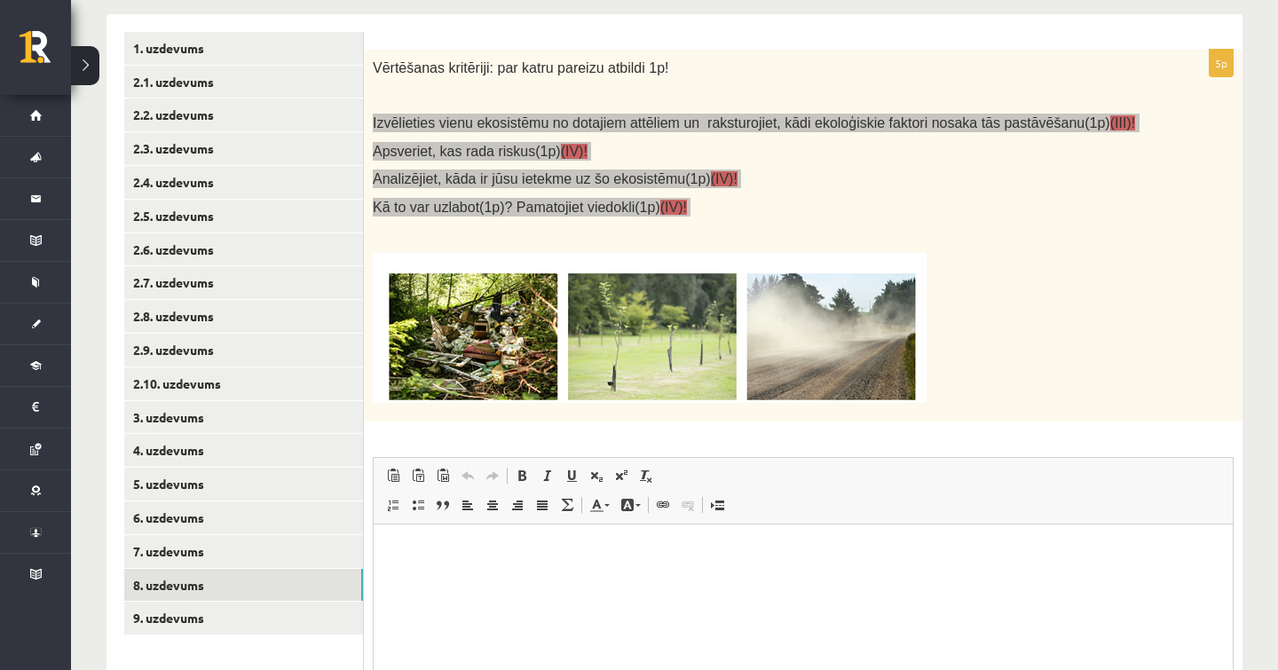
click at [587, 554] on p "Editor, wiswyg-editor-user-answer-47024814401680" at bounding box center [802, 550] width 823 height 19
paste body "Editor, wiswyg-editor-user-answer-47024814401680"
click at [531, 474] on link "Bold Keyboard shortcut Command+B" at bounding box center [521, 475] width 25 height 23
click at [638, 504] on link "Background Color" at bounding box center [630, 504] width 31 height 23
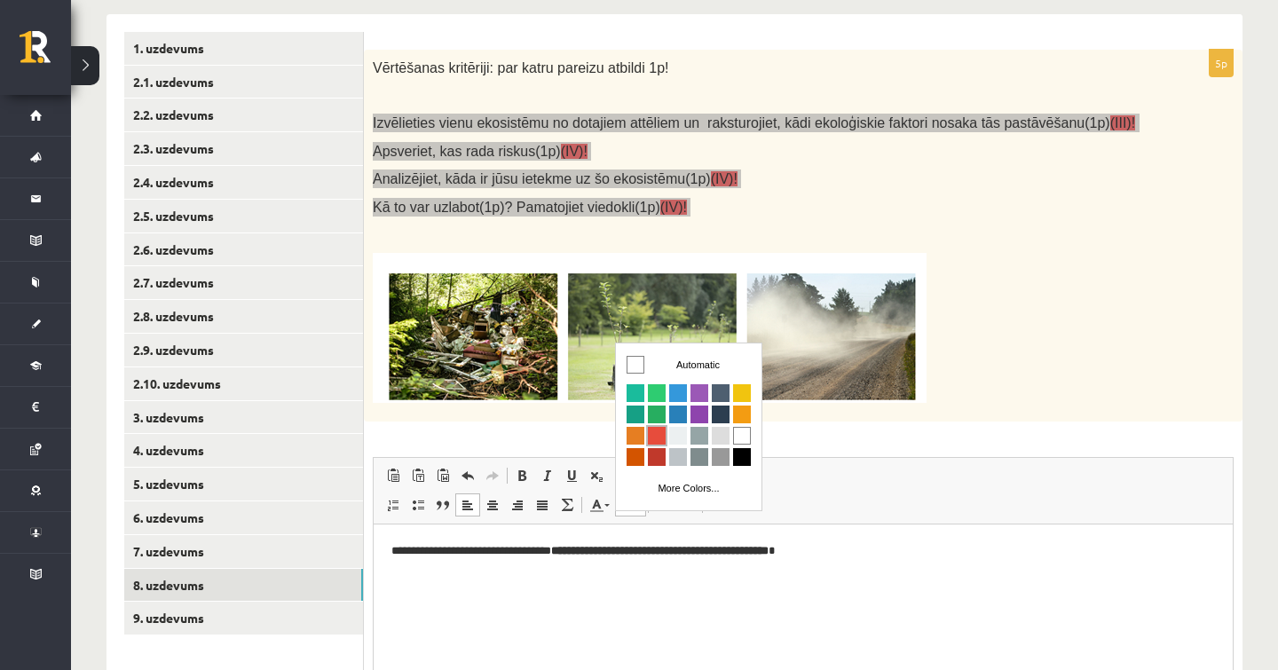
scroll to position [0, 0]
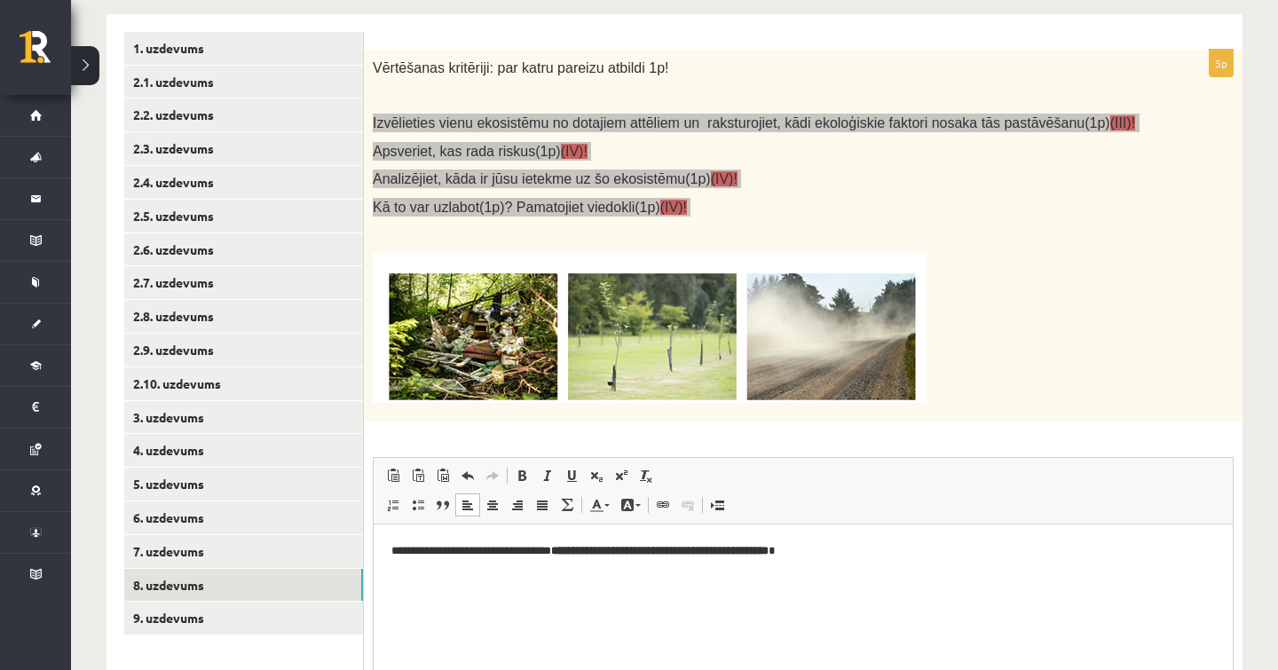
click at [918, 523] on html "**********" at bounding box center [803, 549] width 859 height 53
click at [473, 475] on span at bounding box center [467, 475] width 14 height 14
click at [500, 475] on link "Redo Keyboard shortcut Command+Y" at bounding box center [492, 475] width 25 height 23
click at [472, 476] on span at bounding box center [467, 475] width 14 height 14
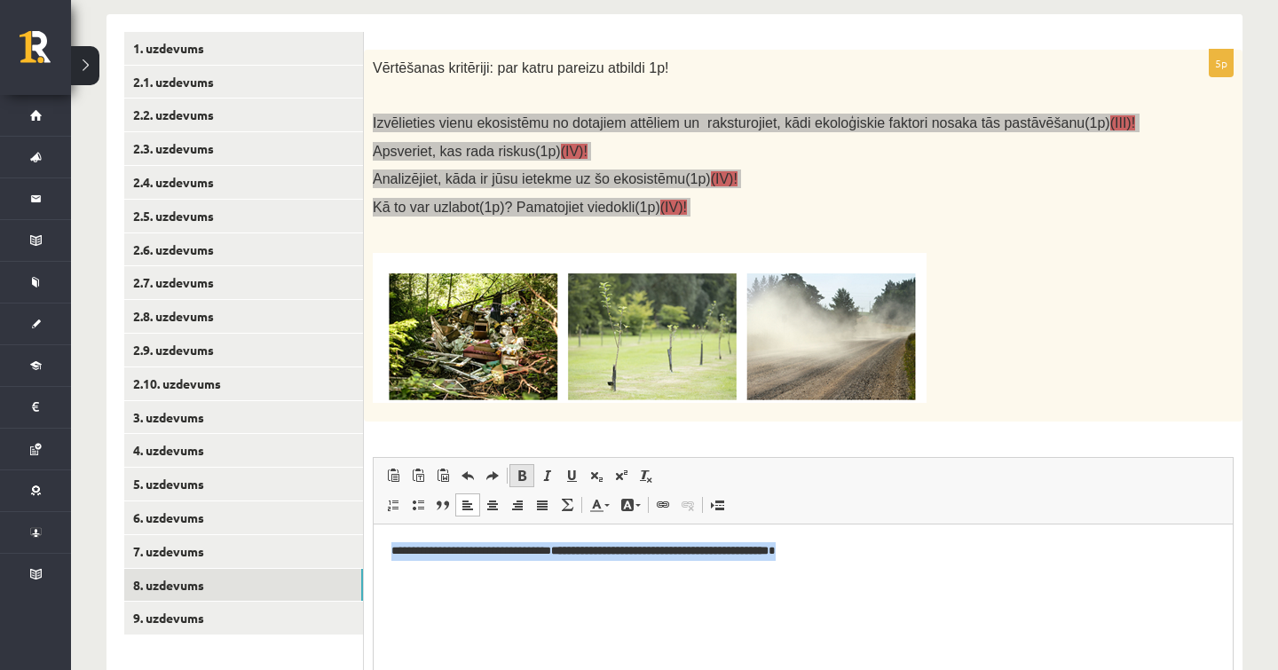
click at [522, 468] on span at bounding box center [522, 475] width 14 height 14
click at [456, 471] on link "Undo Keyboard shortcut Command+Z" at bounding box center [467, 475] width 25 height 23
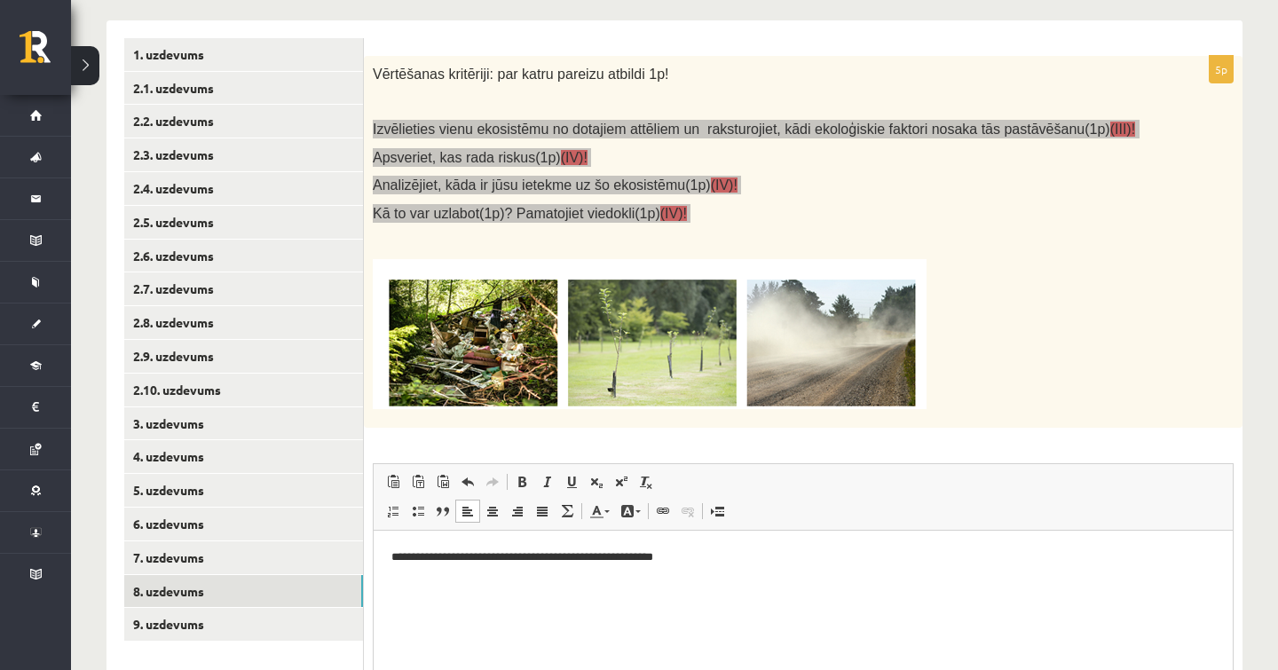
scroll to position [305, 0]
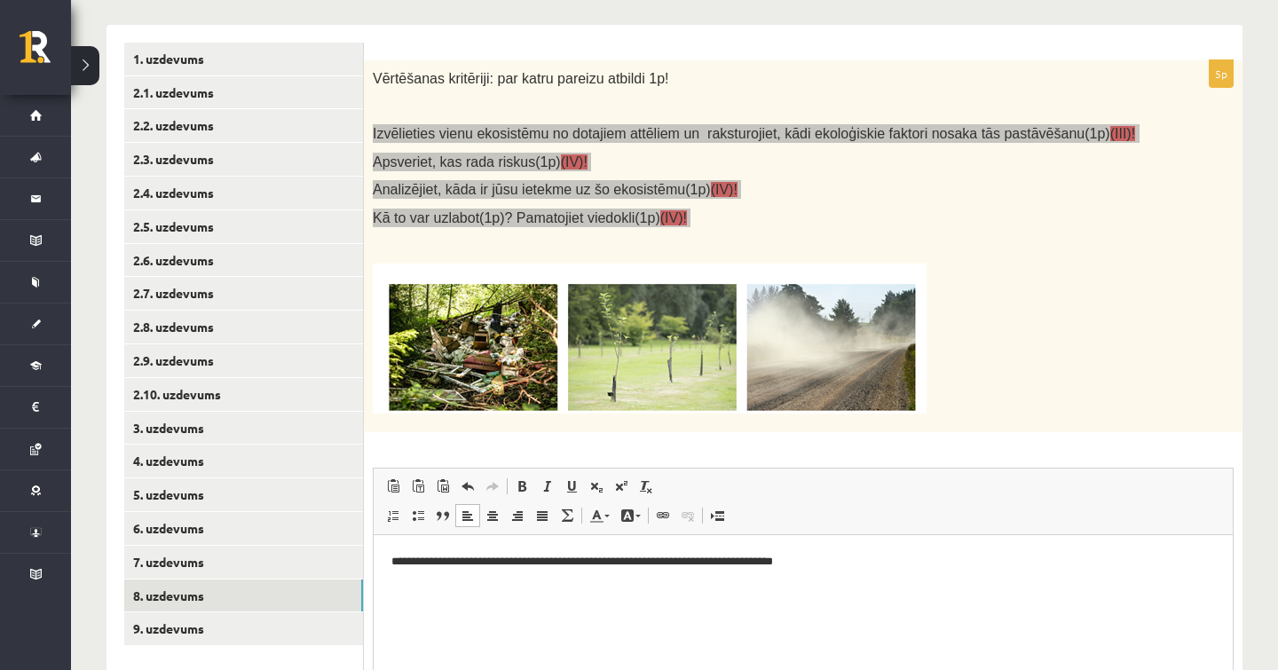
click at [600, 587] on html "**********" at bounding box center [803, 560] width 859 height 53
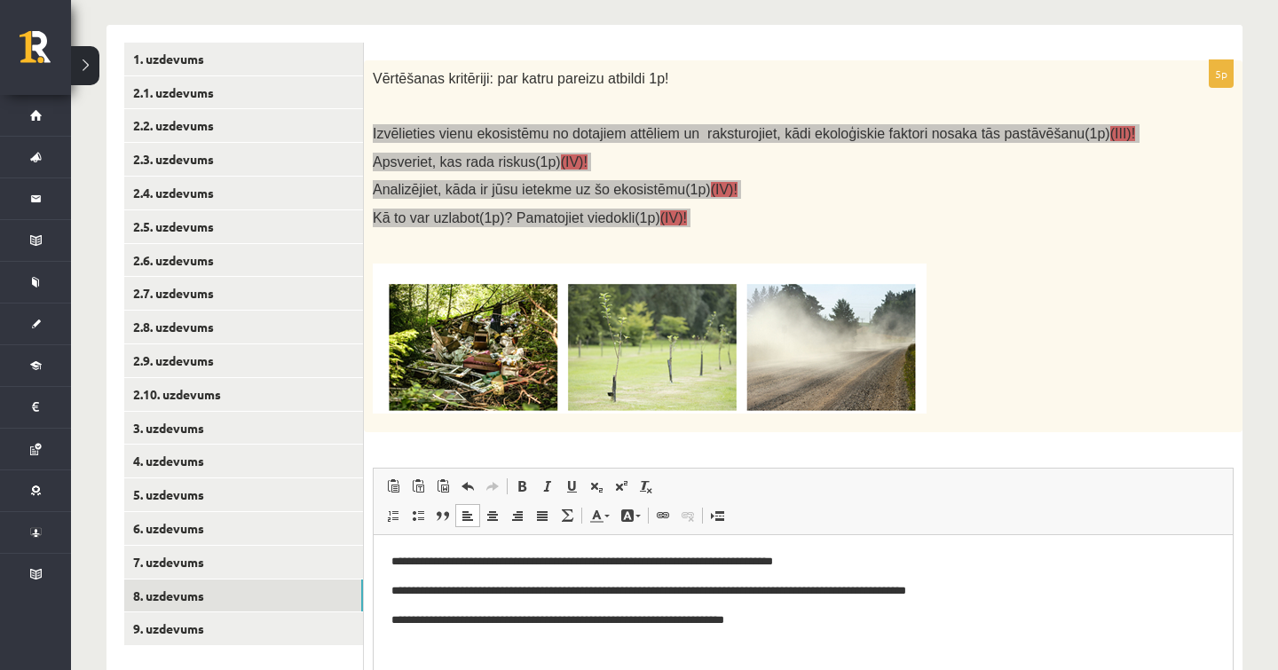
click at [442, 623] on p "**********" at bounding box center [802, 619] width 823 height 18
click at [846, 625] on p "**********" at bounding box center [802, 619] width 823 height 18
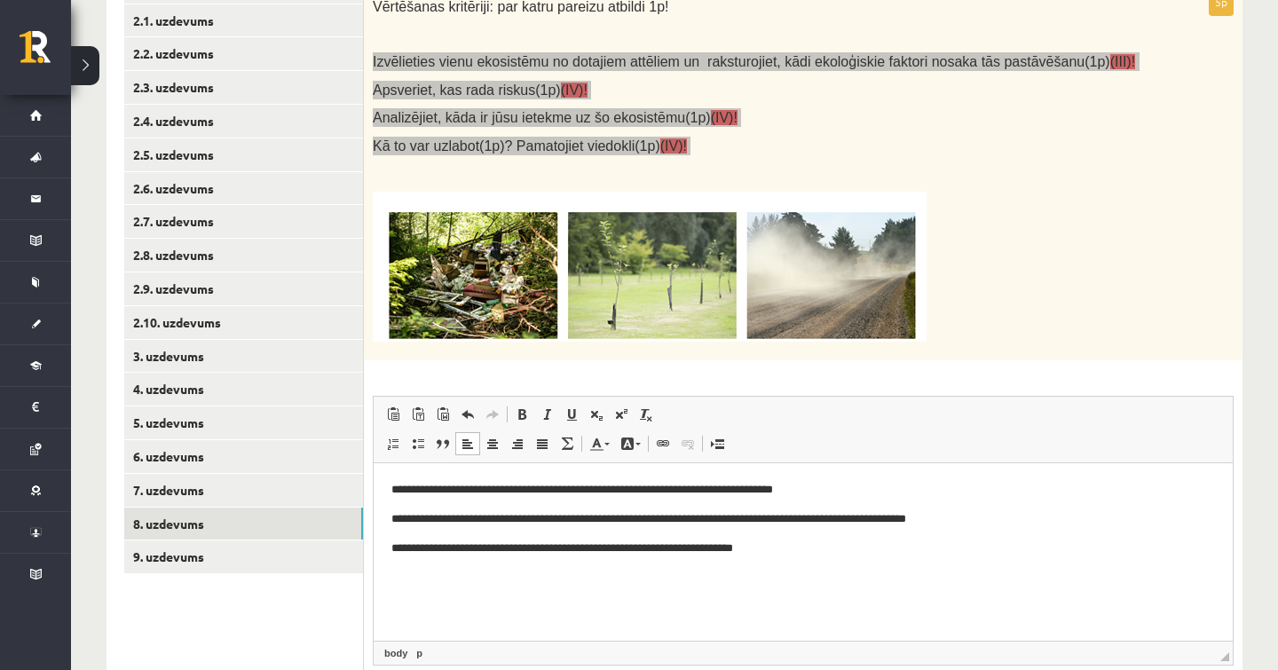
scroll to position [33, 0]
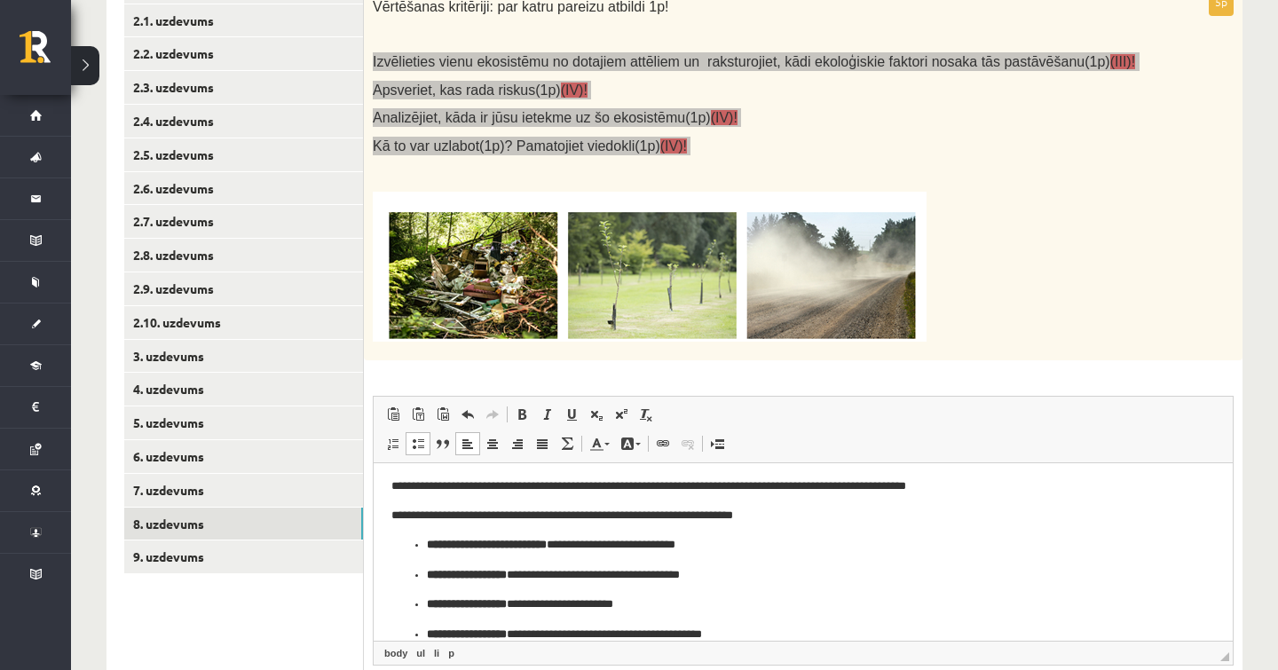
click at [410, 545] on ul "**********" at bounding box center [802, 589] width 823 height 108
click at [423, 546] on ul "**********" at bounding box center [802, 589] width 823 height 108
drag, startPoint x: 591, startPoint y: 541, endPoint x: 418, endPoint y: 532, distance: 173.2
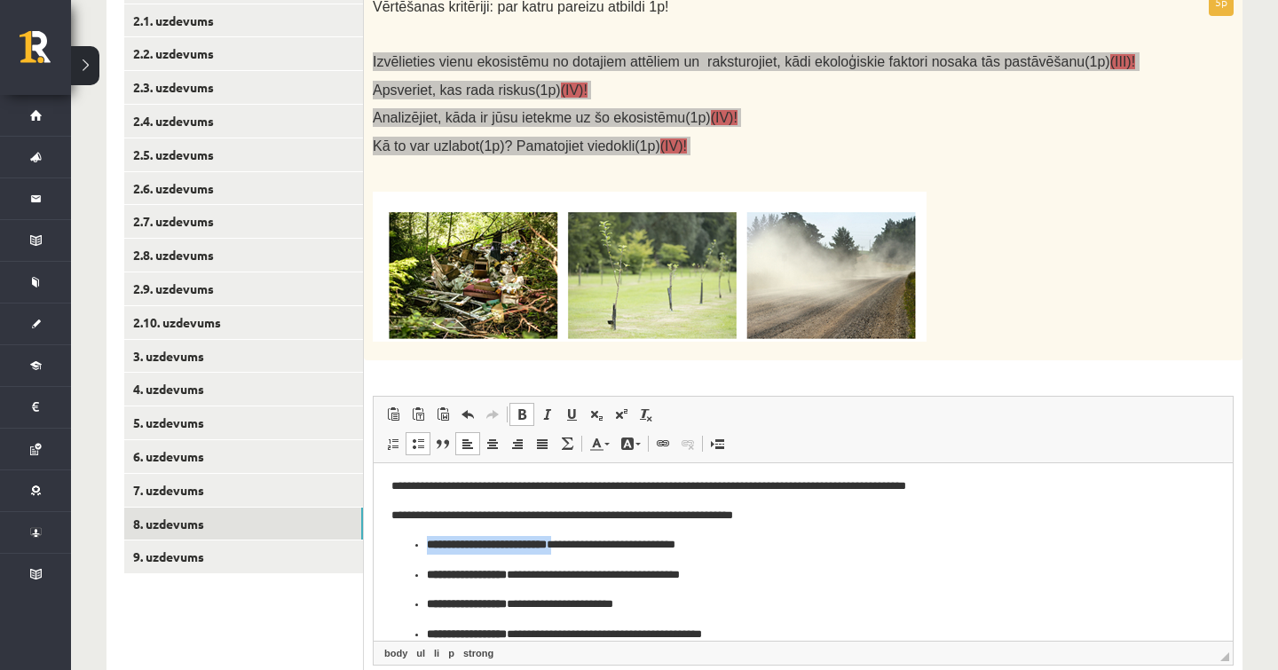
click at [418, 532] on body "**********" at bounding box center [802, 545] width 823 height 196
drag, startPoint x: 538, startPoint y: 574, endPoint x: 115, endPoint y: 544, distance: 423.4
click at [374, 544] on html "**********" at bounding box center [803, 544] width 859 height 231
click at [538, 581] on p "**********" at bounding box center [803, 573] width 752 height 19
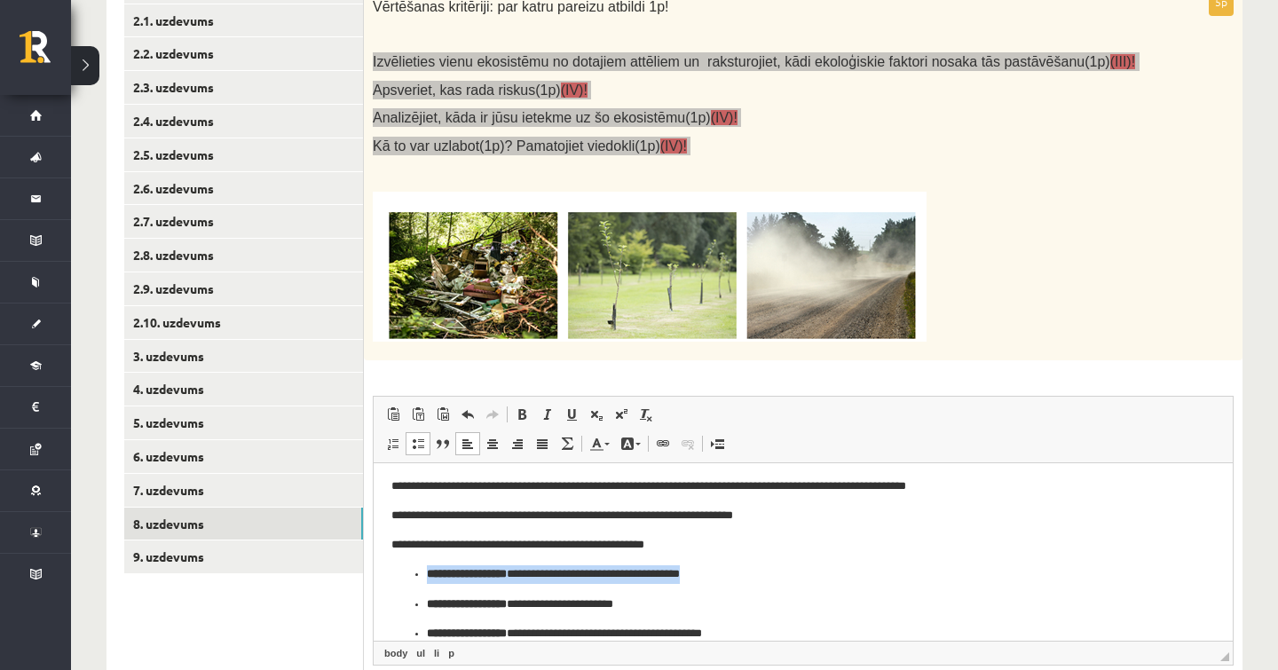
drag, startPoint x: 538, startPoint y: 581, endPoint x: 415, endPoint y: 578, distance: 122.5
click at [427, 578] on p "**********" at bounding box center [803, 573] width 752 height 19
drag, startPoint x: 415, startPoint y: 578, endPoint x: 534, endPoint y: 574, distance: 118.9
click at [534, 574] on p "**********" at bounding box center [803, 573] width 752 height 19
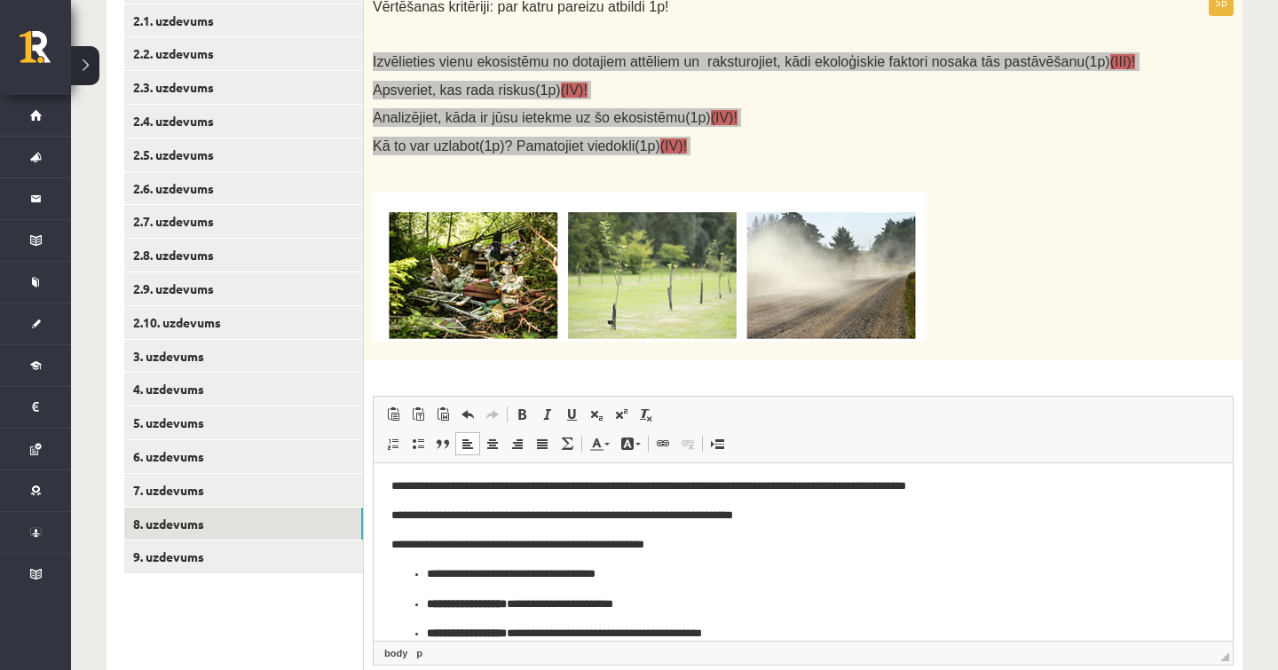
scroll to position [24, 0]
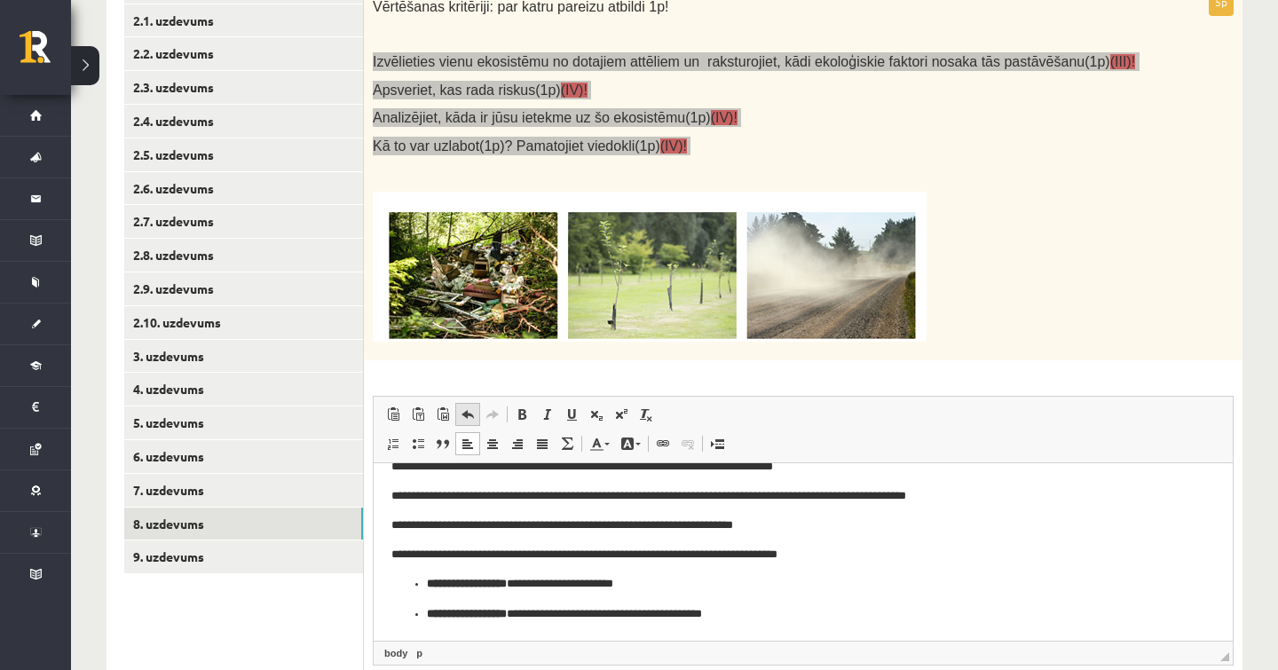
click at [468, 407] on span at bounding box center [467, 414] width 14 height 14
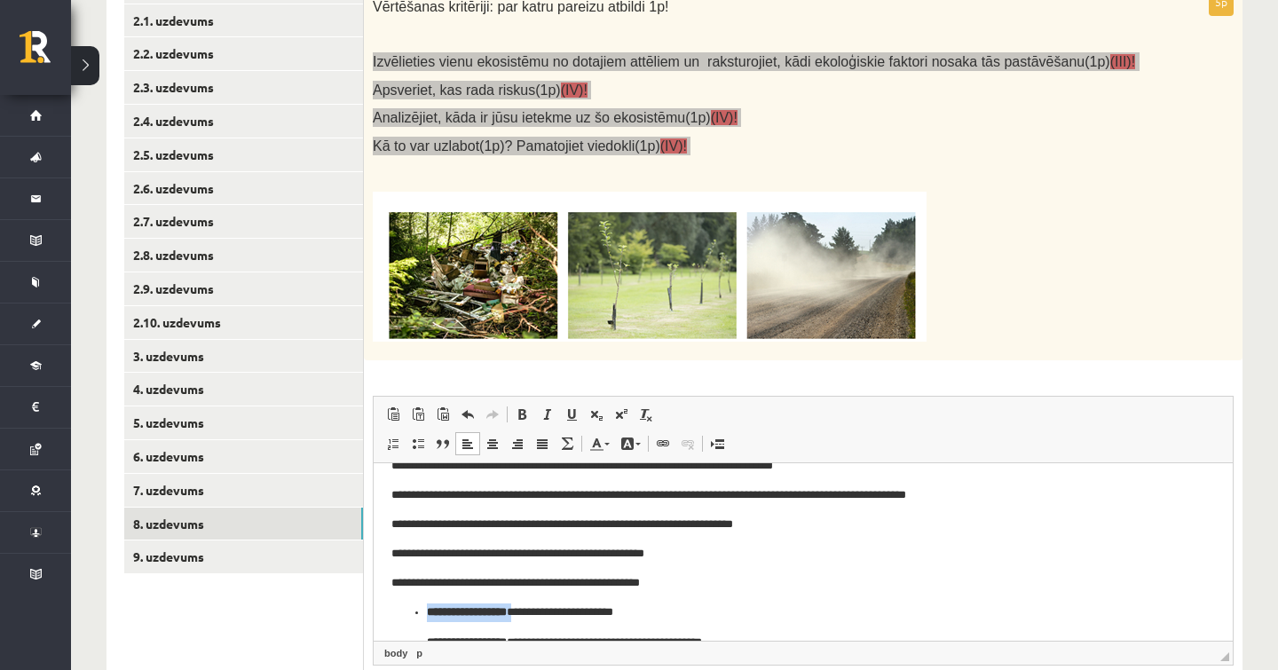
drag, startPoint x: 542, startPoint y: 611, endPoint x: 413, endPoint y: 613, distance: 128.7
click at [427, 613] on p "**********" at bounding box center [803, 611] width 752 height 19
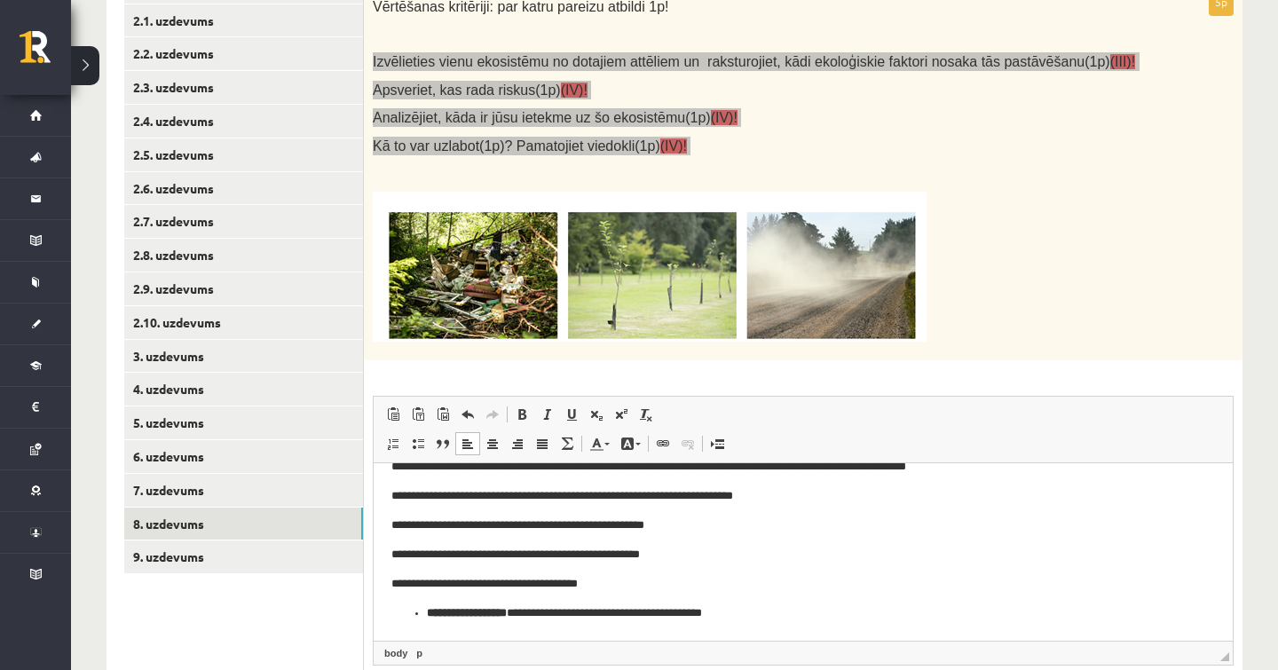
scroll to position [52, 0]
drag, startPoint x: 534, startPoint y: 613, endPoint x: 400, endPoint y: 615, distance: 134.0
click at [400, 615] on ul "**********" at bounding box center [802, 612] width 823 height 19
drag, startPoint x: 738, startPoint y: 616, endPoint x: 387, endPoint y: 605, distance: 351.5
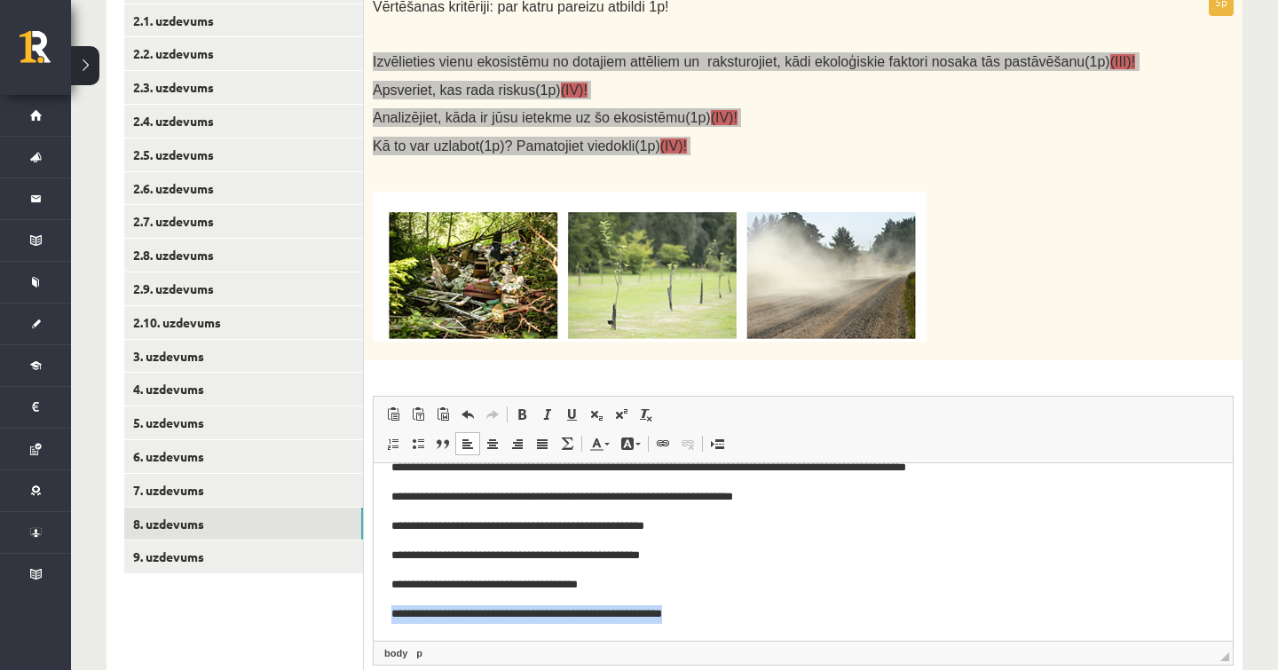
click at [387, 605] on html "**********" at bounding box center [803, 525] width 859 height 229
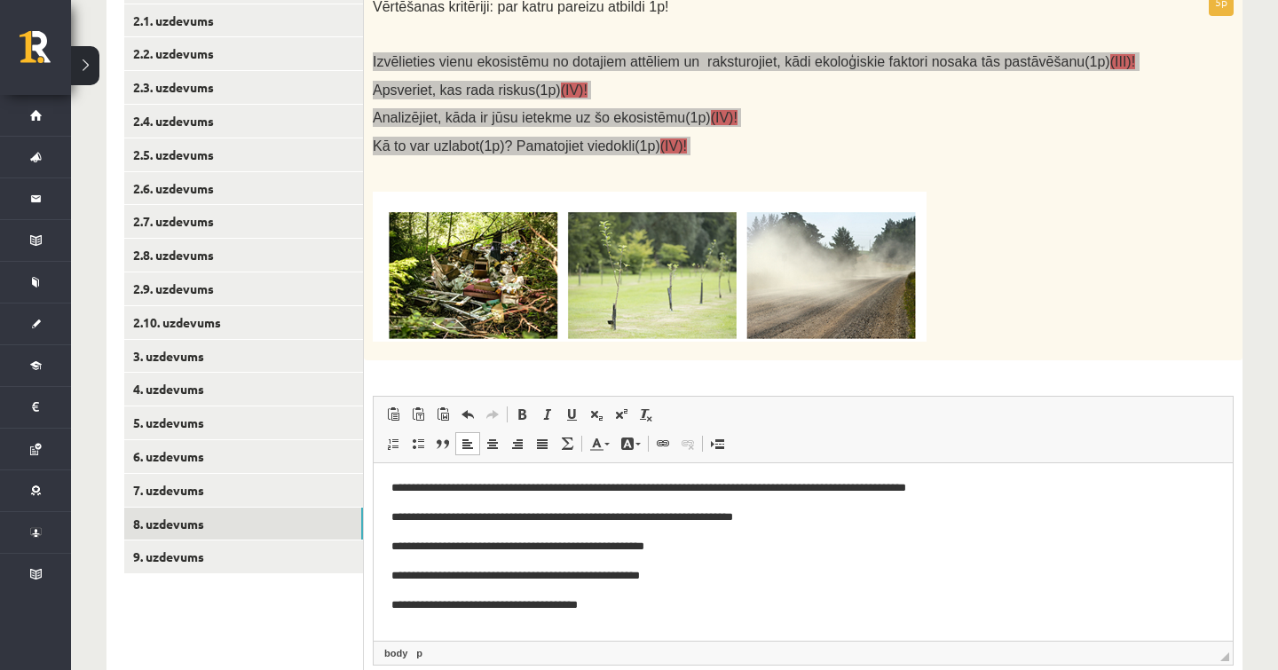
scroll to position [22, 0]
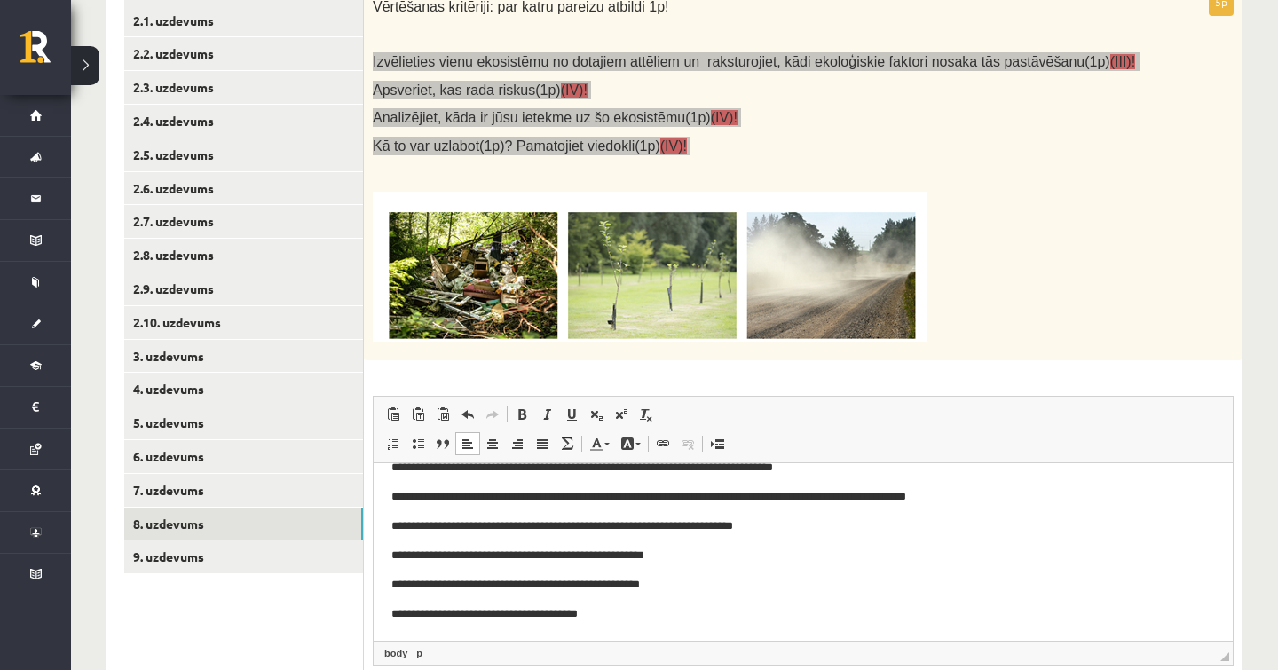
click at [702, 587] on p "**********" at bounding box center [802, 584] width 823 height 18
click at [737, 548] on p "**********" at bounding box center [802, 555] width 823 height 18
click at [626, 620] on p "**********" at bounding box center [802, 613] width 823 height 18
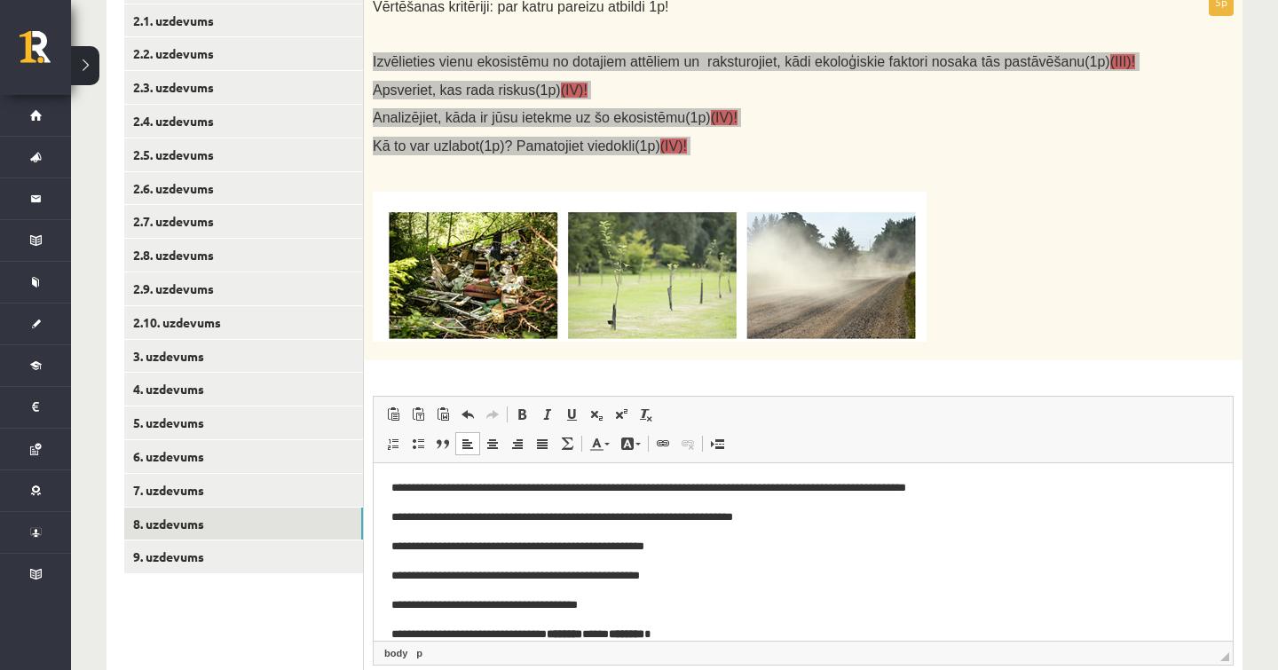
scroll to position [127, 0]
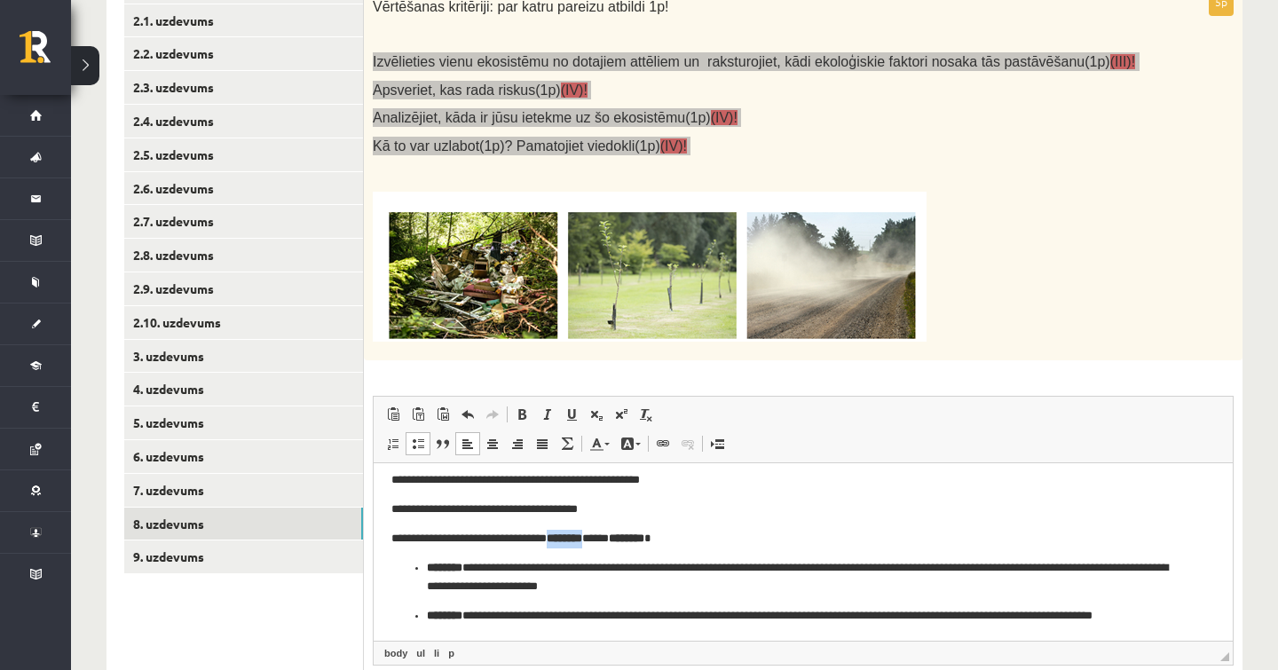
drag, startPoint x: 620, startPoint y: 541, endPoint x: 576, endPoint y: 535, distance: 44.8
click at [576, 535] on strong "********" at bounding box center [564, 537] width 35 height 12
drag, startPoint x: 618, startPoint y: 539, endPoint x: 578, endPoint y: 538, distance: 40.9
click at [578, 538] on p "**********" at bounding box center [802, 538] width 823 height 18
click at [644, 539] on strong "********" at bounding box center [626, 537] width 35 height 12
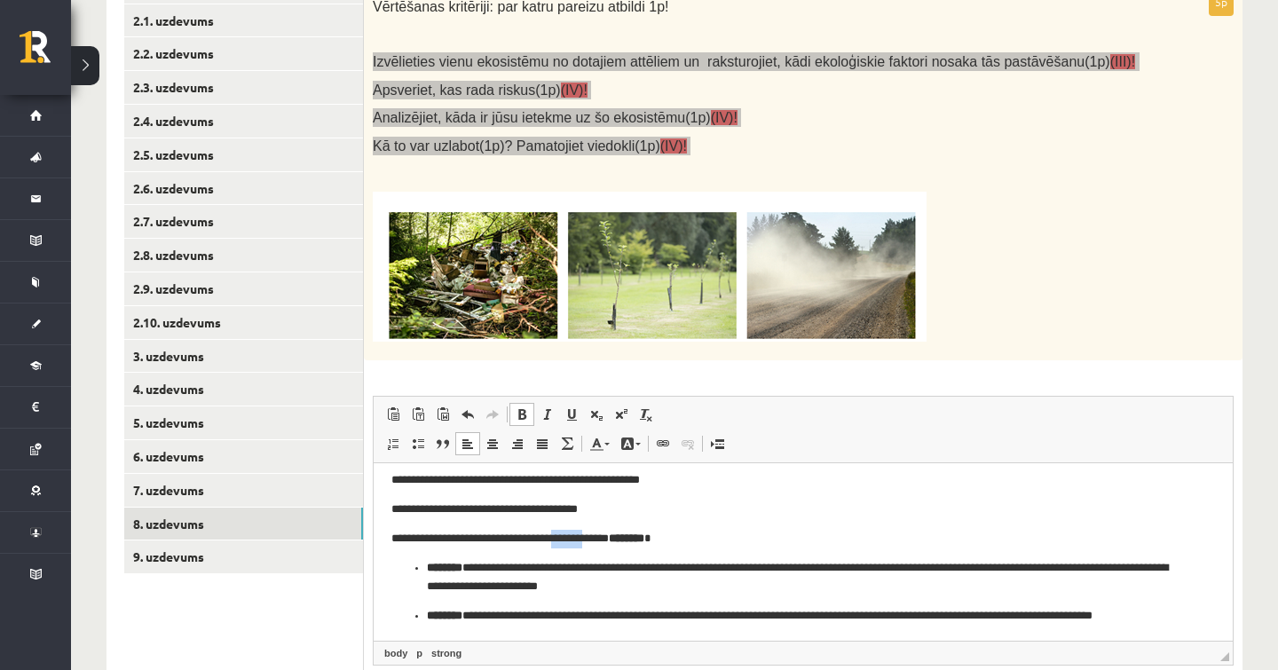
drag, startPoint x: 617, startPoint y: 537, endPoint x: 578, endPoint y: 535, distance: 39.1
click at [578, 535] on p "**********" at bounding box center [802, 538] width 823 height 18
click at [571, 539] on p "**********" at bounding box center [802, 538] width 823 height 18
drag, startPoint x: 573, startPoint y: 539, endPoint x: 618, endPoint y: 538, distance: 44.4
click at [618, 538] on p "**********" at bounding box center [802, 538] width 823 height 18
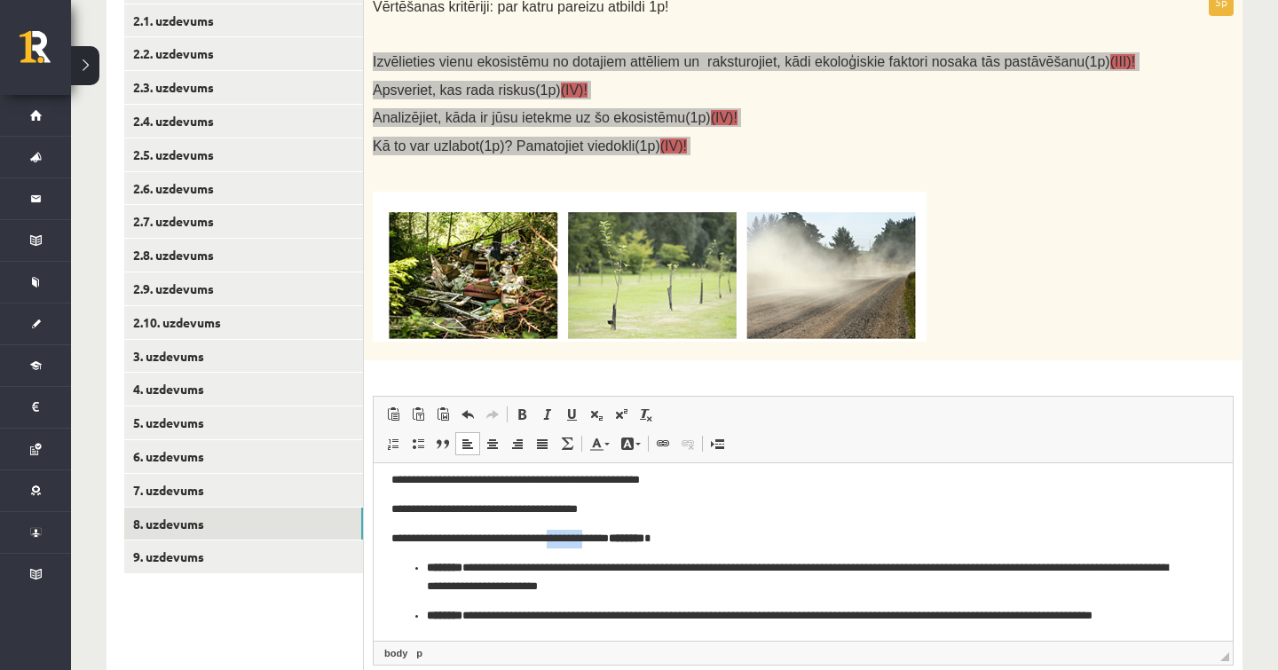
click at [618, 538] on p "**********" at bounding box center [802, 538] width 823 height 18
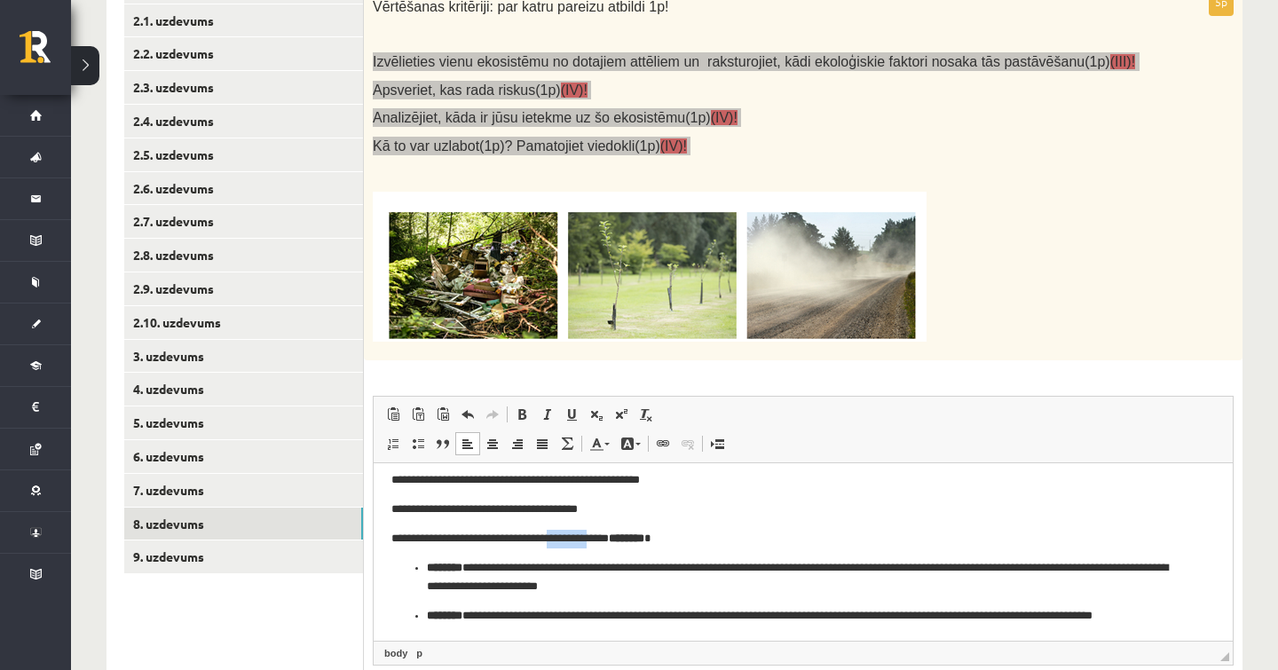
drag, startPoint x: 618, startPoint y: 538, endPoint x: 586, endPoint y: 535, distance: 32.1
click at [586, 535] on p "**********" at bounding box center [802, 538] width 823 height 18
copy p "******** *"
drag, startPoint x: 477, startPoint y: 568, endPoint x: 414, endPoint y: 569, distance: 63.0
click at [427, 569] on p "**********" at bounding box center [803, 576] width 752 height 36
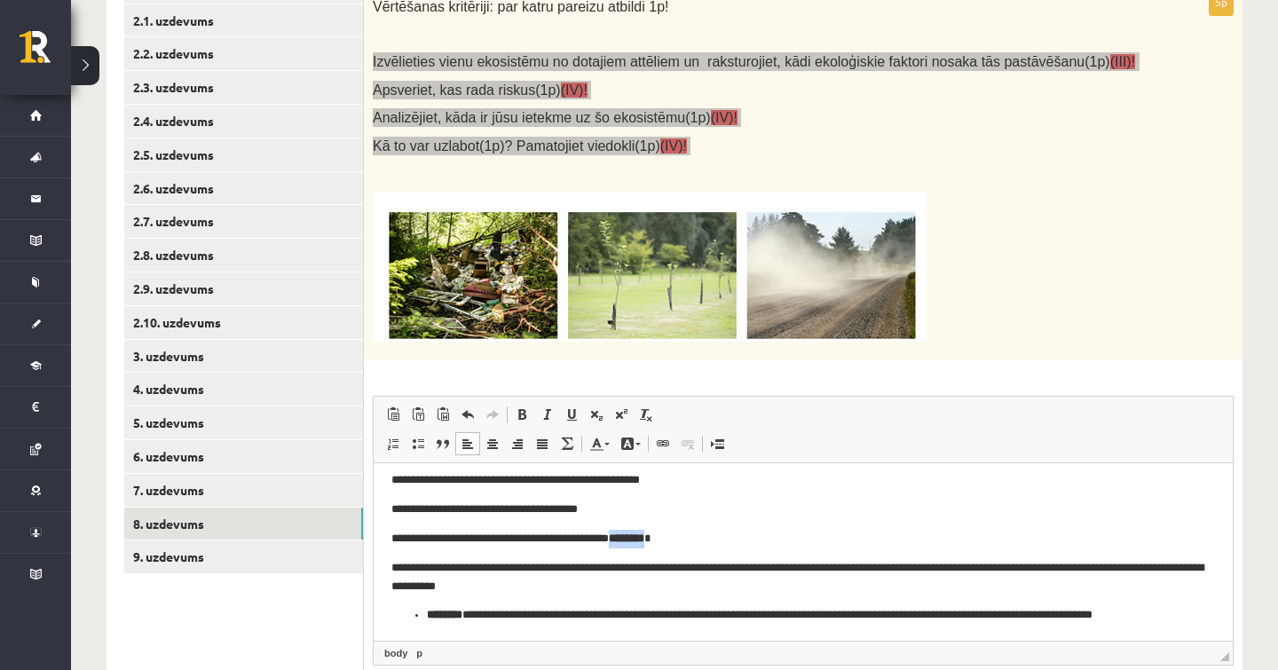
drag, startPoint x: 692, startPoint y: 539, endPoint x: 650, endPoint y: 529, distance: 43.0
click at [650, 529] on p "**********" at bounding box center [802, 538] width 823 height 18
drag, startPoint x: 688, startPoint y: 537, endPoint x: 650, endPoint y: 538, distance: 37.3
click at [650, 538] on p "**********" at bounding box center [802, 538] width 823 height 18
copy p "********"
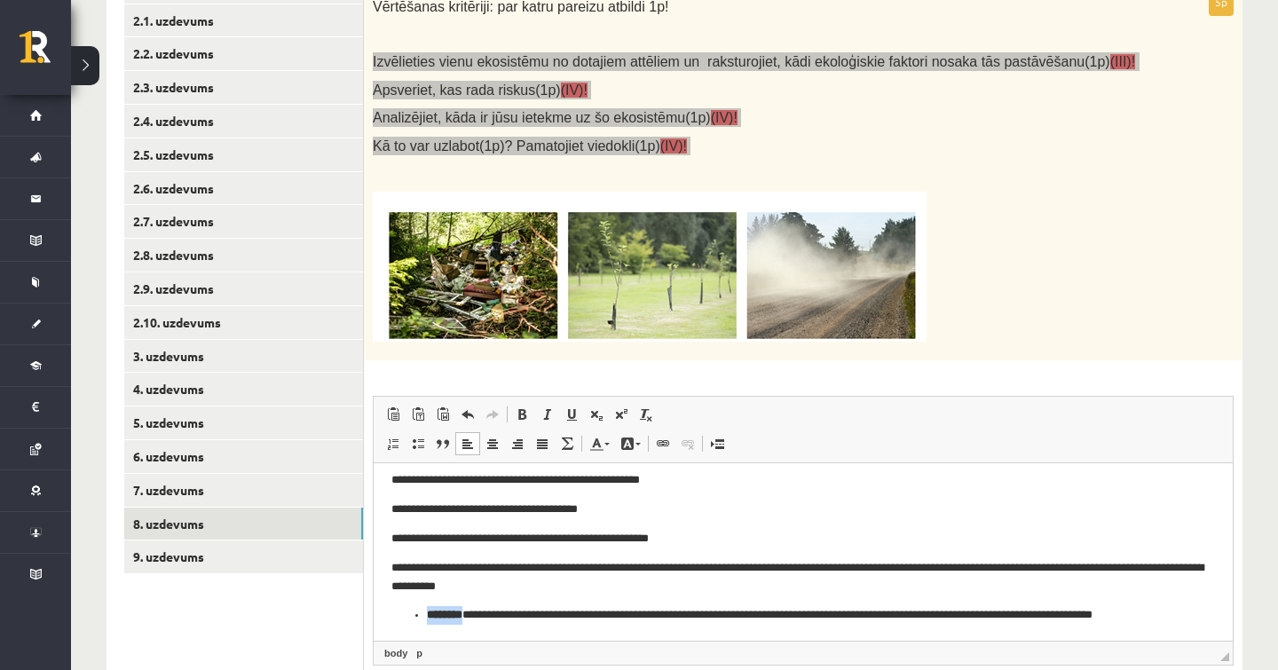
drag, startPoint x: 469, startPoint y: 612, endPoint x: 421, endPoint y: 610, distance: 48.8
click at [421, 610] on ul "**********" at bounding box center [802, 623] width 823 height 36
click at [1181, 611] on p "**********" at bounding box center [802, 613] width 823 height 18
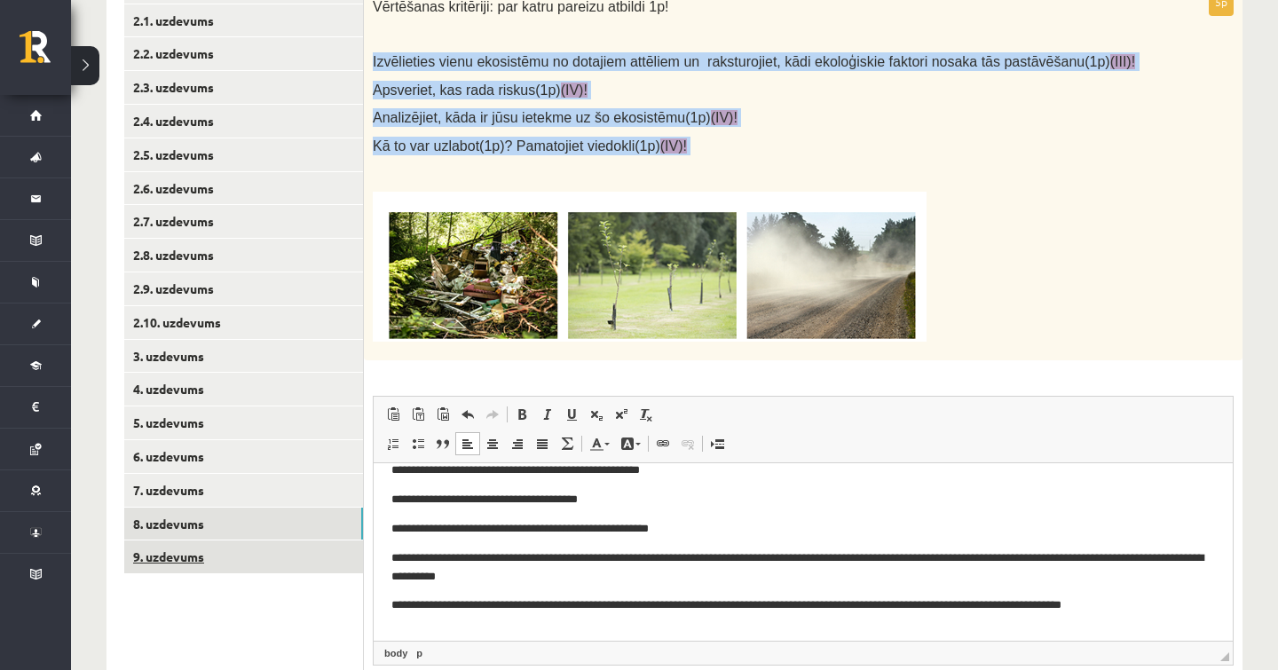
click at [264, 551] on link "9. uzdevums" at bounding box center [243, 556] width 239 height 33
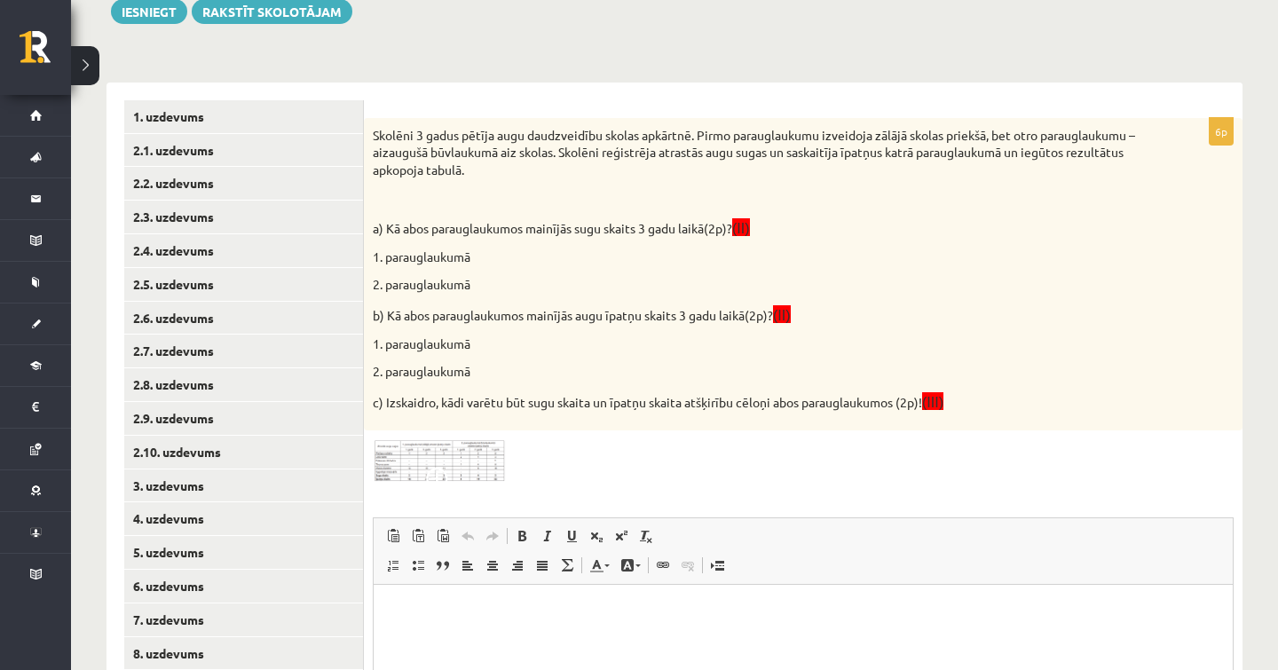
scroll to position [244, 0]
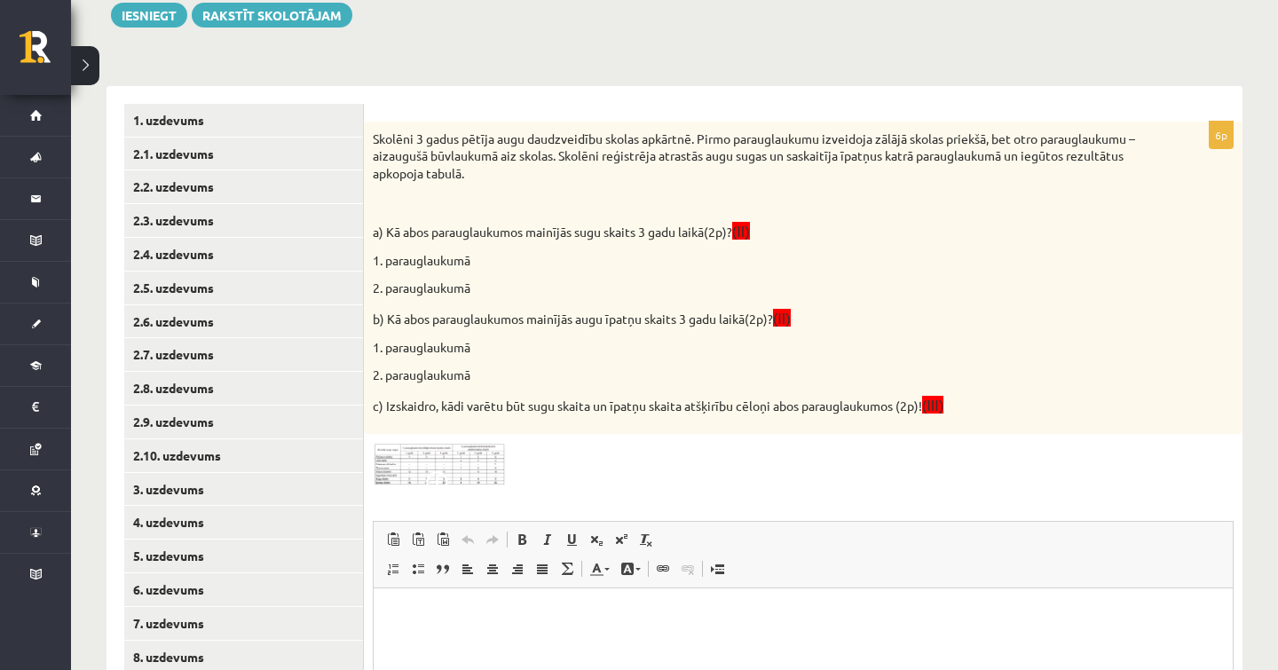
click at [397, 467] on img at bounding box center [439, 464] width 133 height 43
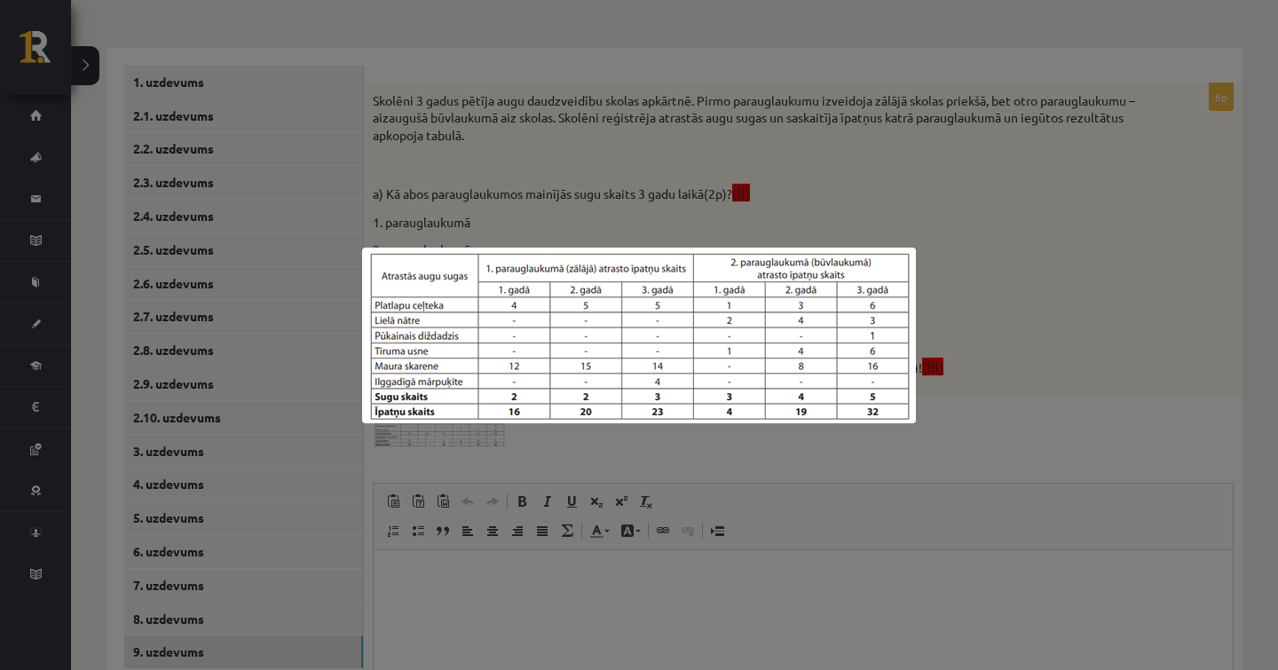
scroll to position [284, 0]
click at [565, 445] on div at bounding box center [639, 335] width 1278 height 670
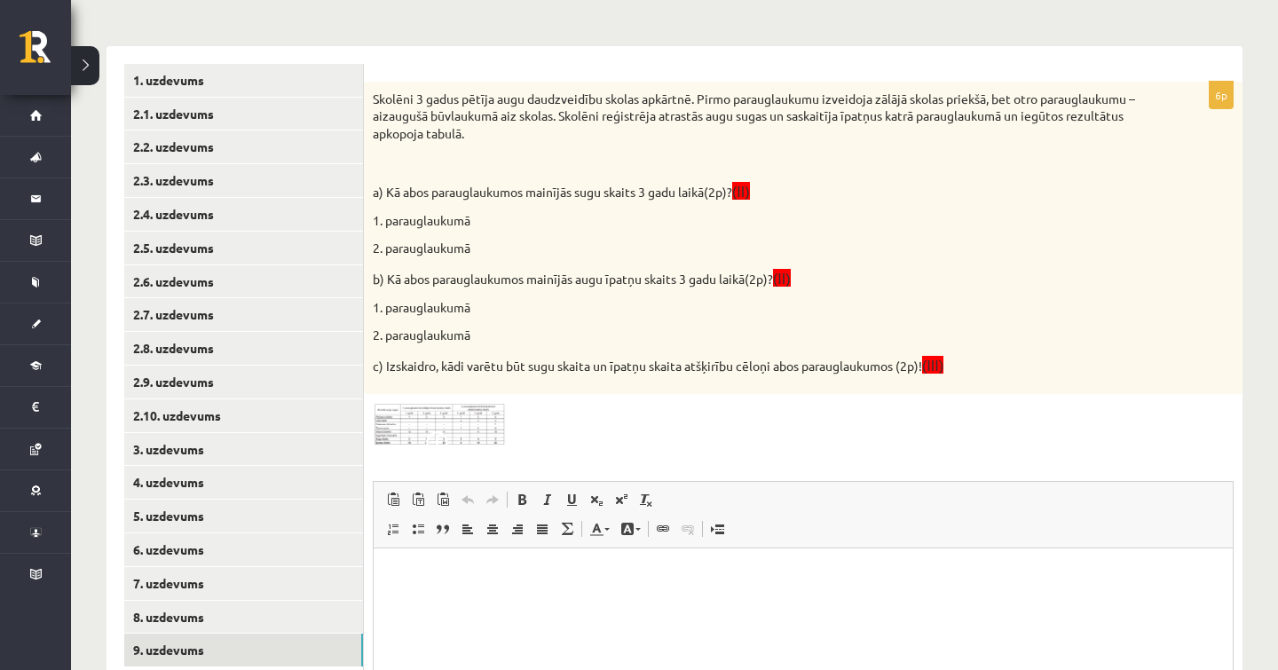
click at [452, 418] on img at bounding box center [439, 424] width 133 height 43
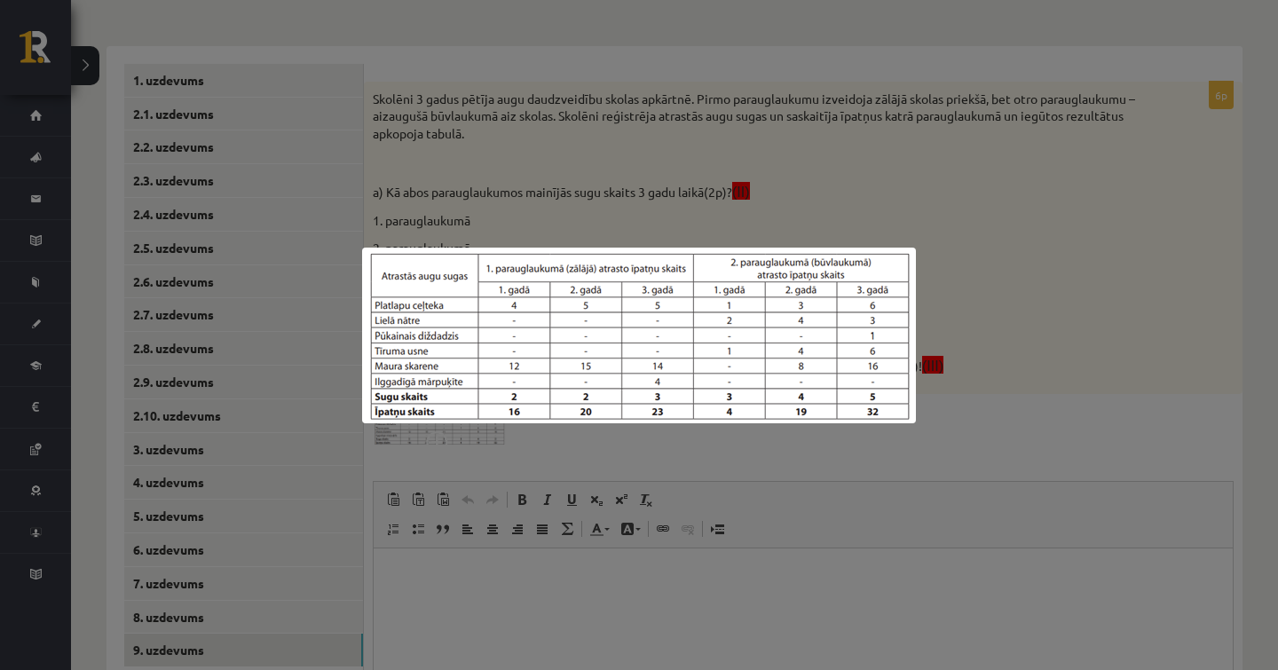
click at [1025, 314] on div at bounding box center [639, 335] width 1278 height 670
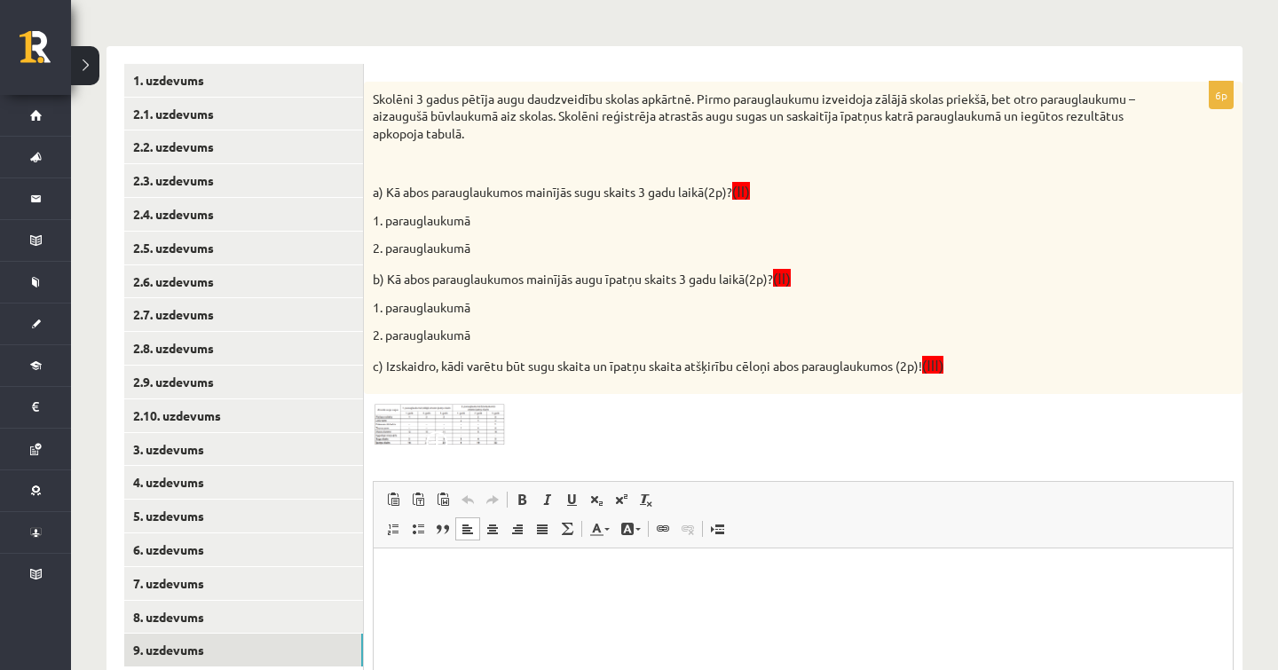
click at [547, 602] on html at bounding box center [803, 574] width 859 height 54
click at [475, 422] on img at bounding box center [439, 424] width 133 height 43
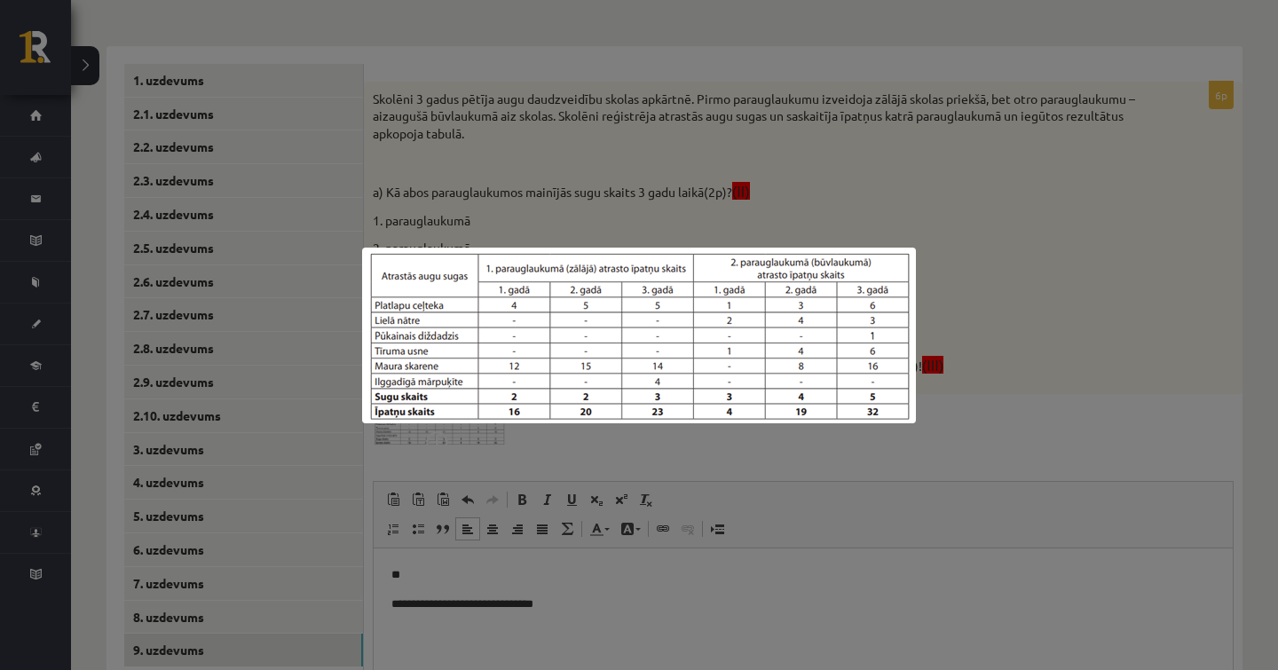
click at [468, 447] on div at bounding box center [639, 335] width 1278 height 670
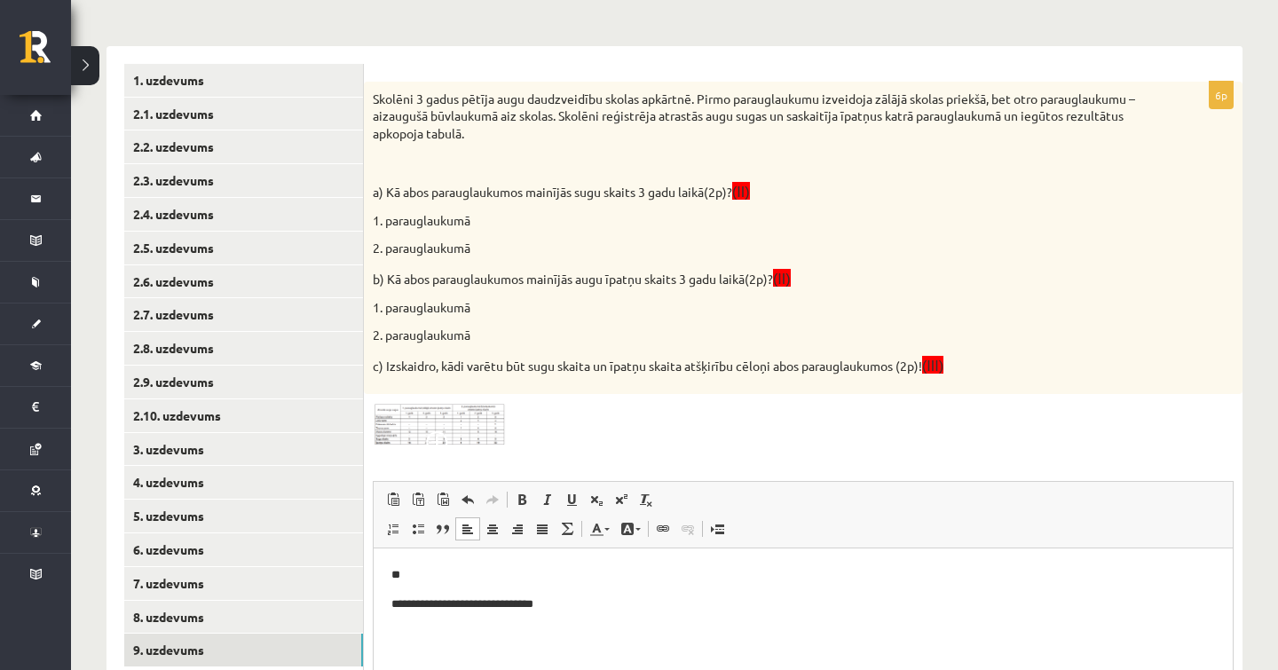
click at [464, 408] on img at bounding box center [439, 424] width 133 height 43
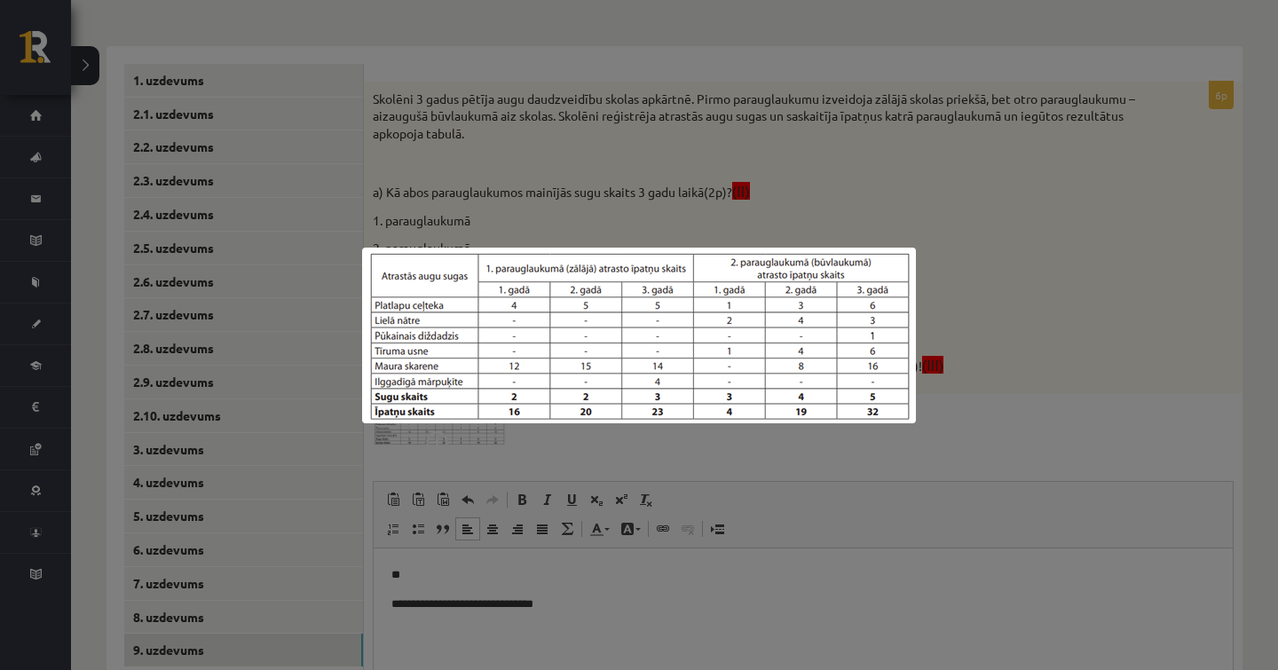
click at [479, 602] on div at bounding box center [639, 335] width 1278 height 670
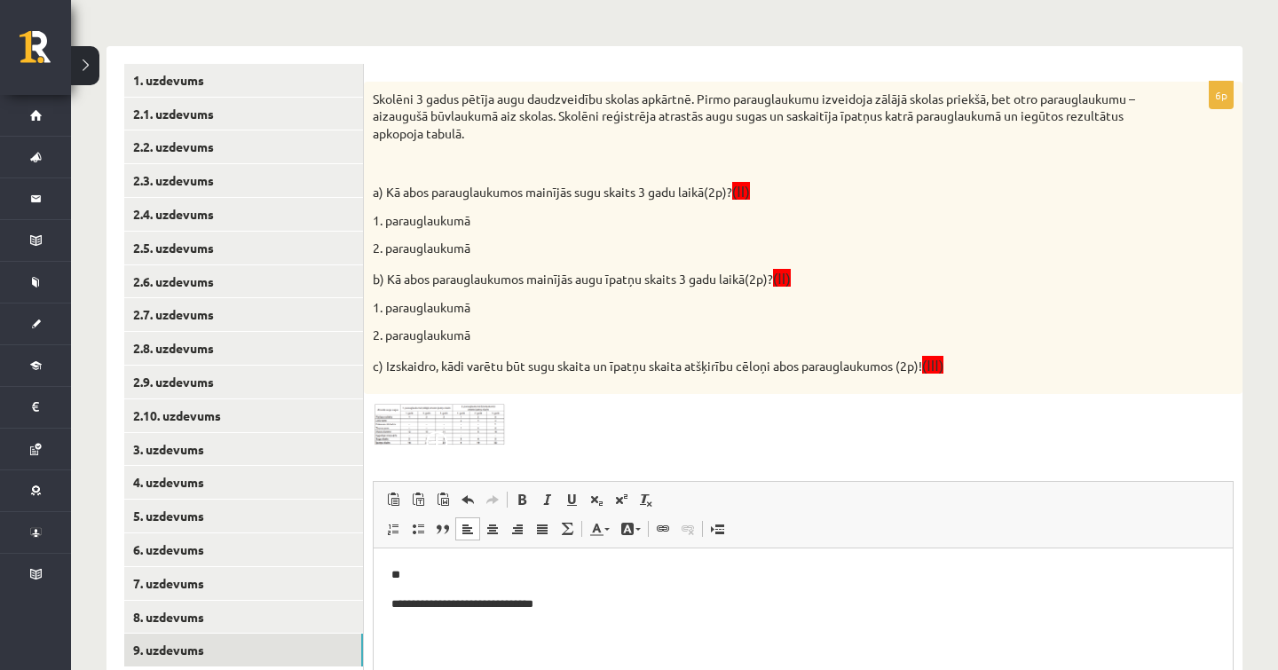
click at [481, 597] on p "**********" at bounding box center [802, 603] width 823 height 18
click at [569, 604] on p "**********" at bounding box center [802, 603] width 823 height 18
click at [450, 403] on img at bounding box center [439, 424] width 133 height 43
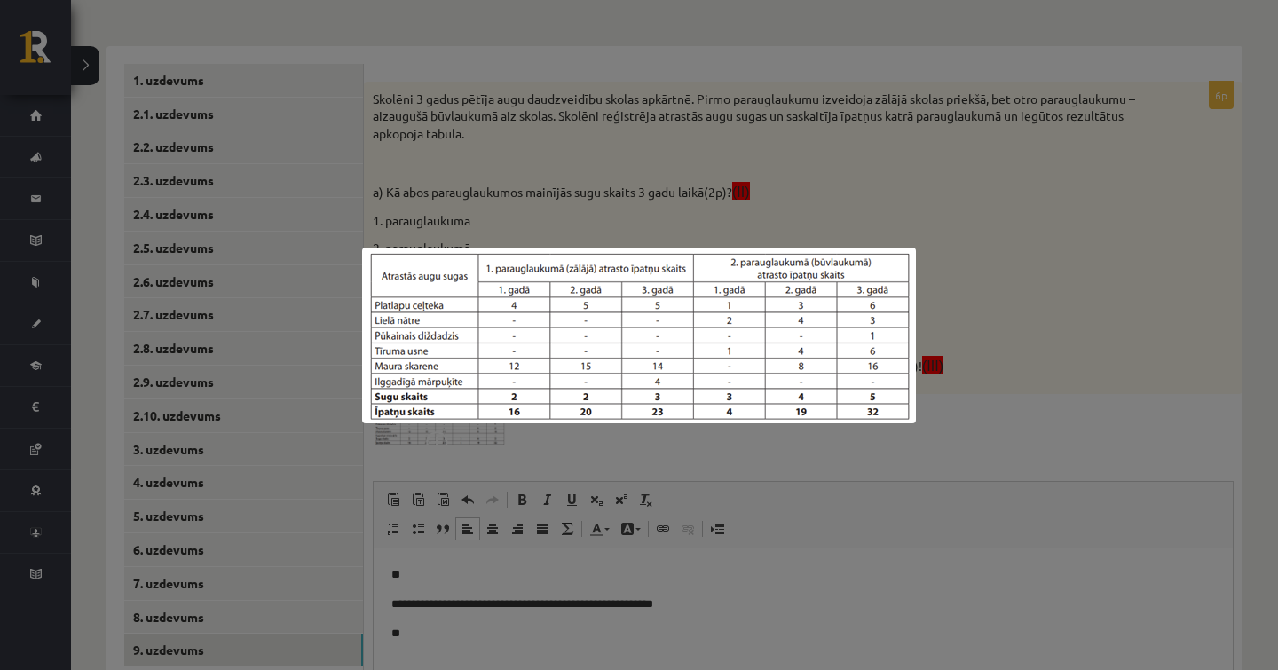
click at [789, 433] on div at bounding box center [639, 335] width 1278 height 670
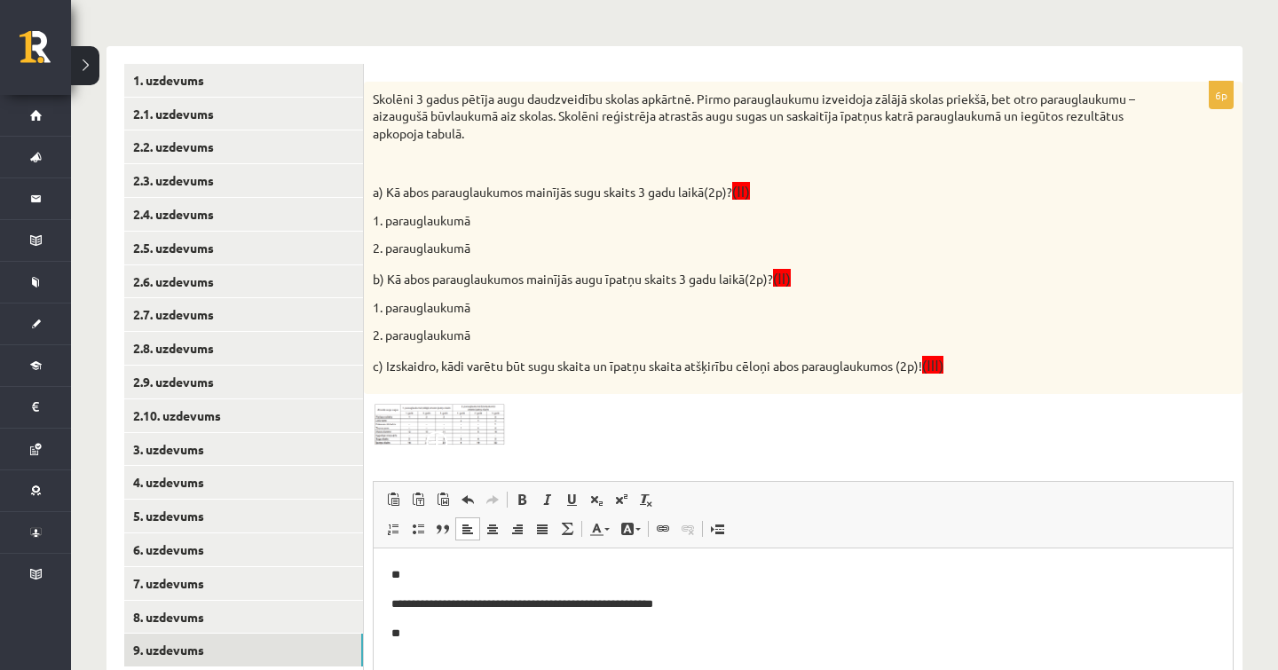
click at [423, 634] on p "**" at bounding box center [802, 633] width 823 height 18
drag, startPoint x: 468, startPoint y: 633, endPoint x: 405, endPoint y: 633, distance: 63.0
click at [405, 633] on p "**********" at bounding box center [802, 633] width 823 height 18
click at [405, 637] on p "**********" at bounding box center [802, 633] width 823 height 18
click at [405, 636] on p "**********" at bounding box center [802, 633] width 823 height 18
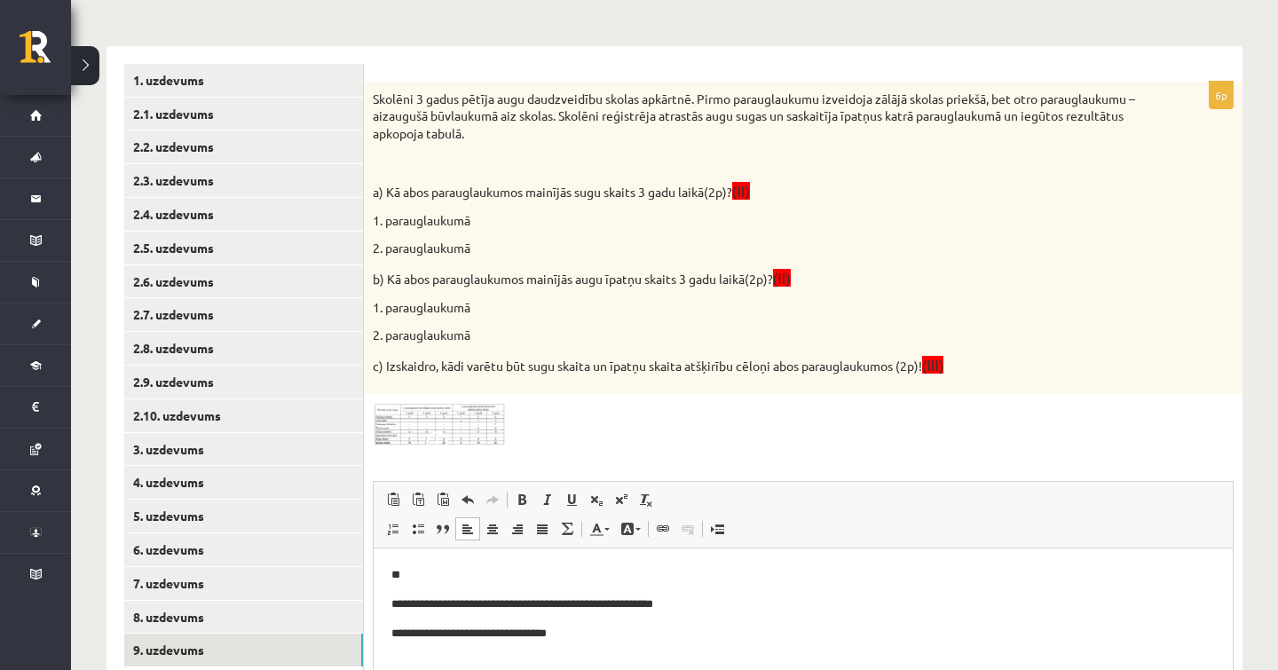
click at [582, 633] on p "**********" at bounding box center [802, 633] width 823 height 18
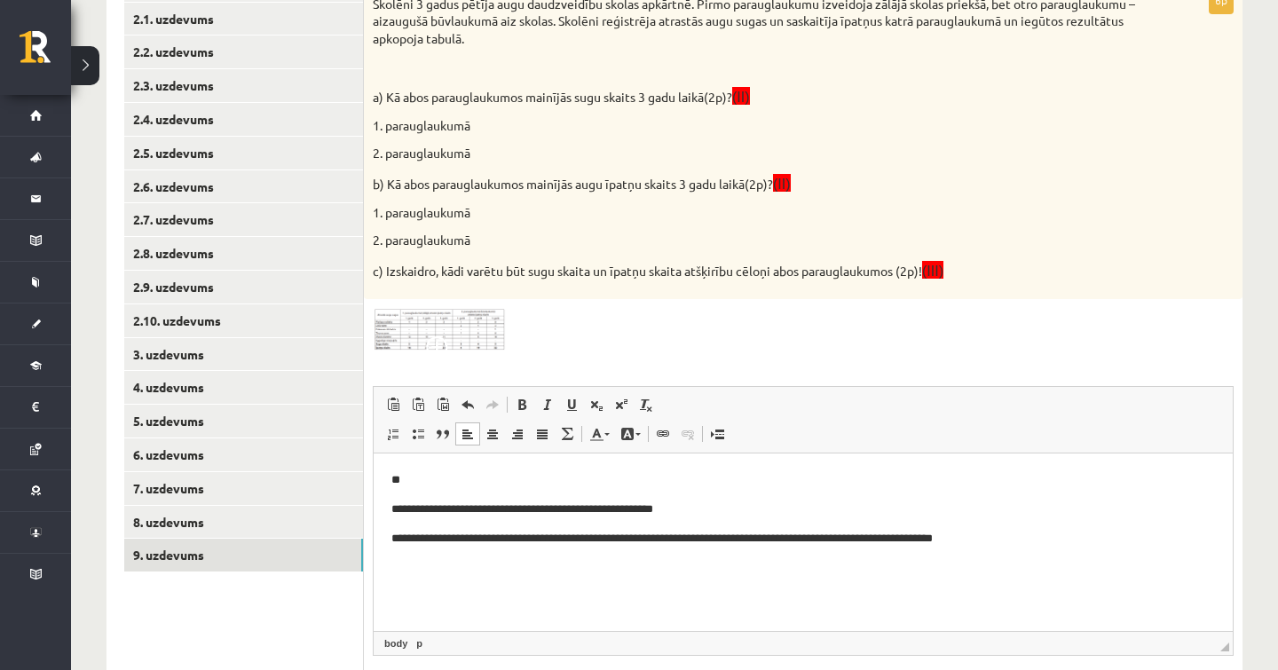
scroll to position [383, 0]
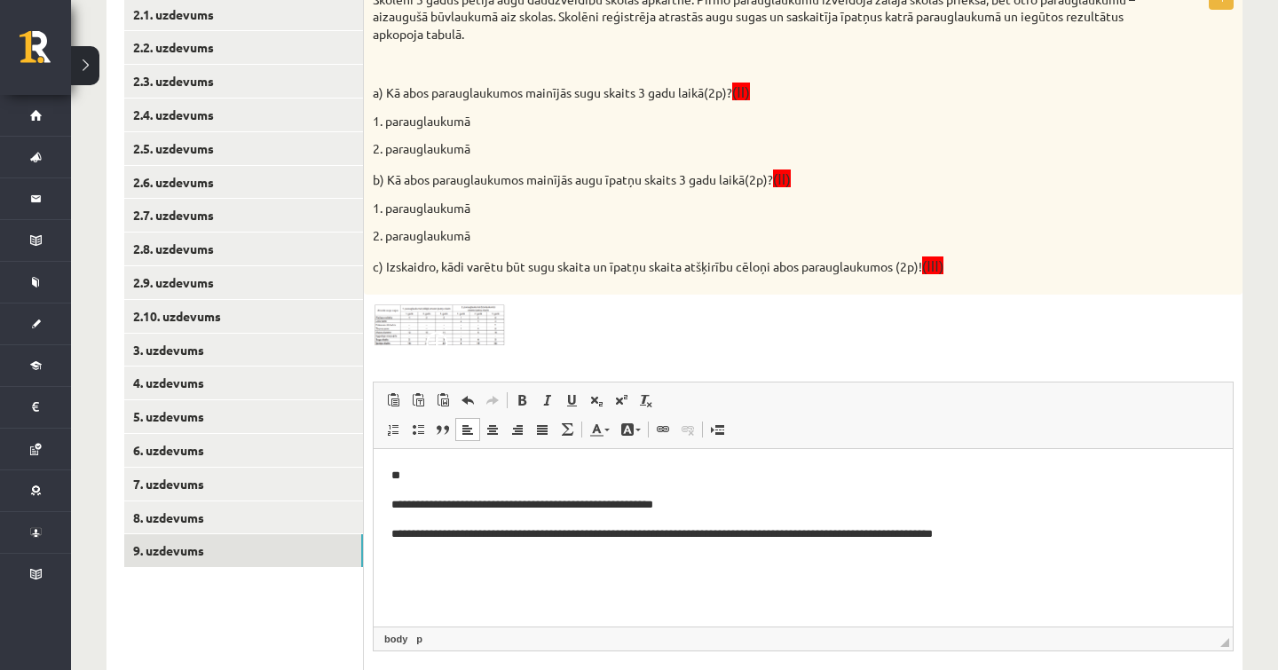
click at [788, 560] on html "**********" at bounding box center [803, 504] width 859 height 112
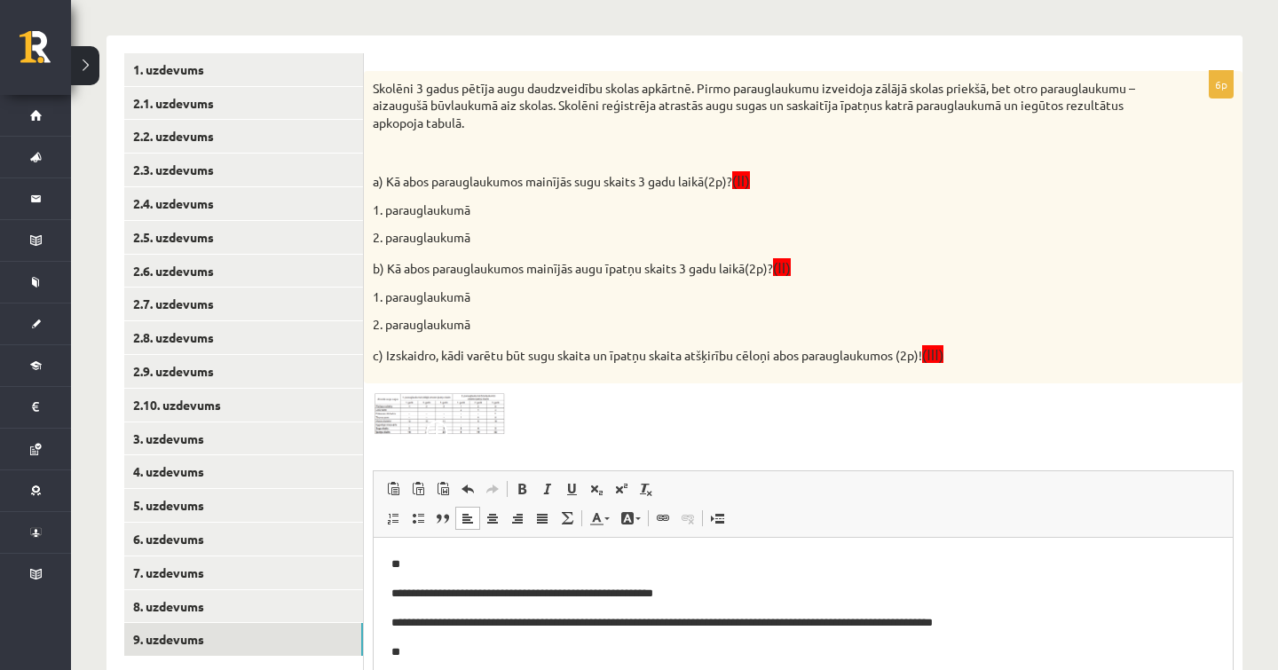
scroll to position [302, 0]
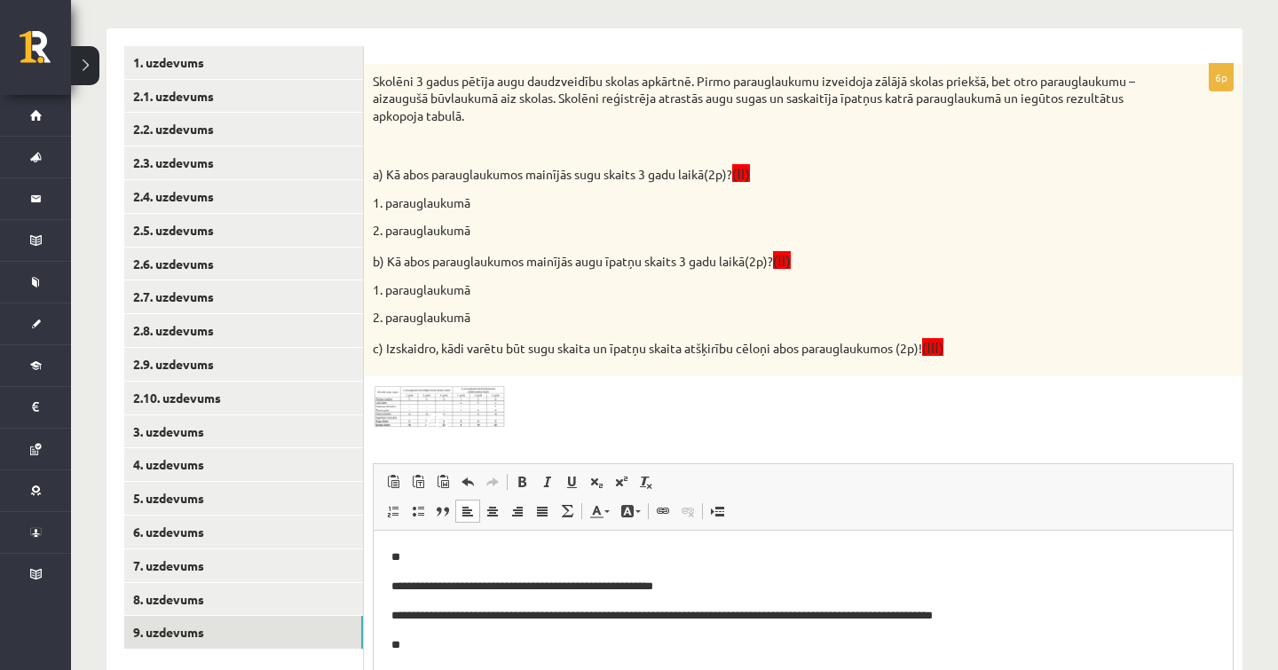
click at [383, 463] on div "Rich Text Editor, wiswyg-editor-user-answer-47024749525500 Editor toolbars Past…" at bounding box center [803, 598] width 861 height 270
click at [416, 421] on div "**********" at bounding box center [803, 448] width 878 height 768
click at [426, 413] on span at bounding box center [440, 427] width 28 height 28
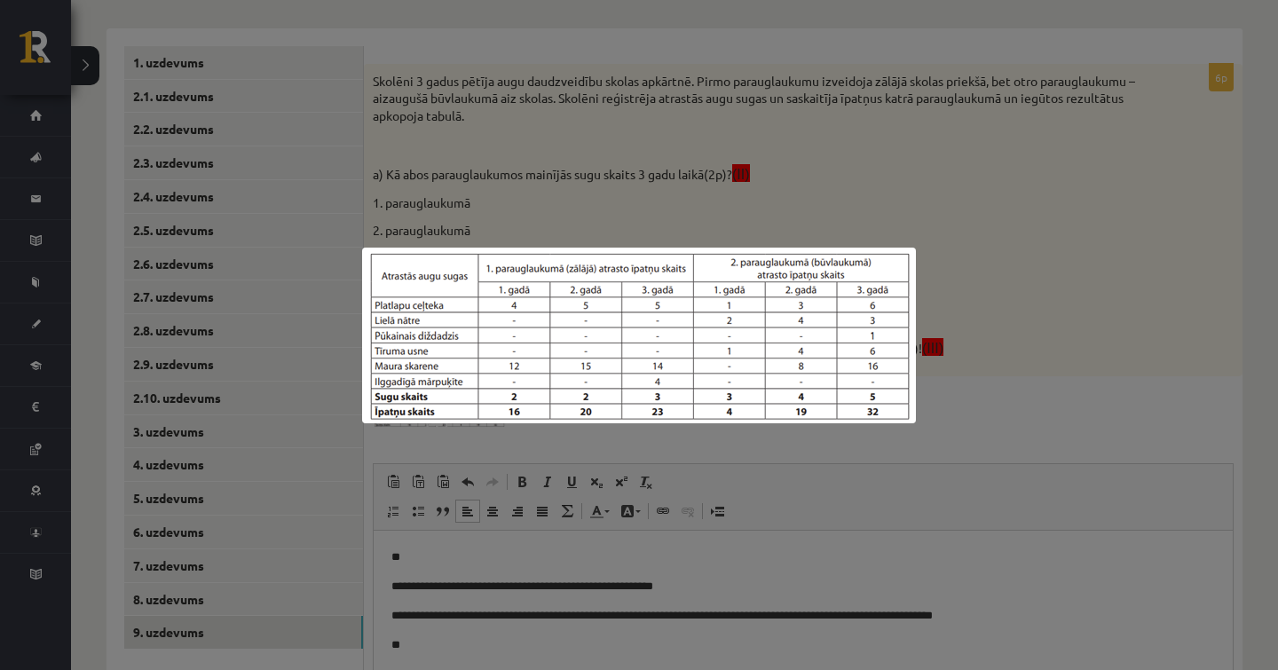
click at [581, 460] on div at bounding box center [639, 335] width 1278 height 670
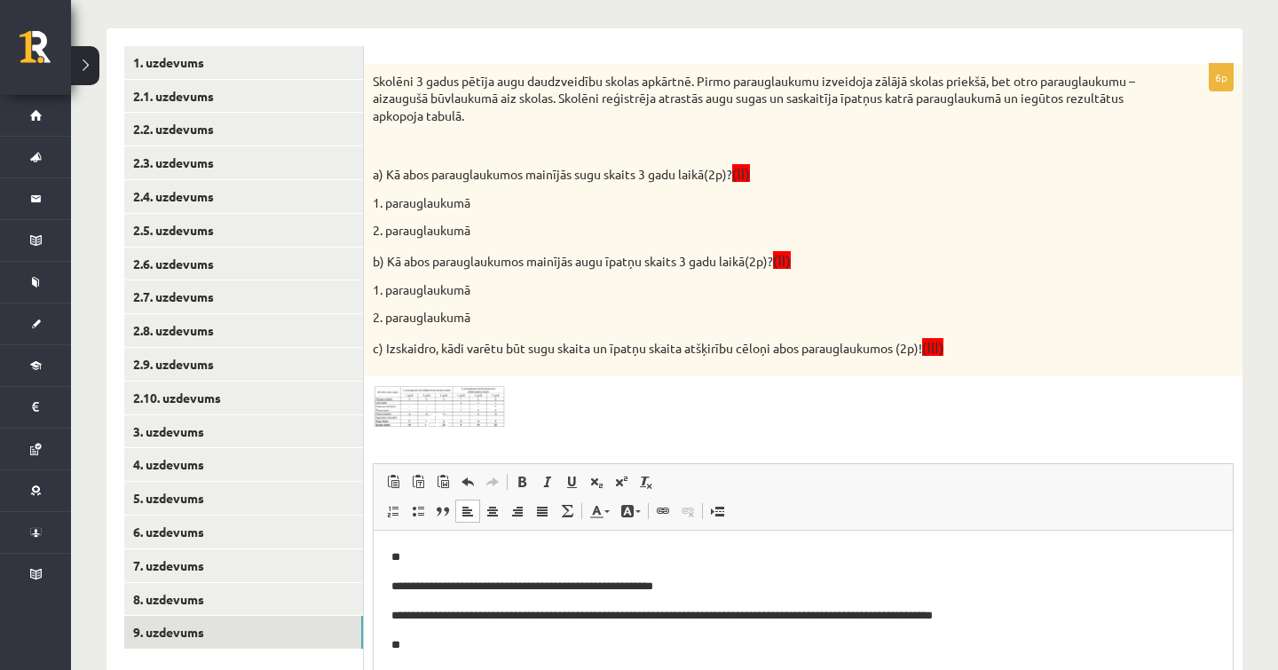
click at [445, 639] on p "**" at bounding box center [802, 644] width 823 height 18
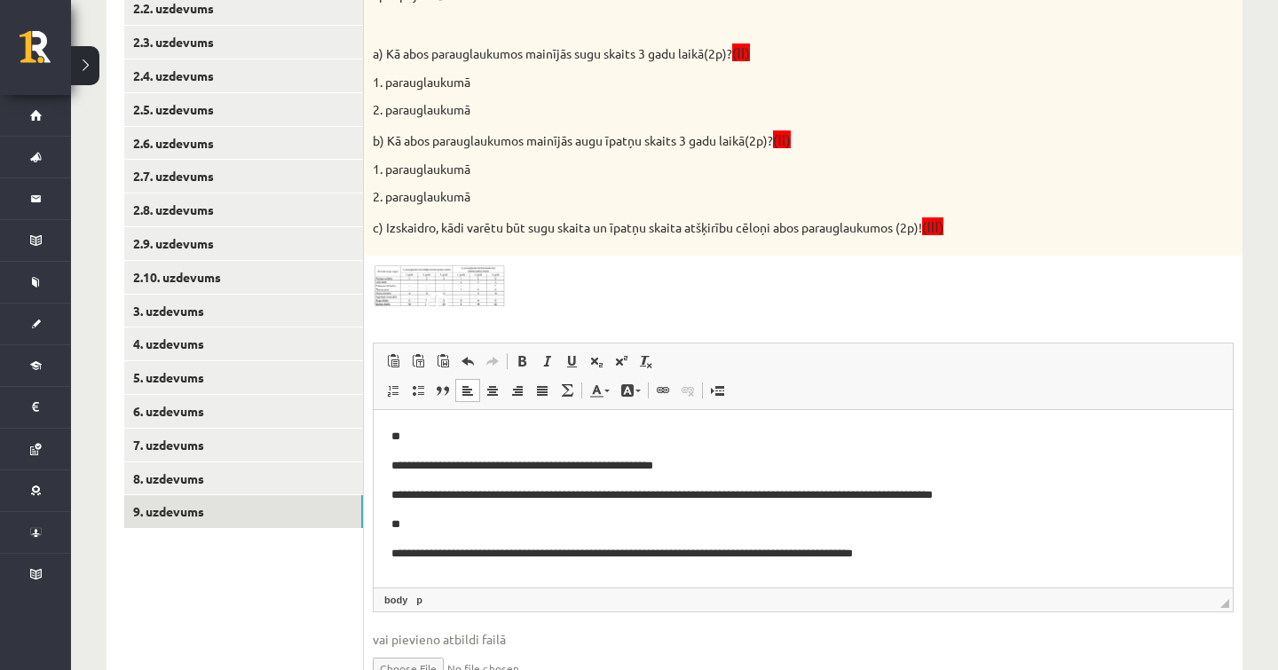
scroll to position [2, 0]
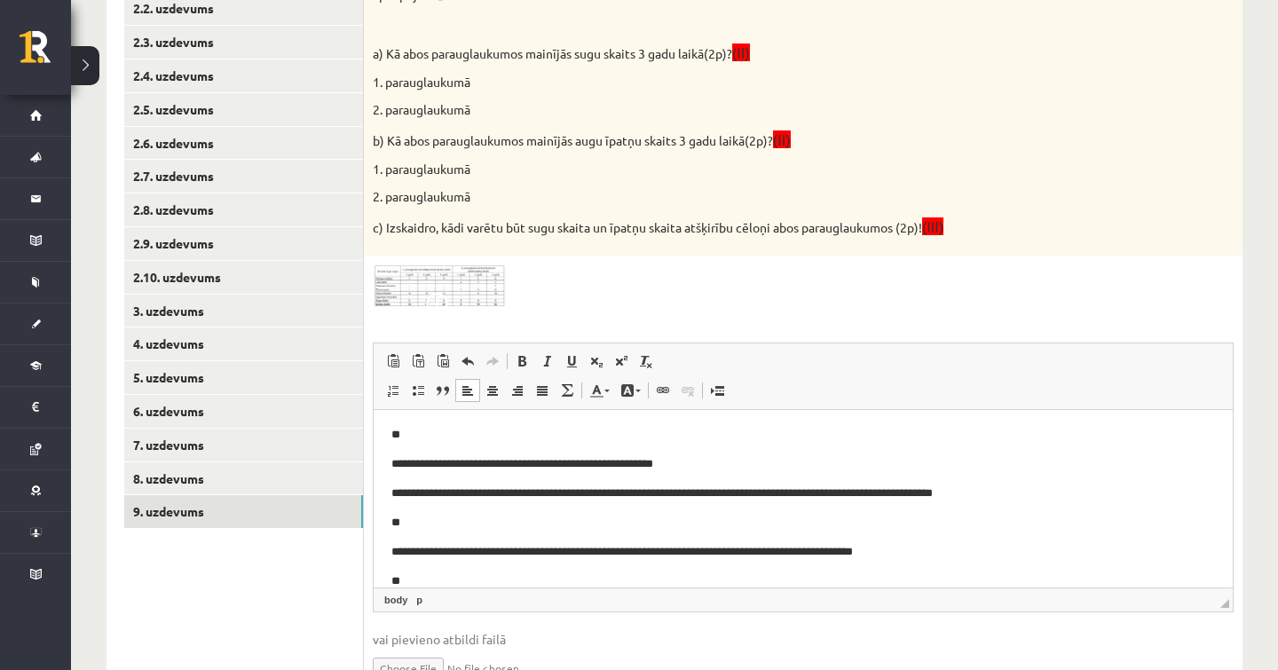
click at [476, 273] on img at bounding box center [439, 285] width 133 height 43
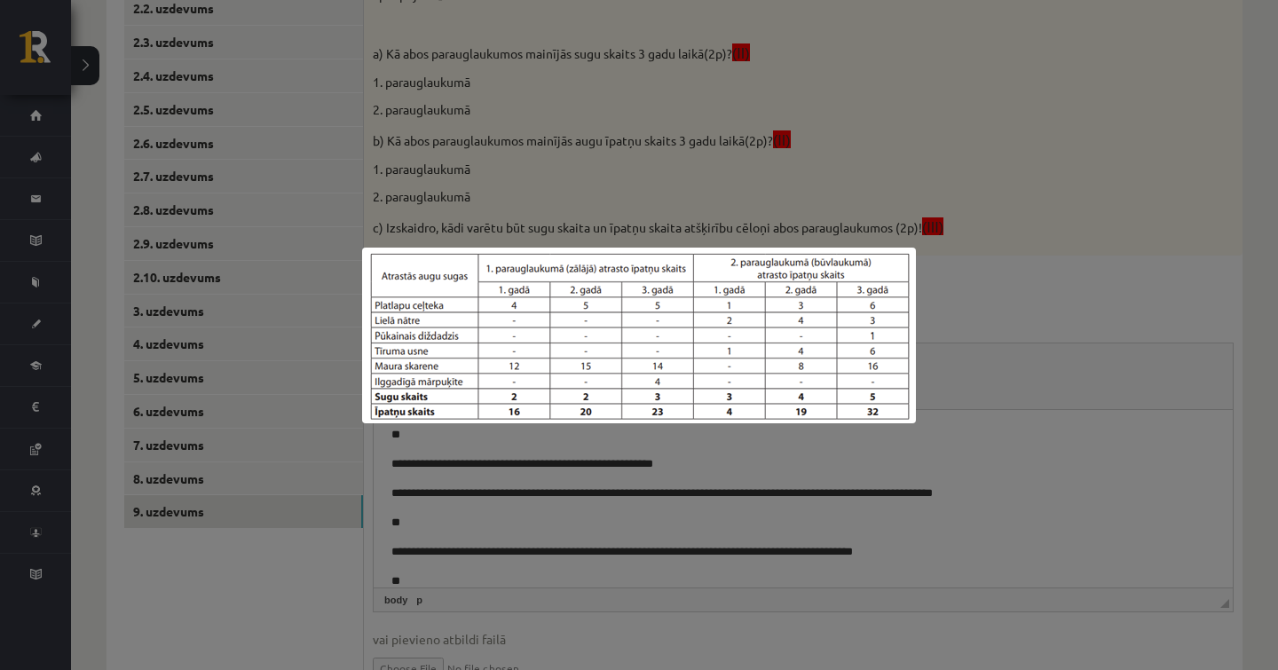
click at [933, 384] on div at bounding box center [639, 335] width 1278 height 670
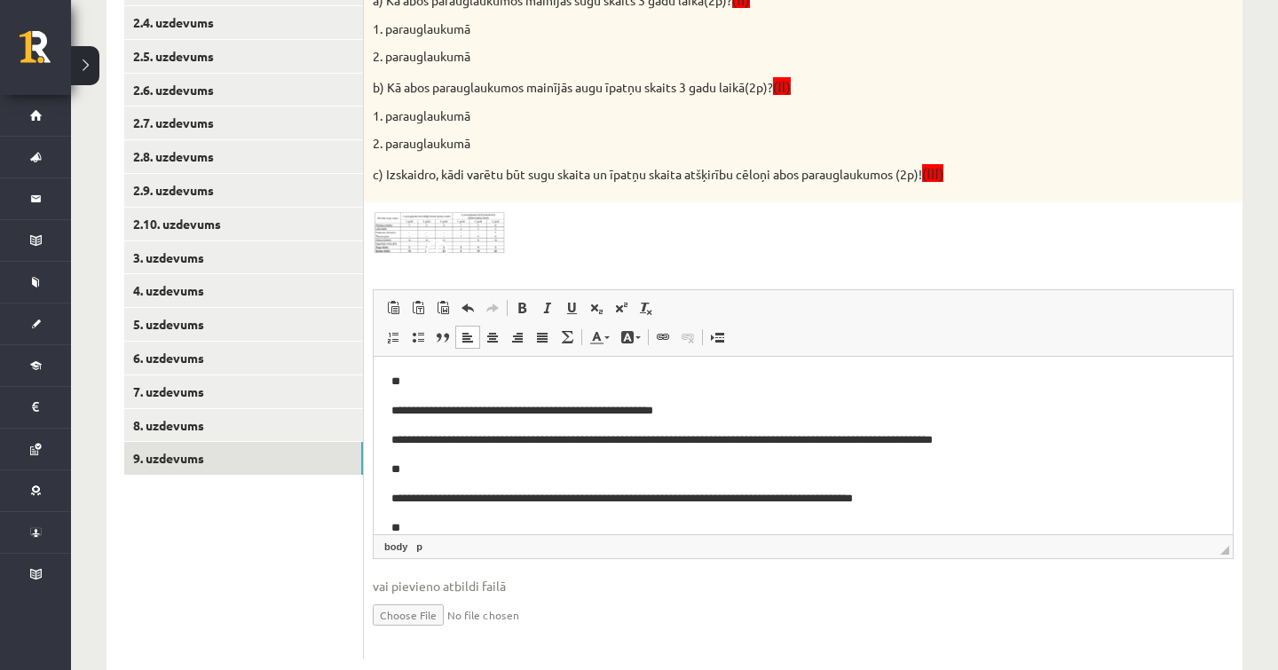
scroll to position [490, 0]
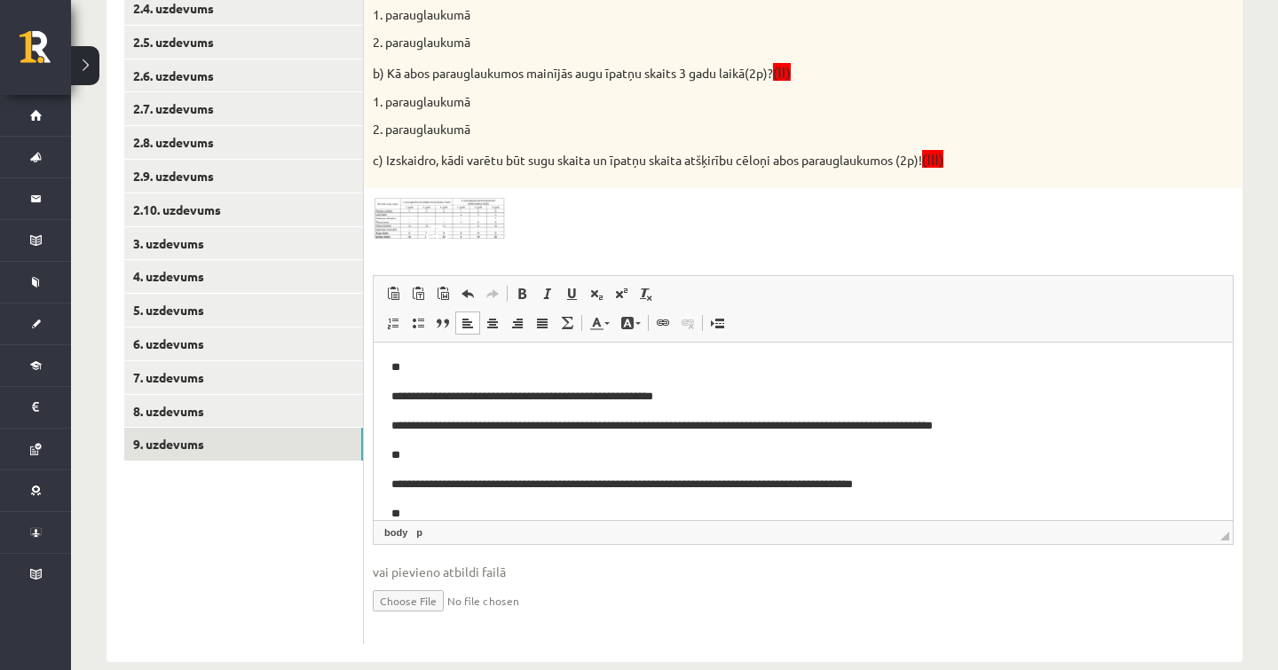
click at [649, 507] on p "**" at bounding box center [802, 513] width 823 height 18
click at [421, 187] on div "6p Skolēni 3 gadus pētīja augu daudzveidību skolas apkārtnē. Pirmo parauglaukum…" at bounding box center [803, 260] width 878 height 768
click at [436, 203] on img at bounding box center [439, 218] width 133 height 43
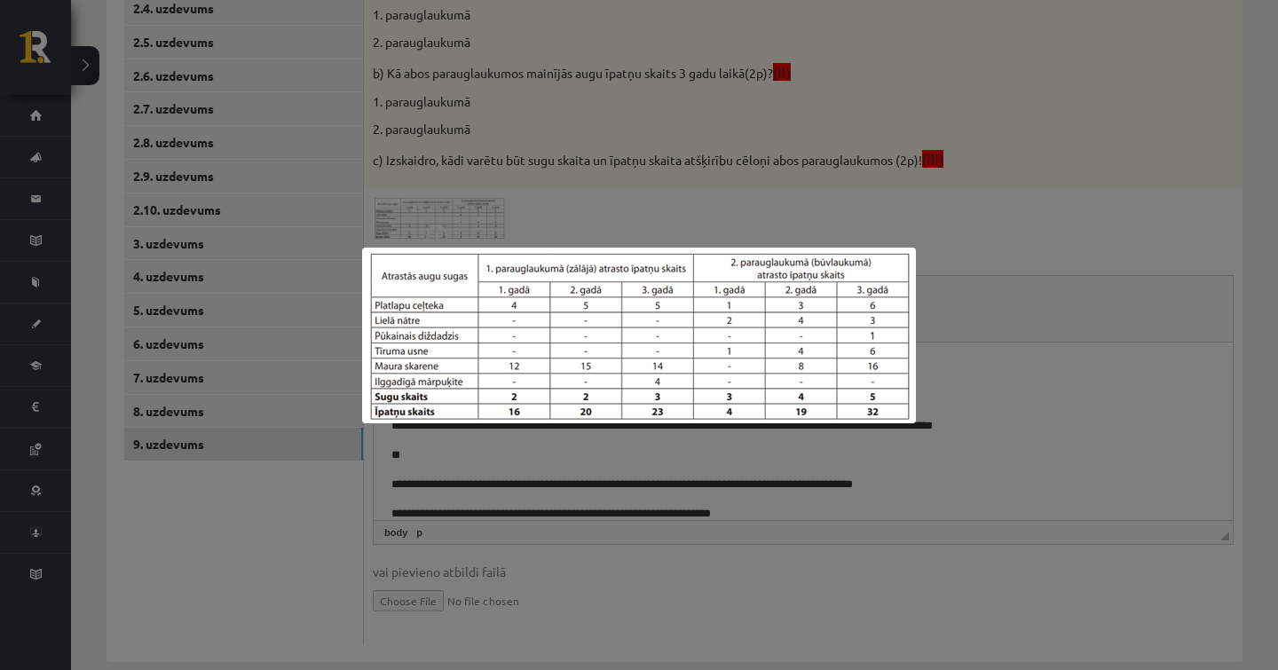
click at [956, 244] on div at bounding box center [639, 335] width 1278 height 670
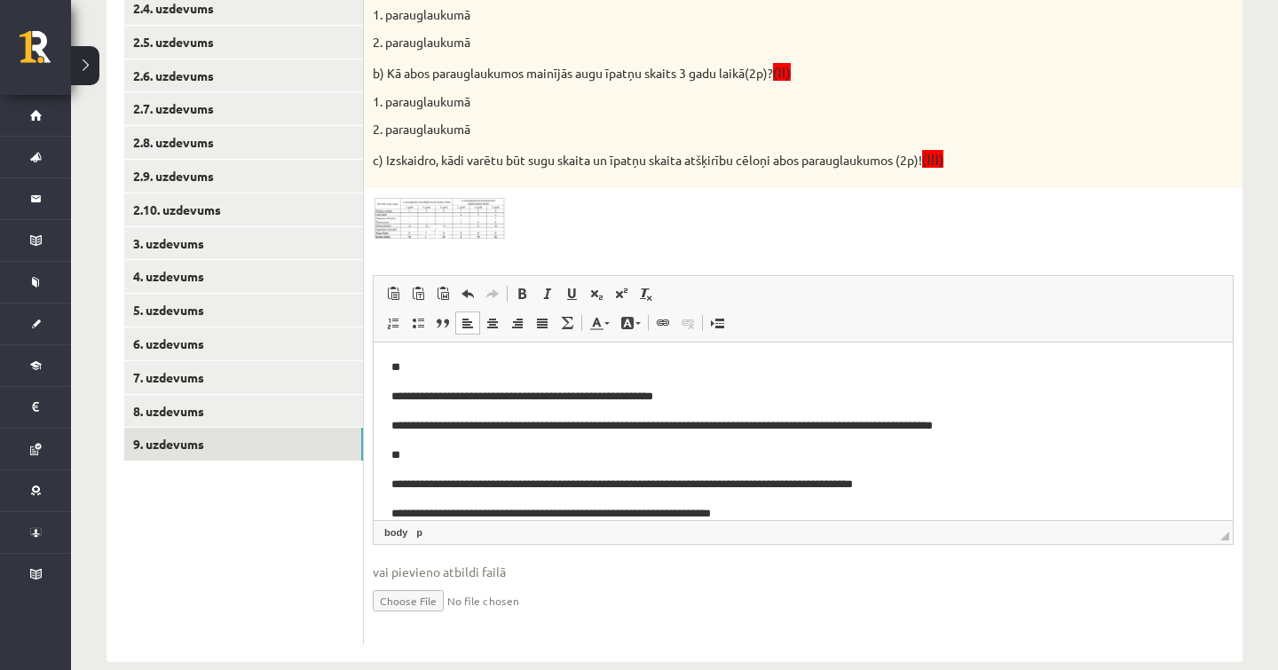
click at [808, 520] on span "◢ Elements path body p" at bounding box center [803, 532] width 859 height 24
click at [815, 510] on p "**********" at bounding box center [802, 513] width 823 height 18
click at [790, 515] on p "**********" at bounding box center [802, 513] width 823 height 18
click at [832, 512] on p "**********" at bounding box center [802, 513] width 823 height 18
click at [988, 503] on body "**********" at bounding box center [802, 440] width 823 height 164
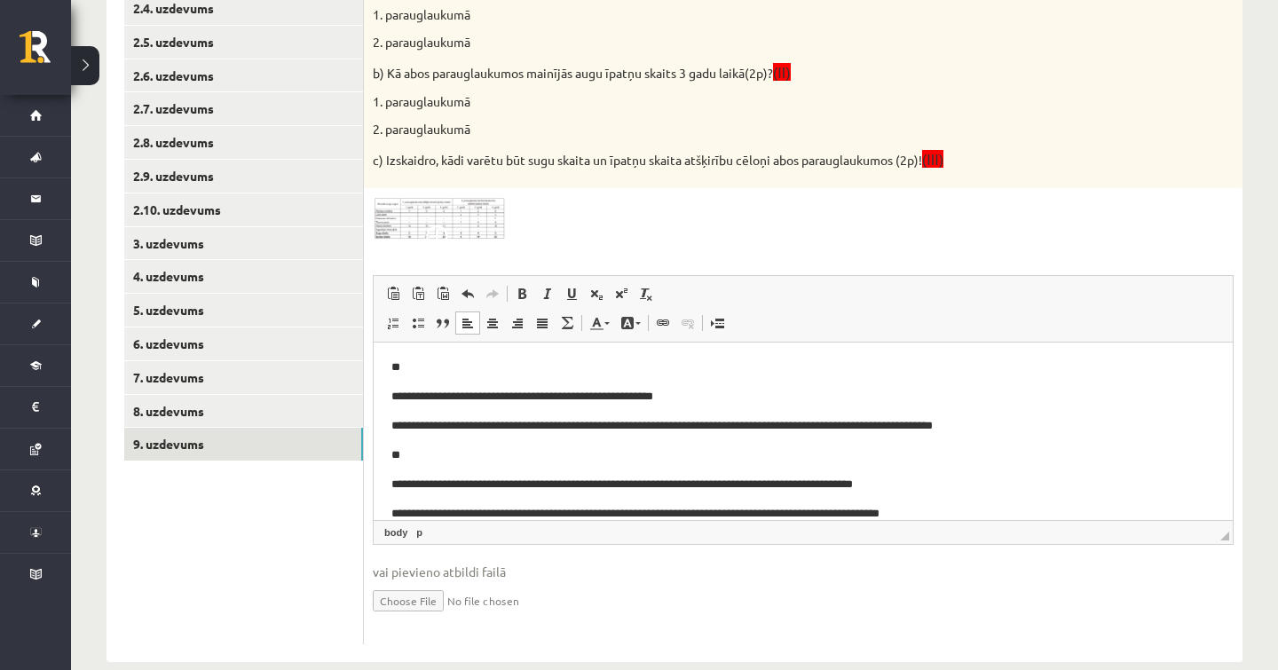
click at [984, 513] on p "**********" at bounding box center [802, 513] width 823 height 18
click at [505, 198] on img at bounding box center [439, 218] width 133 height 43
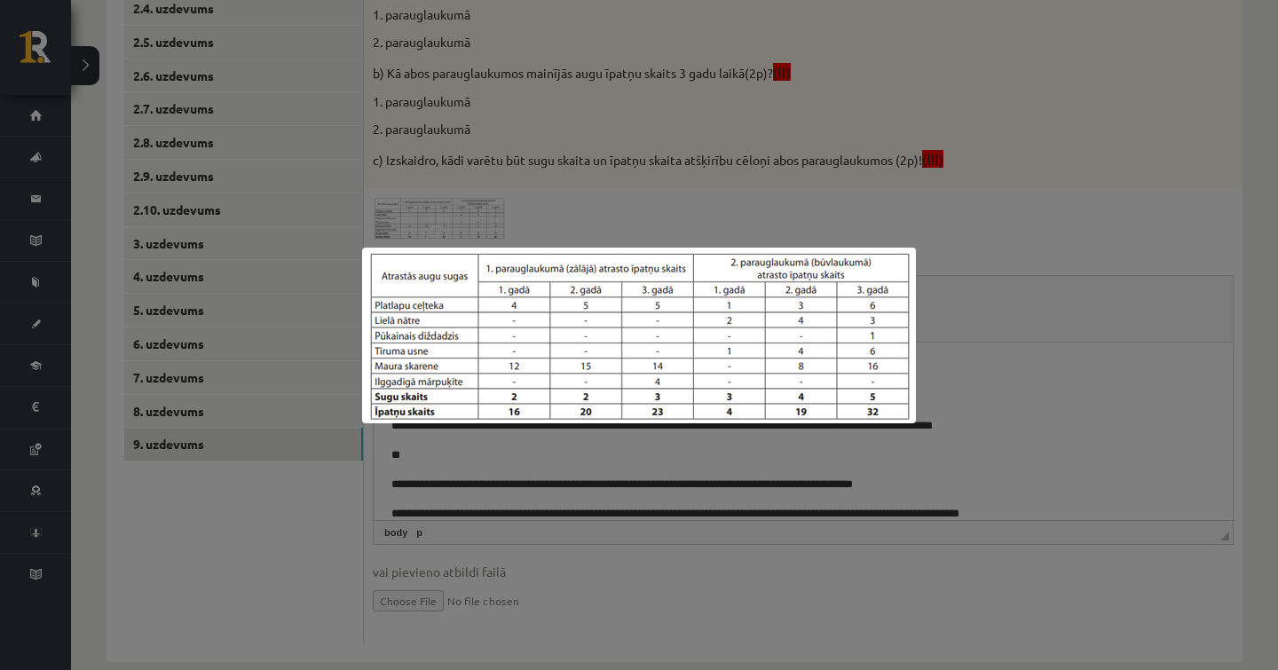
click at [1066, 313] on div at bounding box center [639, 335] width 1278 height 670
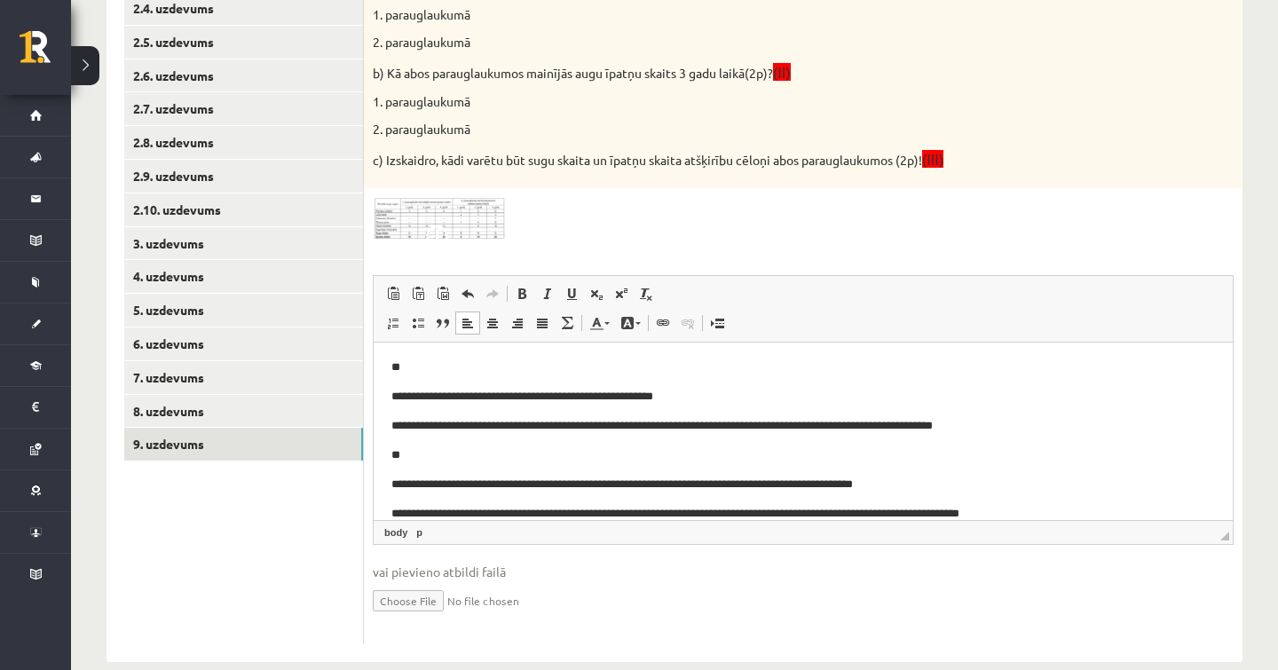
click at [1048, 511] on p "**********" at bounding box center [802, 513] width 823 height 18
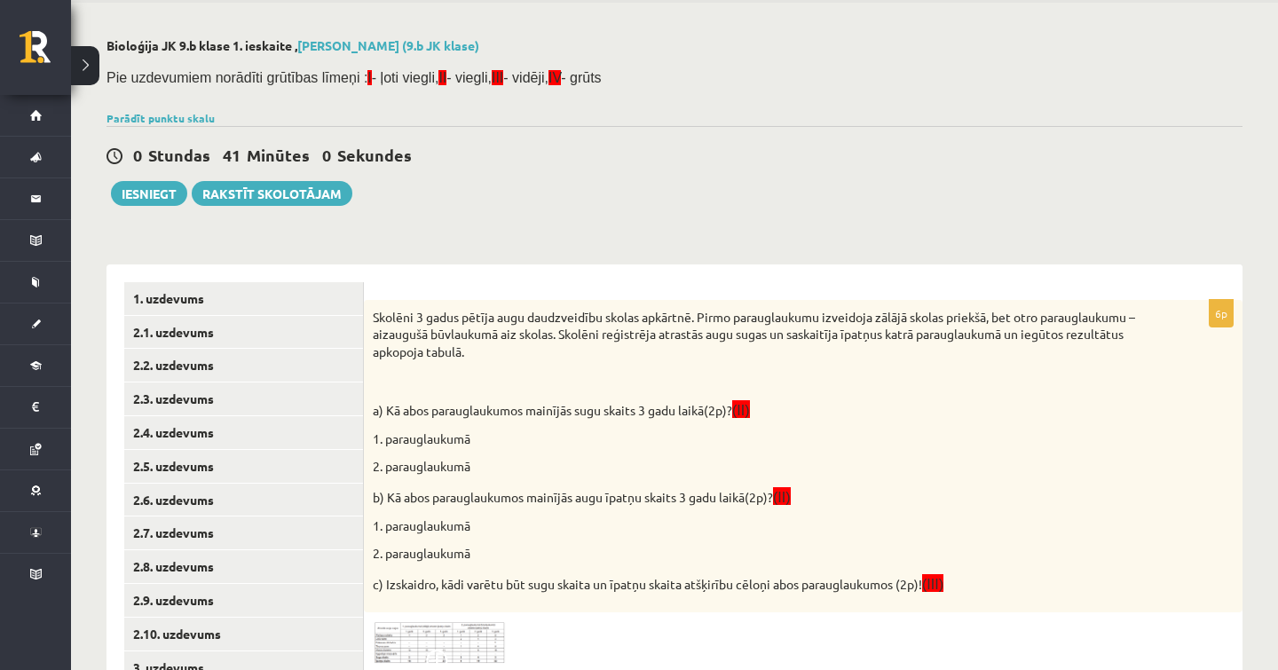
scroll to position [0, 0]
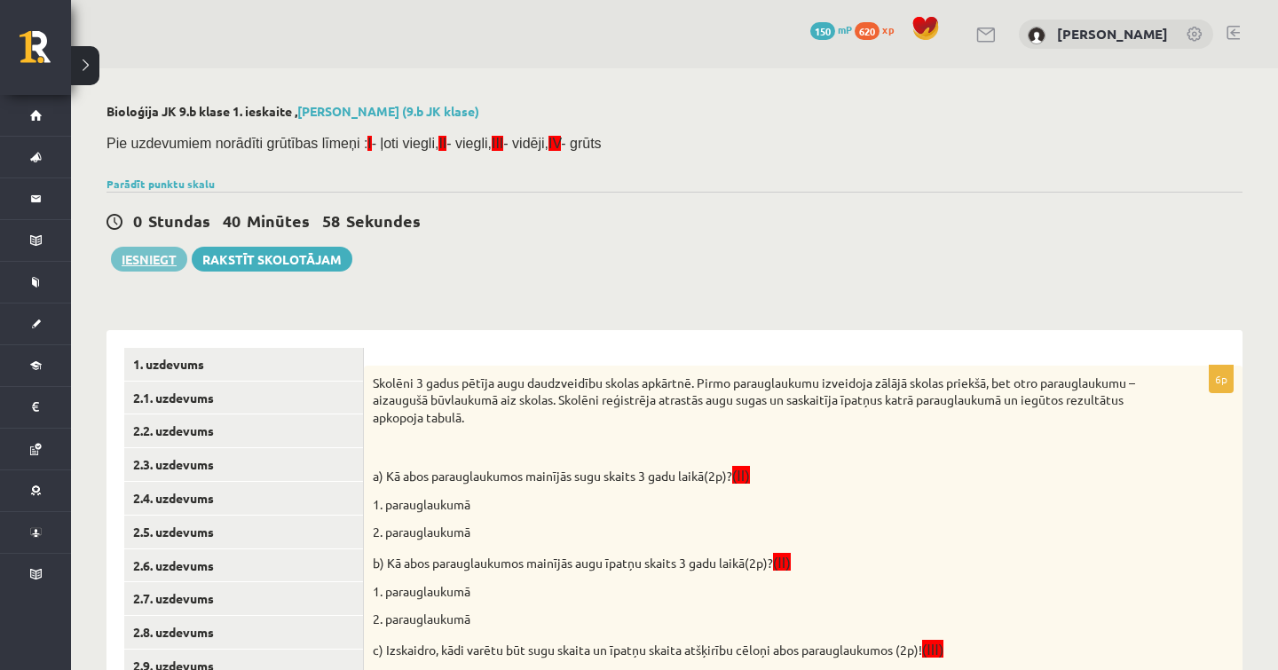
click at [155, 262] on button "Iesniegt" at bounding box center [149, 259] width 76 height 25
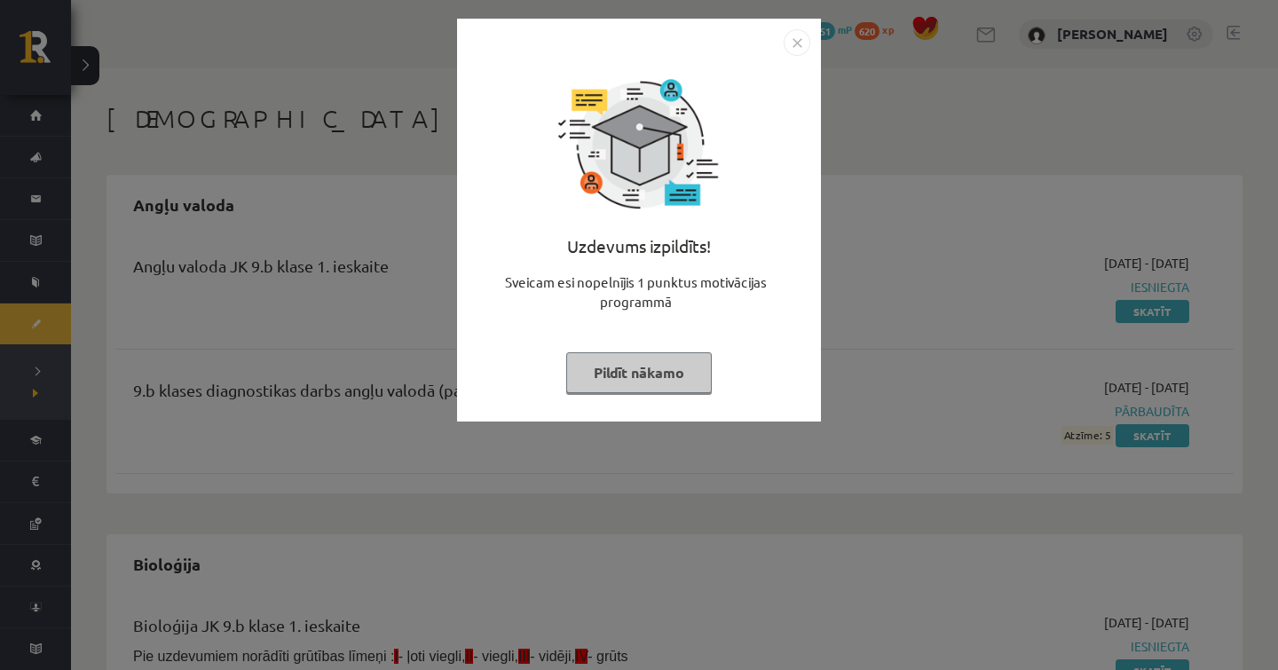
click at [689, 362] on button "Pildīt nākamo" at bounding box center [639, 372] width 146 height 41
